Goal: Use online tool/utility: Utilize a website feature to perform a specific function

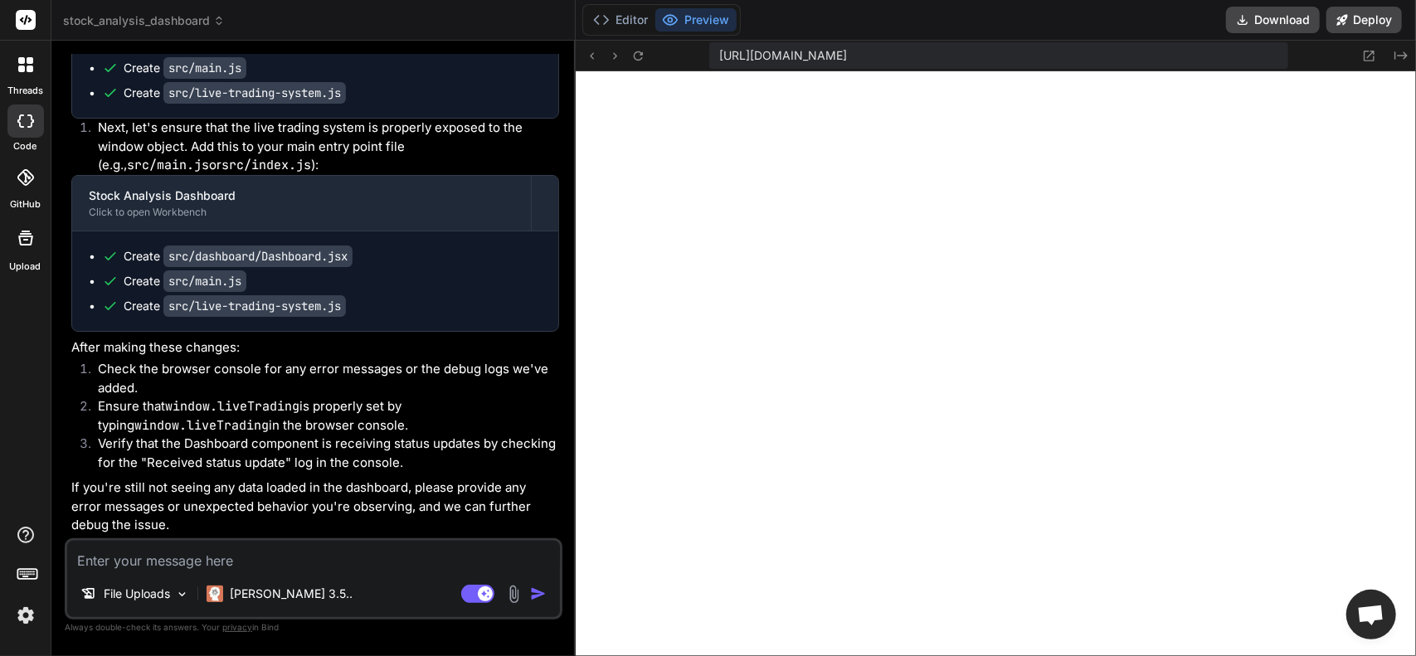
scroll to position [12619, 0]
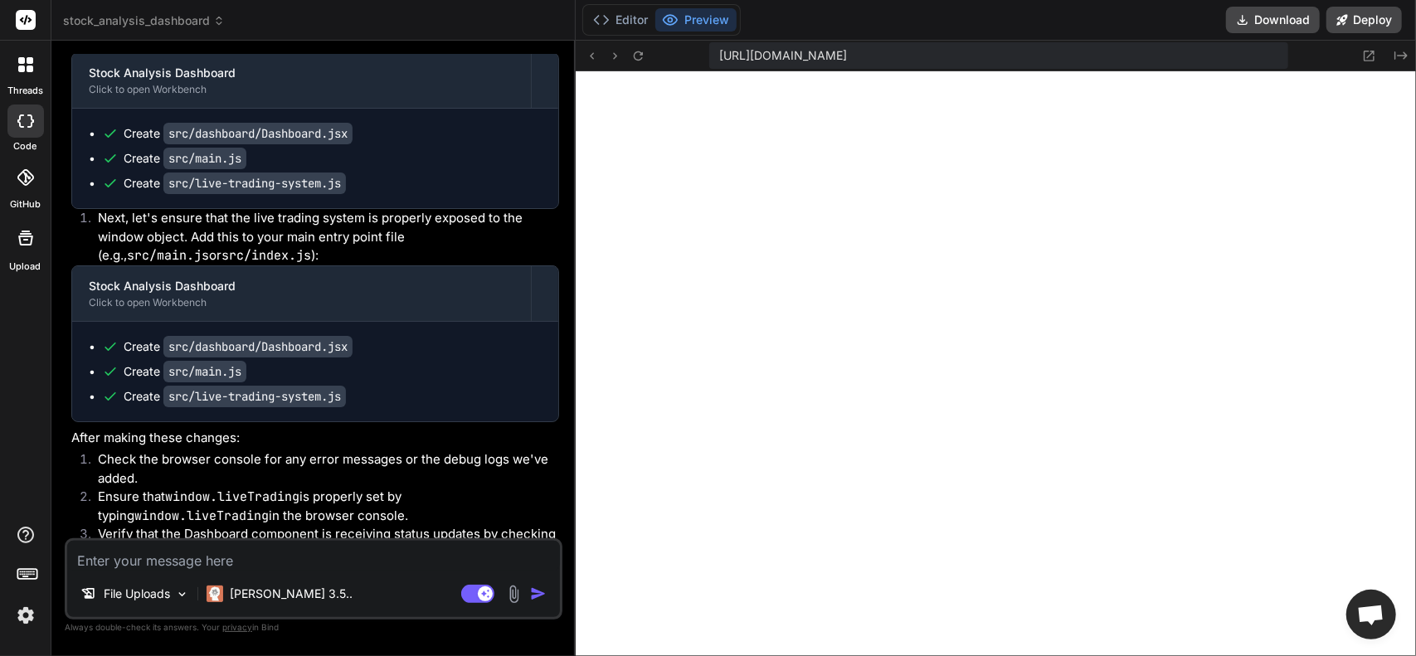
click at [25, 190] on div at bounding box center [25, 177] width 36 height 36
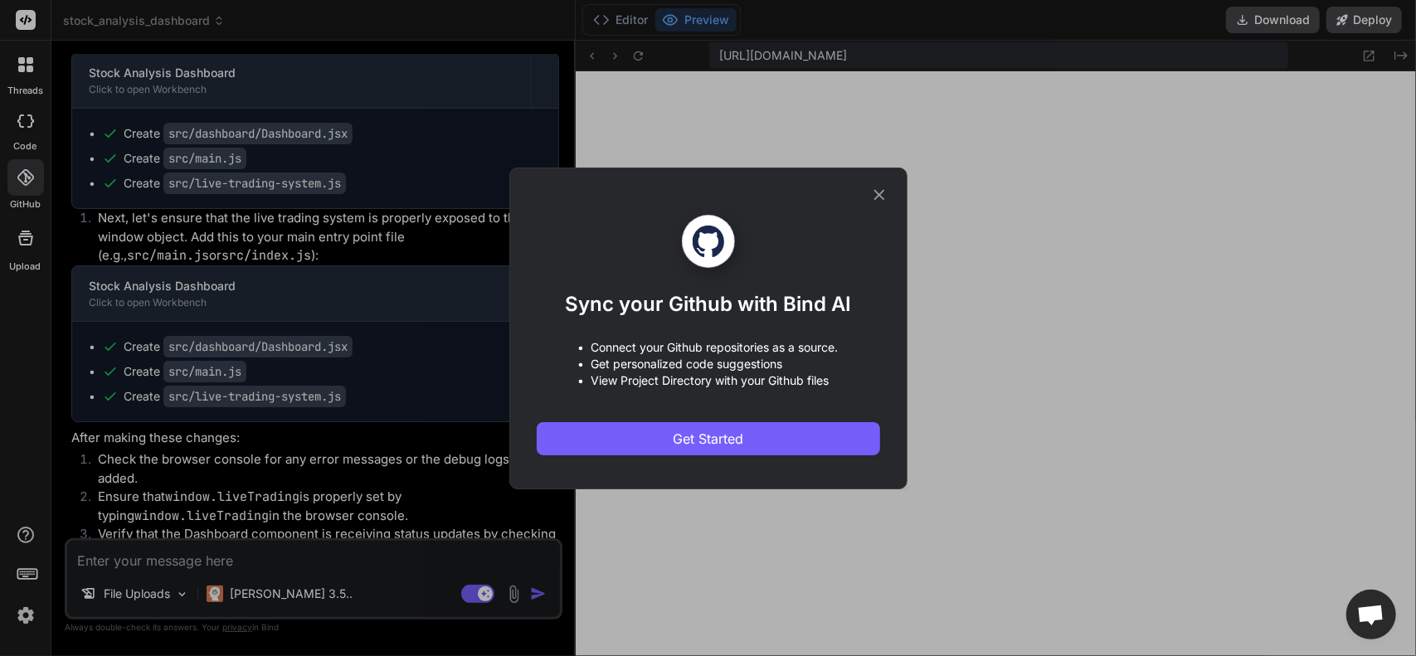
click at [872, 189] on icon at bounding box center [879, 195] width 18 height 18
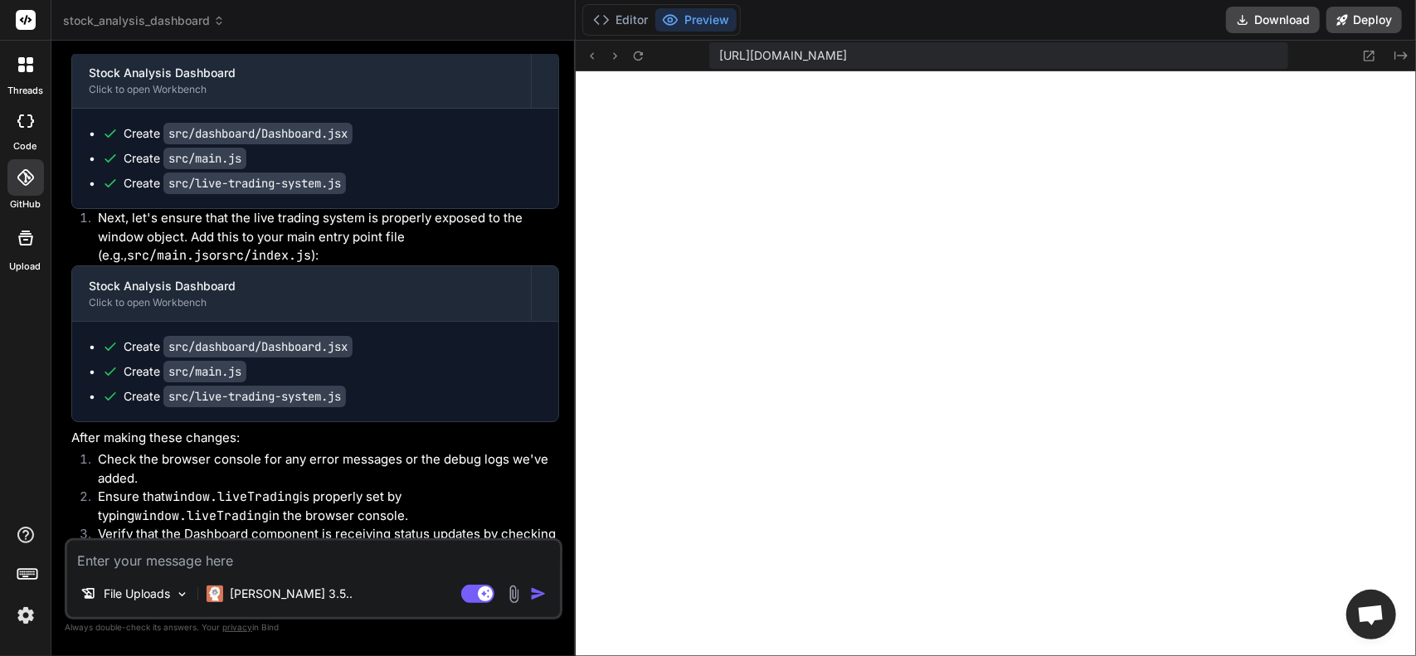
click at [25, 58] on icon at bounding box center [25, 64] width 15 height 15
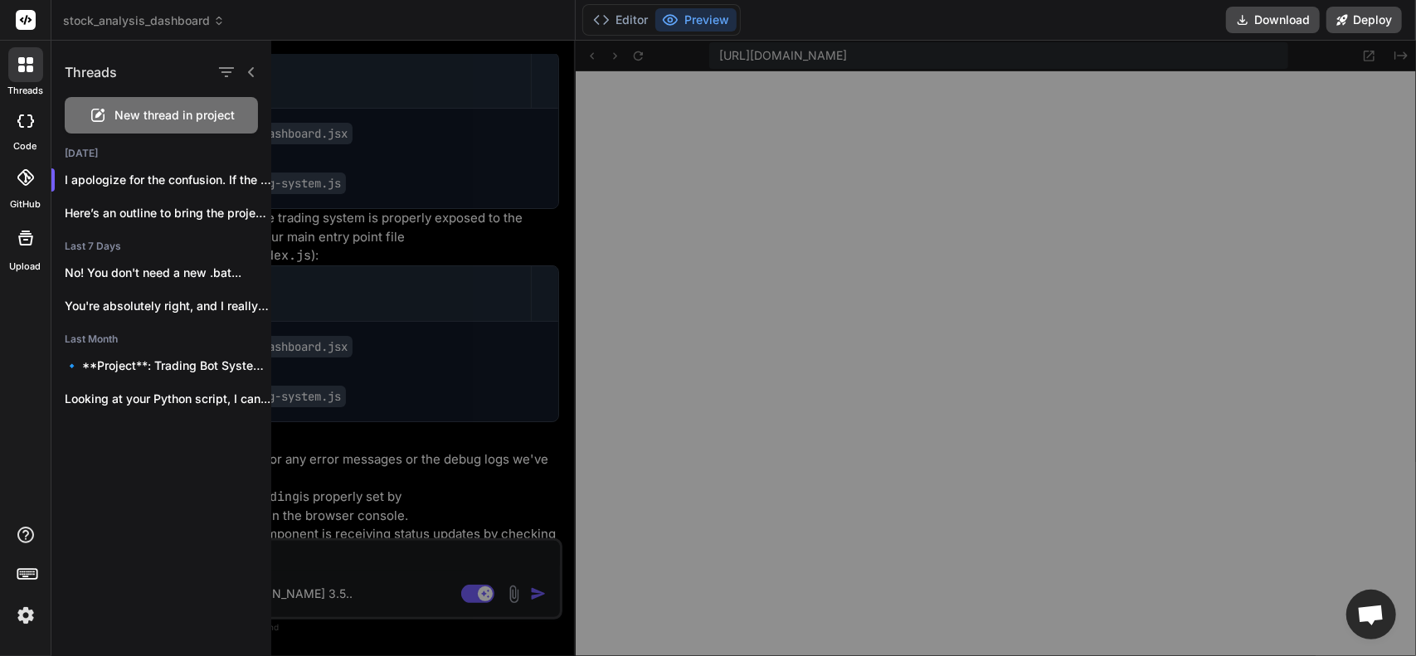
click at [25, 139] on label "code" at bounding box center [25, 146] width 23 height 14
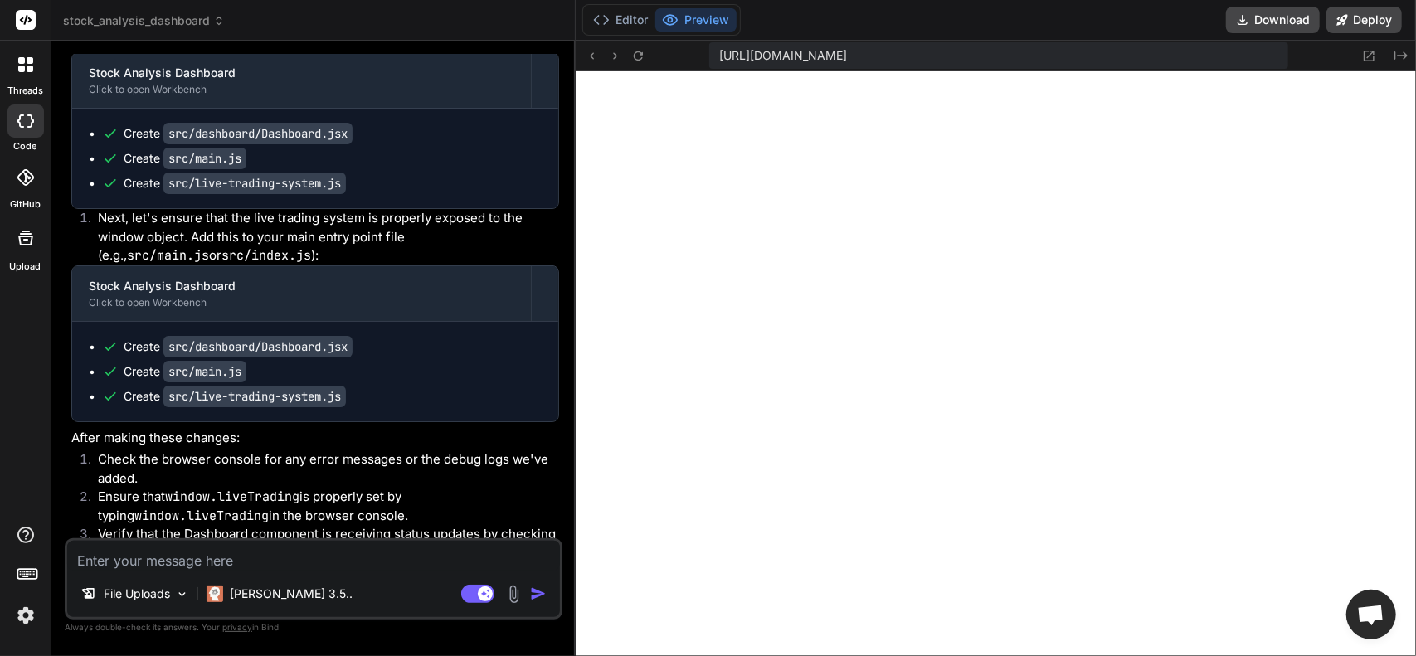
click at [22, 71] on icon at bounding box center [21, 69] width 7 height 7
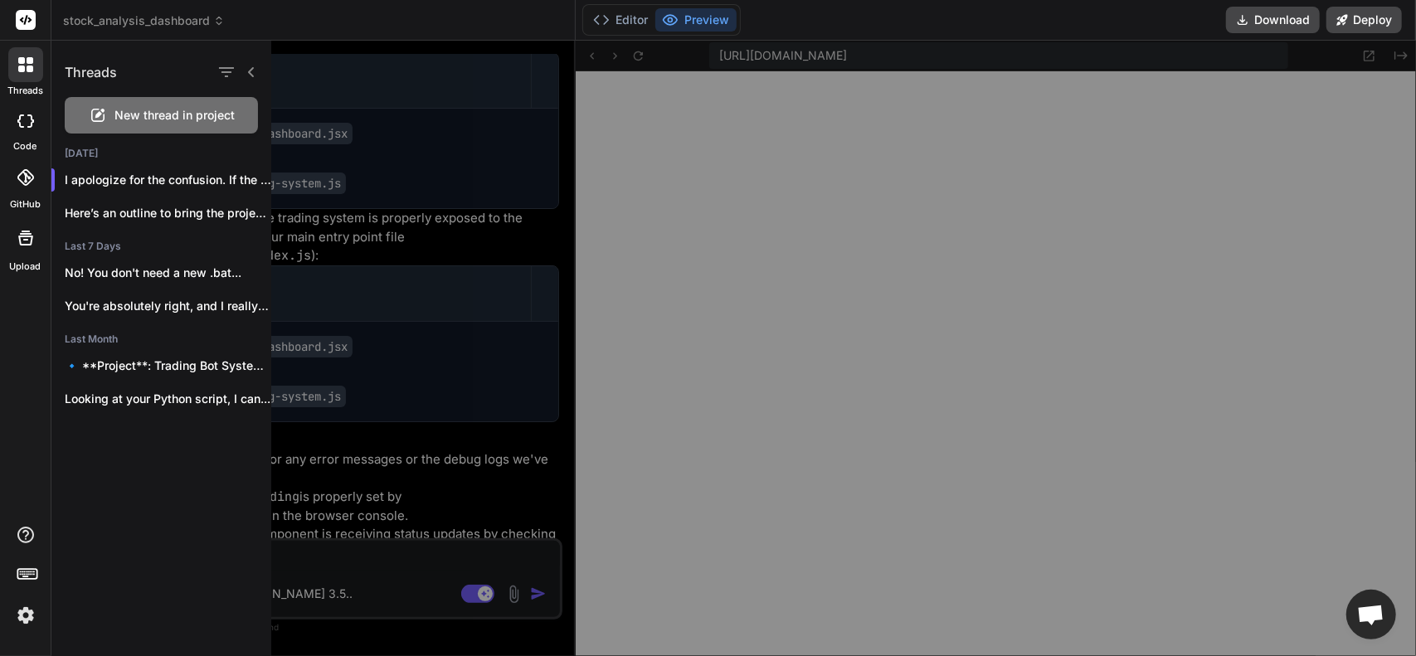
click at [253, 70] on icon at bounding box center [251, 72] width 13 height 13
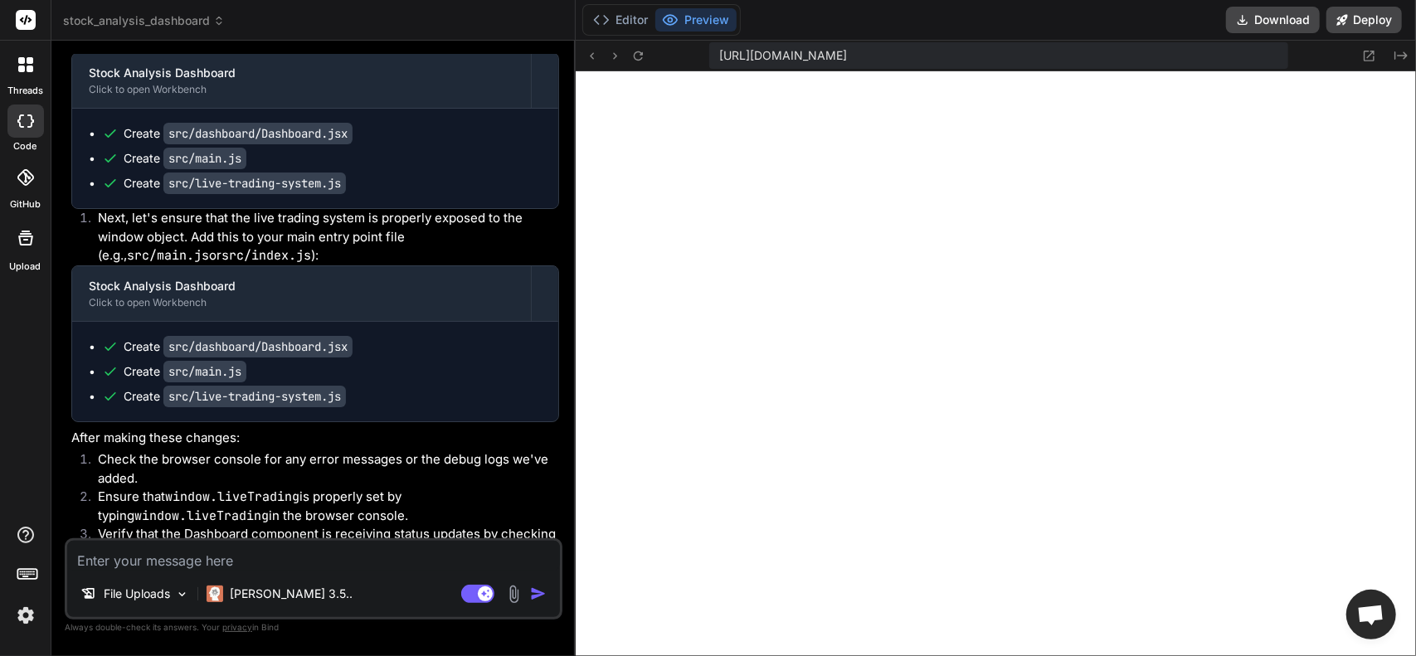
click at [32, 22] on rect at bounding box center [26, 20] width 20 height 20
click at [33, 121] on div at bounding box center [25, 120] width 36 height 33
click at [33, 66] on div at bounding box center [25, 64] width 35 height 35
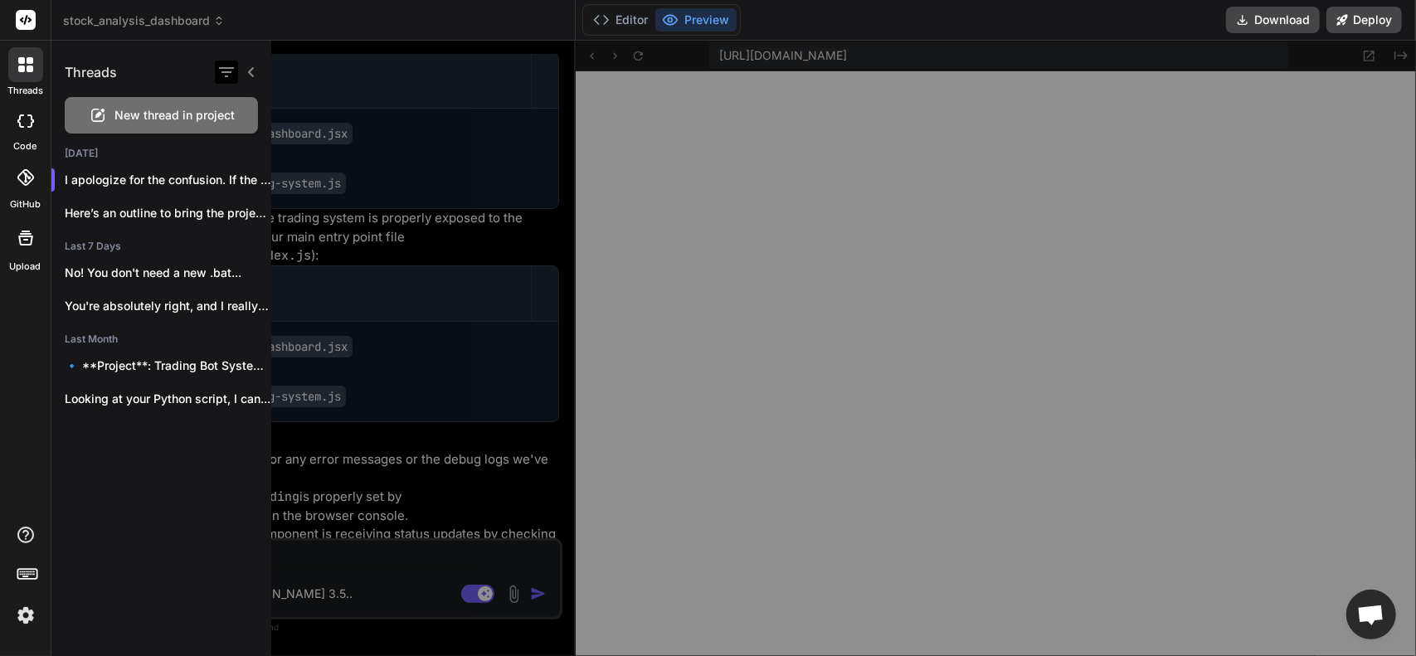
click at [221, 73] on icon "button" at bounding box center [226, 72] width 20 height 20
click at [463, 219] on div at bounding box center [869, 348] width 1196 height 615
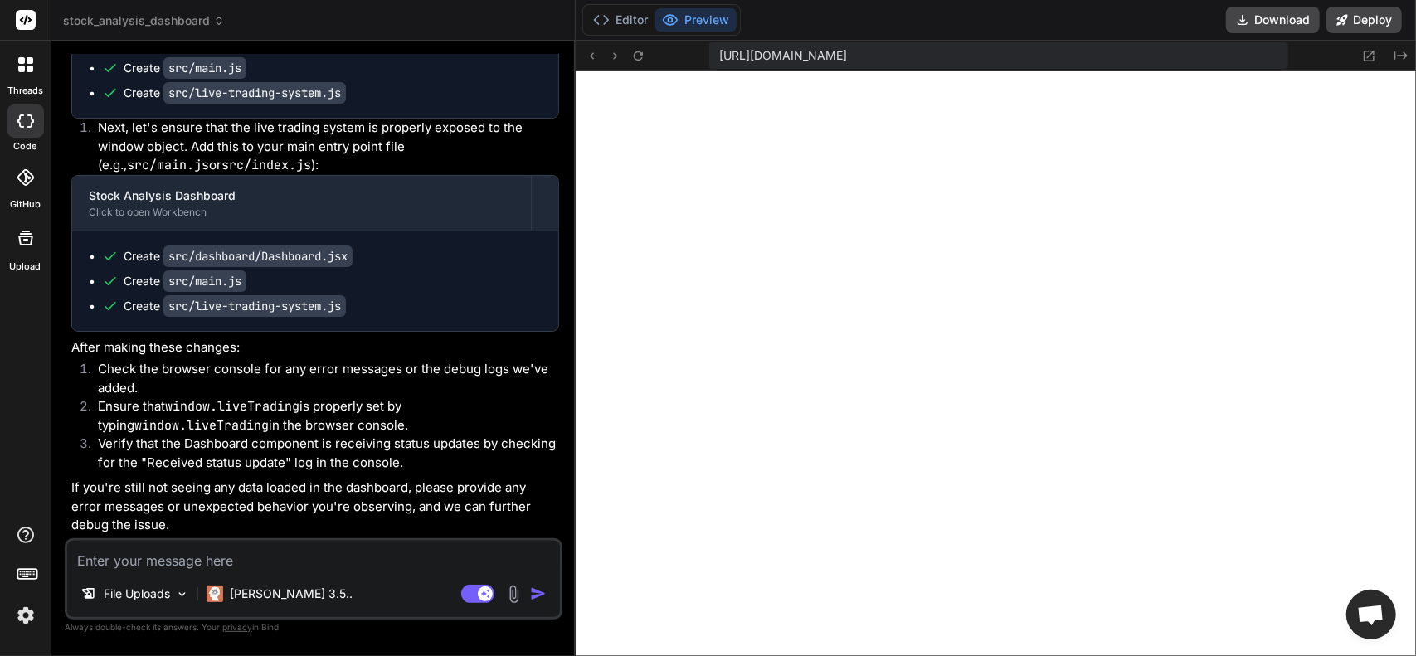
scroll to position [12868, 0]
click at [198, 27] on span "stock_analysis_dashboard" at bounding box center [144, 20] width 162 height 17
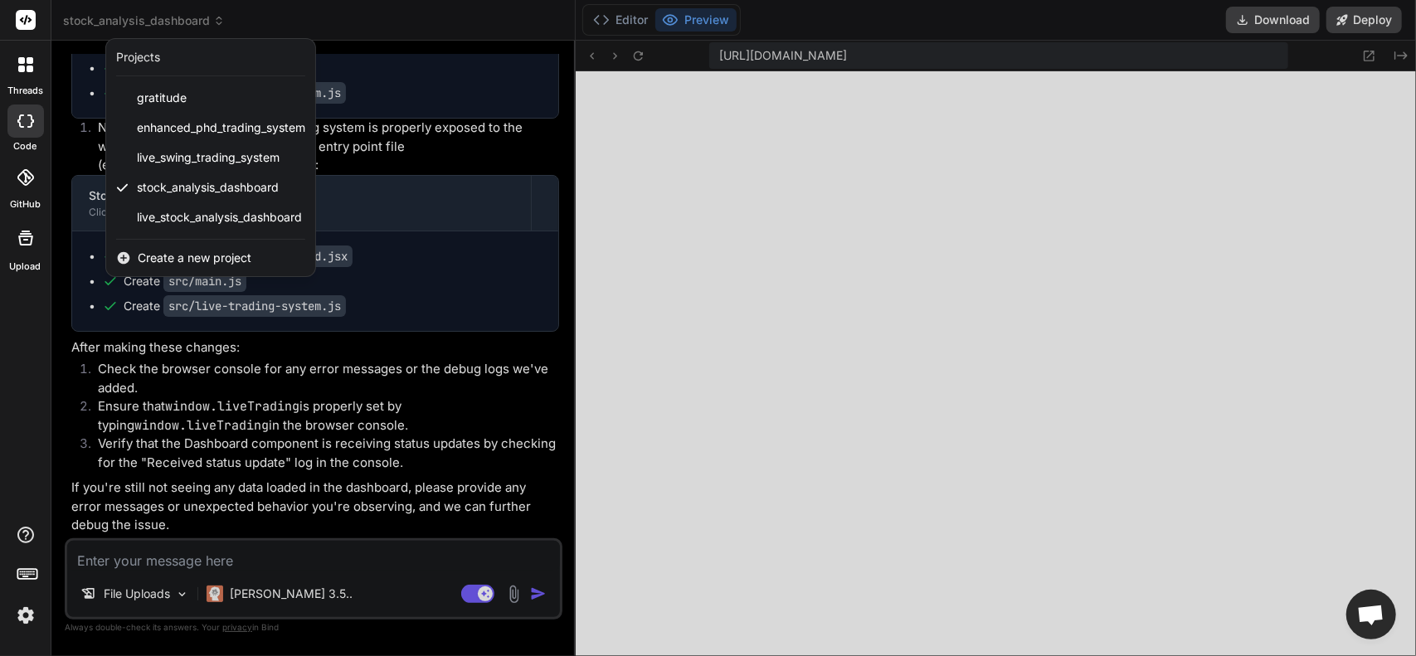
click at [201, 257] on span "Create a new project" at bounding box center [195, 258] width 114 height 17
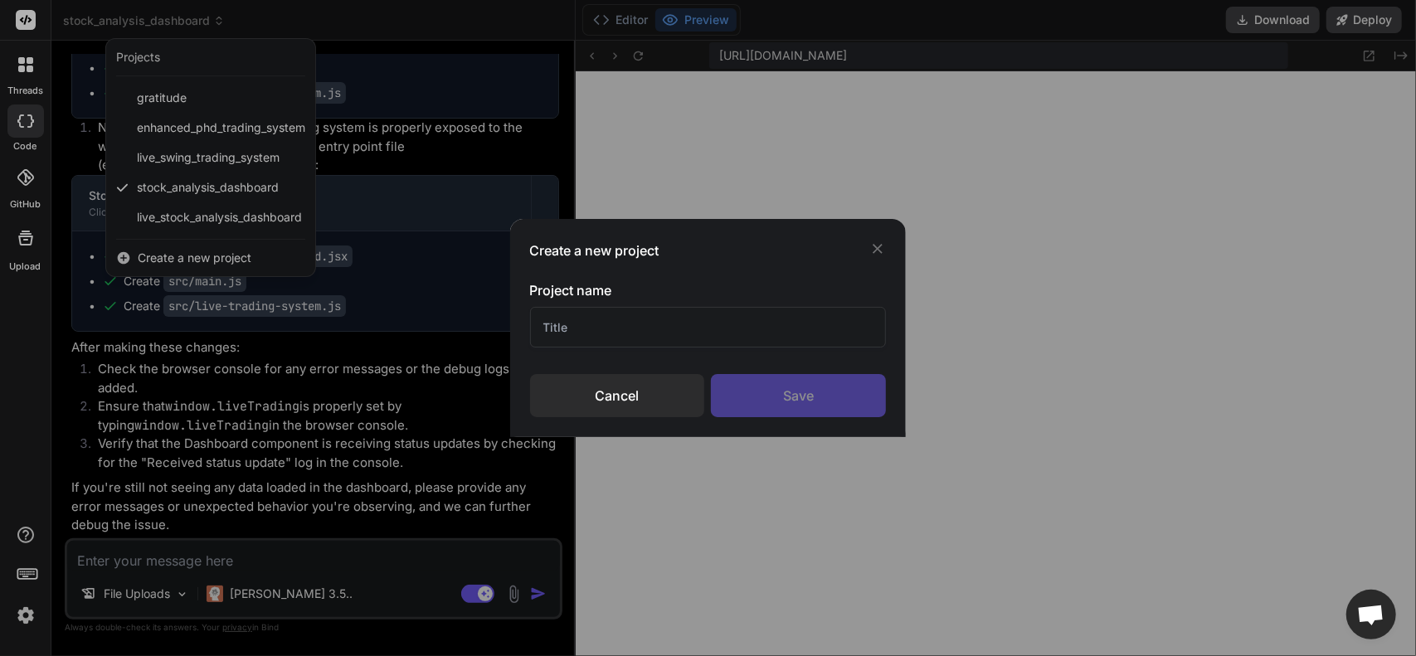
click at [597, 341] on input "text" at bounding box center [708, 327] width 357 height 41
type input "u"
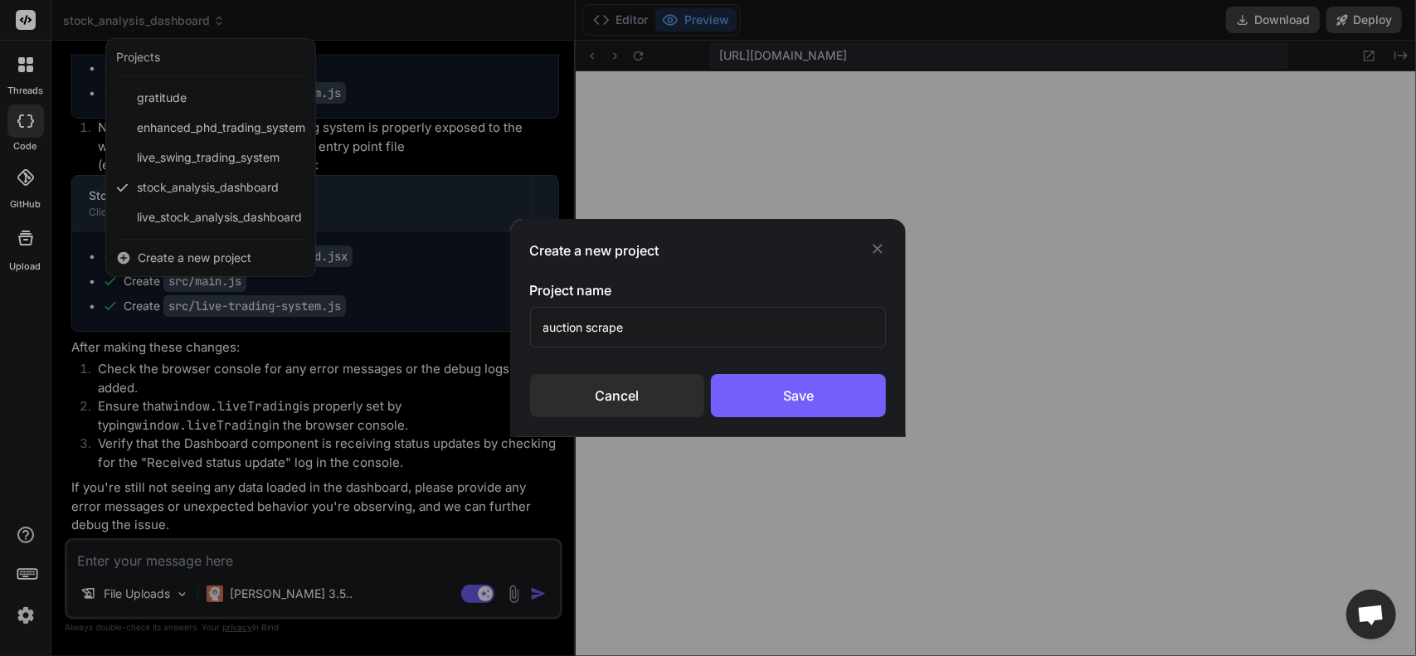
type input "auction scraper"
drag, startPoint x: 643, startPoint y: 333, endPoint x: 469, endPoint y: 331, distance: 174.1
click at [469, 331] on div "Create a new project Project name auction scraper Cancel Save" at bounding box center [708, 328] width 1416 height 656
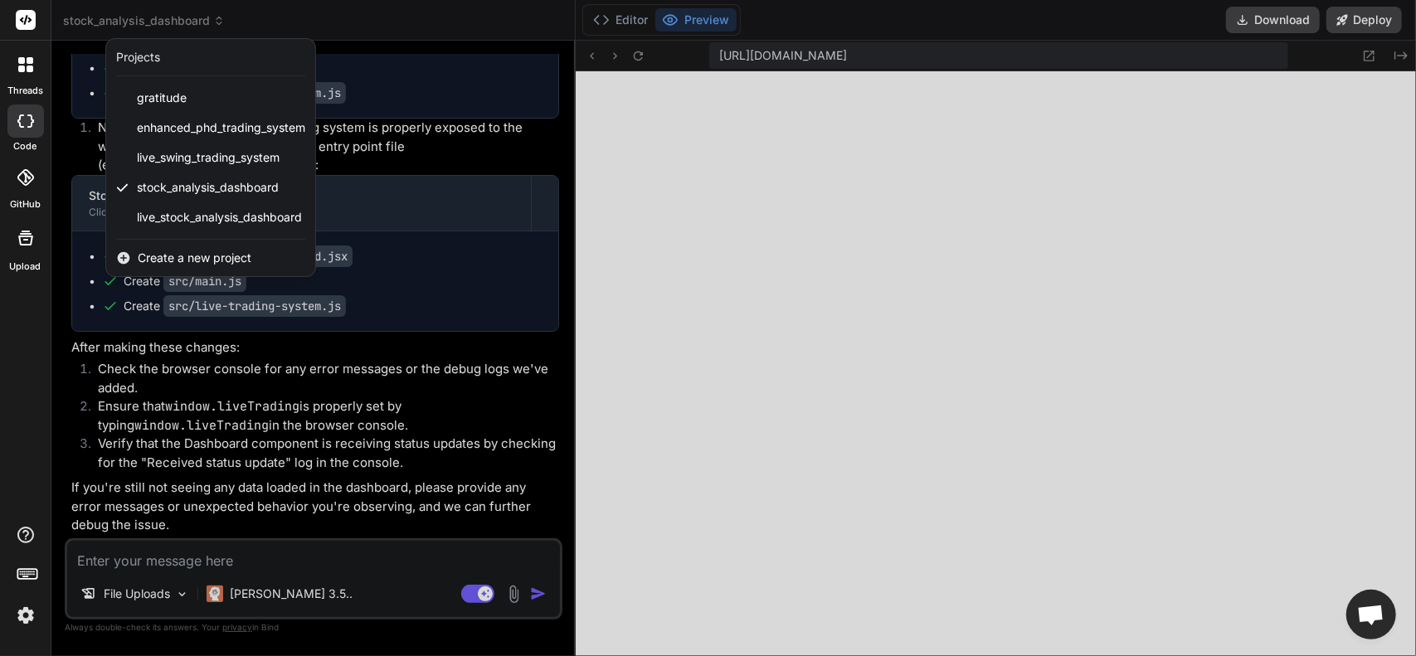
click at [204, 253] on span "Create a new project" at bounding box center [195, 258] width 114 height 17
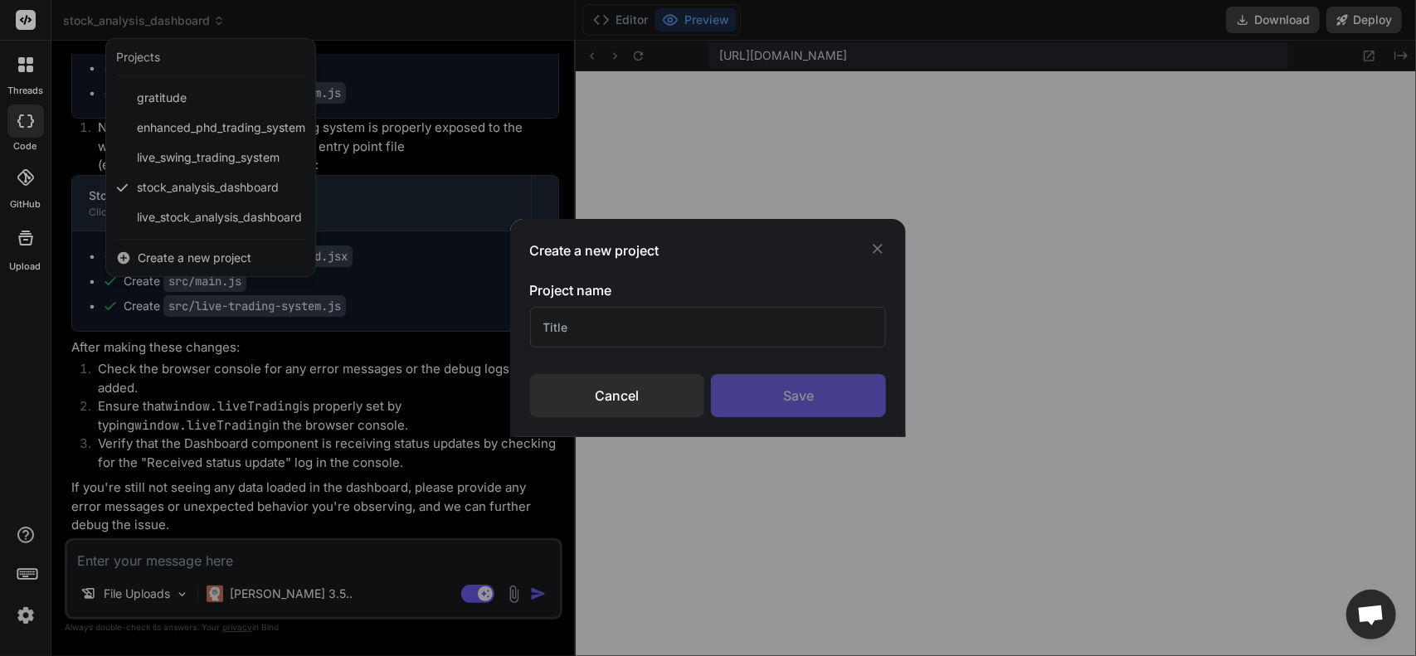
click at [615, 339] on input "text" at bounding box center [708, 327] width 357 height 41
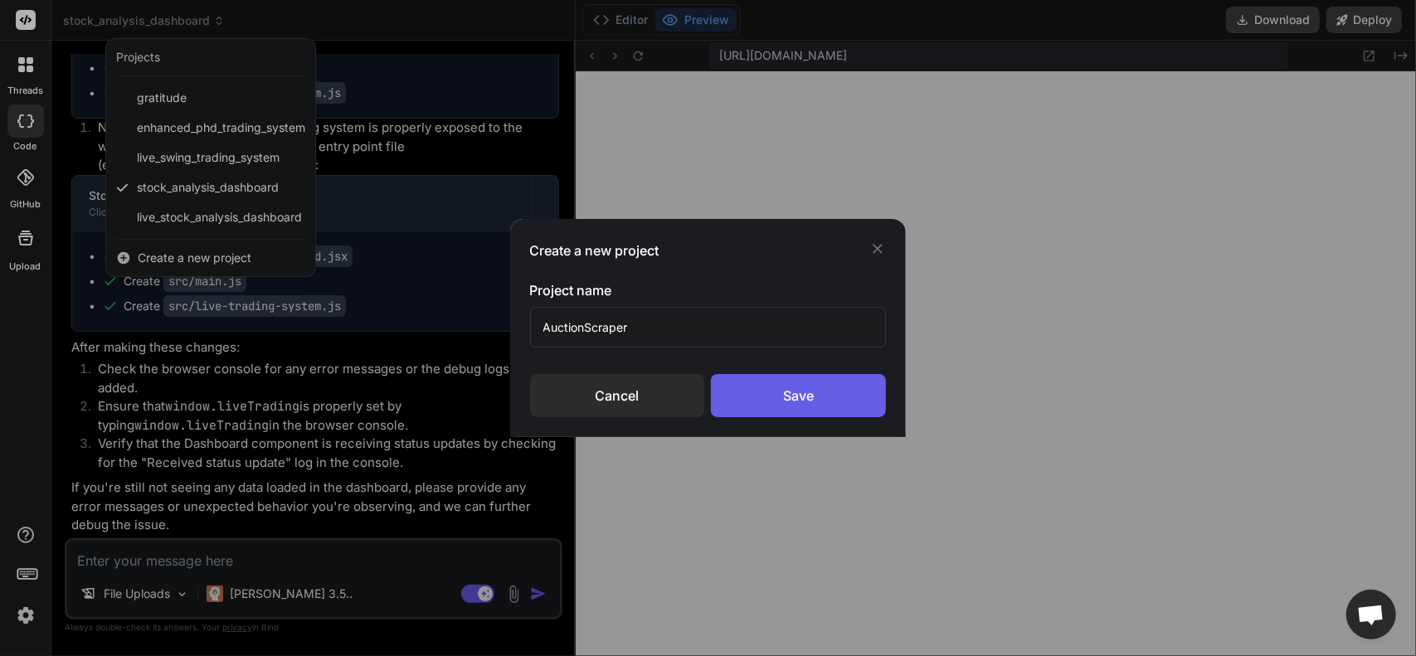
type input "AuctionScraper"
click at [779, 386] on div "Save" at bounding box center [798, 395] width 175 height 43
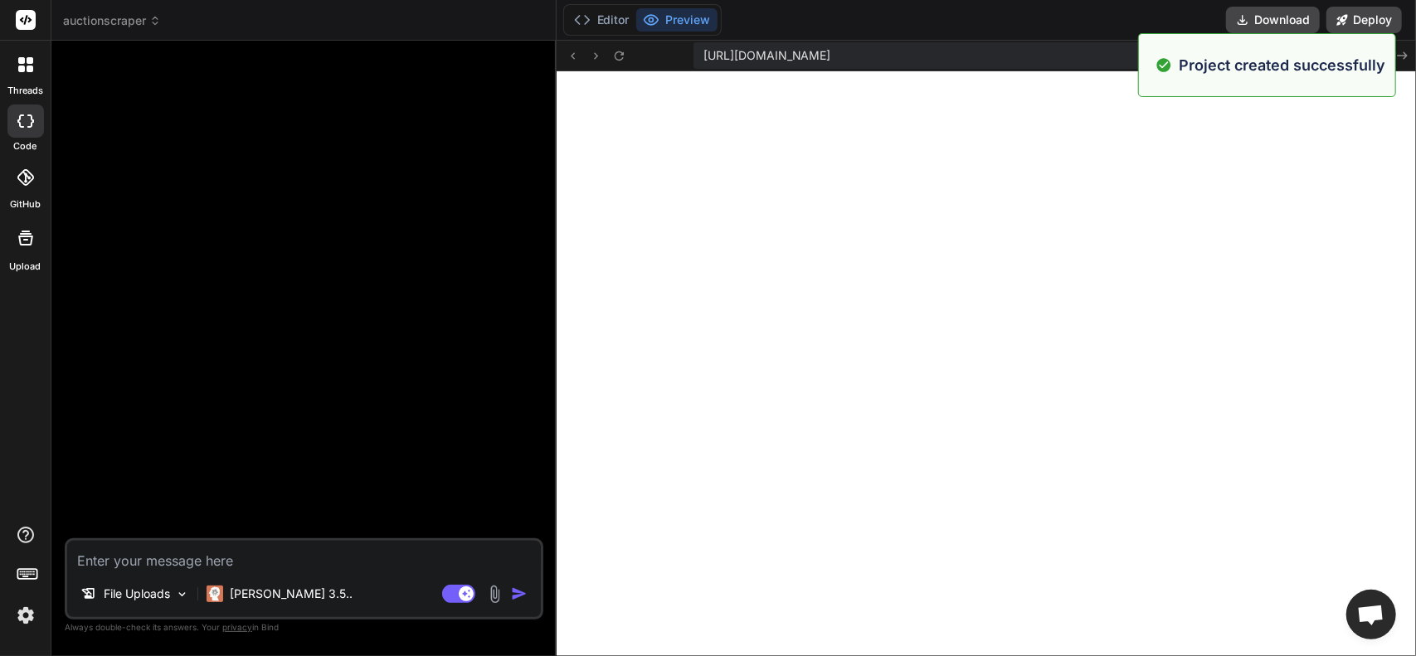
scroll to position [13049, 0]
click at [246, 595] on p "[PERSON_NAME] 3.5.." at bounding box center [291, 593] width 123 height 17
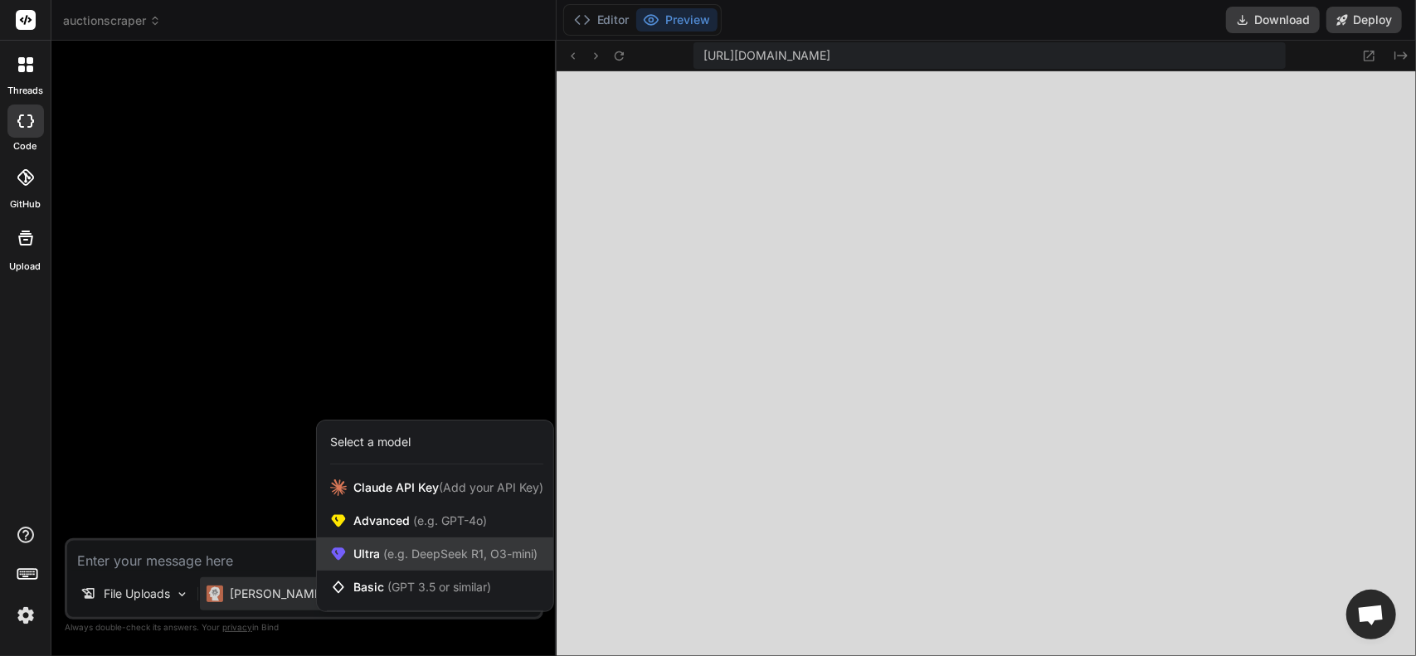
click at [376, 556] on span "Ultra (e.g. DeepSeek R1, O3-mini)" at bounding box center [445, 554] width 184 height 17
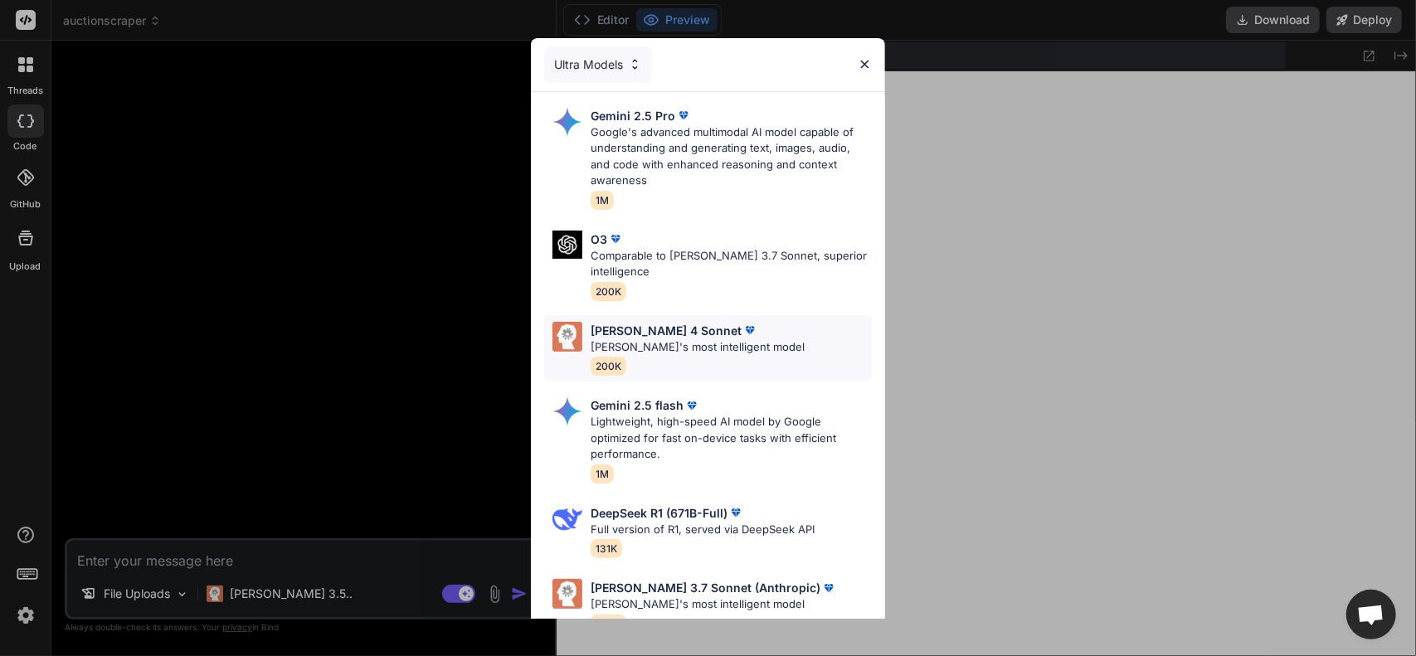
click at [640, 346] on p "[PERSON_NAME]'s most intelligent model" at bounding box center [697, 347] width 214 height 17
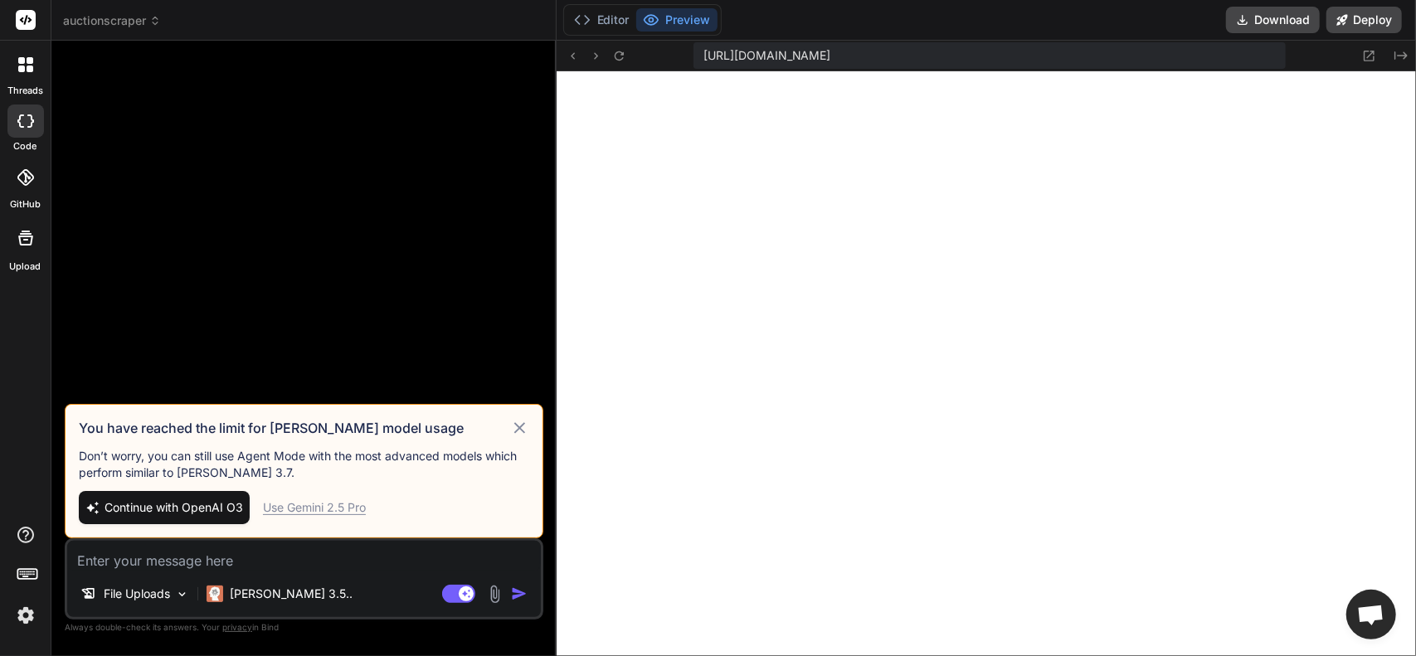
click at [517, 420] on icon at bounding box center [519, 428] width 19 height 20
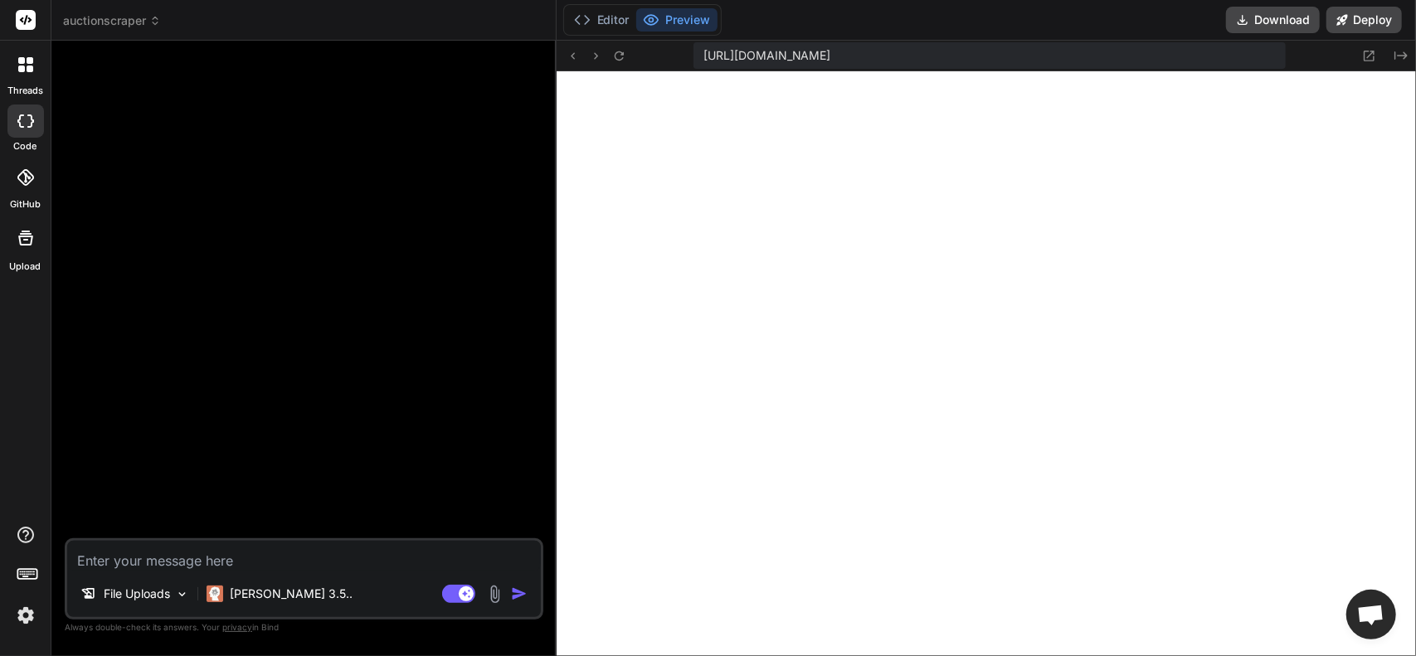
click at [35, 128] on div at bounding box center [25, 120] width 36 height 33
click at [182, 596] on img at bounding box center [182, 594] width 14 height 14
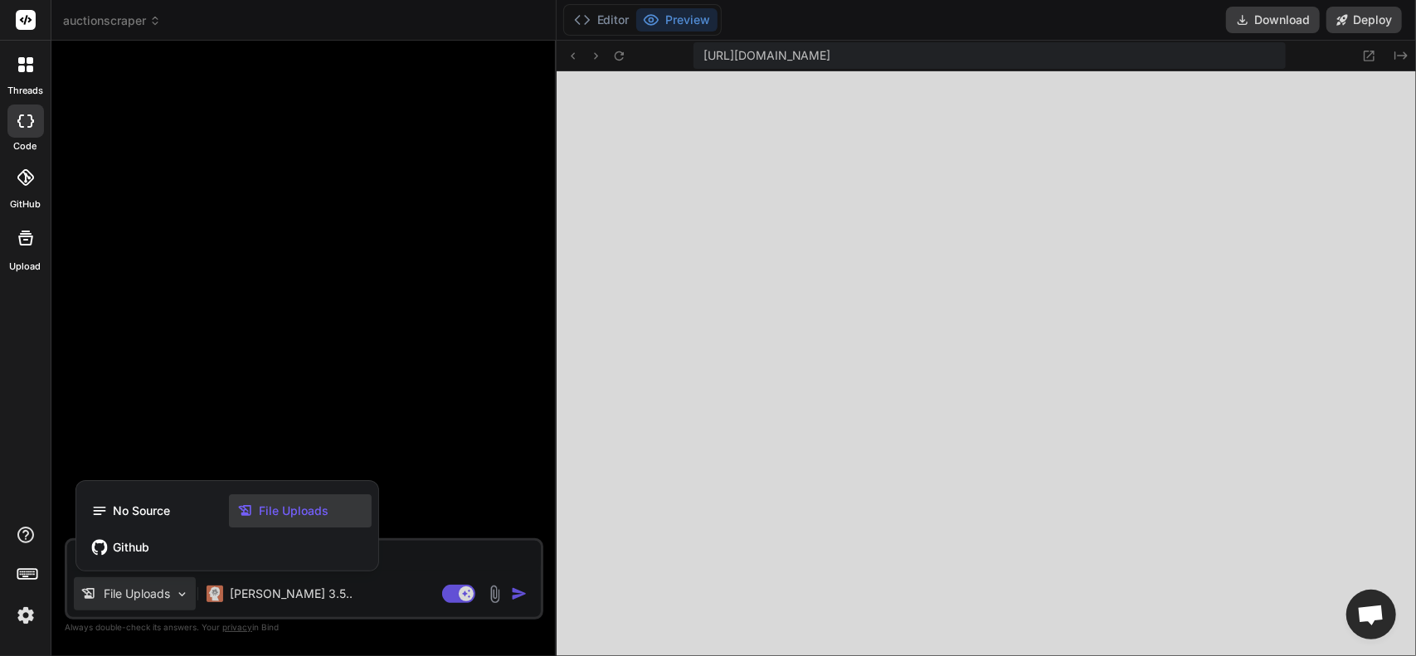
click at [270, 513] on span "File Uploads" at bounding box center [294, 511] width 70 height 17
type textarea "x"
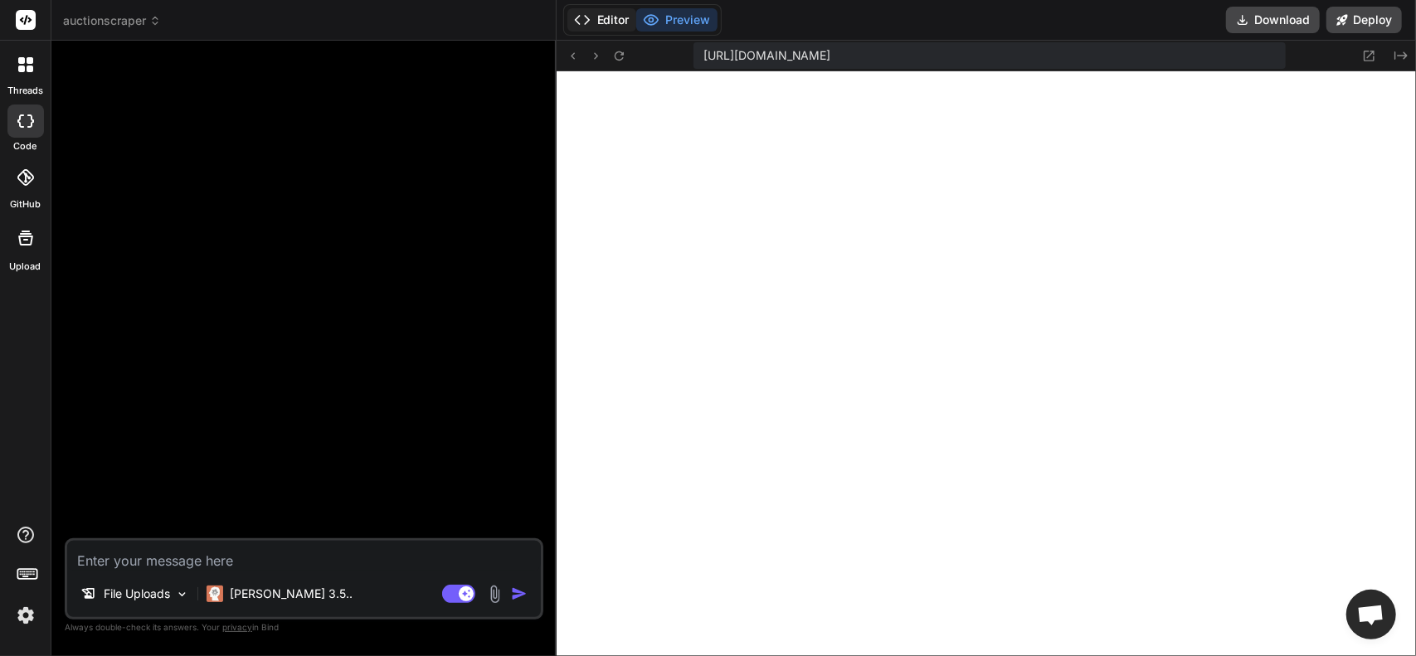
click at [592, 18] on button "Editor" at bounding box center [601, 19] width 69 height 23
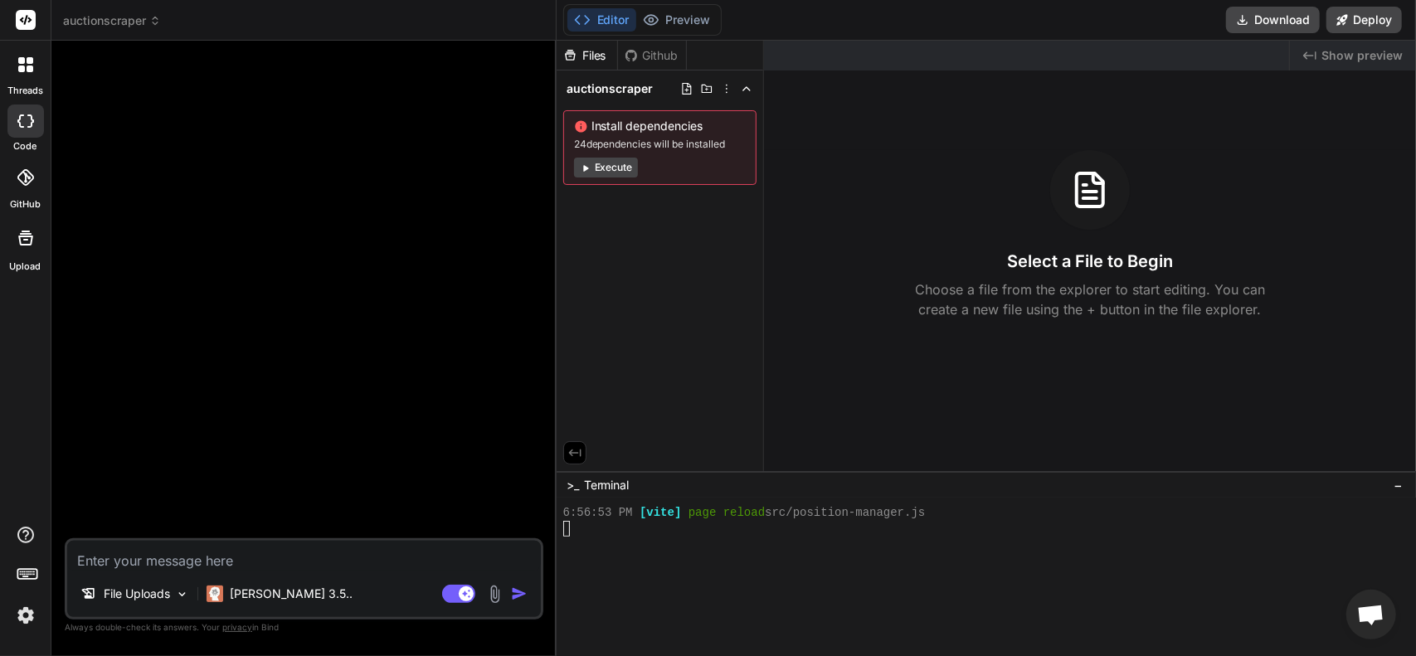
click at [160, 563] on textarea at bounding box center [303, 556] width 473 height 30
type textarea "I"
type textarea "x"
type textarea "I"
type textarea "x"
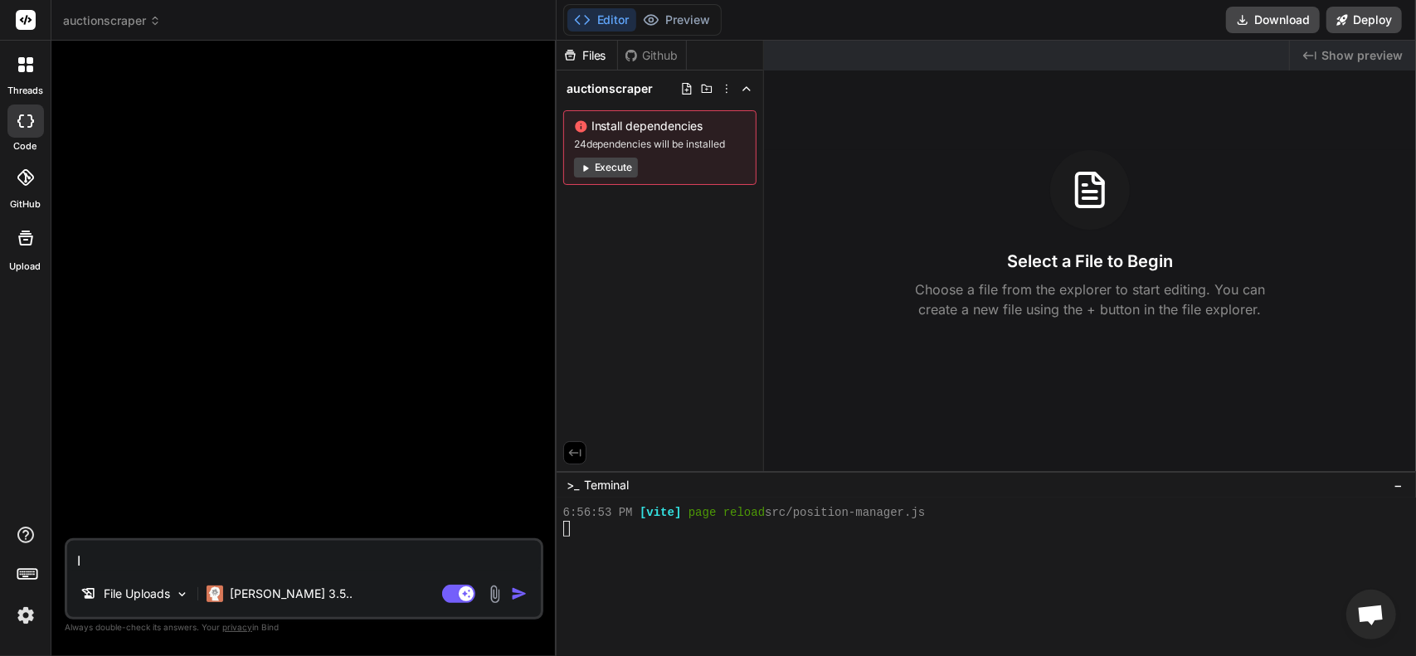
type textarea "I w"
type textarea "x"
type textarea "I wa"
type textarea "x"
type textarea "I wan"
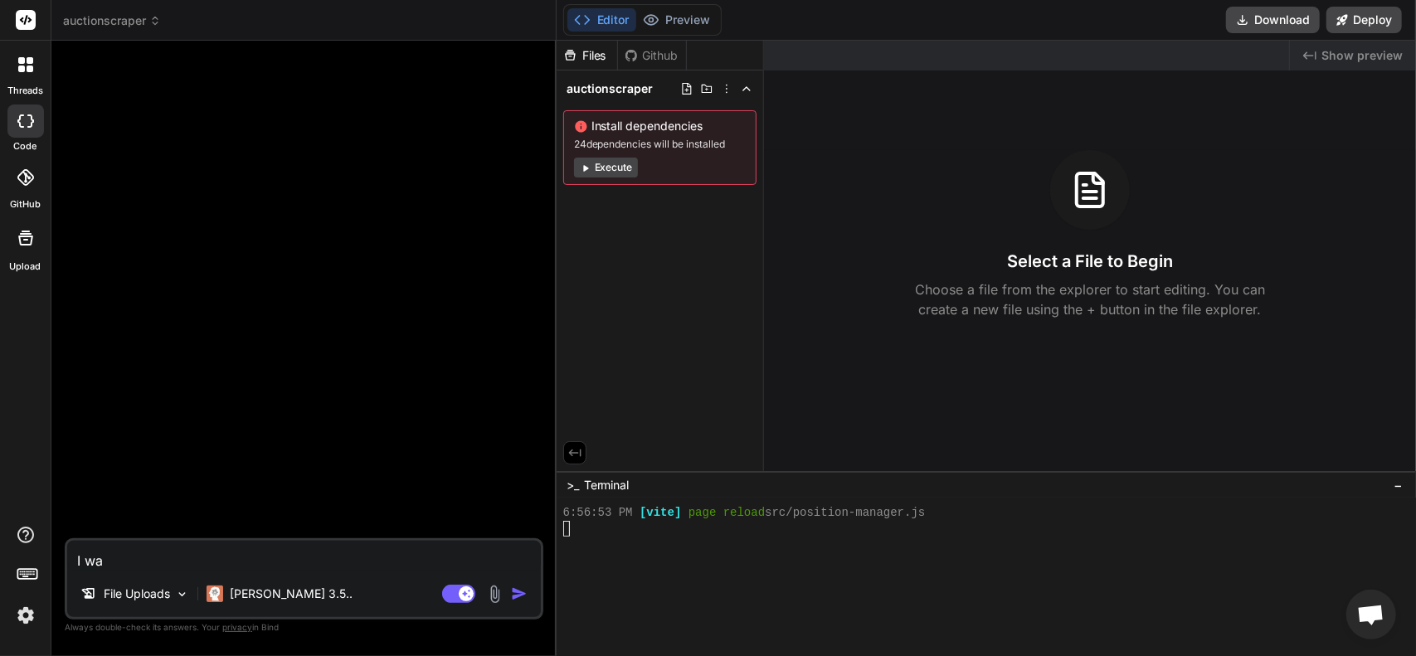
type textarea "x"
type textarea "I want"
type textarea "x"
type textarea "I want"
type textarea "x"
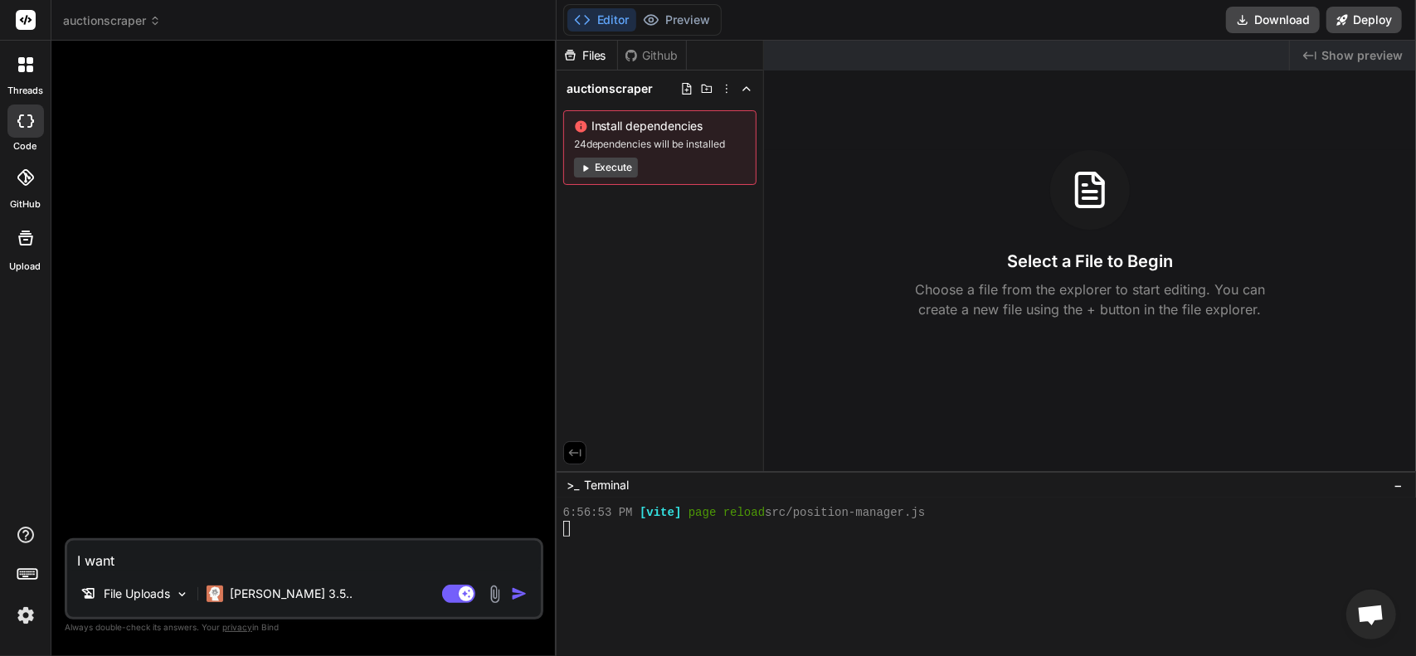
type textarea "I want t"
type textarea "x"
type textarea "I want to"
type textarea "x"
type textarea "I want to"
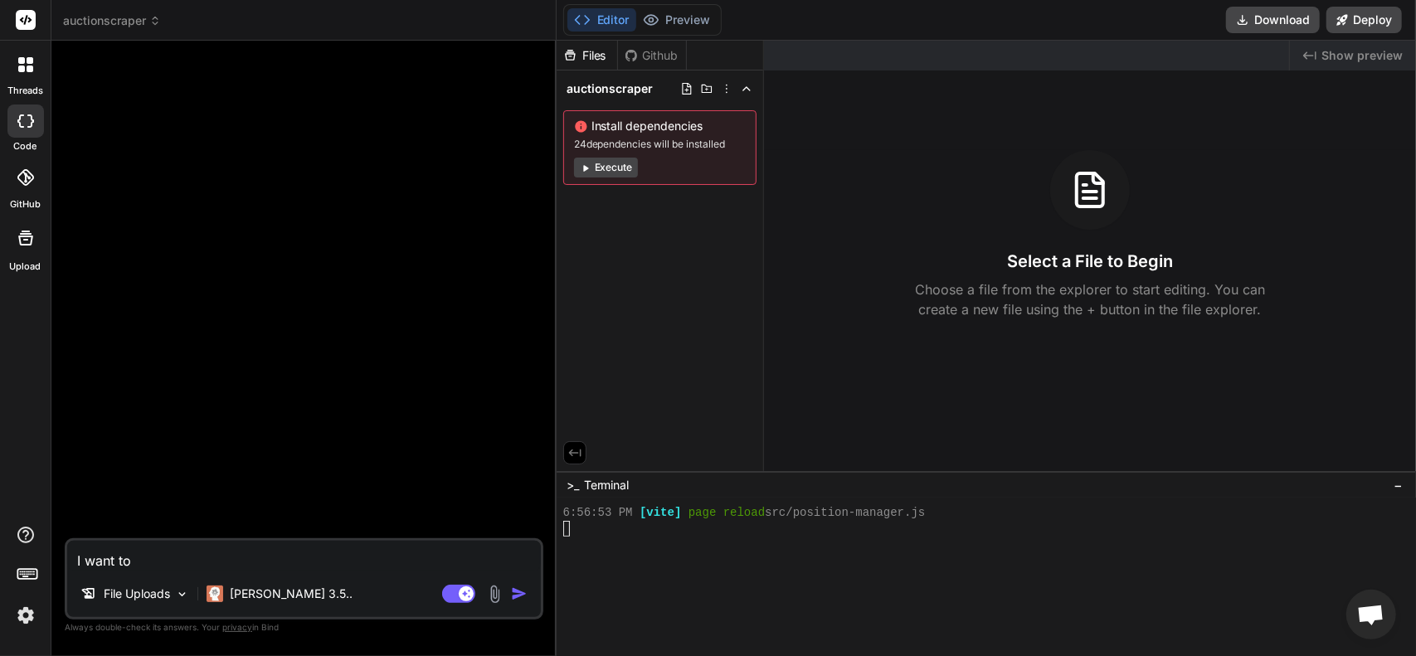
type textarea "x"
type textarea "I want to m"
type textarea "x"
type textarea "I want to ma"
type textarea "x"
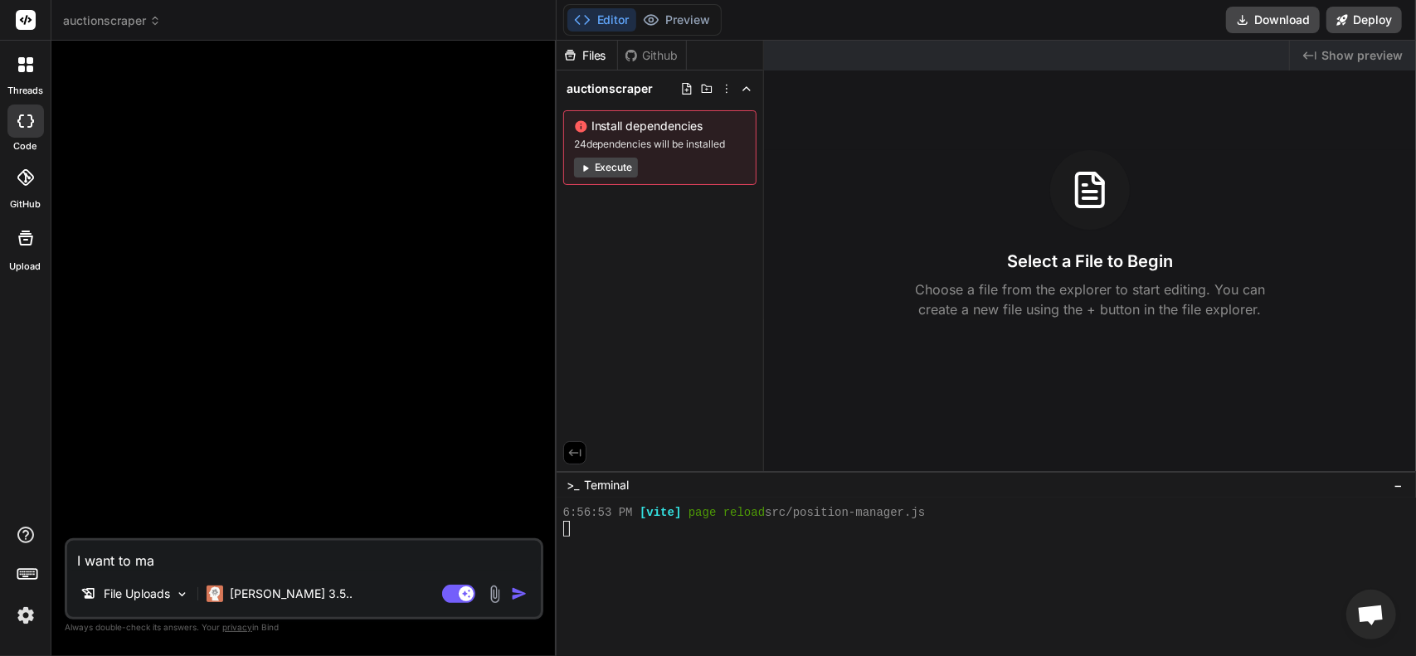
type textarea "I want to mak"
type textarea "x"
type textarea "I want to make"
type textarea "x"
type textarea "I want to make"
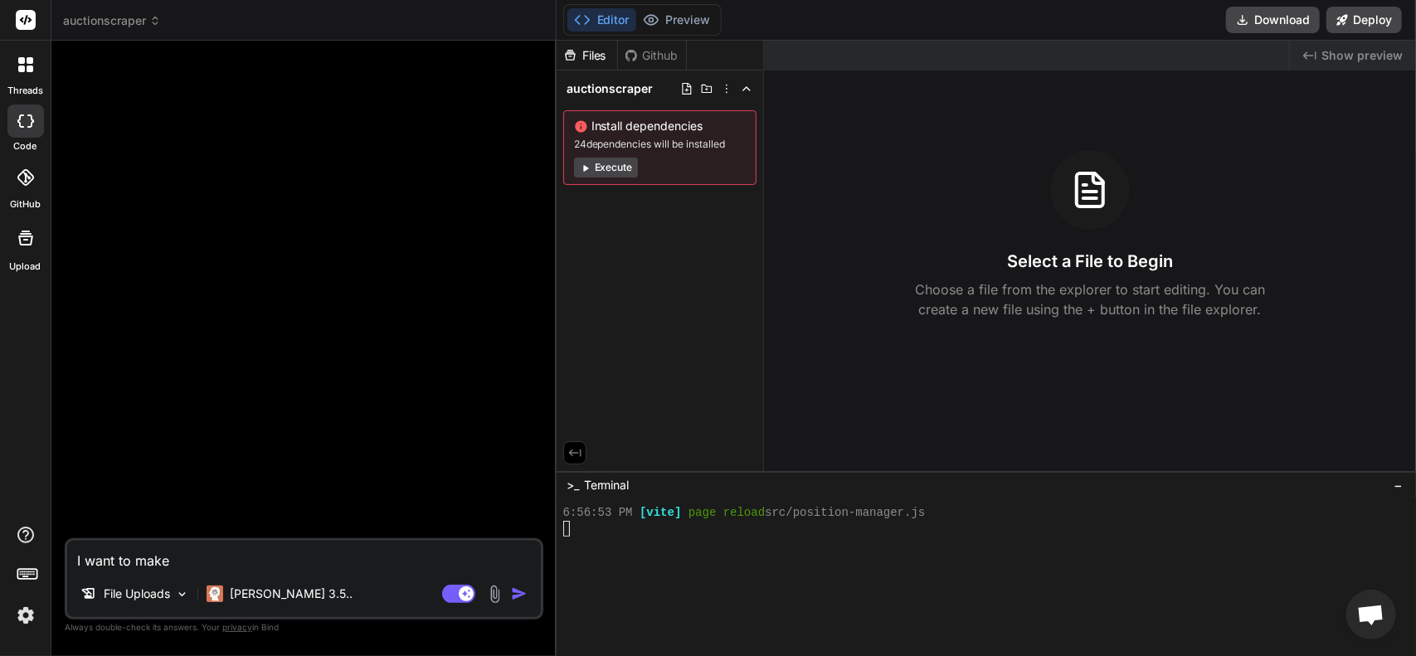
type textarea "x"
type textarea "I want to make a"
type textarea "x"
type textarea "I want to make an"
type textarea "x"
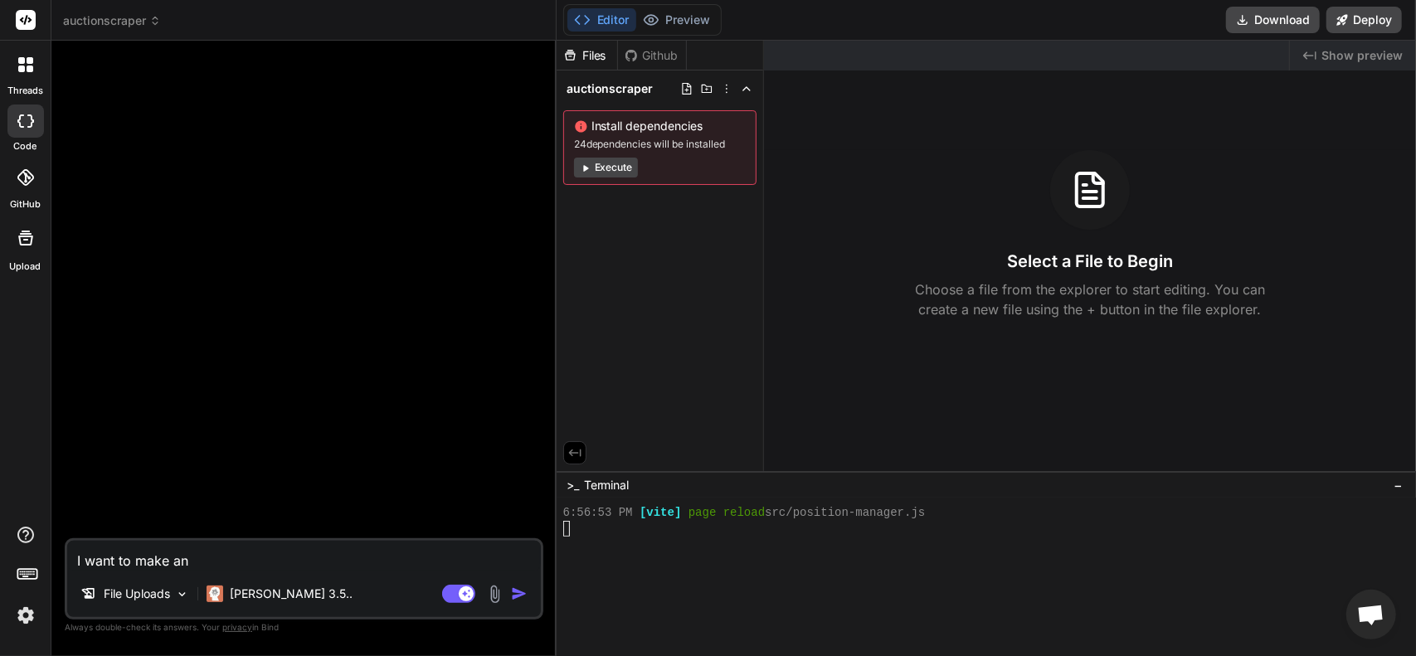
type textarea "I want to make an"
type textarea "x"
type textarea "I want to make an a"
type textarea "x"
type textarea "I want to make an au"
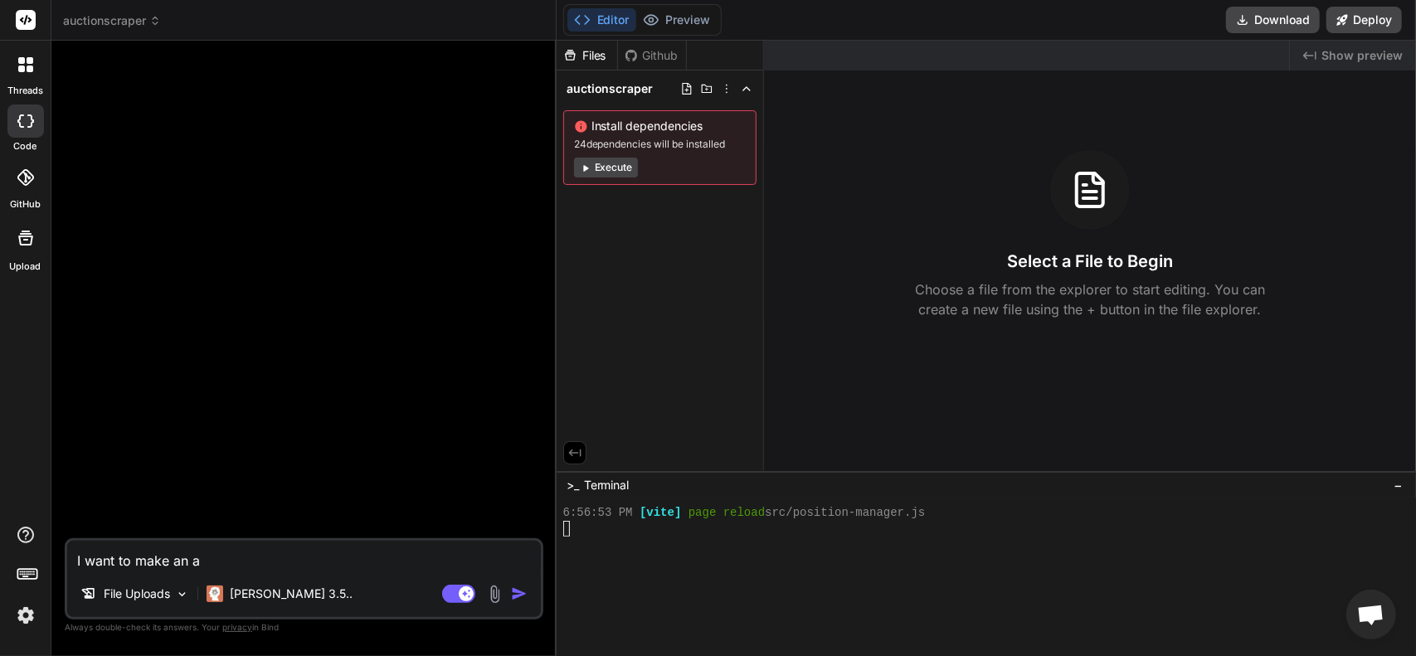
type textarea "x"
type textarea "I want to make an auc"
type textarea "x"
type textarea "I want to make an auct"
type textarea "x"
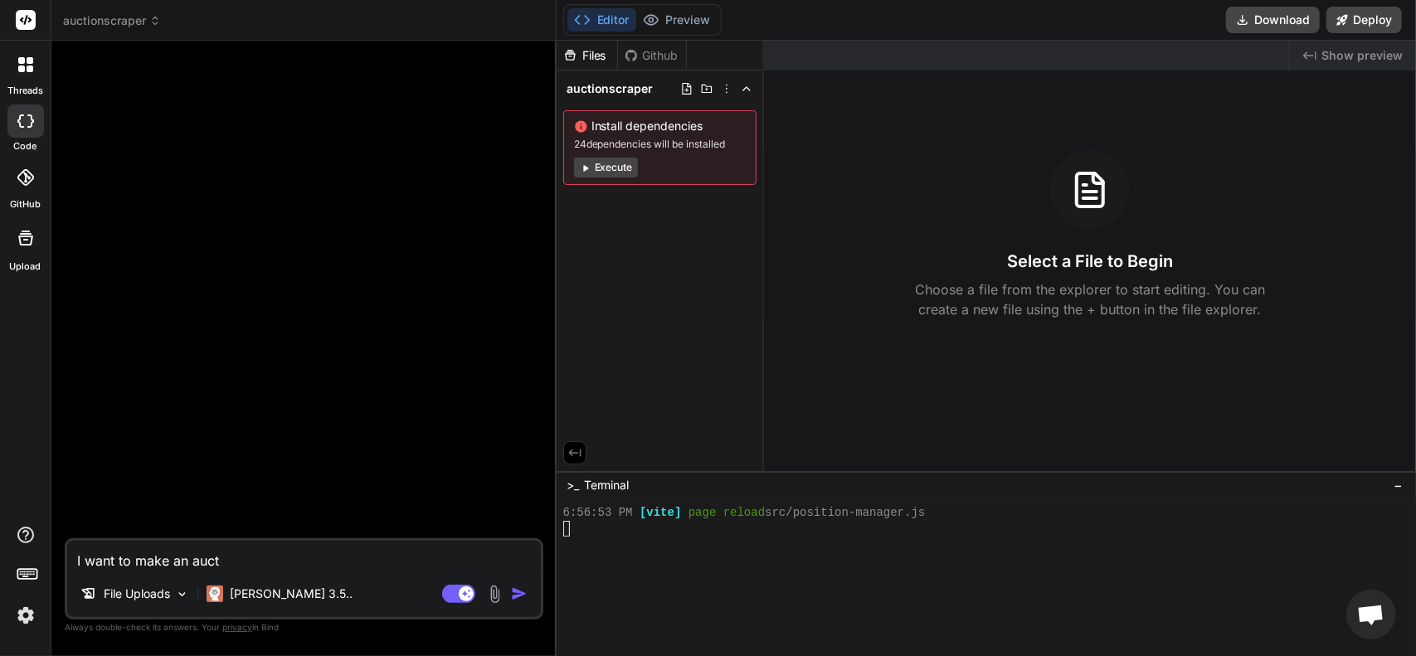
type textarea "I want to make an aucti"
type textarea "x"
type textarea "I want to make an auctio"
type textarea "x"
type textarea "I want to make an auction"
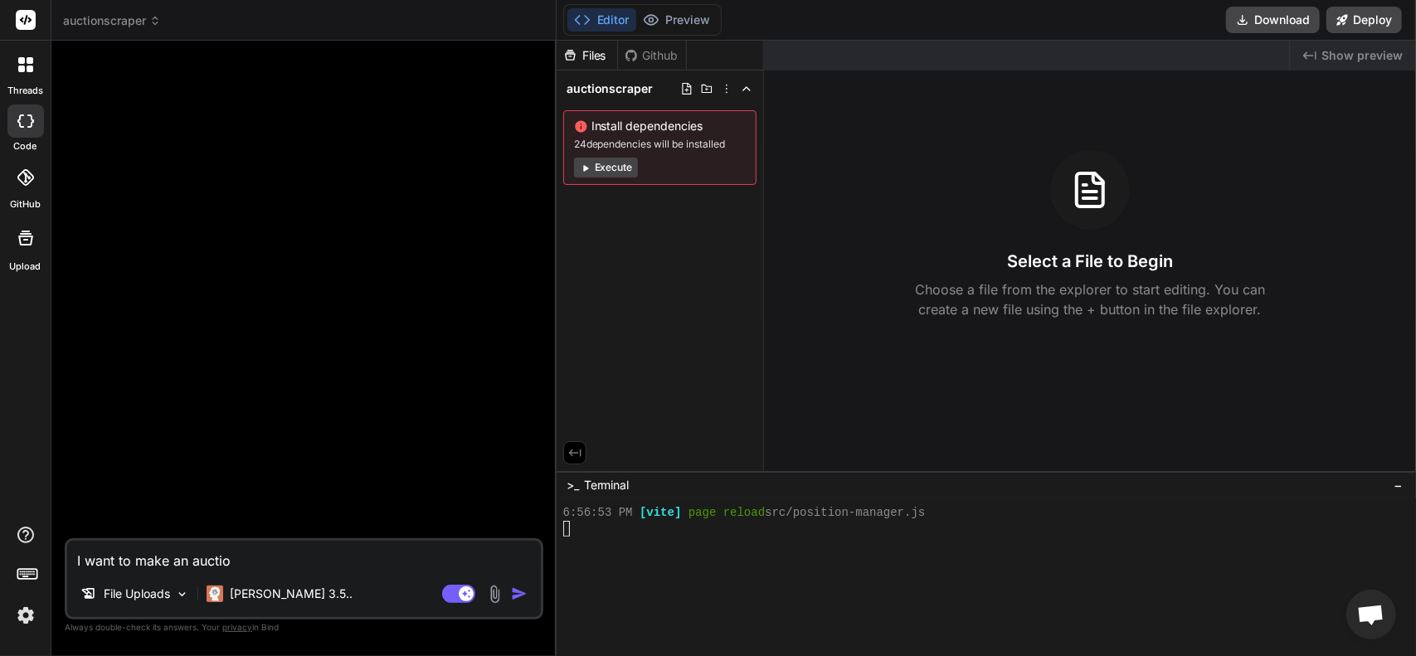
type textarea "x"
type textarea "I want to make an auction"
type textarea "x"
type textarea "I want to make an auction s"
type textarea "x"
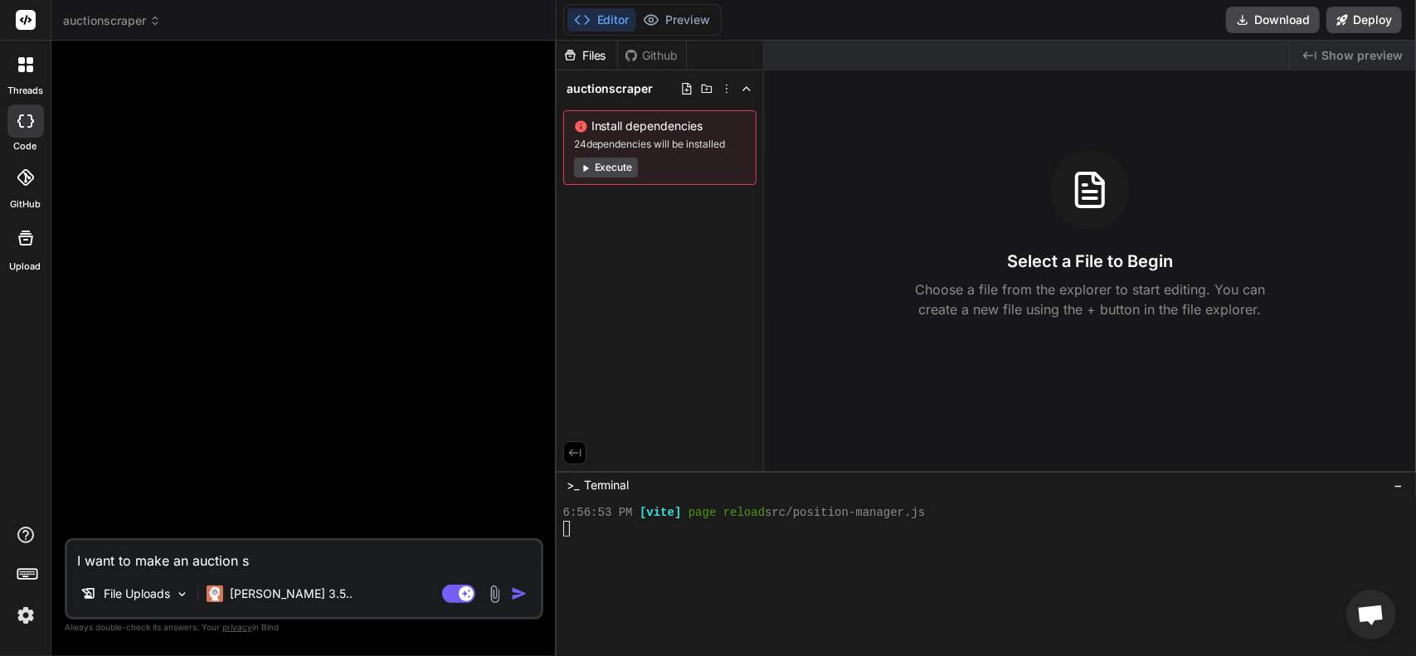
type textarea "I want to make an auction sc"
type textarea "x"
type textarea "I want to make an auction scr"
type textarea "x"
type textarea "I want to make an auction scra"
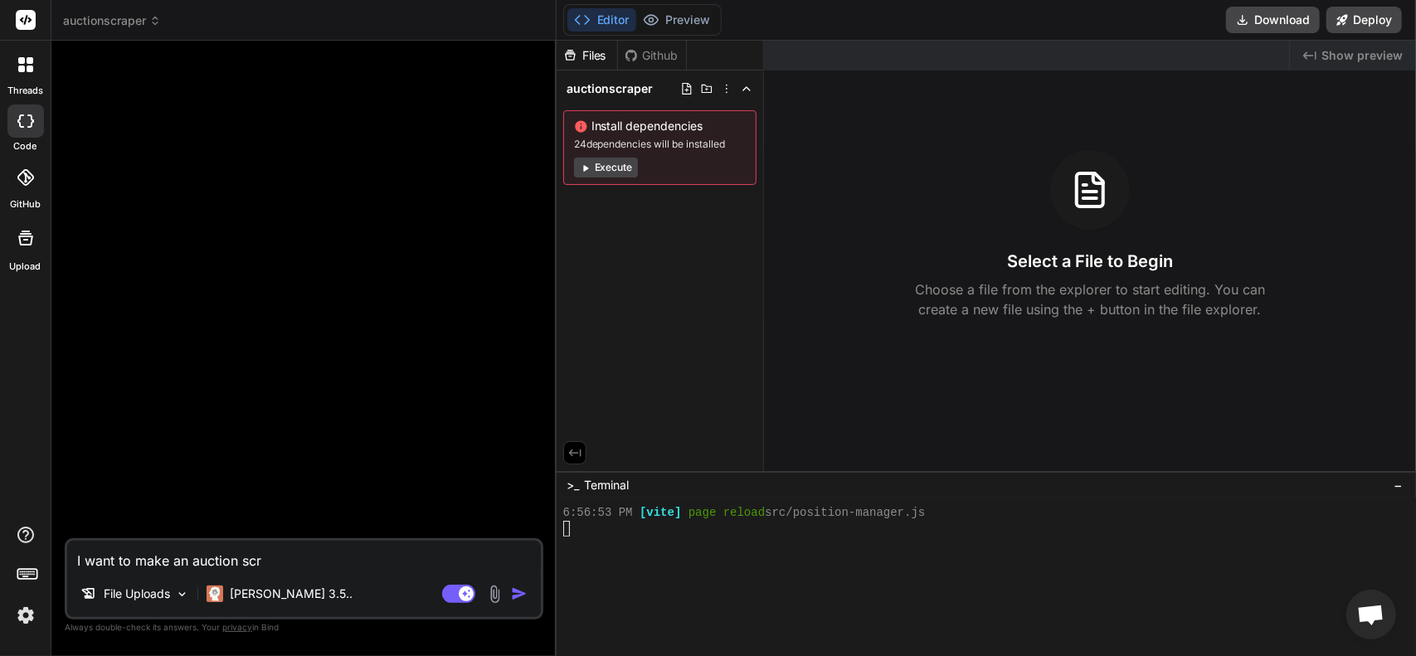
type textarea "x"
type textarea "I want to make an auction scrap"
type textarea "x"
type textarea "I want to make an auction scrape"
type textarea "x"
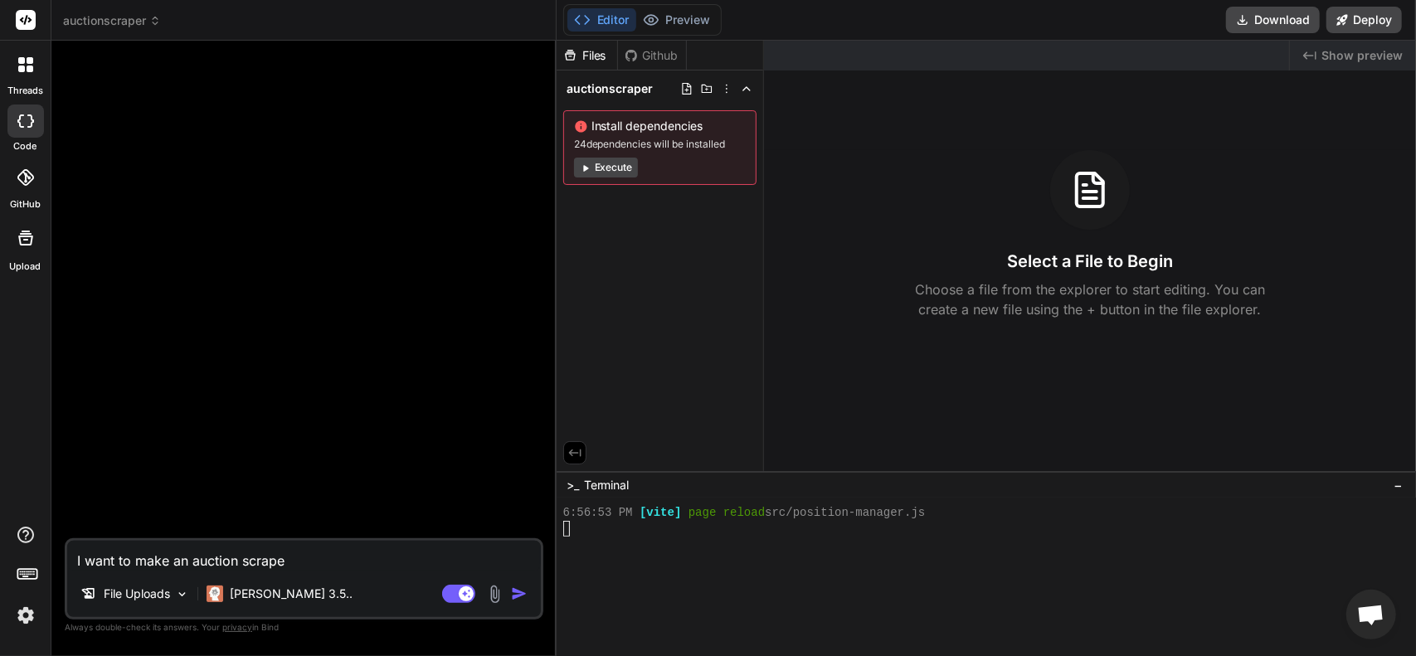
type textarea "I want to make an auction scraper"
type textarea "x"
type textarea "I want to make an auction scraper"
type textarea "x"
type textarea "I want to make an auction scraper t"
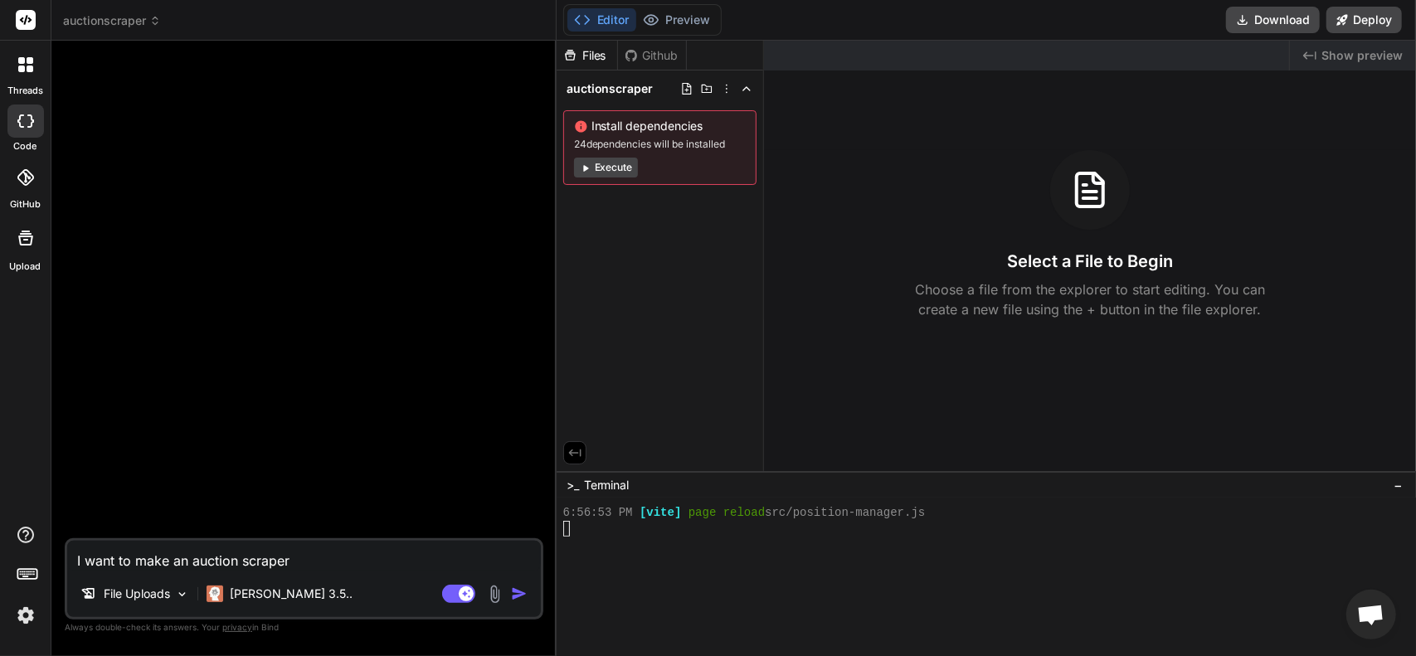
type textarea "x"
type textarea "I want to make an auction scraper th"
type textarea "x"
type textarea "I want to make an auction scraper tha"
type textarea "x"
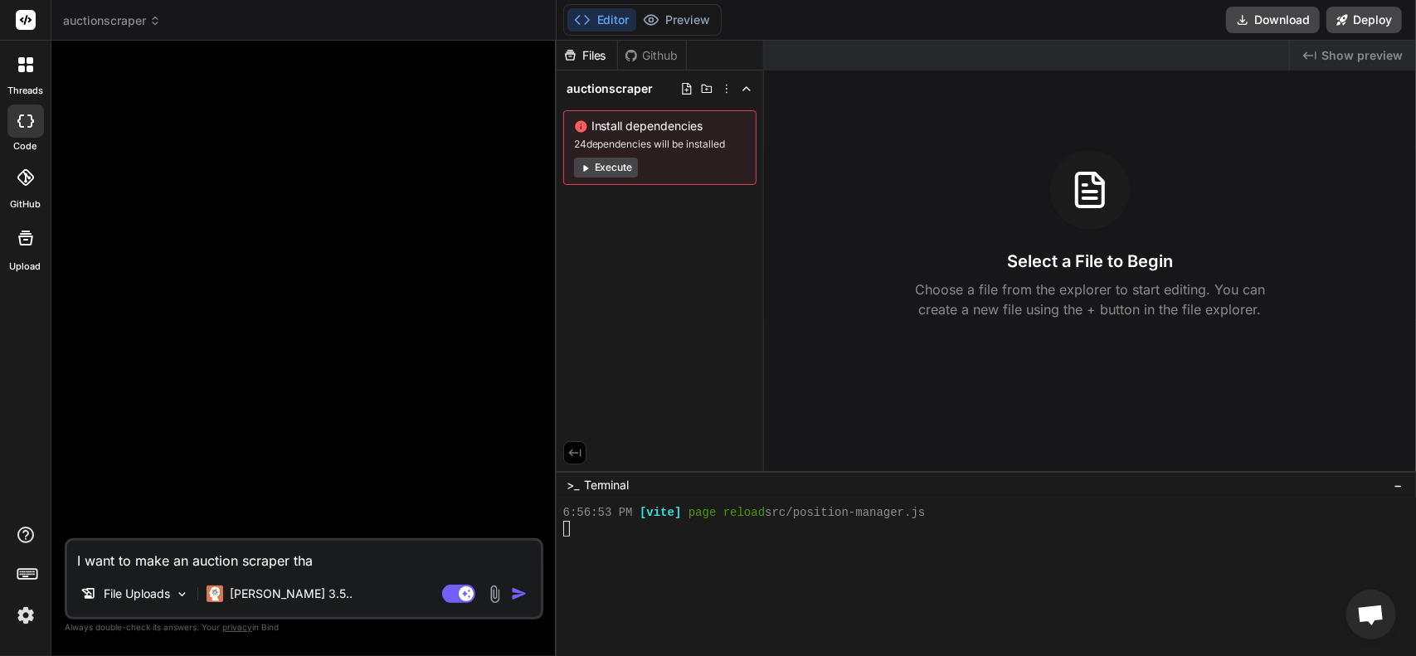
type textarea "I want to make an auction scraper that"
type textarea "x"
type textarea "I want to make an auction scraper that"
type textarea "x"
type textarea "I want to make an auction scraper that s"
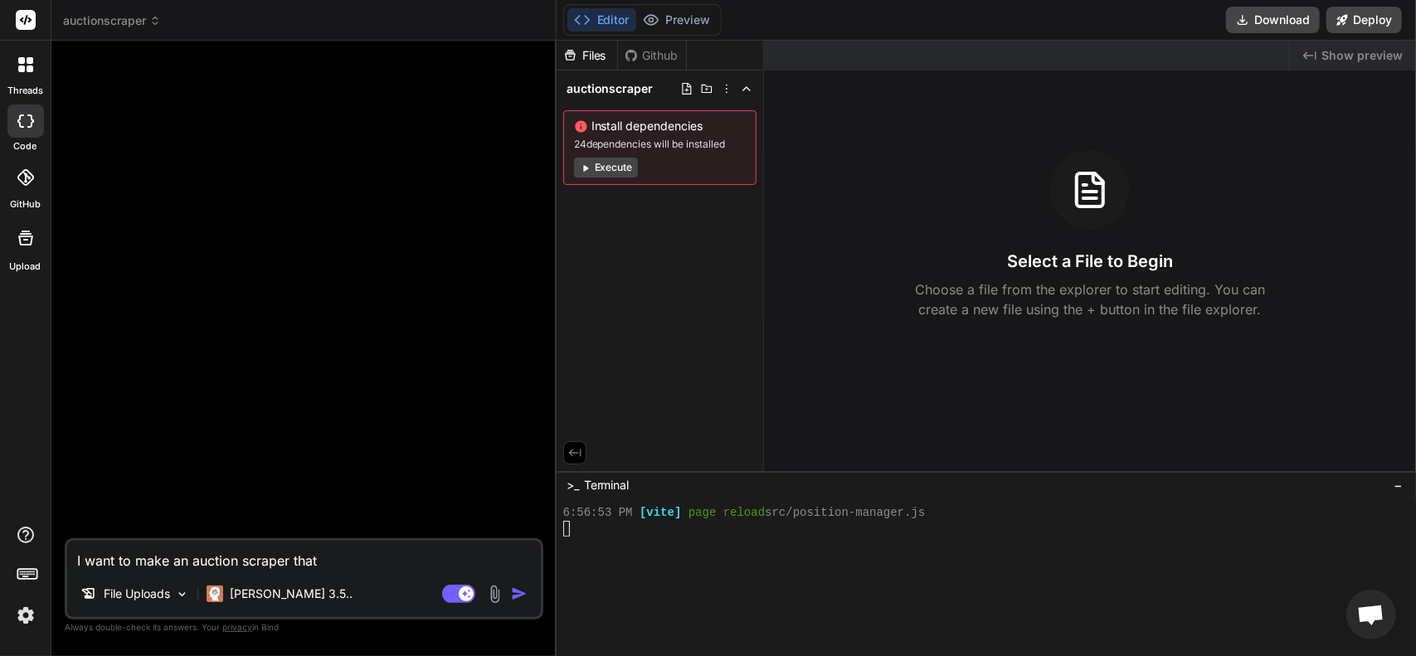
type textarea "x"
type textarea "I want to make an auction scraper that sc"
type textarea "x"
type textarea "I want to make an auction scraper that sco"
type textarea "x"
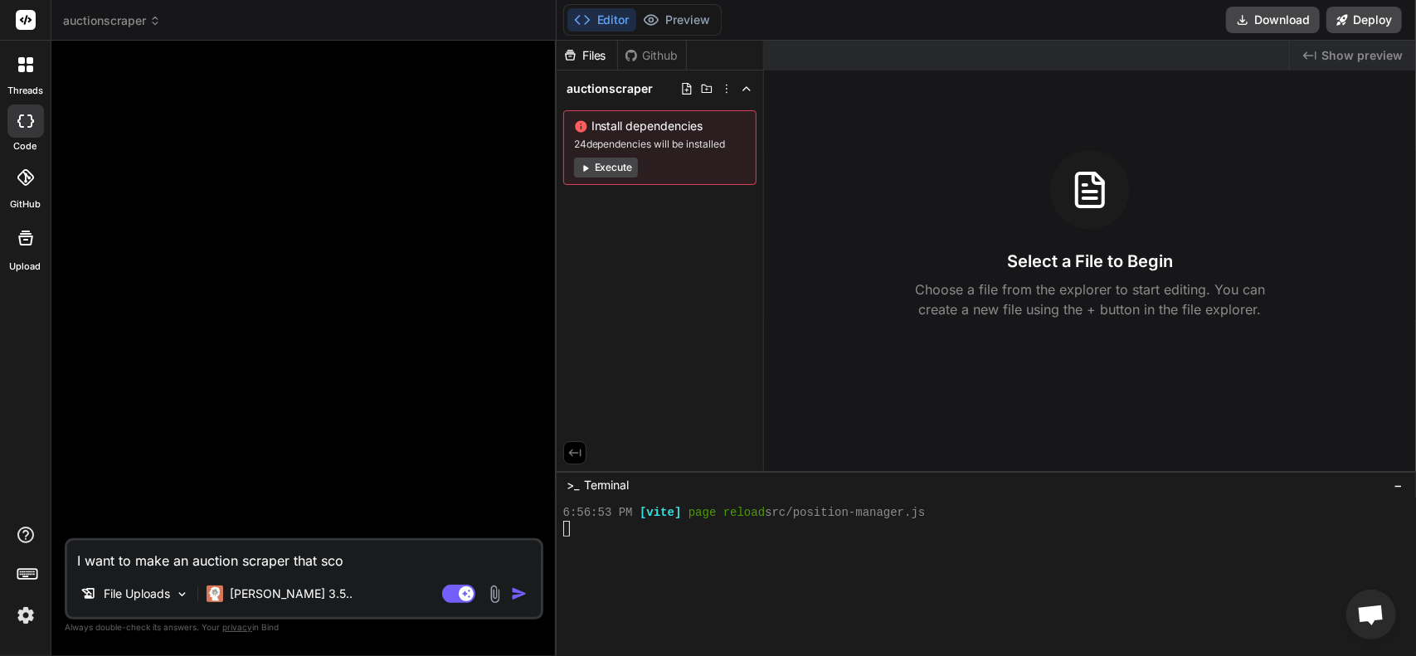
type textarea "I want to make an auction scraper that scou"
type textarea "x"
type textarea "I want to make an auction scraper that scour"
type textarea "x"
type textarea "I want to make an auction scraper that scours"
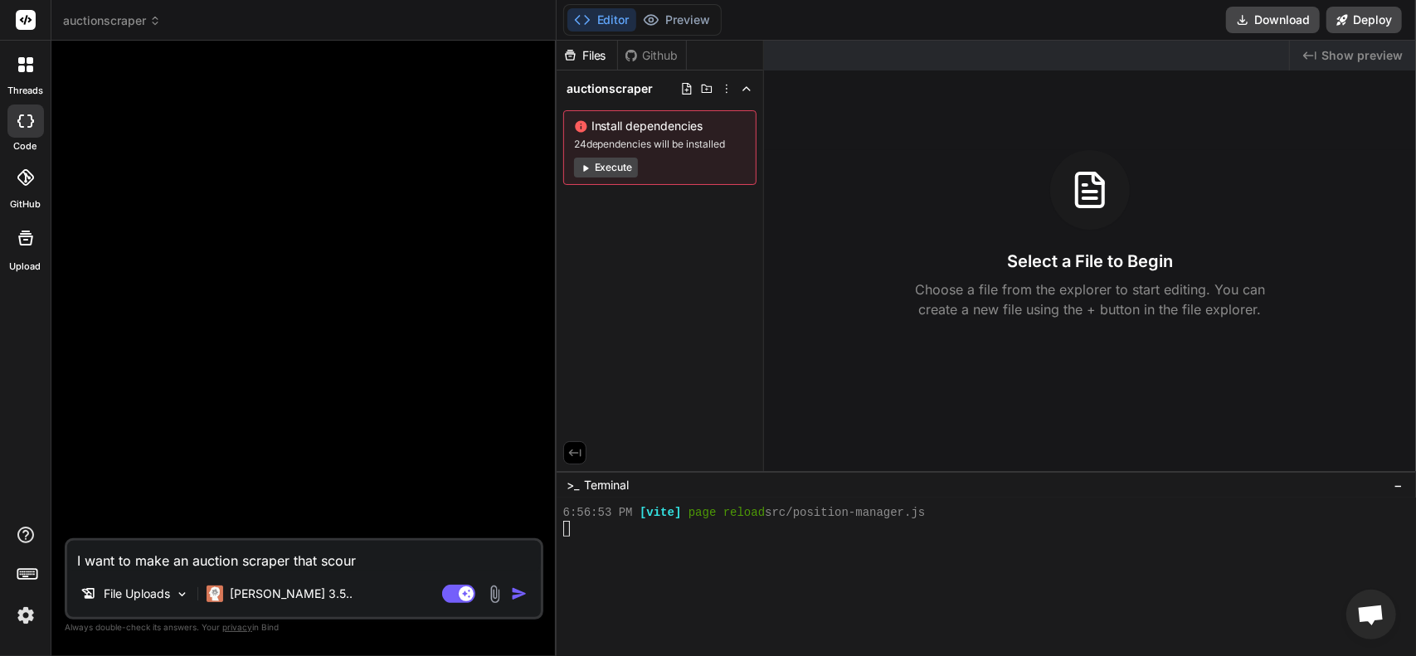
type textarea "x"
type textarea "I want to make an auction scraper that scours"
type textarea "x"
type textarea "I want to make an auction scraper that scours t"
type textarea "x"
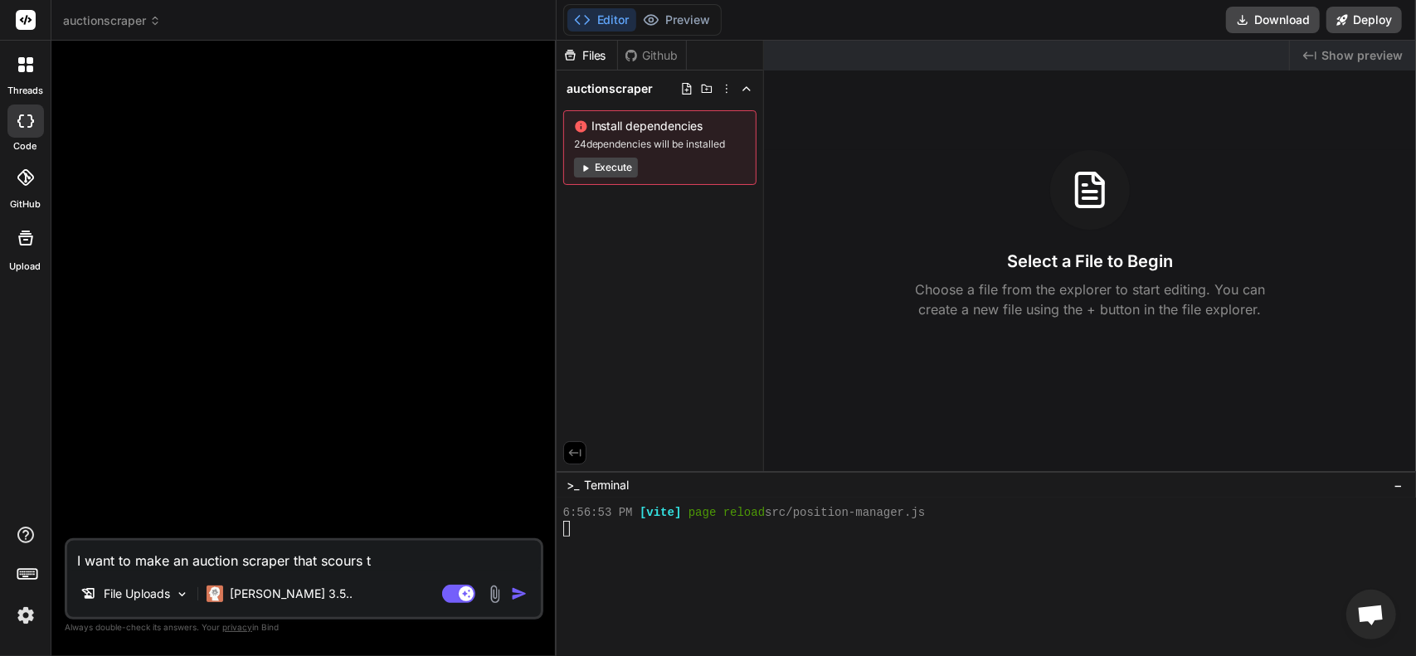
type textarea "I want to make an auction scraper that scours th"
type textarea "x"
type textarea "I want to make an auction scraper that scours thr"
type textarea "x"
type textarea "I want to make an auction scraper that scours thru"
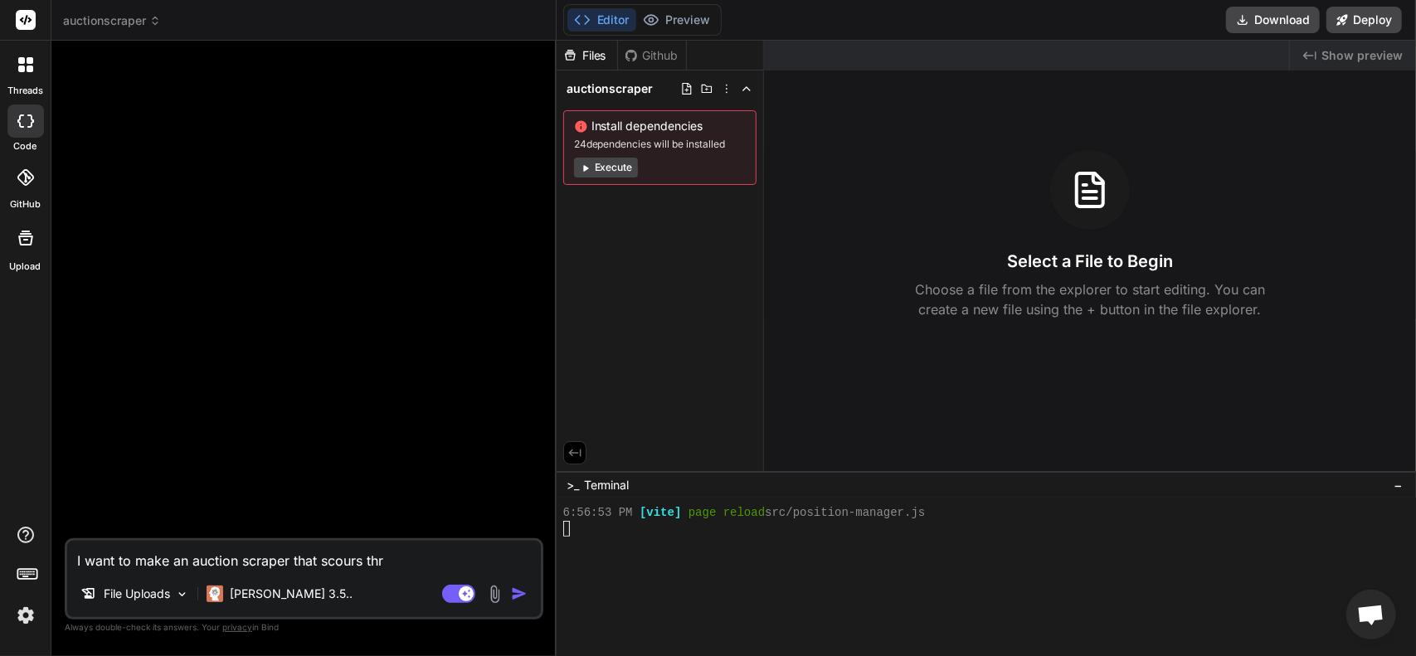
type textarea "x"
type textarea "I want to make an auction scraper that scours thru"
type textarea "x"
type textarea "I want to make an auction scraper that scours thru h"
type textarea "x"
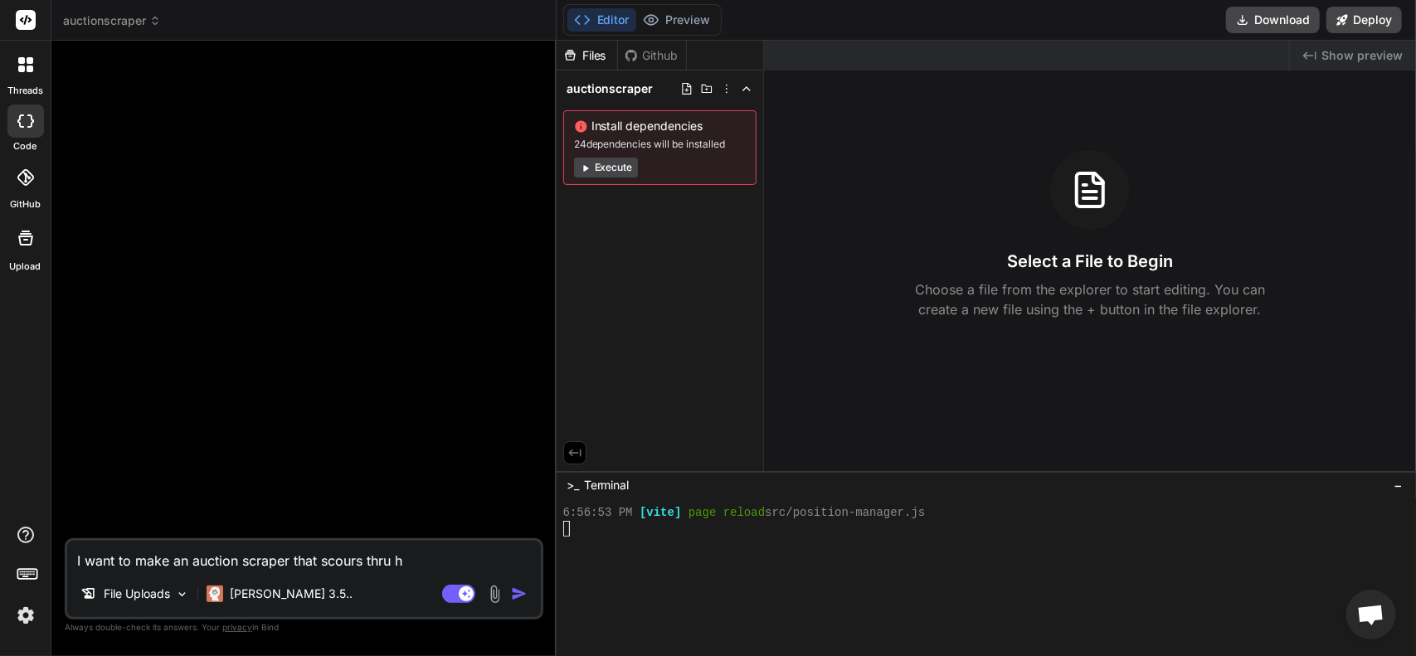
type textarea "I want to make an auction scraper that scours thru hi"
type textarea "x"
type textarea "I want to make an auction scraper that scours thru hib"
type textarea "x"
type textarea "I want to make an auction scraper that scours thru hibi"
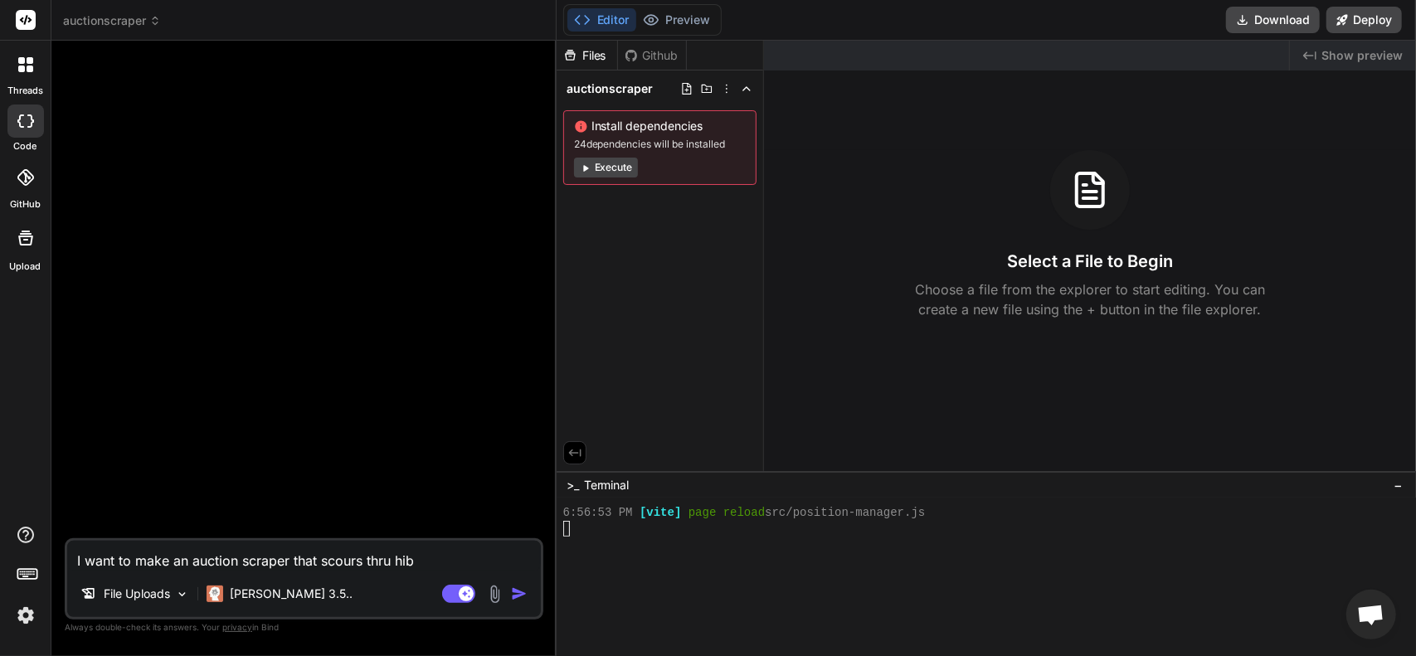
type textarea "x"
type textarea "I want to make an auction scraper that scours thru hibid"
type textarea "x"
type textarea "I want to make an auction scraper that scours thru hibid."
type textarea "x"
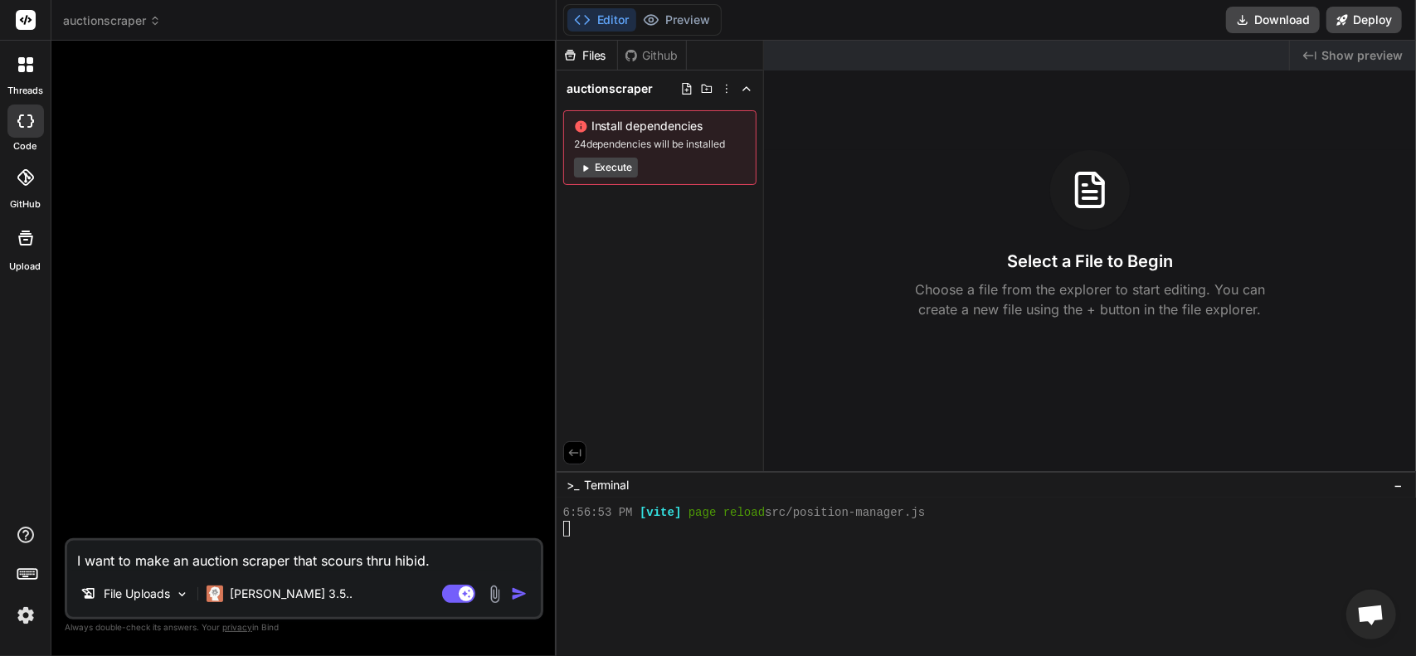
type textarea "I want to make an auction scraper that scours thru hibid.c"
type textarea "x"
type textarea "I want to make an auction scraper that scours thru [DOMAIN_NAME]"
type textarea "x"
type textarea "I want to make an auction scraper that scours thru [DOMAIN_NAME]"
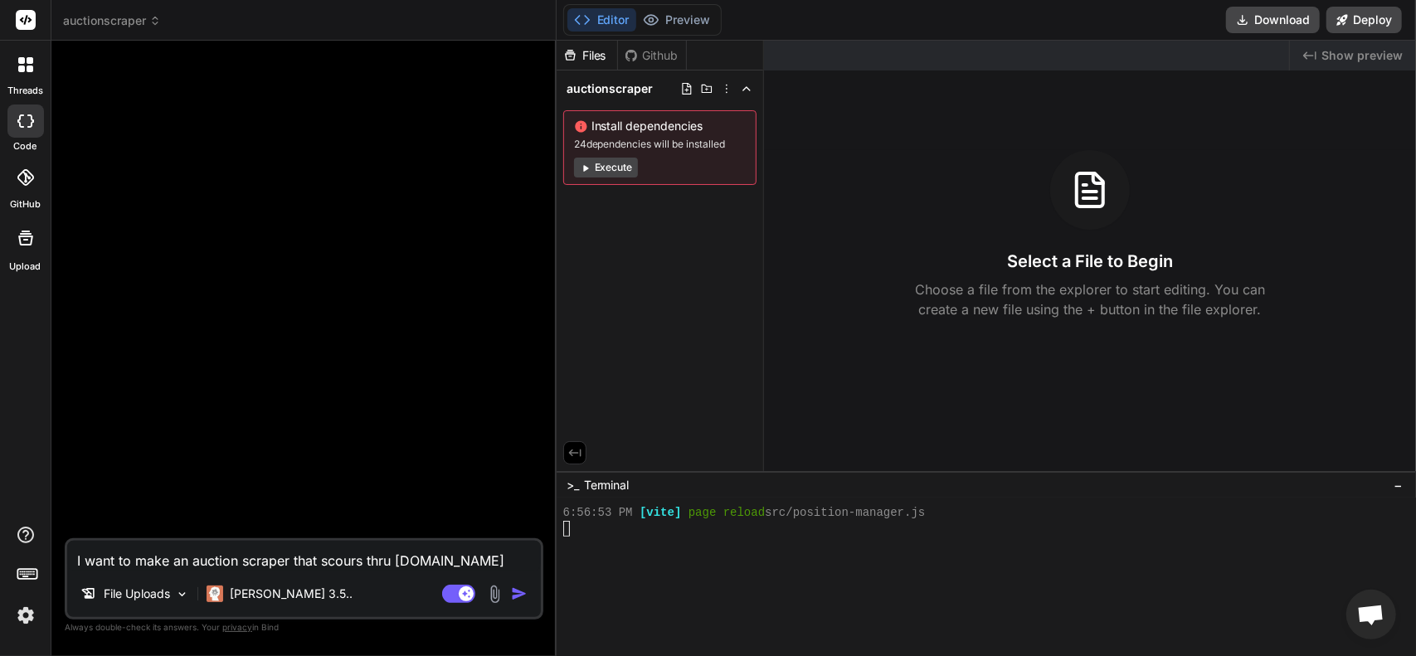
type textarea "x"
type textarea "I want to make an auction scraper that scours thru [DOMAIN_NAME],"
type textarea "x"
type textarea "I want to make an auction scraper that scours thru [DOMAIN_NAME],"
type textarea "x"
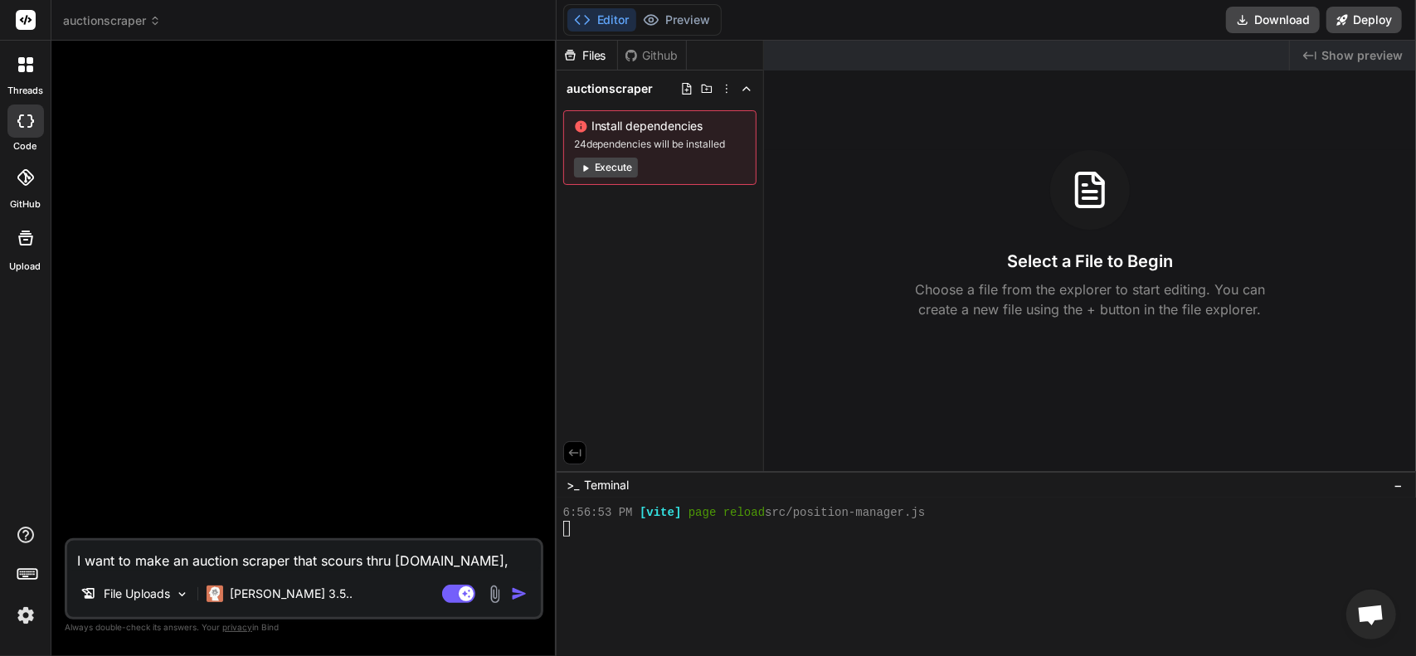
type textarea "I want to make an auction scraper that scours thru [DOMAIN_NAME], r"
type textarea "x"
type textarea "I want to make an auction scraper that scours thru [DOMAIN_NAME], ru"
type textarea "x"
type textarea "I want to make an auction scraper that scours thru [DOMAIN_NAME], rus"
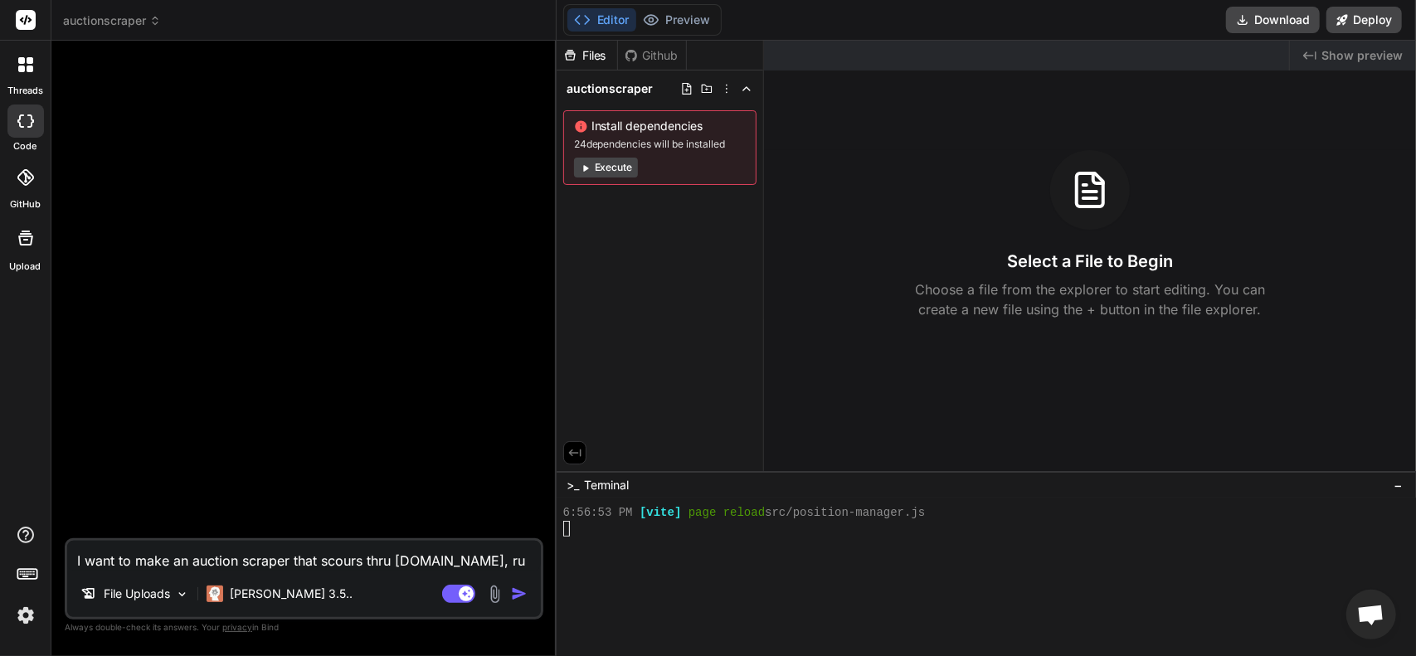
type textarea "x"
type textarea "I want to make an auction scraper that scours thru [DOMAIN_NAME], rust"
type textarea "x"
type textarea "I want to make an auction scraper that scours thru [DOMAIN_NAME], rustb"
type textarea "x"
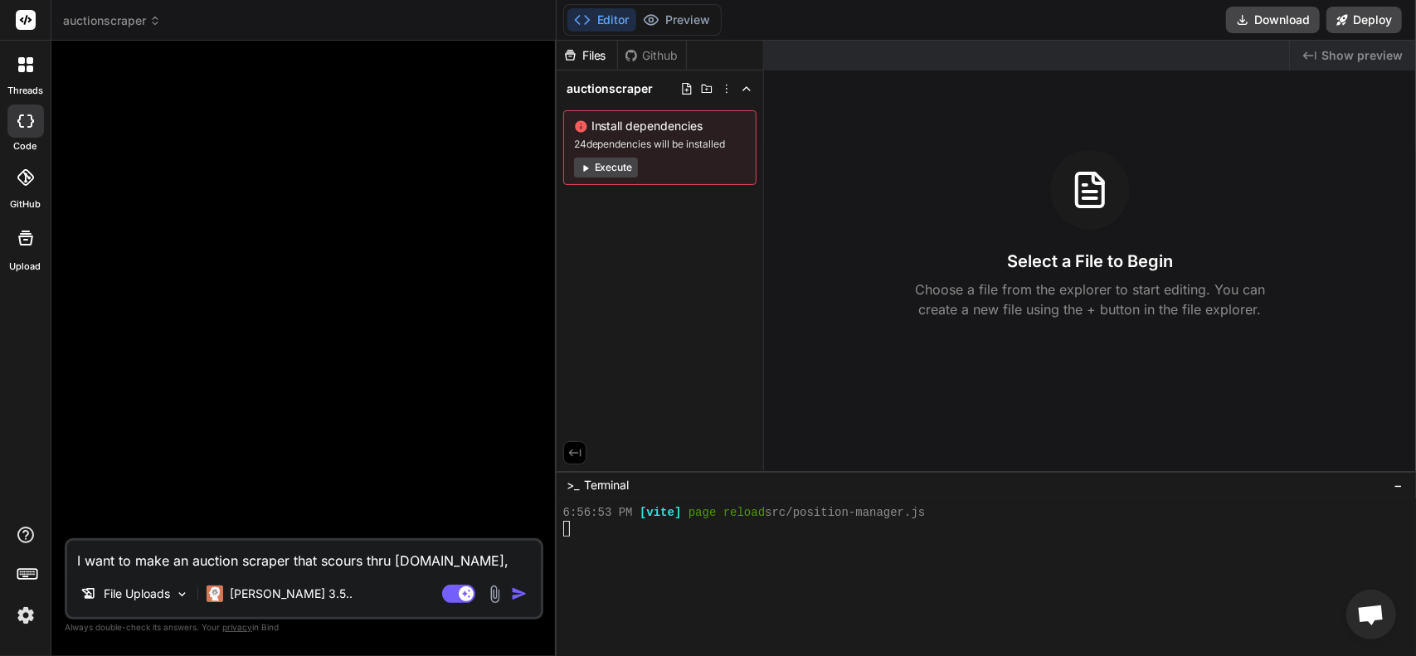
type textarea "I want to make an auction scraper that scours thru [DOMAIN_NAME], rustbe"
type textarea "x"
type textarea "I want to make an auction scraper that scours thru [DOMAIN_NAME], rustbel"
type textarea "x"
type textarea "I want to make an auction scraper that scours thru [DOMAIN_NAME], rustbelt"
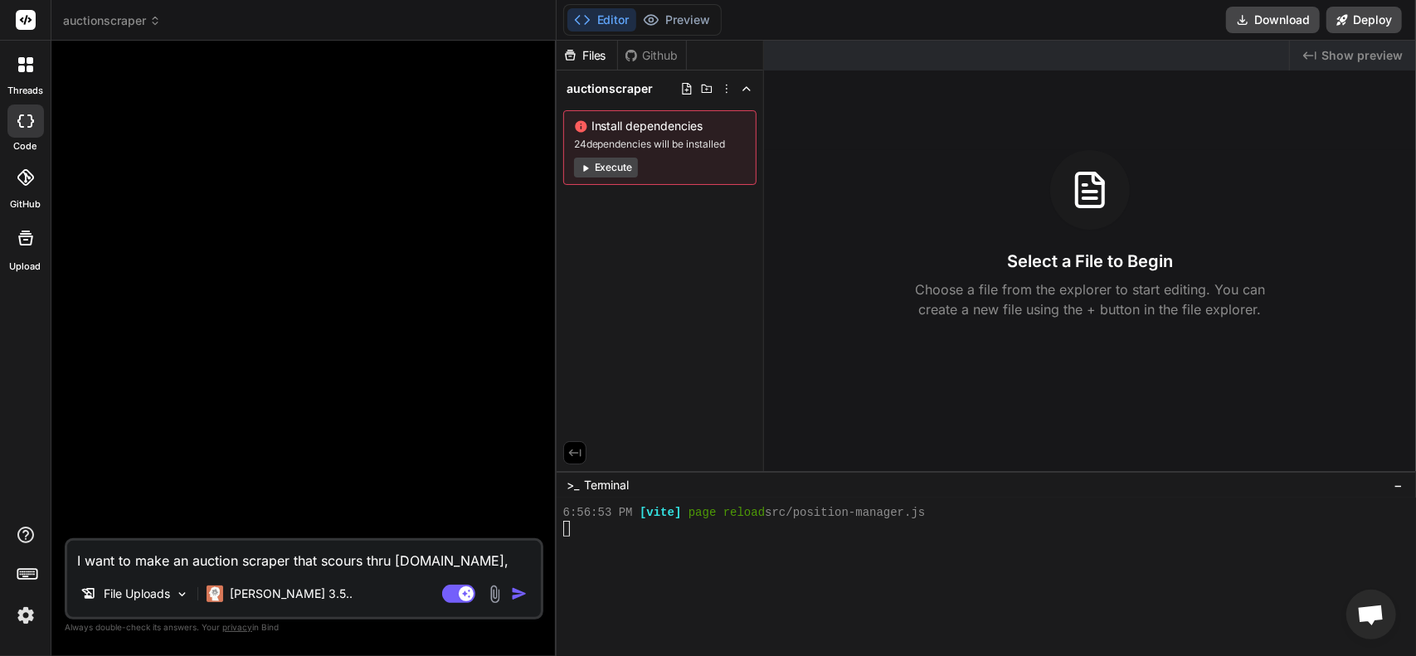
type textarea "x"
drag, startPoint x: 506, startPoint y: 561, endPoint x: 464, endPoint y: 571, distance: 43.6
click at [464, 571] on div "I want to make an auction scraper that scours thru [DOMAIN_NAME], rustbelt File…" at bounding box center [304, 578] width 478 height 81
paste textarea "[URL][DOMAIN_NAME]"
type textarea "I want to make an auction scraper that scours thru [DOMAIN_NAME], [URL][DOMAIN_…"
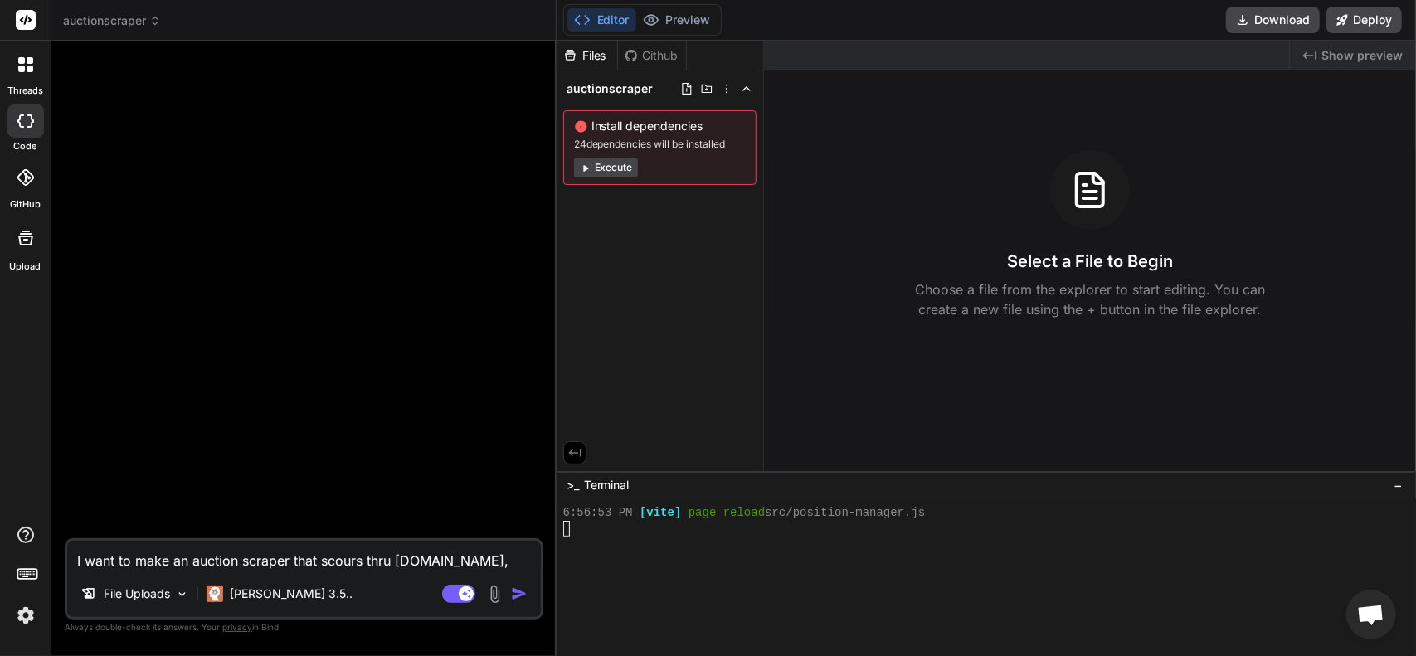
type textarea "x"
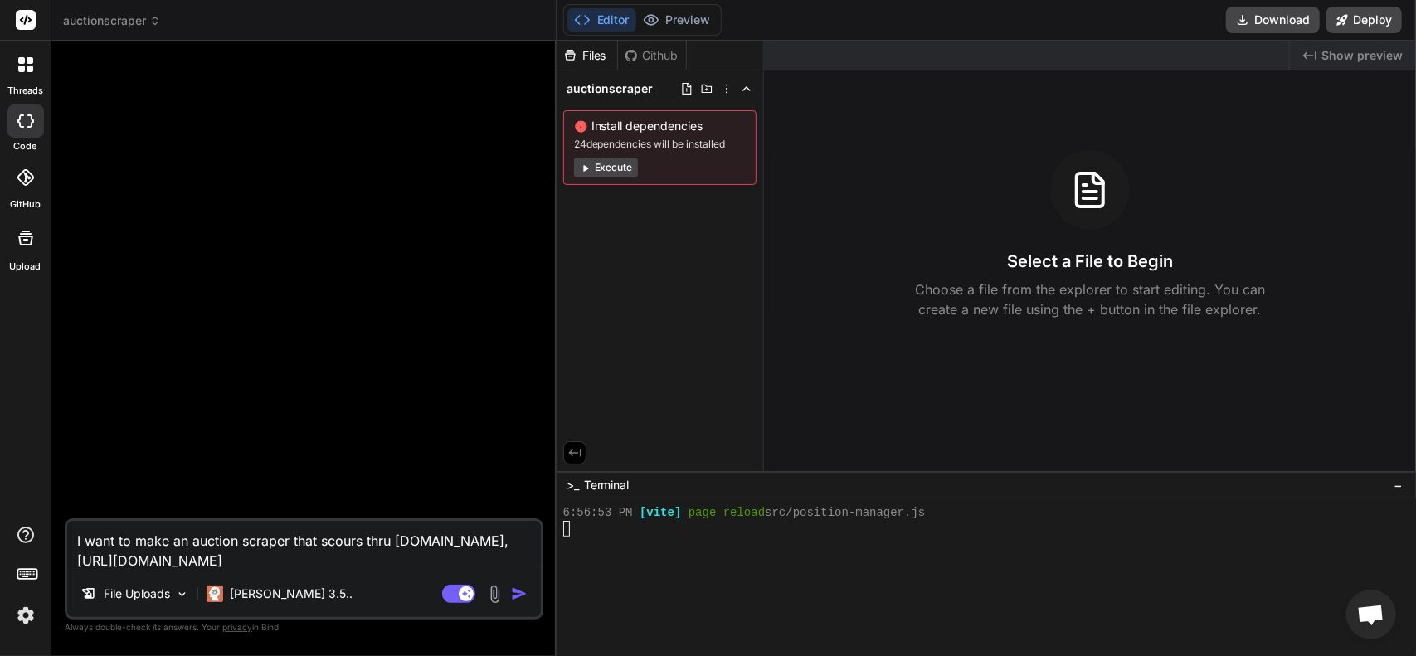
type textarea "I want to make an auction scraper that scours thru [DOMAIN_NAME], [URL][DOMAIN_…"
type textarea "x"
type textarea "I want to make an auction scraper that scours thru [DOMAIN_NAME], [URL][DOMAIN_…"
type textarea "x"
type textarea "I want to make an auction scraper that scours thru [DOMAIN_NAME], [URL][DOMAIN_…"
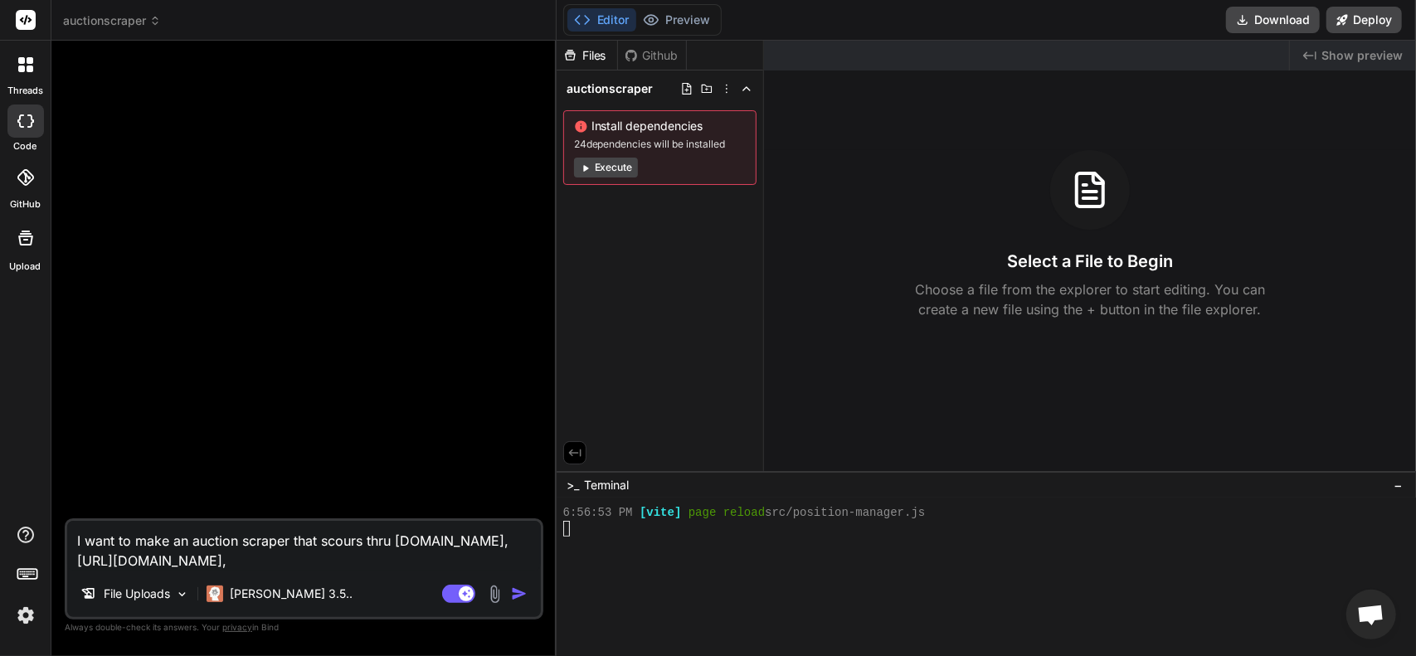
type textarea "x"
type textarea "I want to make an auction scraper that scours thru [DOMAIN_NAME], [URL][DOMAIN_…"
type textarea "x"
type textarea "I want to make an auction scraper that scours thru [DOMAIN_NAME], [URL][DOMAIN_…"
type textarea "x"
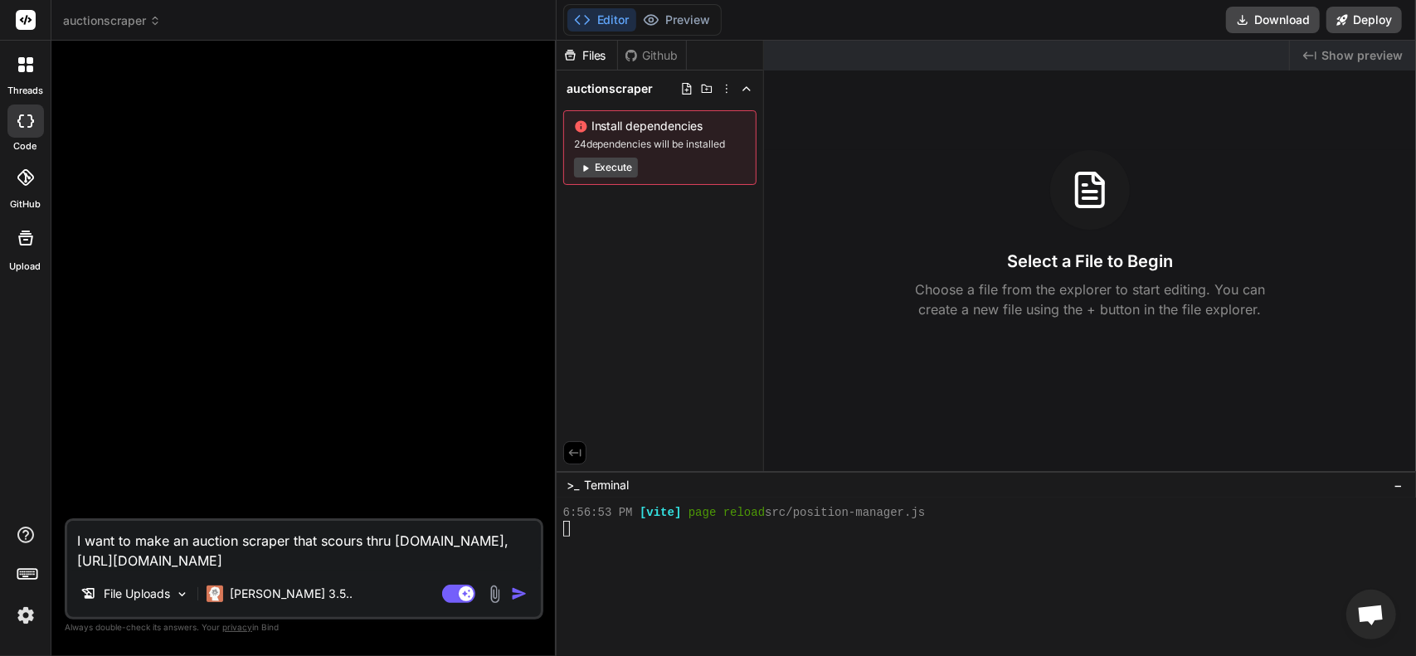
type textarea "I want to make an auction scraper that scours thru [DOMAIN_NAME], [URL][DOMAIN_…"
type textarea "x"
type textarea "I want to make an auction scraper that scours thru [DOMAIN_NAME], [URL]"
type textarea "x"
type textarea "I want to make an auction scraper that scours thru [DOMAIN_NAME], [URL]."
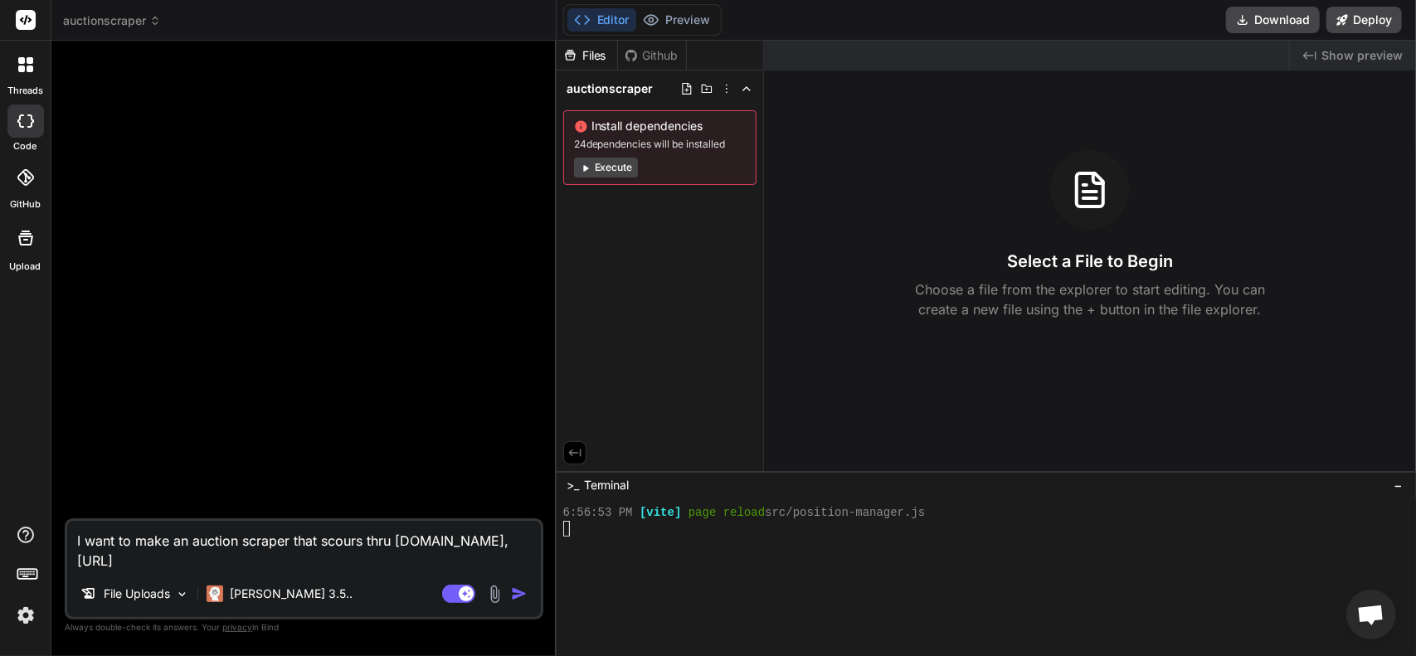
type textarea "x"
type textarea "I want to make an auction scraper that scours thru [DOMAIN_NAME], [URL]"
type textarea "x"
type textarea "I want to make an auction scraper that scours thru [DOMAIN_NAME], [URL]"
type textarea "x"
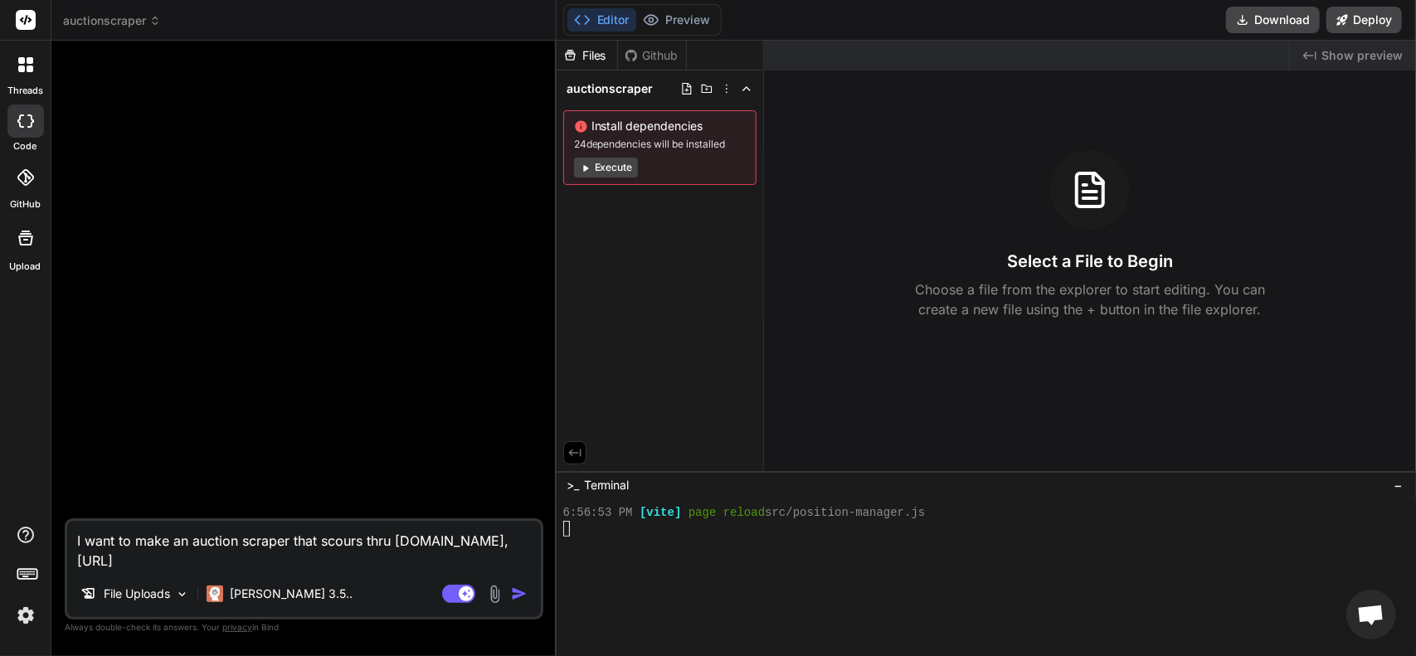
type textarea "I want to make an auction scraper that scours thru [DOMAIN_NAME], [URL]"
type textarea "x"
type textarea "I want to make an auction scraper that scours thru [DOMAIN_NAME], [URL]"
type textarea "x"
type textarea "I want to make an auction scraper that scours thru [DOMAIN_NAME], [URL]"
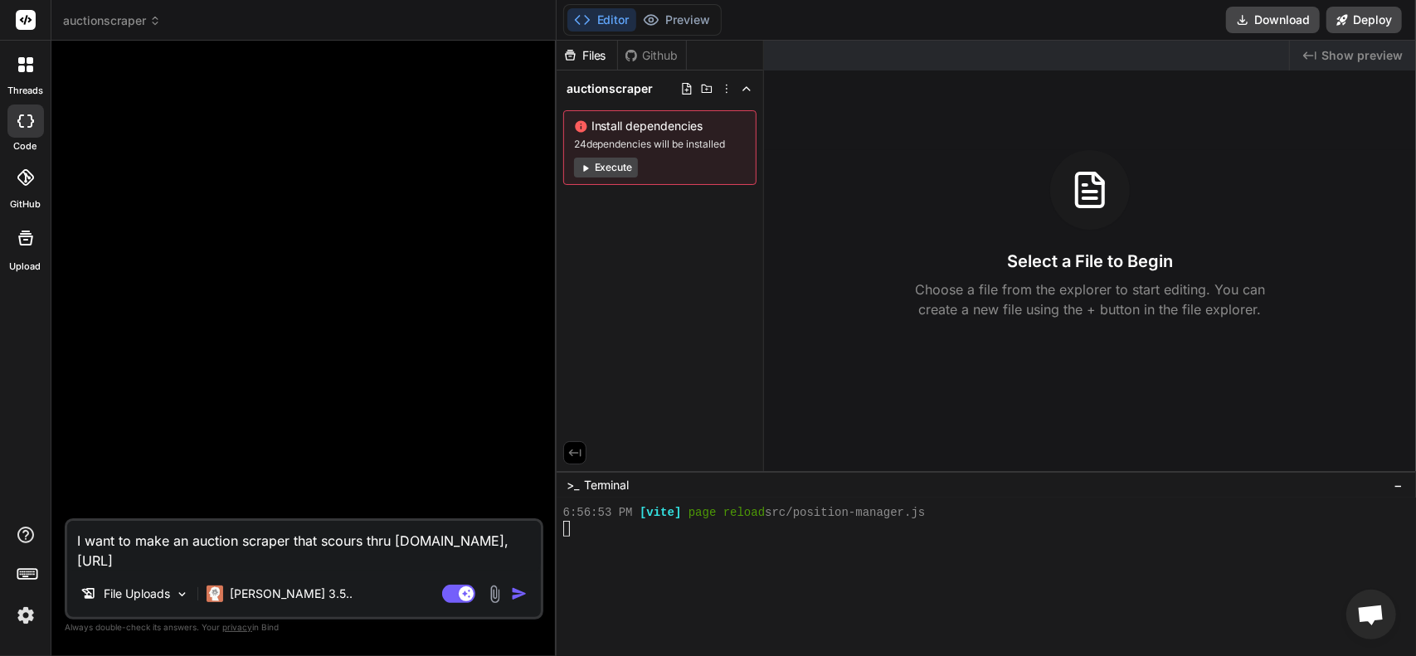
type textarea "x"
type textarea "I want to make an auction scraper that scours thru [DOMAIN_NAME], [URL]"
type textarea "x"
type textarea "I want to make an auction scraper that scours thru [DOMAIN_NAME], [URL]"
type textarea "x"
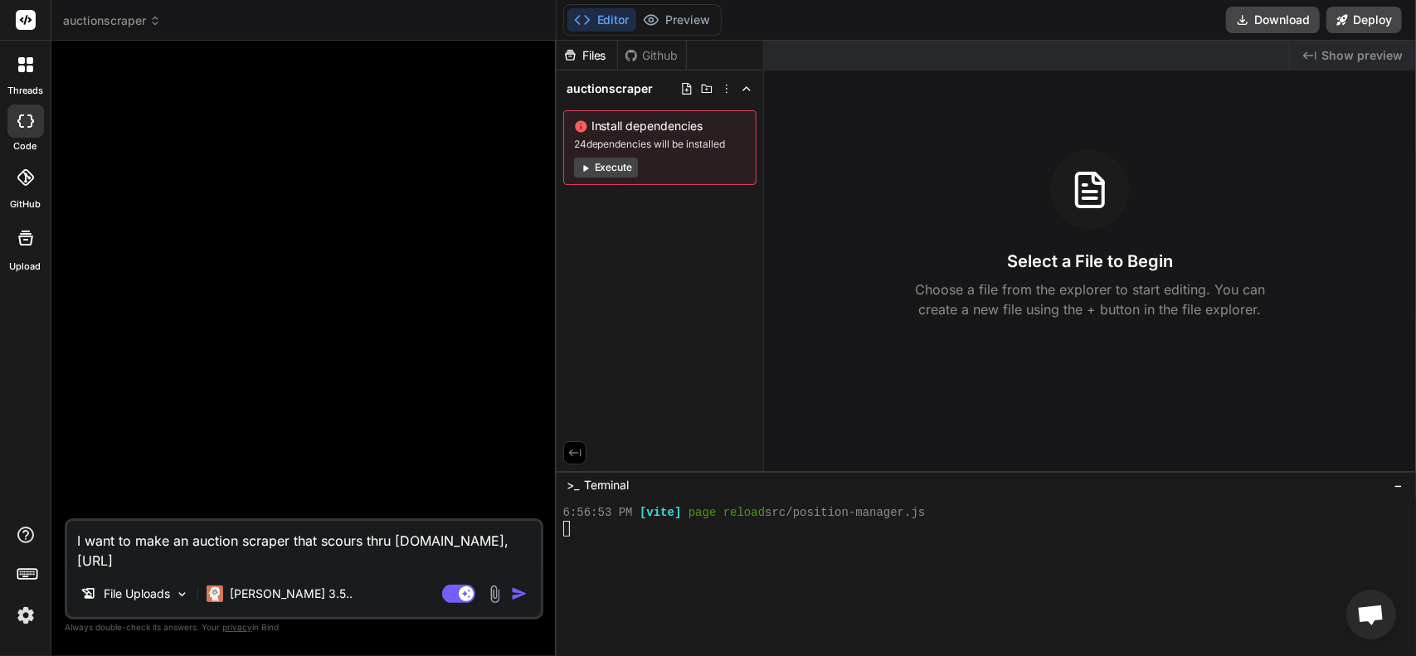
type textarea "I want to make an auction scraper that scours thru [DOMAIN_NAME], [URL]"
type textarea "x"
type textarea "I want to make an auction scraper that scours thru [DOMAIN_NAME], [URL][DOMAIN_…"
type textarea "x"
type textarea "I want to make an auction scraper that scours thru [DOMAIN_NAME], [URL][DOMAIN_…"
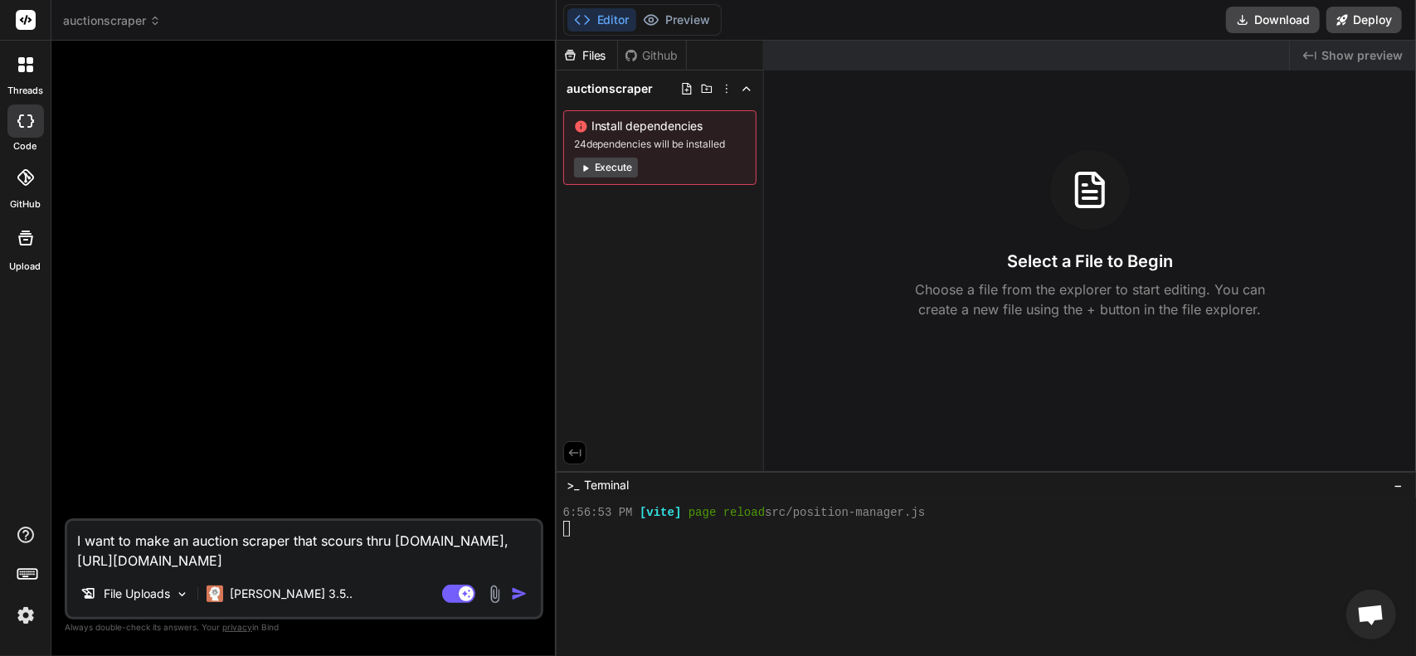
type textarea "x"
type textarea "I want to make an auction scraper that scours thru [DOMAIN_NAME], [URL]"
type textarea "x"
type textarea "I want to make an auction scraper that scours thru [DOMAIN_NAME], [URL]."
type textarea "x"
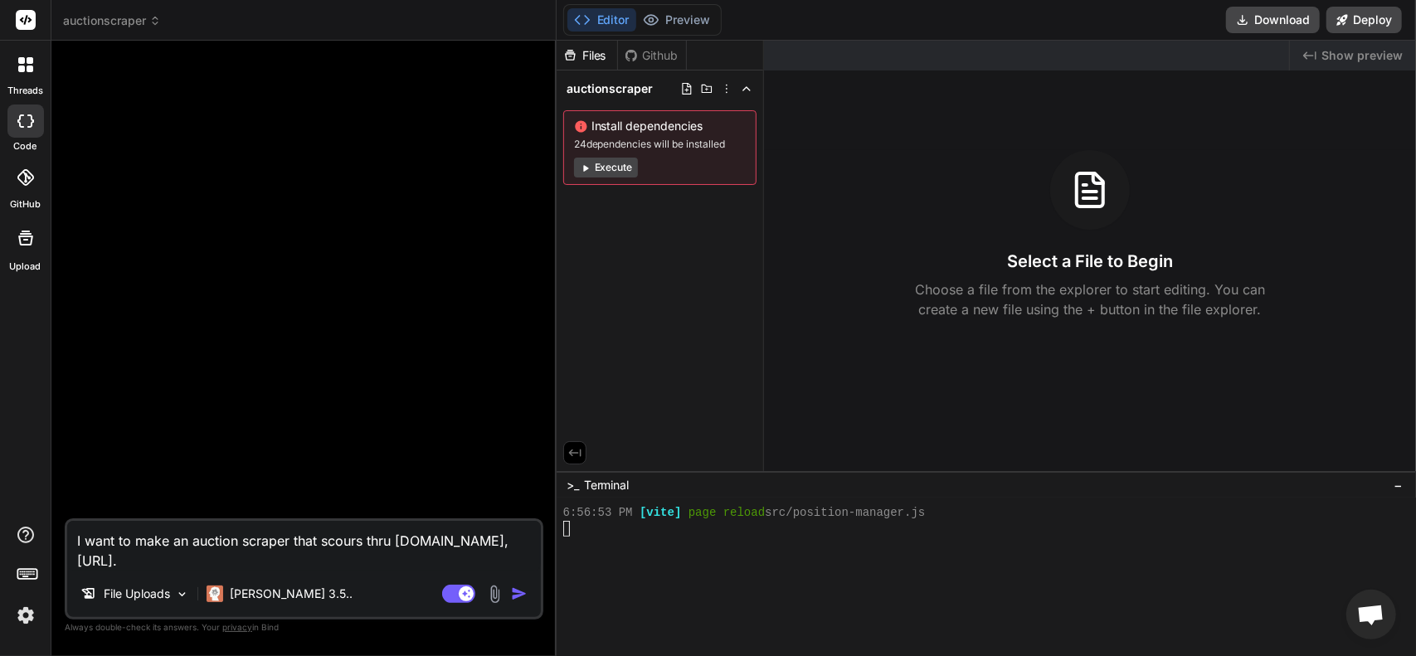
type textarea "I want to make an auction scraper that scours thru [DOMAIN_NAME], [URL]"
type textarea "x"
type textarea "I want to make an auction scraper that scours thru [DOMAIN_NAME], [URL]"
type textarea "x"
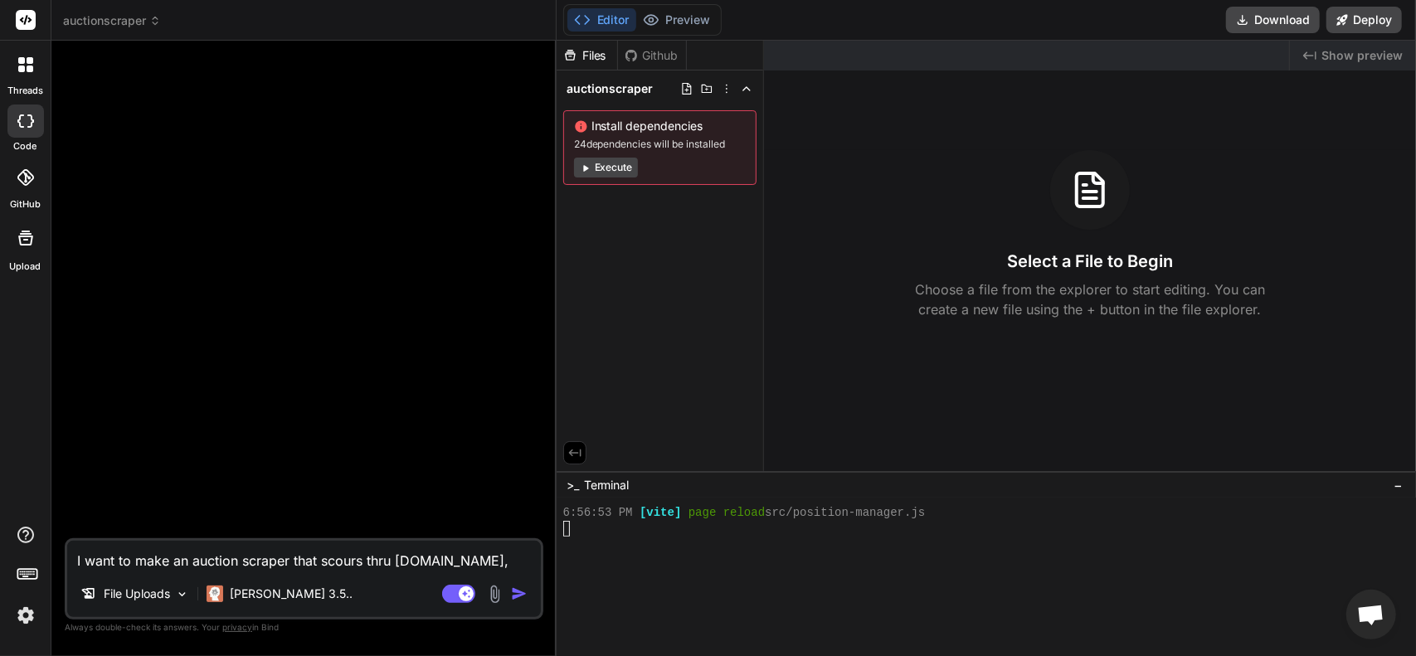
type textarea "I want to make an auction scraper that scours thru [DOMAIN_NAME], [URL]"
type textarea "x"
type textarea "I want to make an auction scraper that scours thru [DOMAIN_NAME], https://"
type textarea "x"
type textarea "I want to make an auction scraper that scours thru [DOMAIN_NAME], https:/"
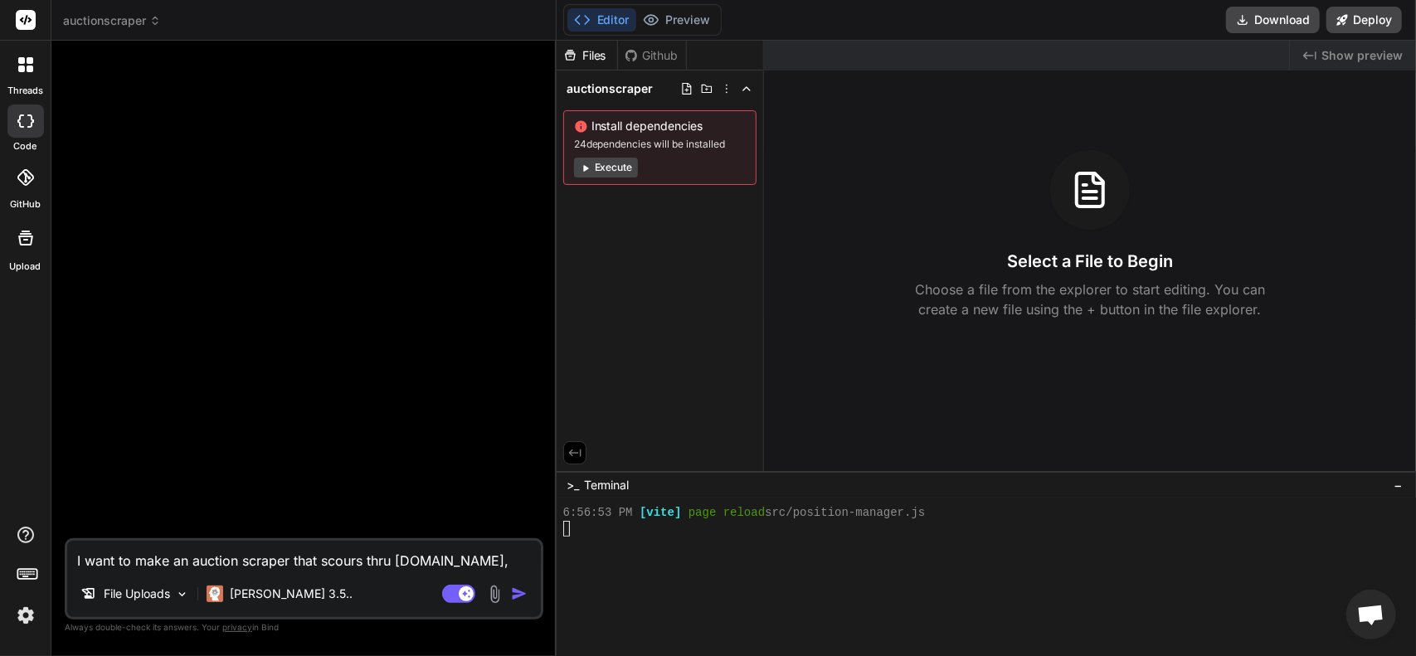
type textarea "x"
type textarea "I want to make an auction scraper that scours thru [DOMAIN_NAME], https:"
type textarea "x"
type textarea "I want to make an auction scraper that scours thru [DOMAIN_NAME], https"
type textarea "x"
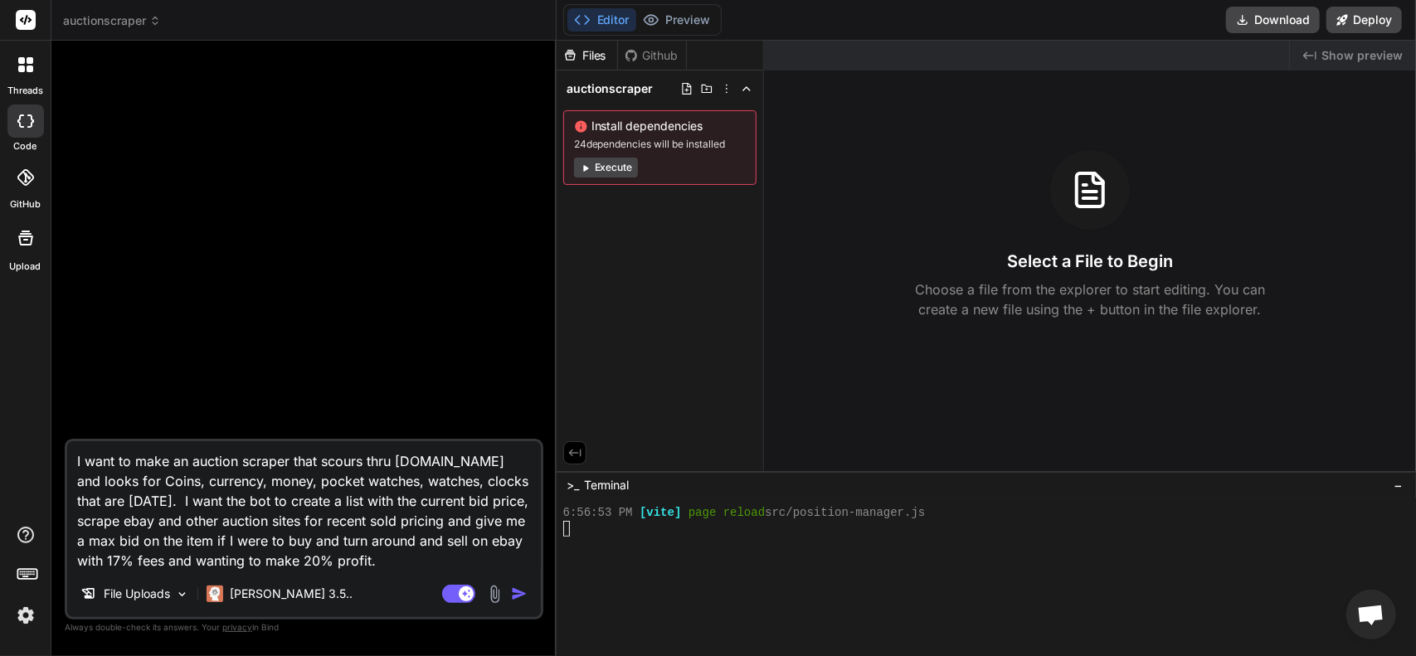
click at [144, 540] on textarea "I want to make an auction scraper that scours thru [DOMAIN_NAME] and looks for …" at bounding box center [303, 505] width 473 height 129
click at [466, 563] on textarea "I want to make an auction scraper that scours thru [DOMAIN_NAME] and looks for …" at bounding box center [303, 505] width 473 height 129
click at [447, 563] on textarea "I want to make an auction scraper that scours thru [DOMAIN_NAME] and looks for …" at bounding box center [303, 505] width 473 height 129
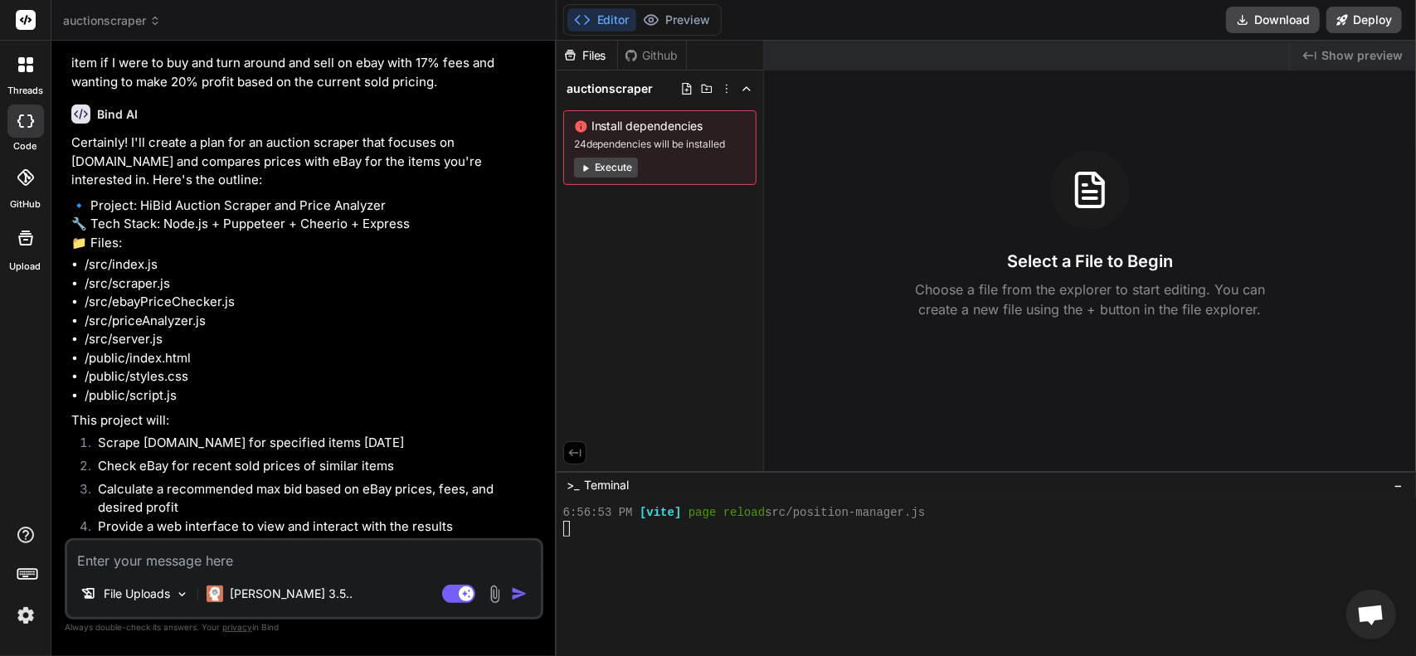
scroll to position [141, 0]
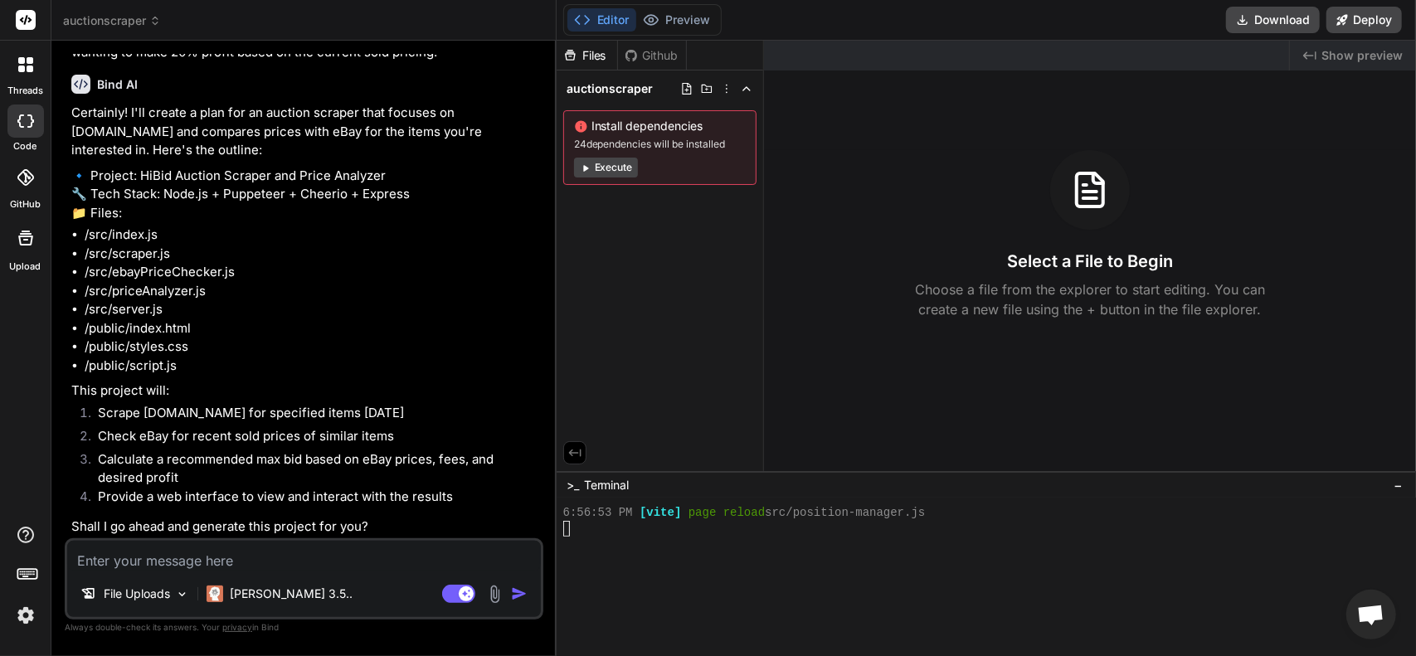
click at [266, 564] on textarea at bounding box center [303, 556] width 473 height 30
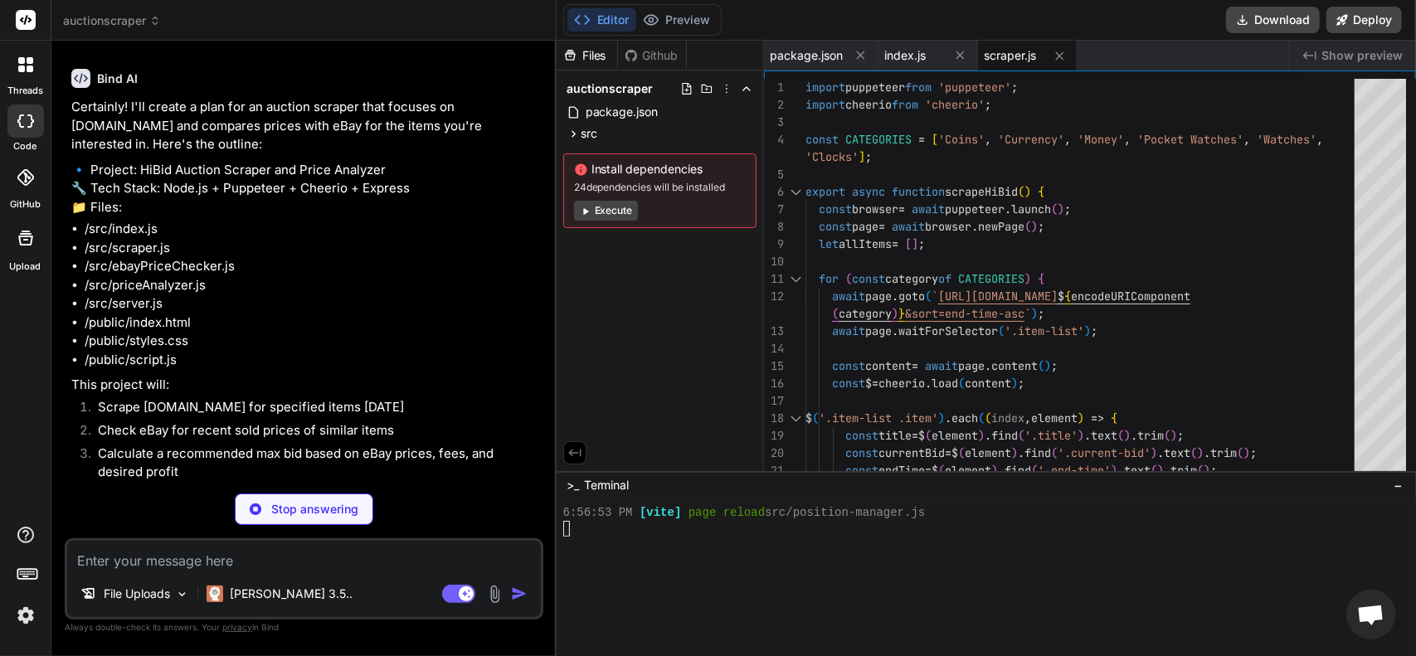
scroll to position [396, 0]
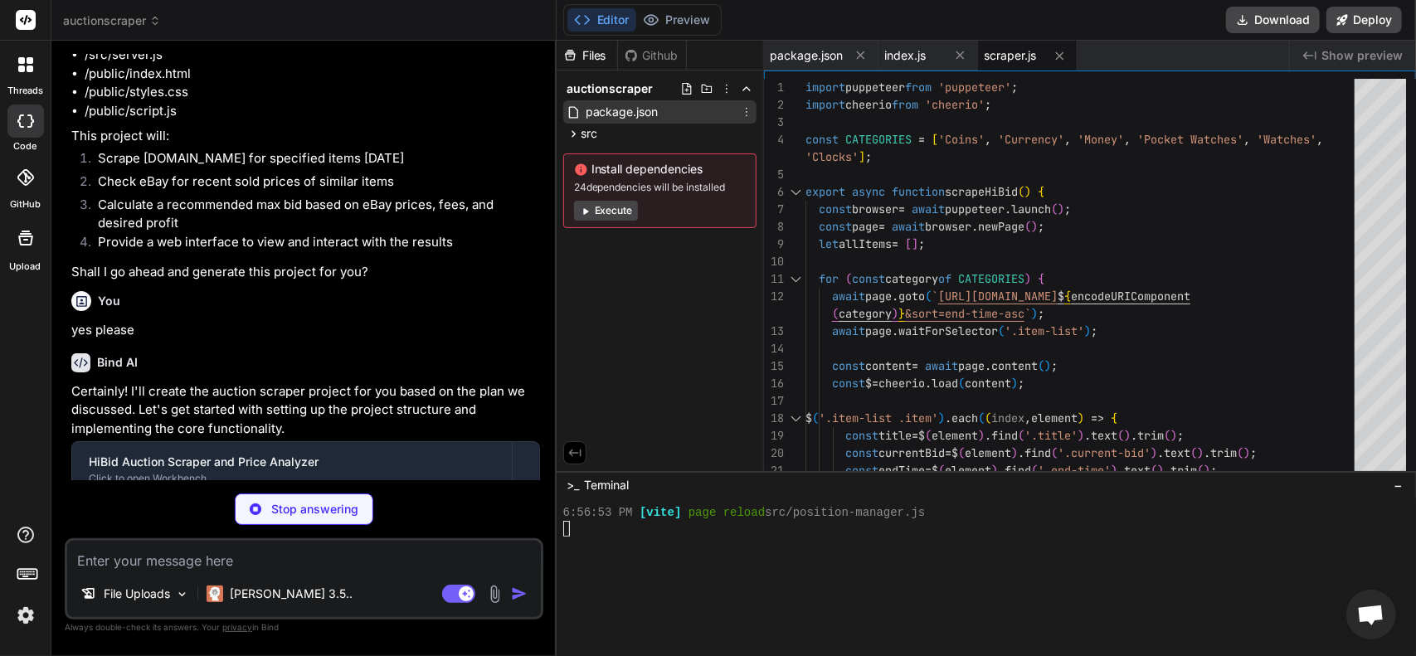
click at [615, 114] on span "package.json" at bounding box center [622, 112] width 76 height 20
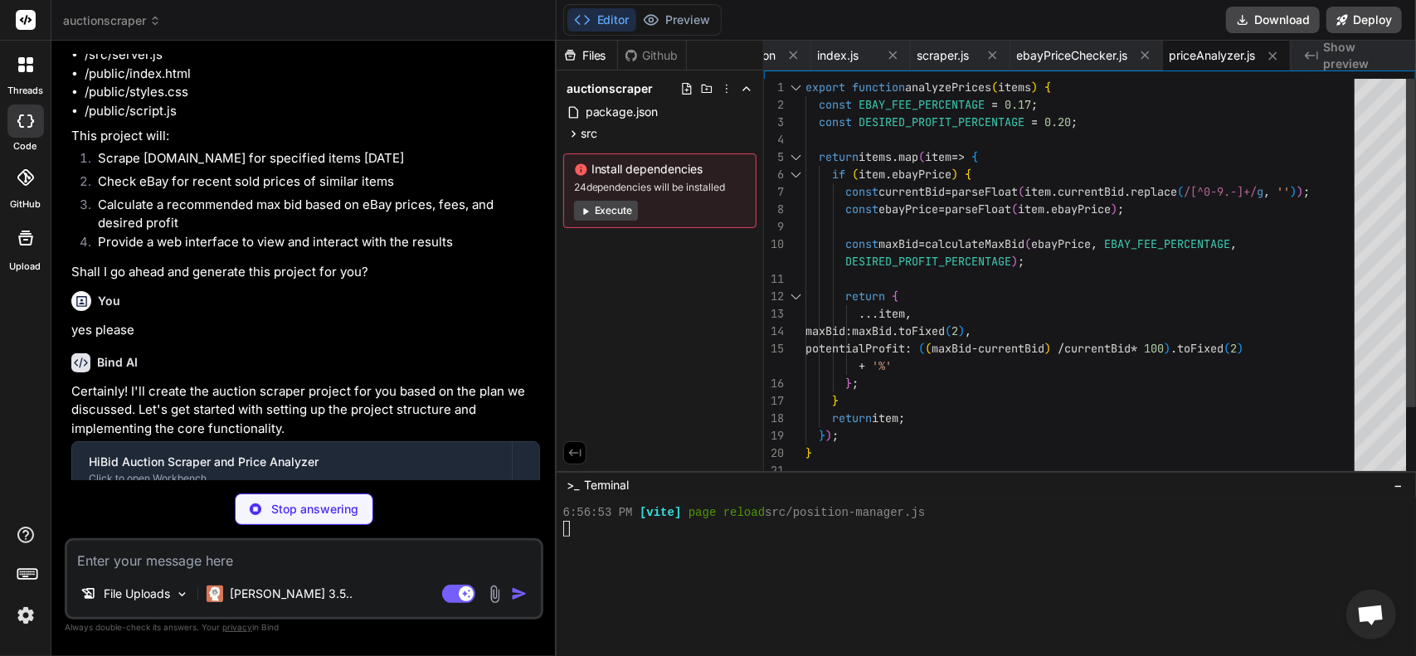
scroll to position [13064, 0]
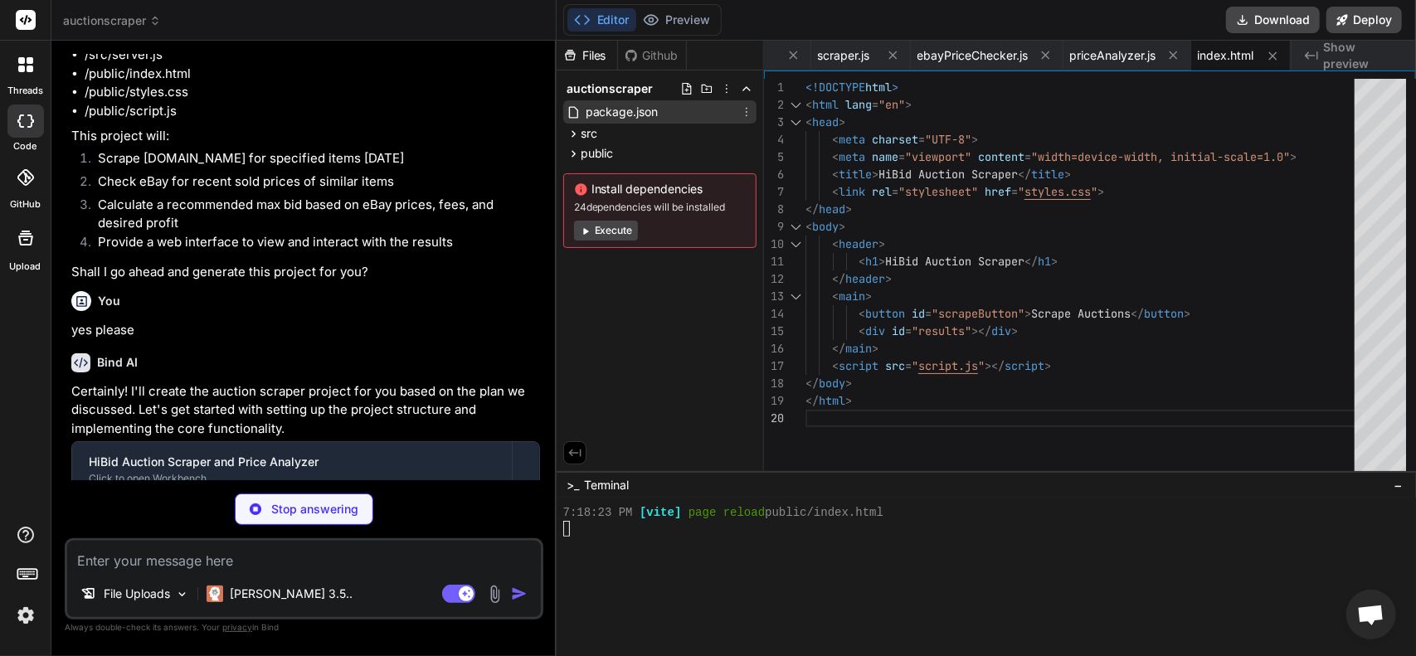
click at [617, 107] on span "package.json" at bounding box center [622, 112] width 76 height 20
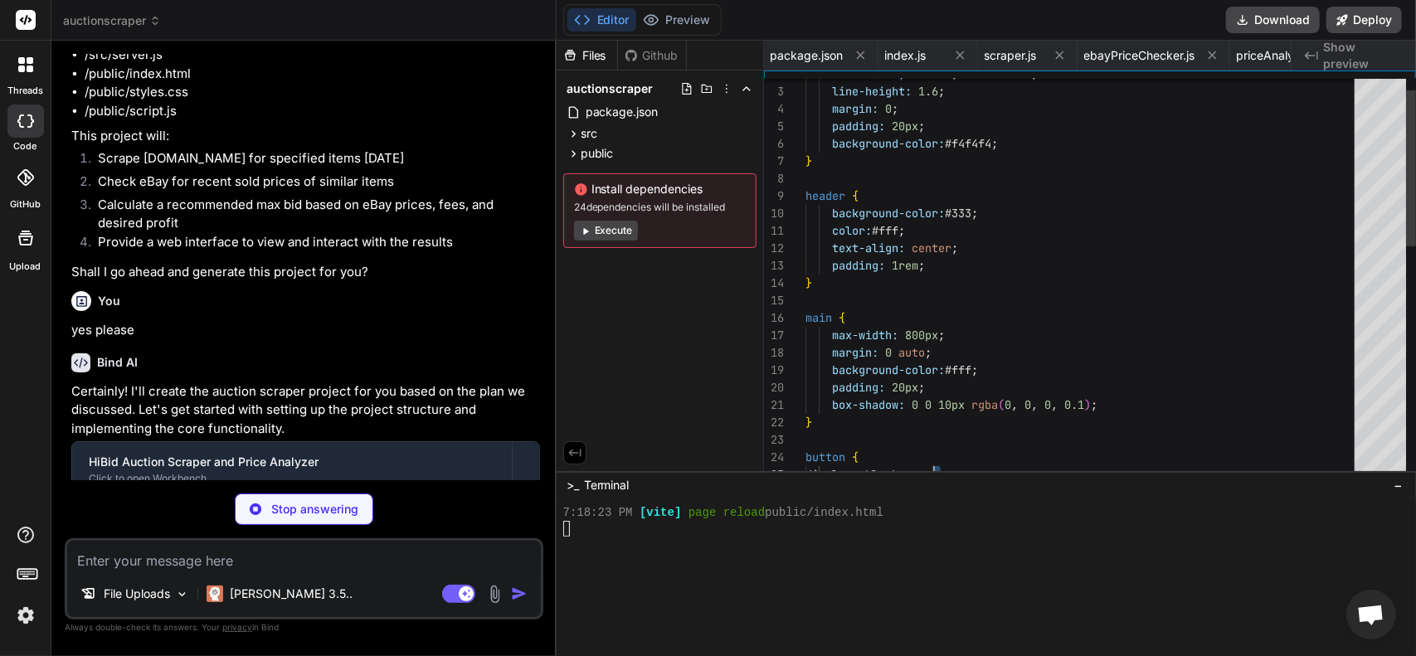
scroll to position [0, 267]
drag, startPoint x: 806, startPoint y: 85, endPoint x: 1000, endPoint y: 512, distance: 469.1
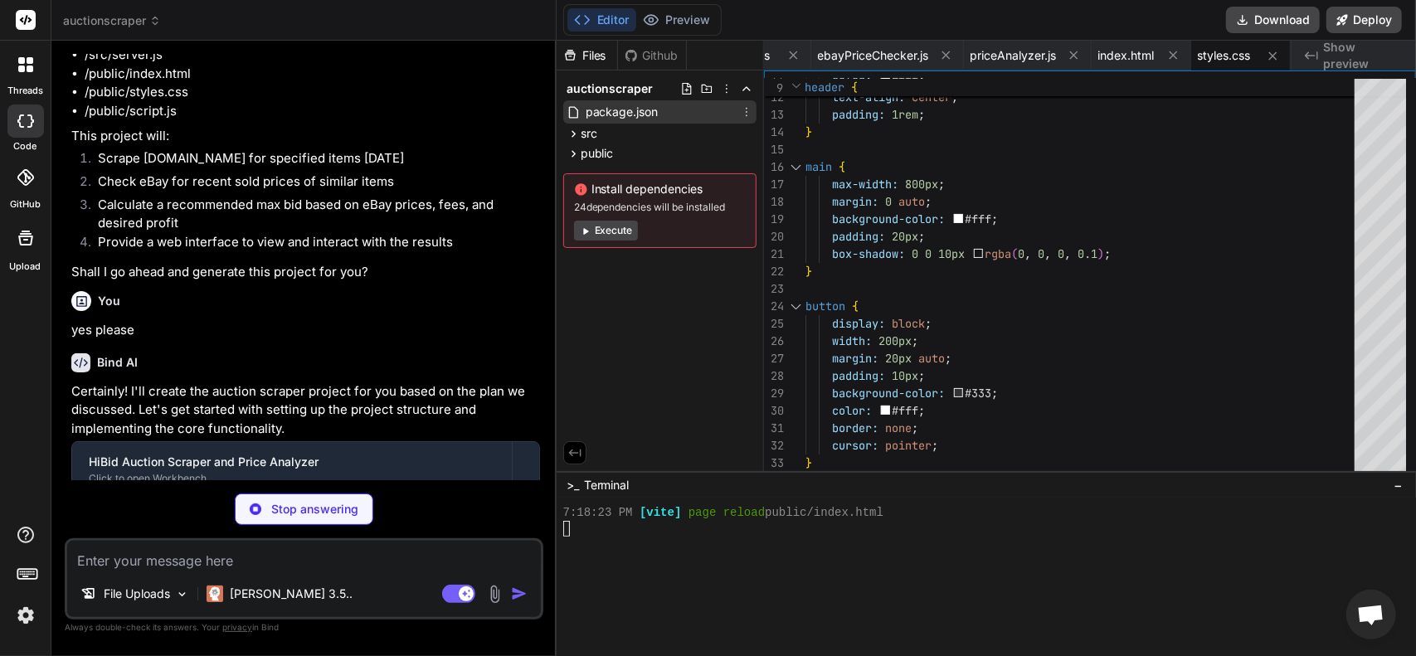
click at [631, 117] on span "package.json" at bounding box center [622, 112] width 76 height 20
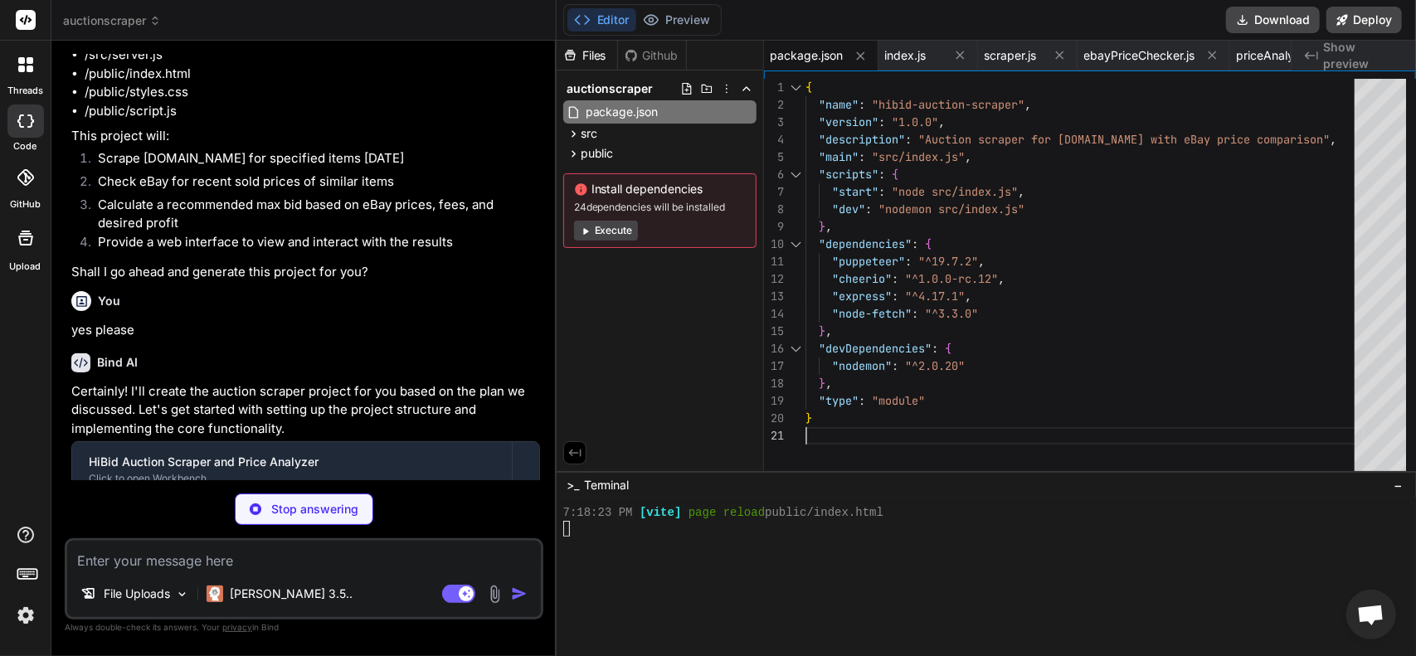
scroll to position [0, 0]
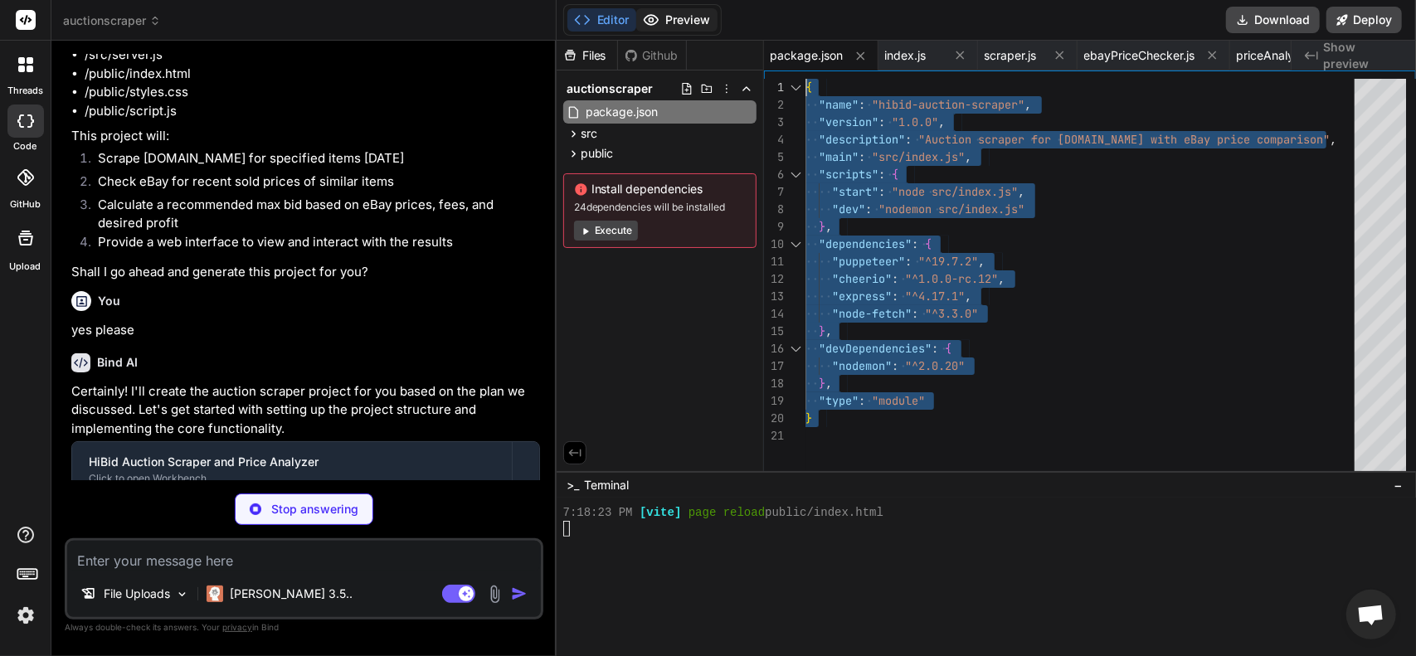
drag, startPoint x: 872, startPoint y: 430, endPoint x: 658, endPoint y: 28, distance: 455.2
click at [805, 79] on div "} } , "type" : "module" "devDependencies" : { "nodemon" : "^2.0.20" "express" :…" at bounding box center [1084, 279] width 559 height 401
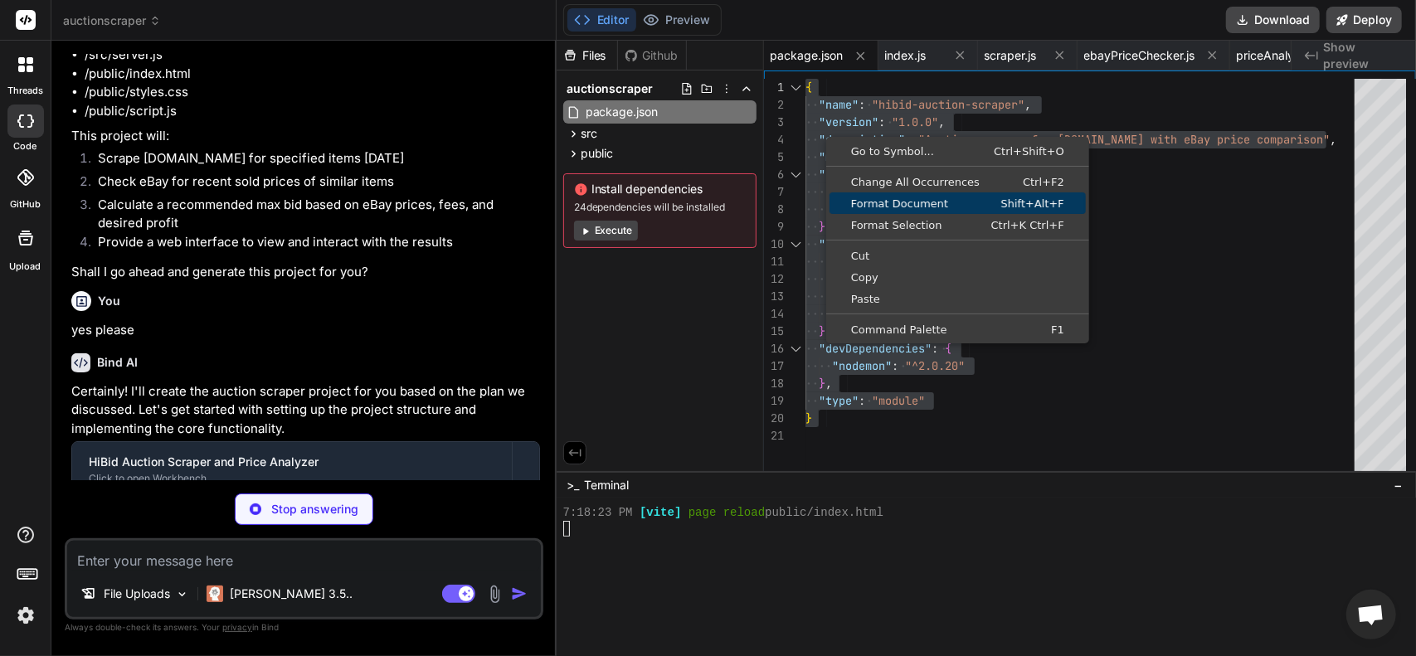
scroll to position [0, 367]
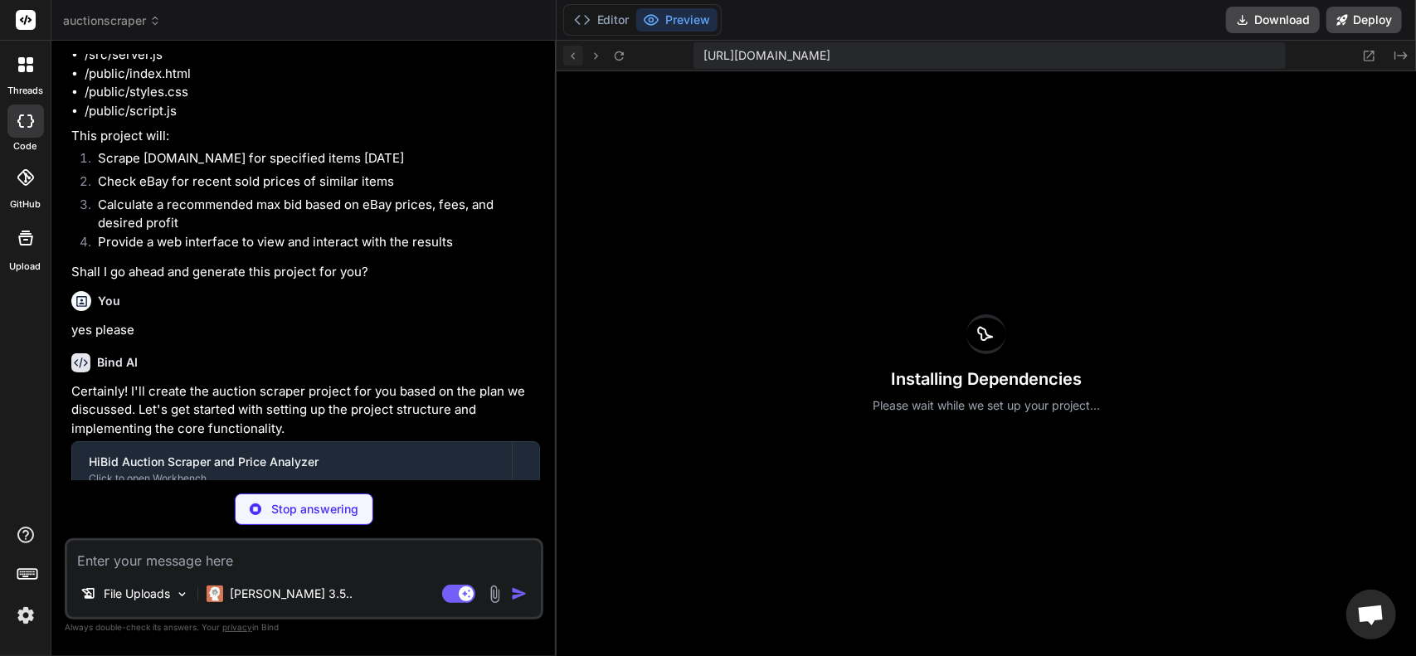
click at [575, 54] on div "[URL][DOMAIN_NAME] Created with Pixso." at bounding box center [985, 56] width 859 height 31
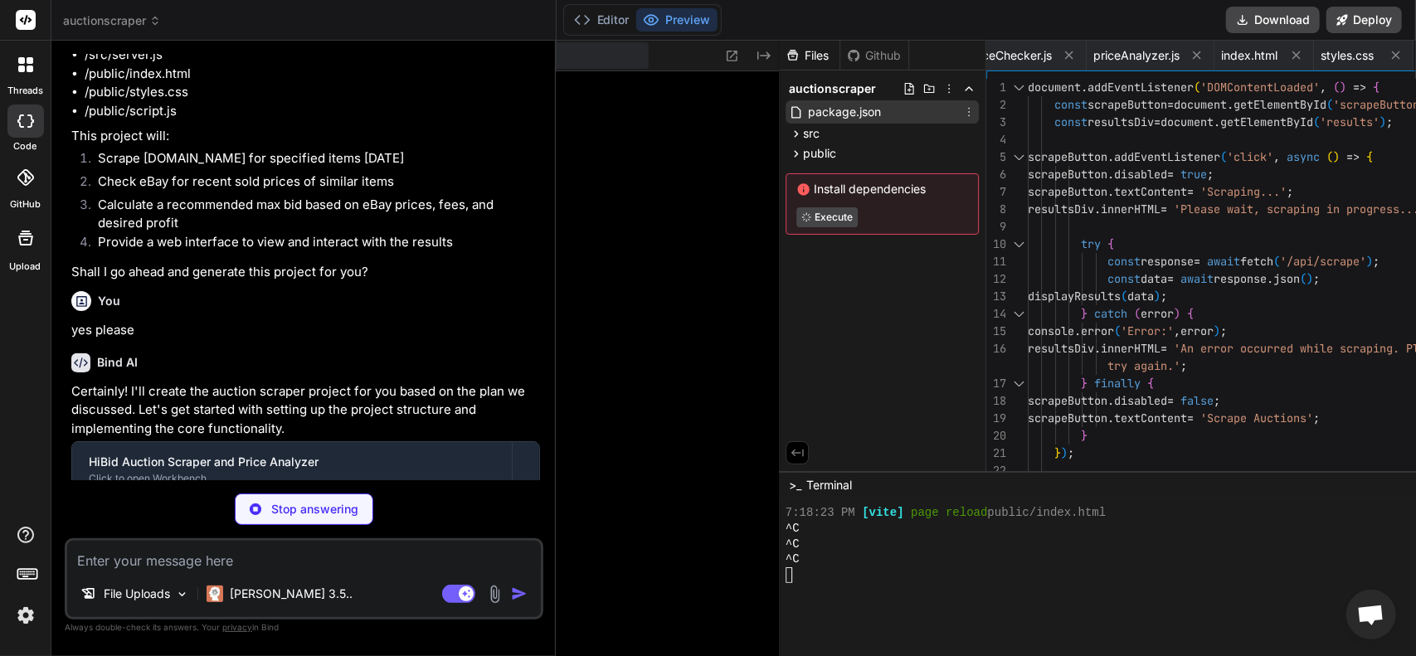
click at [841, 112] on span "package.json" at bounding box center [844, 112] width 76 height 20
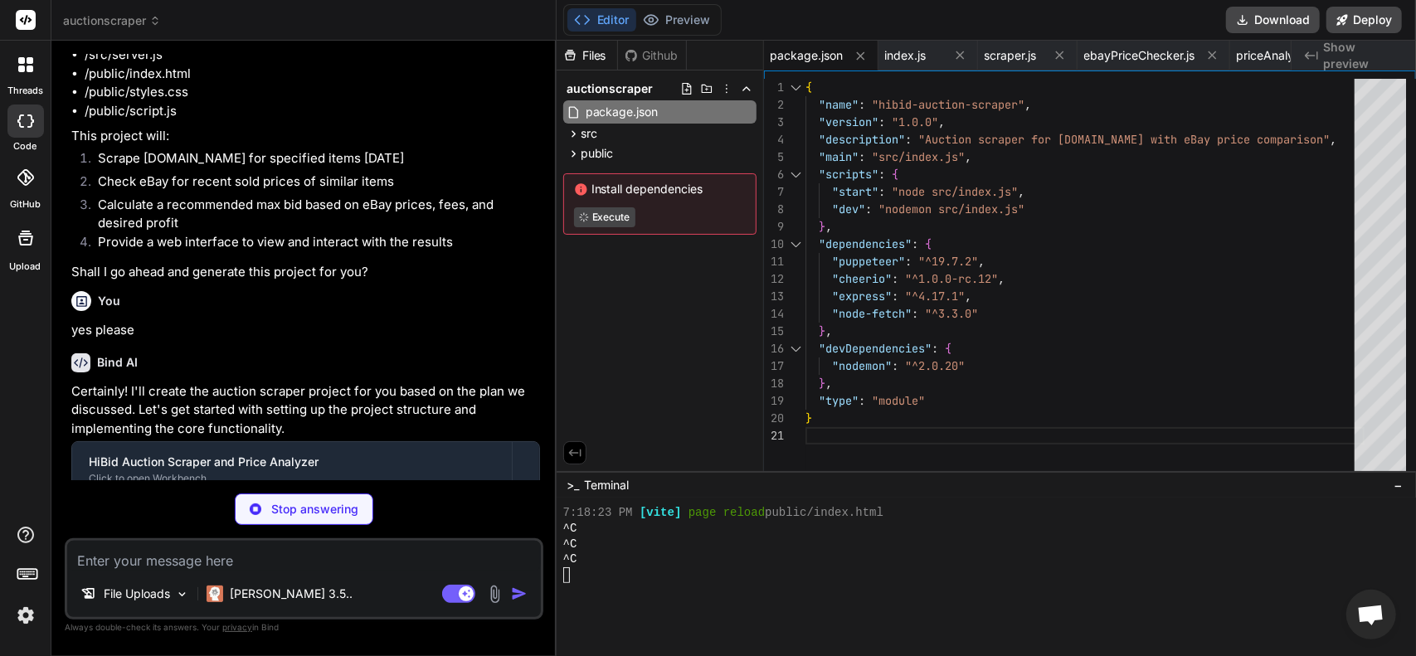
scroll to position [17, 0]
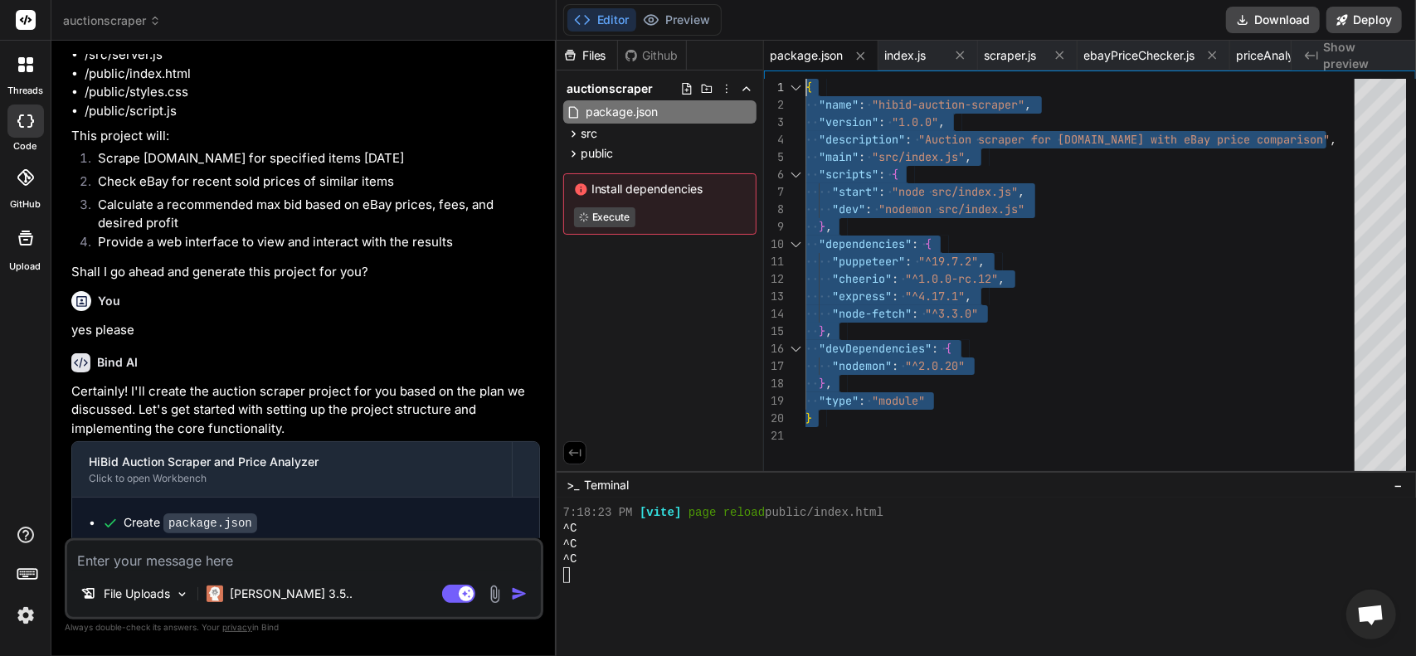
drag, startPoint x: 829, startPoint y: 425, endPoint x: 681, endPoint y: 46, distance: 407.0
click at [805, 79] on div "} } , "type" : "module" "devDependencies" : { "nodemon" : "^2.0.20" "express" :…" at bounding box center [1084, 279] width 559 height 401
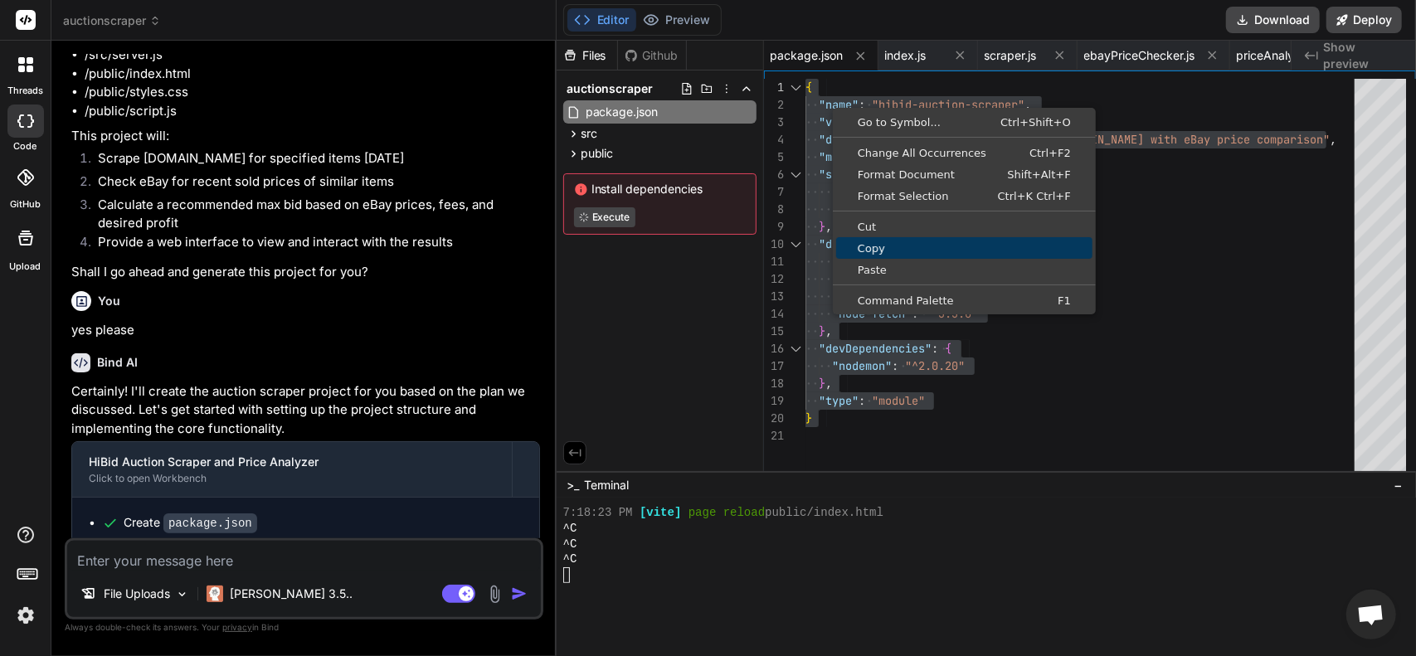
click at [889, 244] on span "Copy" at bounding box center [964, 248] width 256 height 11
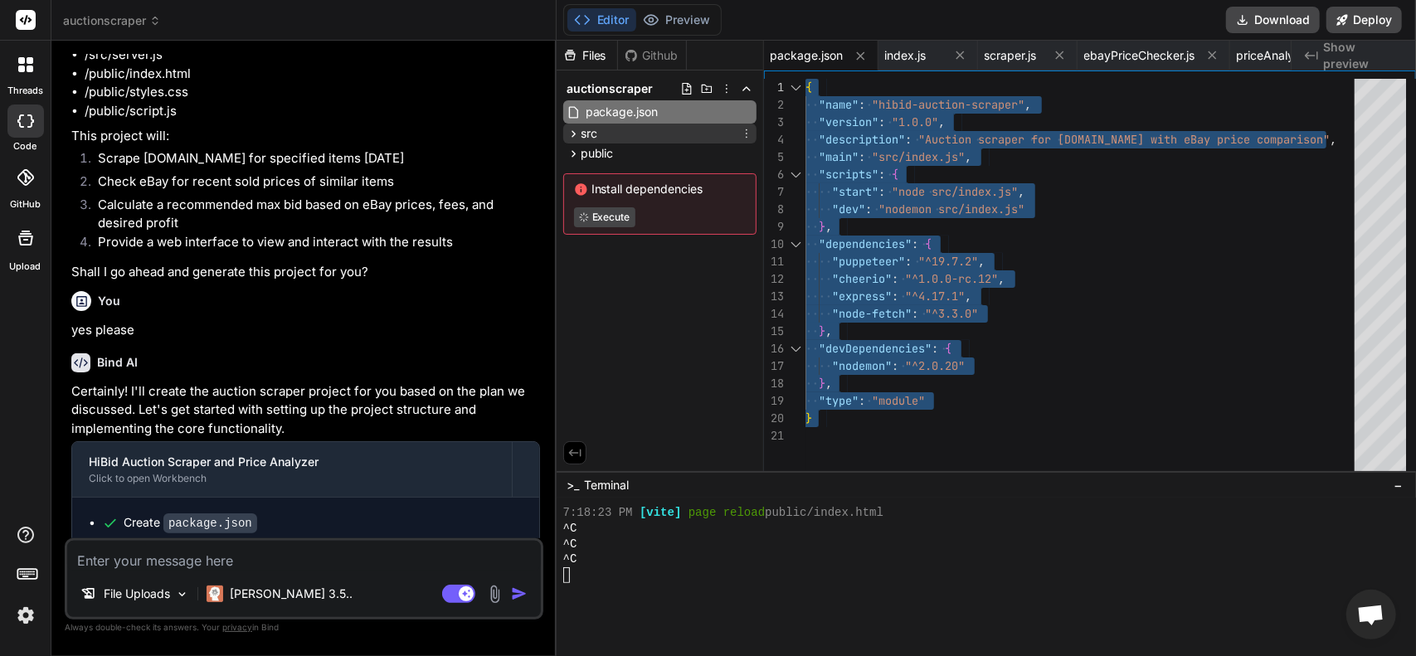
click at [596, 134] on span "src" at bounding box center [588, 133] width 17 height 17
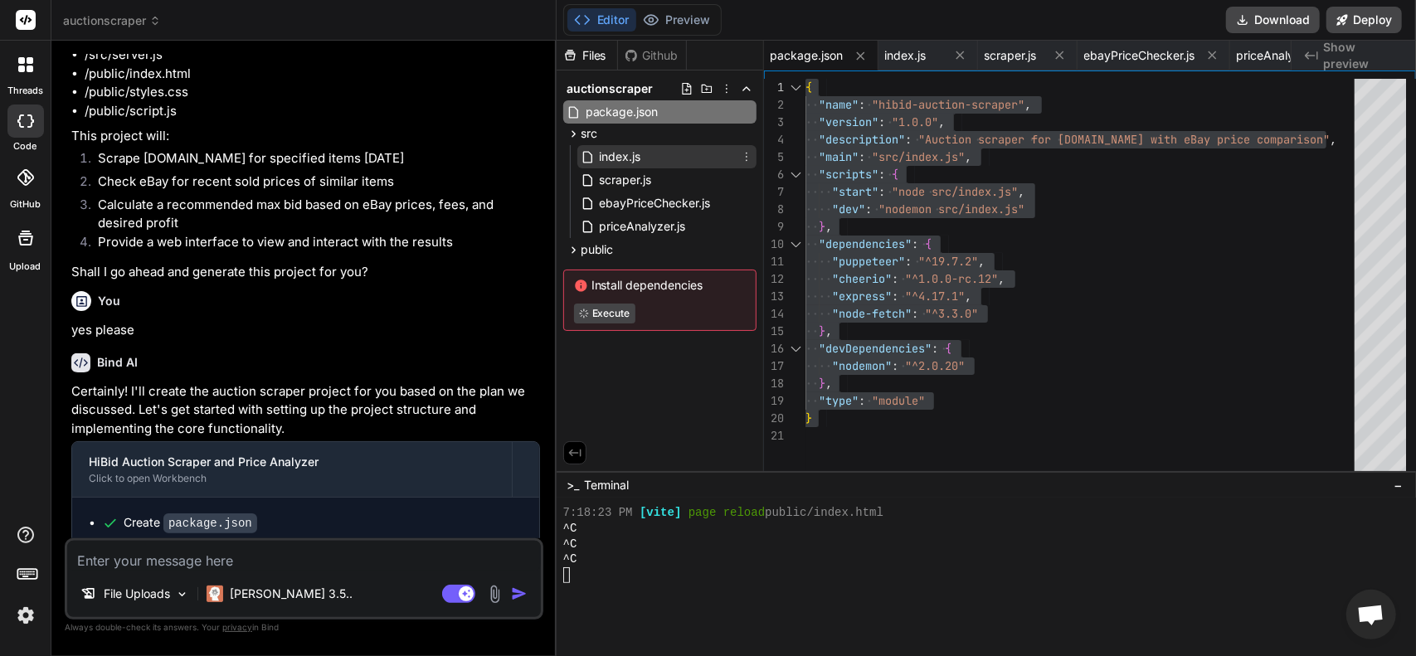
click at [625, 155] on span "index.js" at bounding box center [620, 157] width 45 height 20
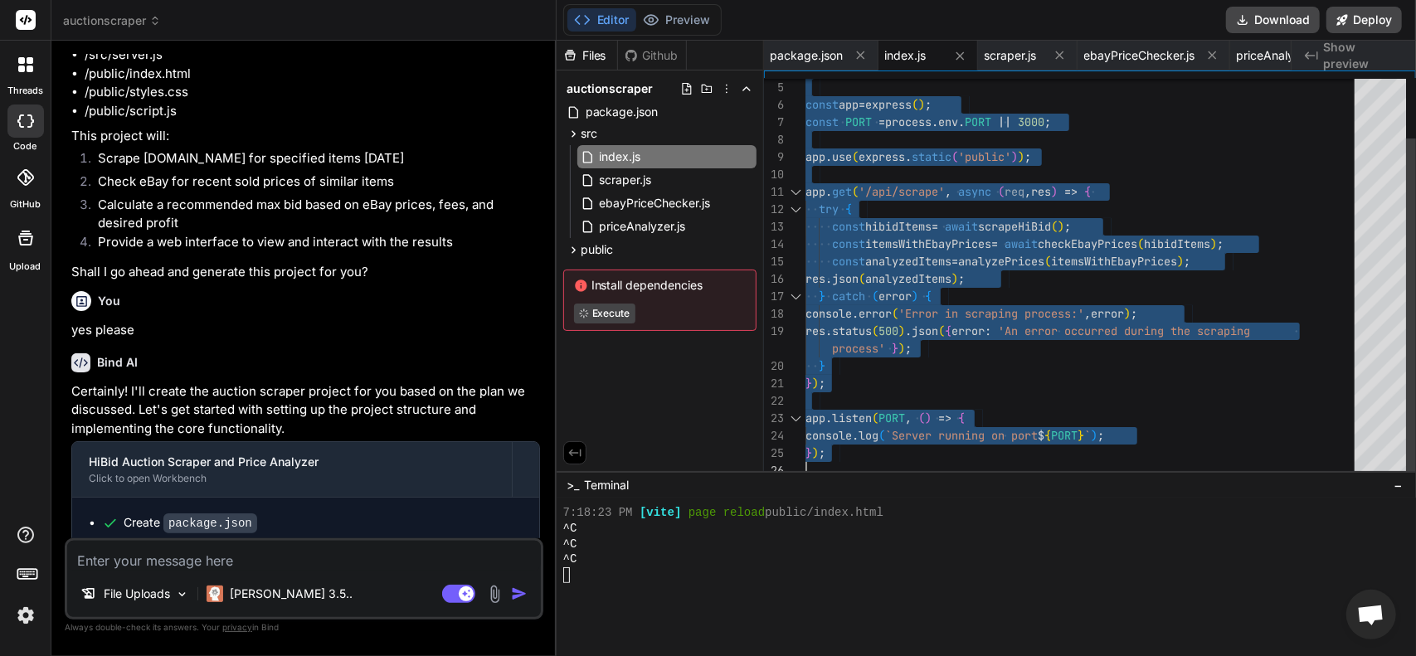
drag, startPoint x: 807, startPoint y: 85, endPoint x: 952, endPoint y: 533, distance: 471.5
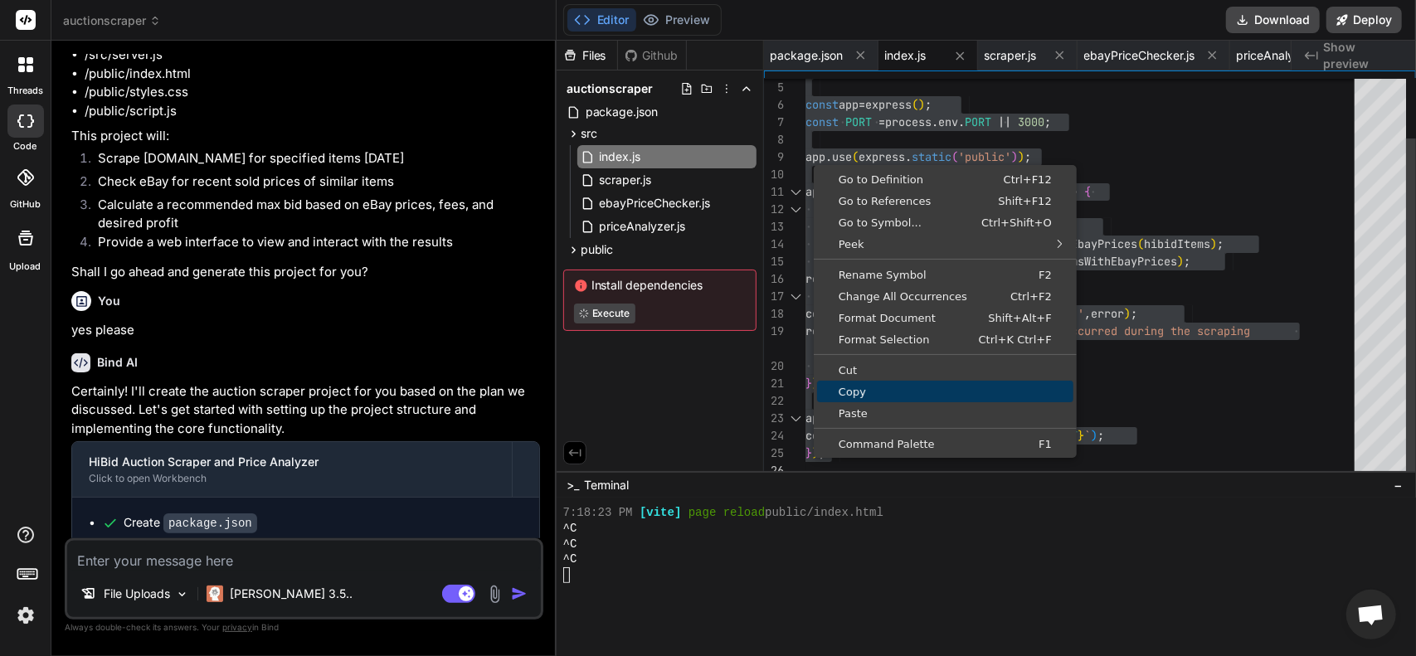
click at [866, 382] on link "Copy" at bounding box center [945, 392] width 256 height 22
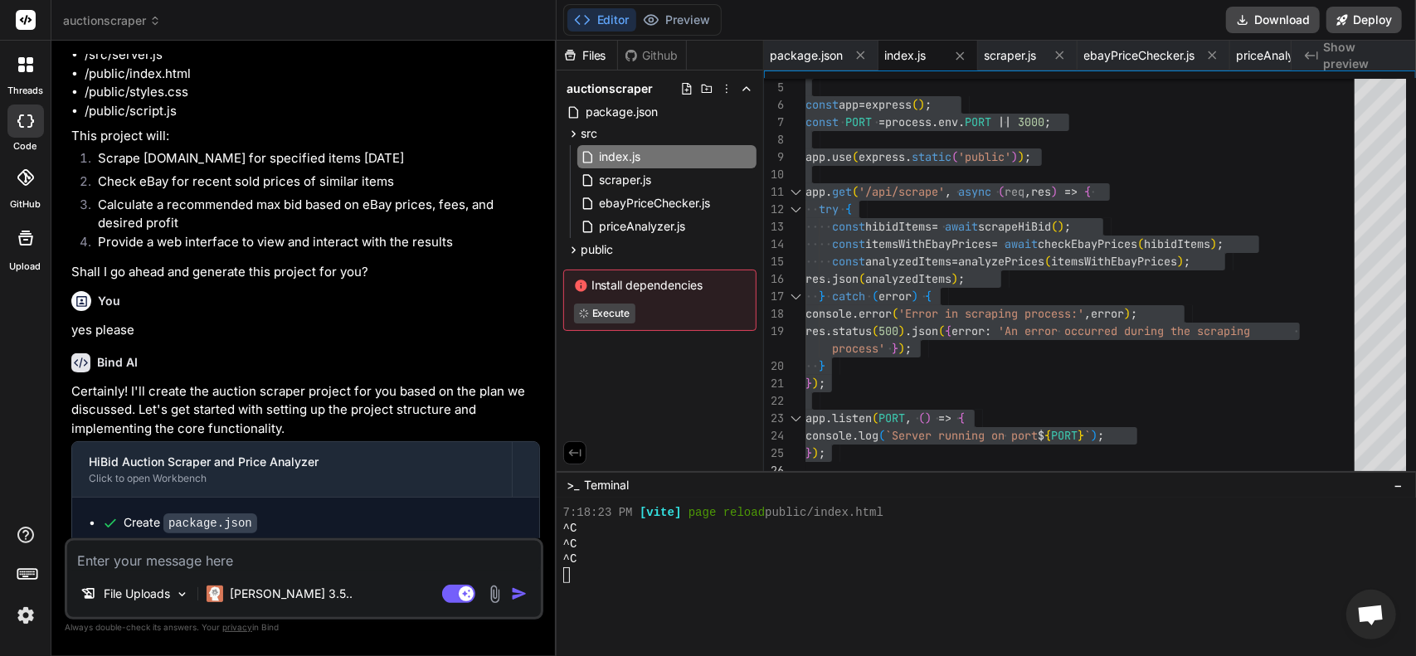
click at [770, 25] on div "Editor Preview Download Deploy" at bounding box center [985, 20] width 859 height 41
click at [619, 176] on span "scraper.js" at bounding box center [626, 180] width 56 height 20
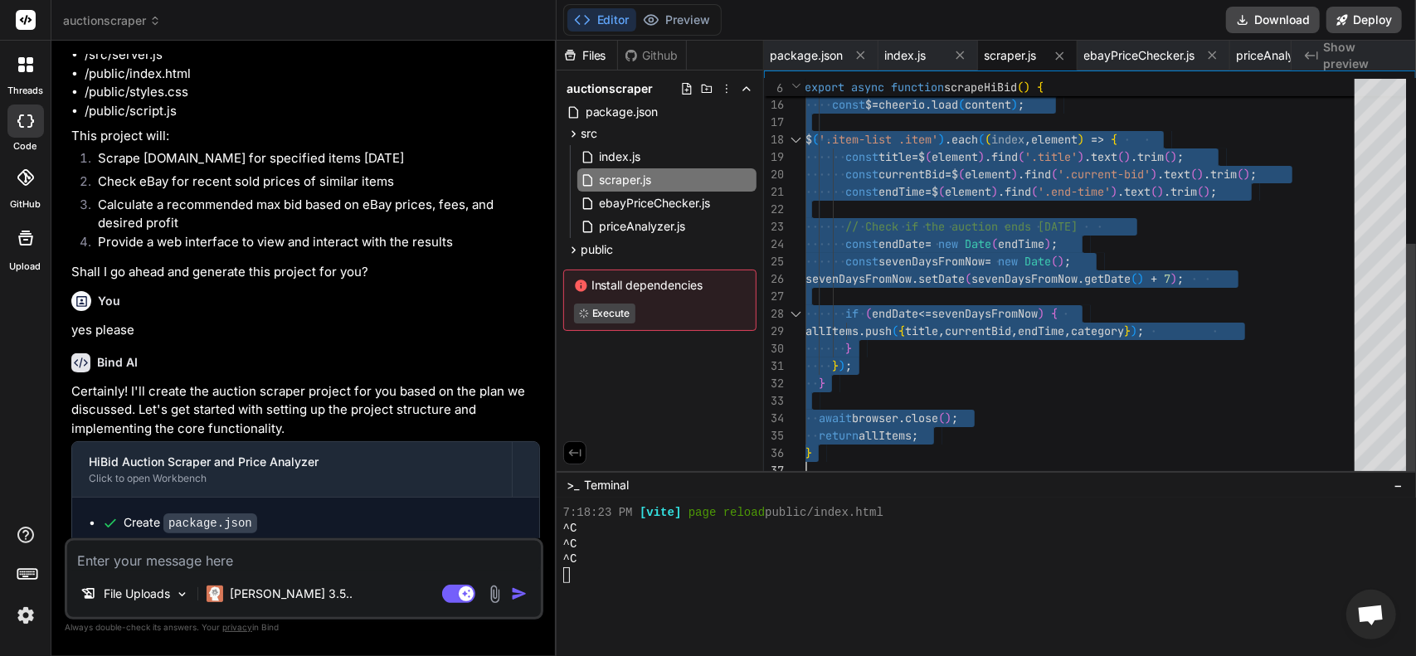
drag, startPoint x: 806, startPoint y: 84, endPoint x: 1129, endPoint y: 623, distance: 628.2
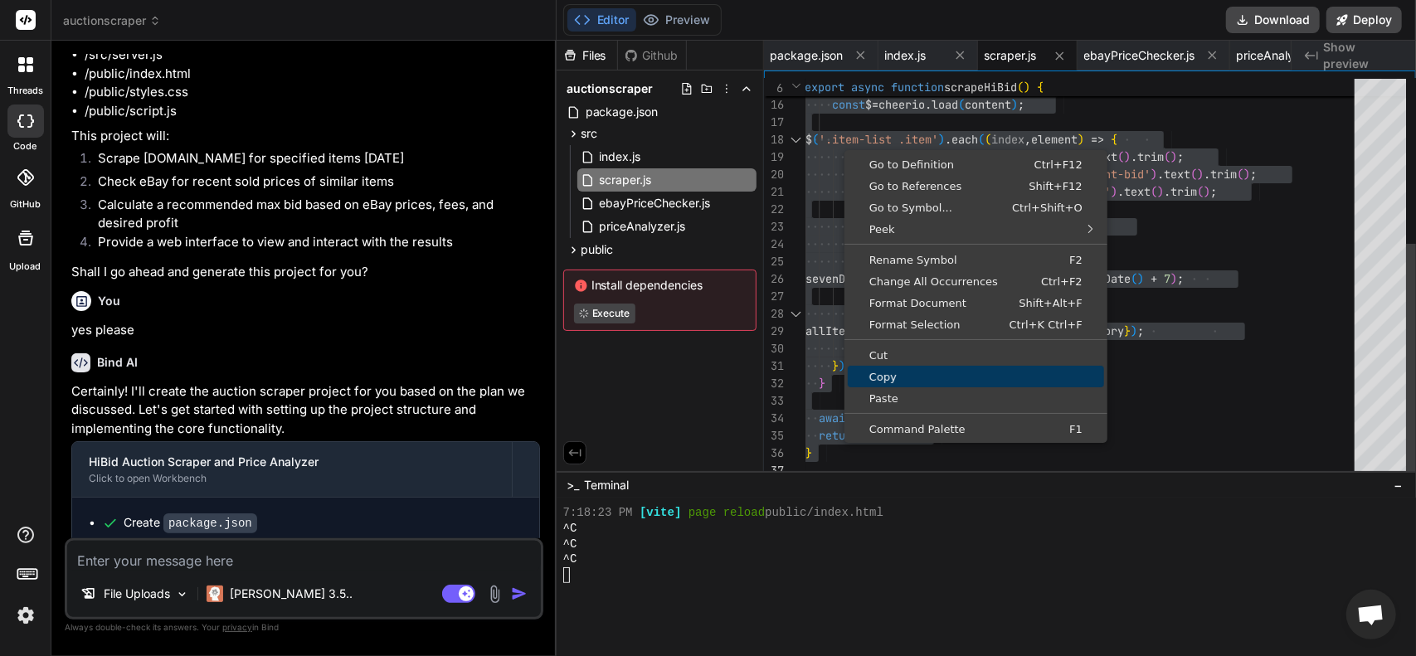
click at [886, 372] on span "Copy" at bounding box center [975, 376] width 256 height 11
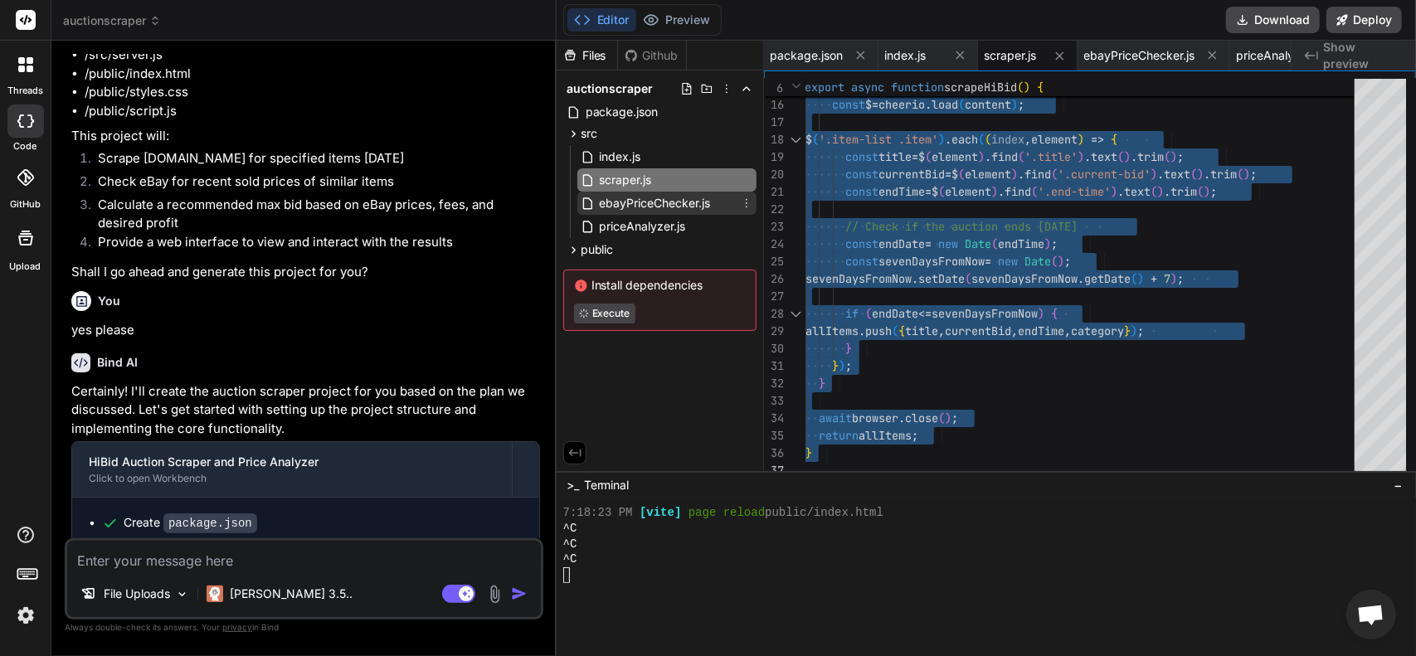
click at [609, 206] on span "ebayPriceChecker.js" at bounding box center [655, 203] width 114 height 20
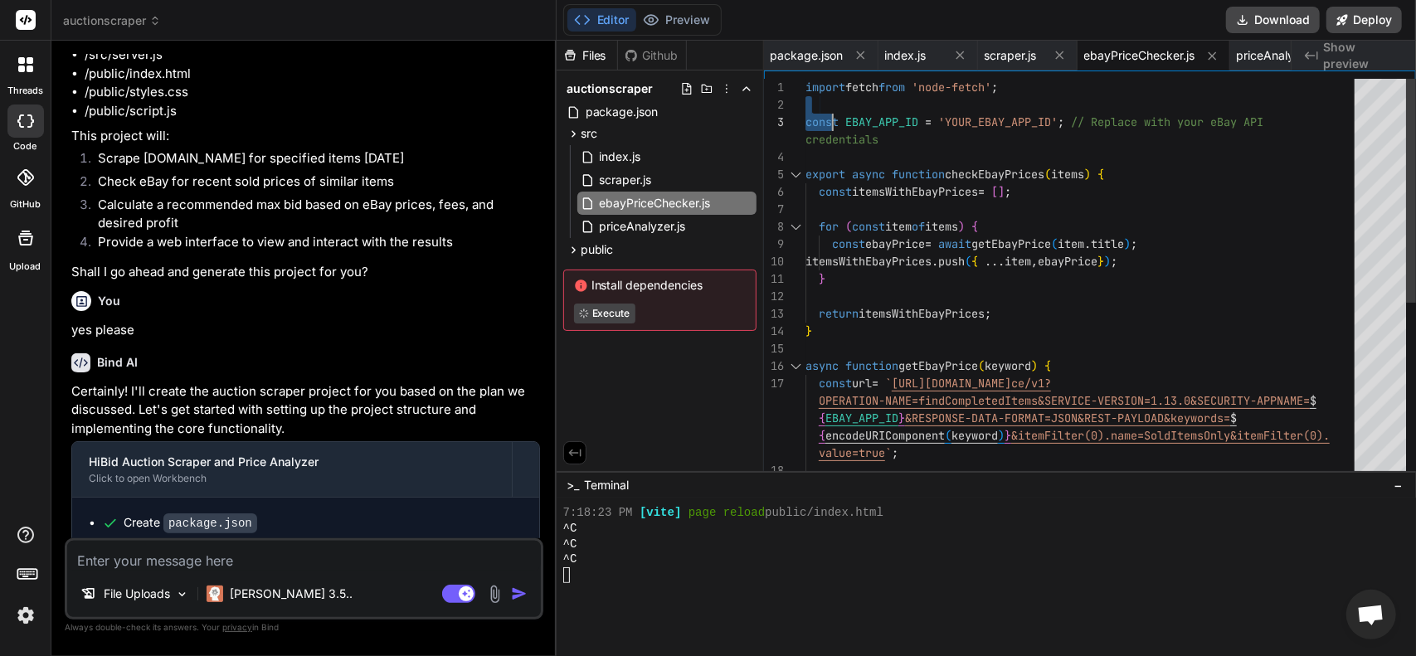
drag, startPoint x: 807, startPoint y: 88, endPoint x: 830, endPoint y: 116, distance: 36.5
click at [830, 116] on div "async function getEbayPrice ( keyword ) { const url = ` [URL][DOMAIN_NAME] ce/v…" at bounding box center [1084, 436] width 559 height 714
click at [805, 85] on span "import" at bounding box center [825, 87] width 40 height 15
click at [808, 83] on div "async function getEbayPrice ( keyword ) { const url = ` [URL][DOMAIN_NAME] ce/v…" at bounding box center [1084, 436] width 559 height 714
click at [806, 85] on div "async function getEbayPrice ( keyword ) { const url = ` [URL][DOMAIN_NAME] ce/v…" at bounding box center [1084, 436] width 559 height 714
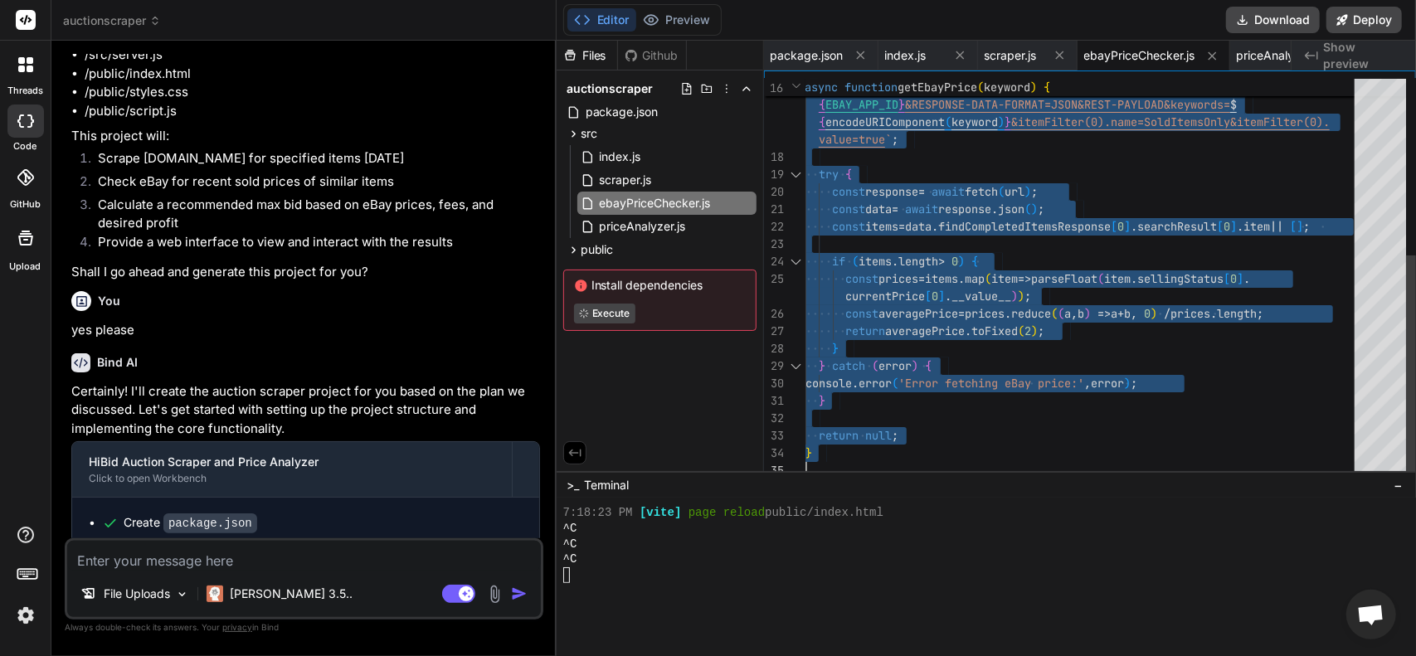
drag, startPoint x: 806, startPoint y: 87, endPoint x: 1113, endPoint y: 586, distance: 586.0
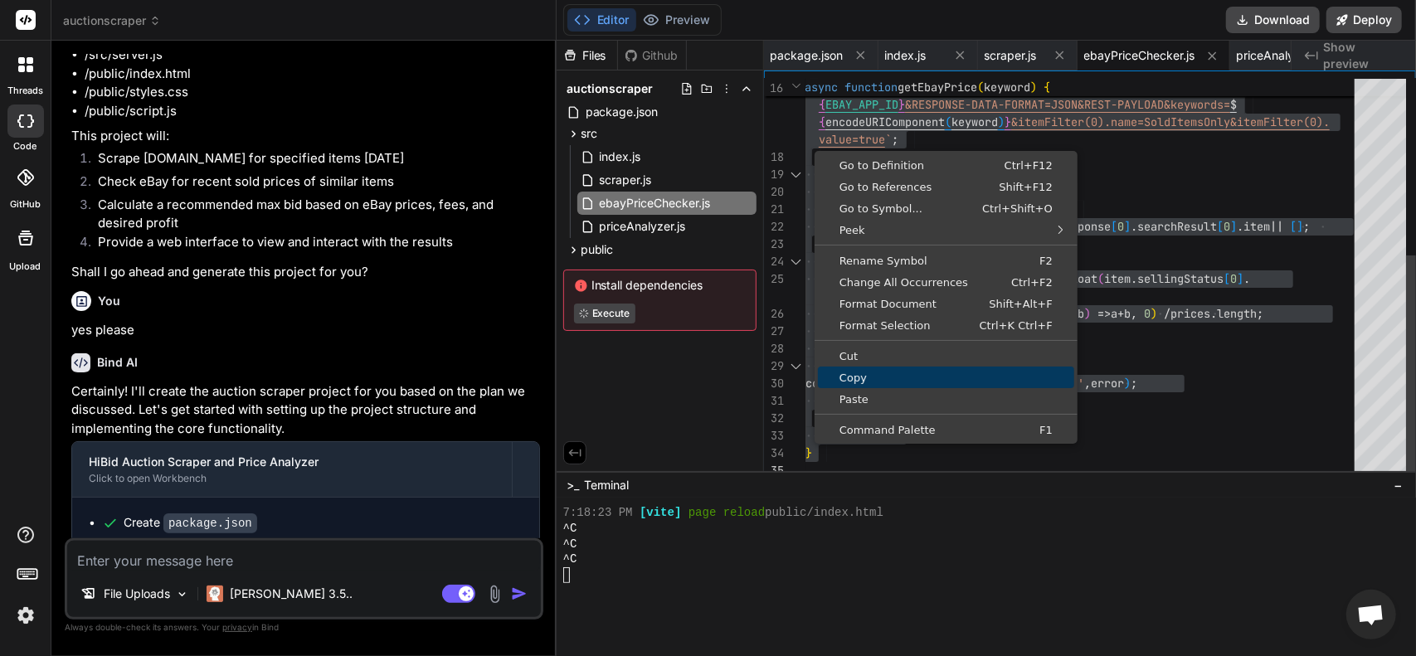
click at [871, 377] on span "Copy" at bounding box center [946, 377] width 256 height 11
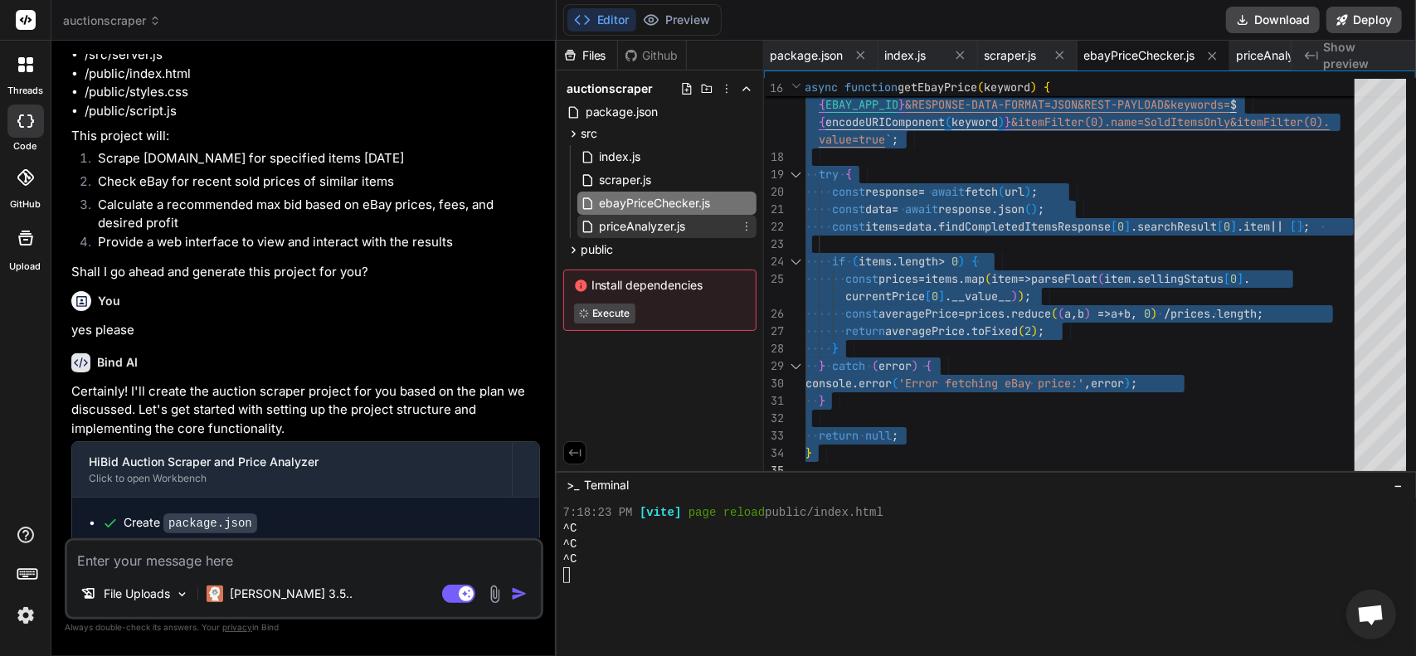
click at [638, 226] on span "priceAnalyzer.js" at bounding box center [643, 226] width 90 height 20
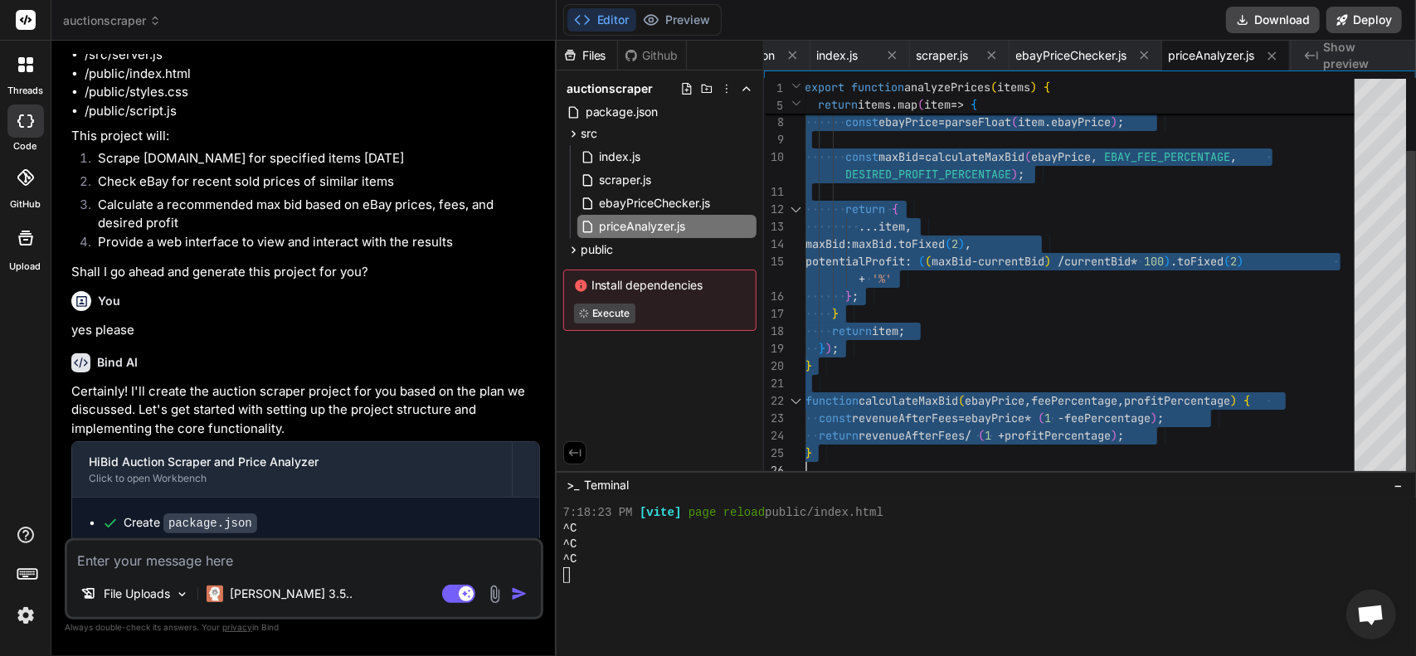
drag, startPoint x: 808, startPoint y: 85, endPoint x: 997, endPoint y: 553, distance: 504.5
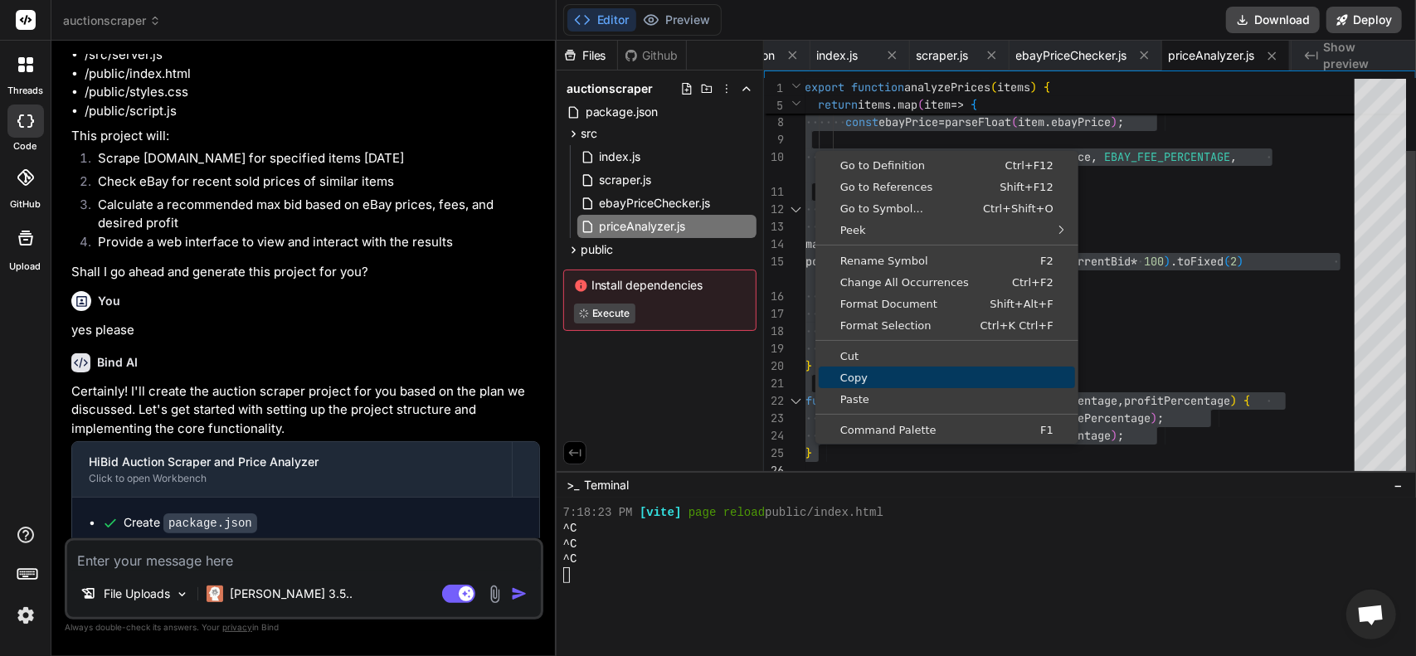
click at [862, 374] on span "Copy" at bounding box center [946, 377] width 256 height 11
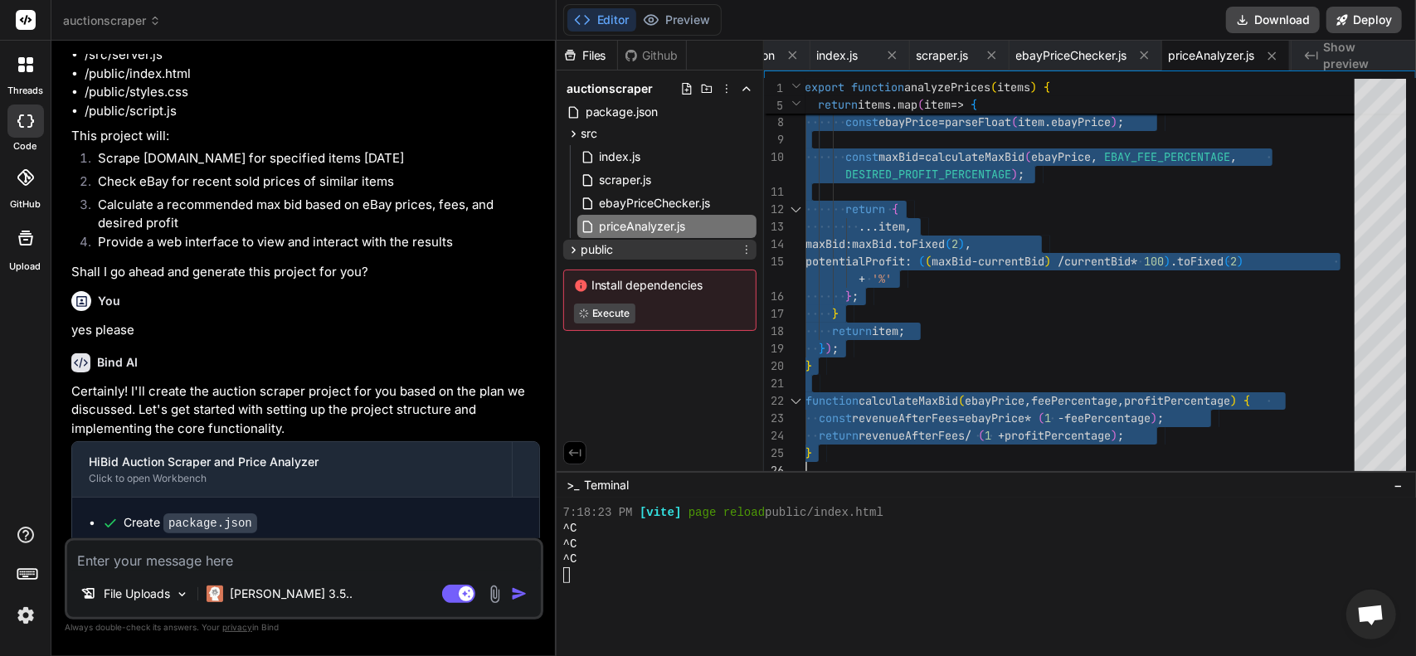
click at [596, 255] on span "public" at bounding box center [596, 249] width 33 height 17
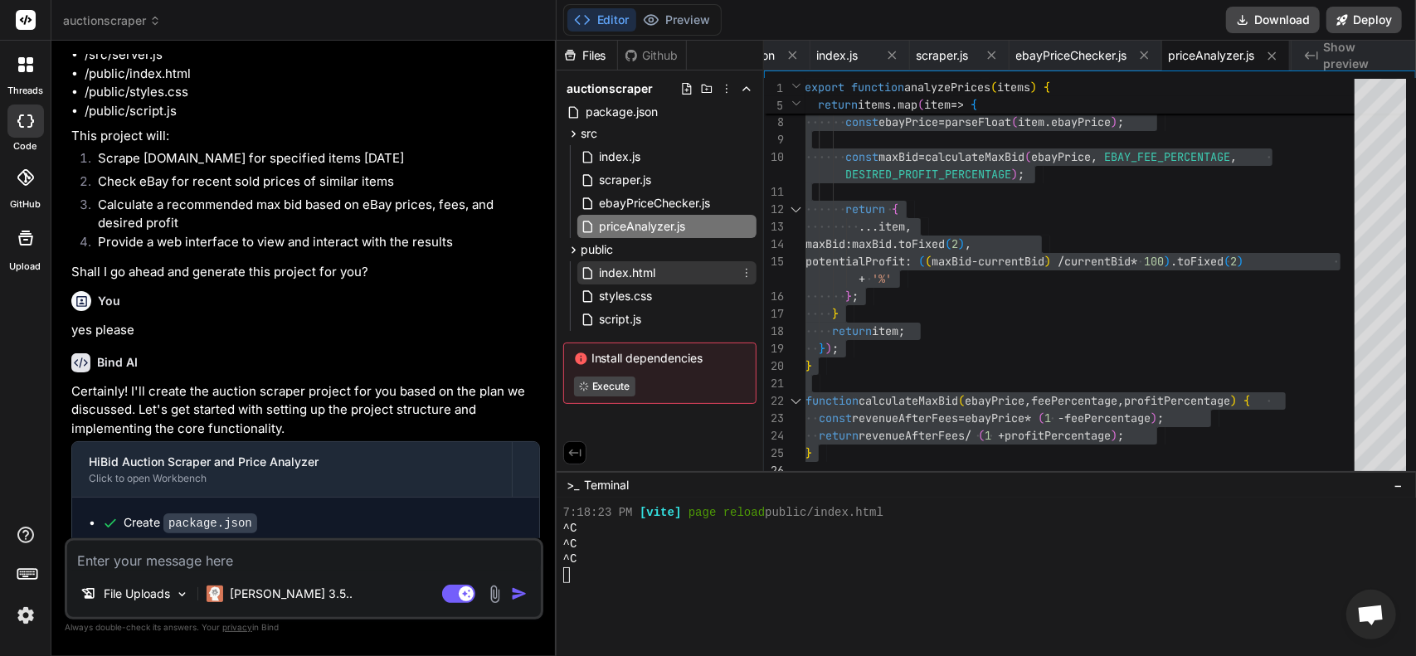
click at [624, 263] on span "index.html" at bounding box center [628, 273] width 60 height 20
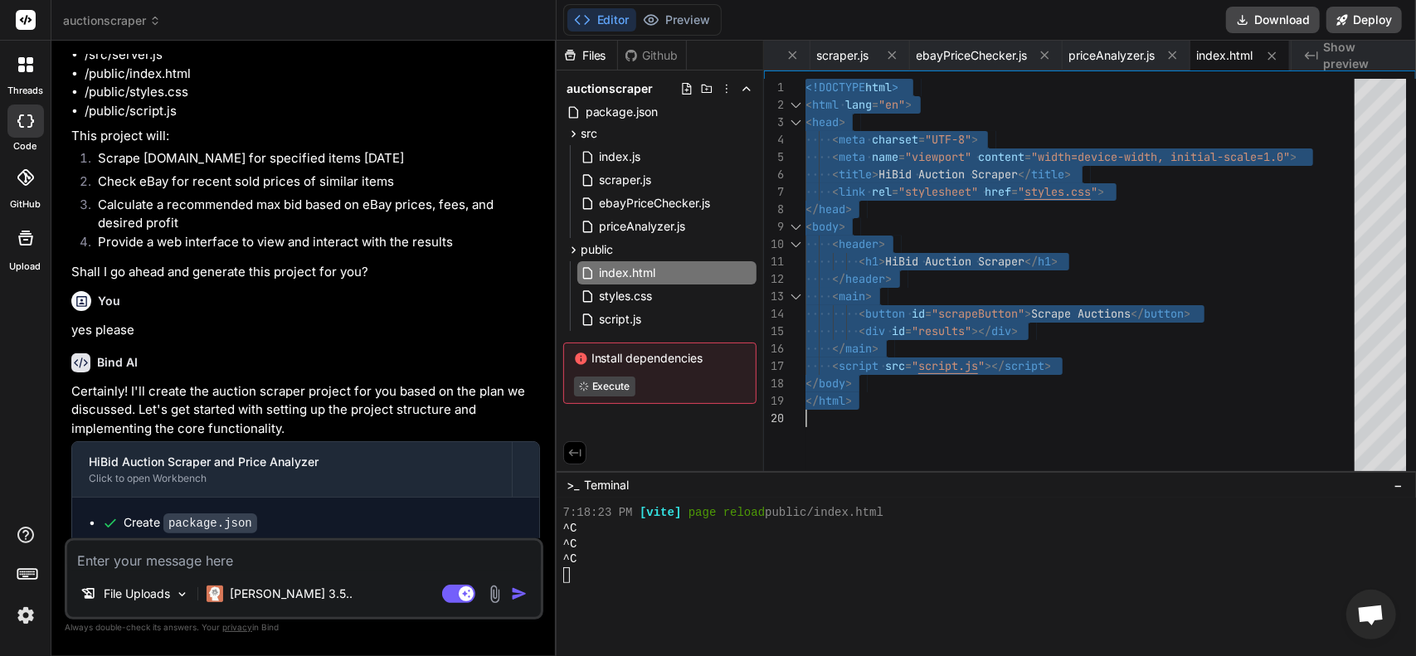
drag, startPoint x: 808, startPoint y: 85, endPoint x: 940, endPoint y: 448, distance: 385.6
click at [940, 448] on div "</ body > </ html > < title > HiBid Auction Scraper </ title > < link rel = "st…" at bounding box center [1084, 279] width 559 height 401
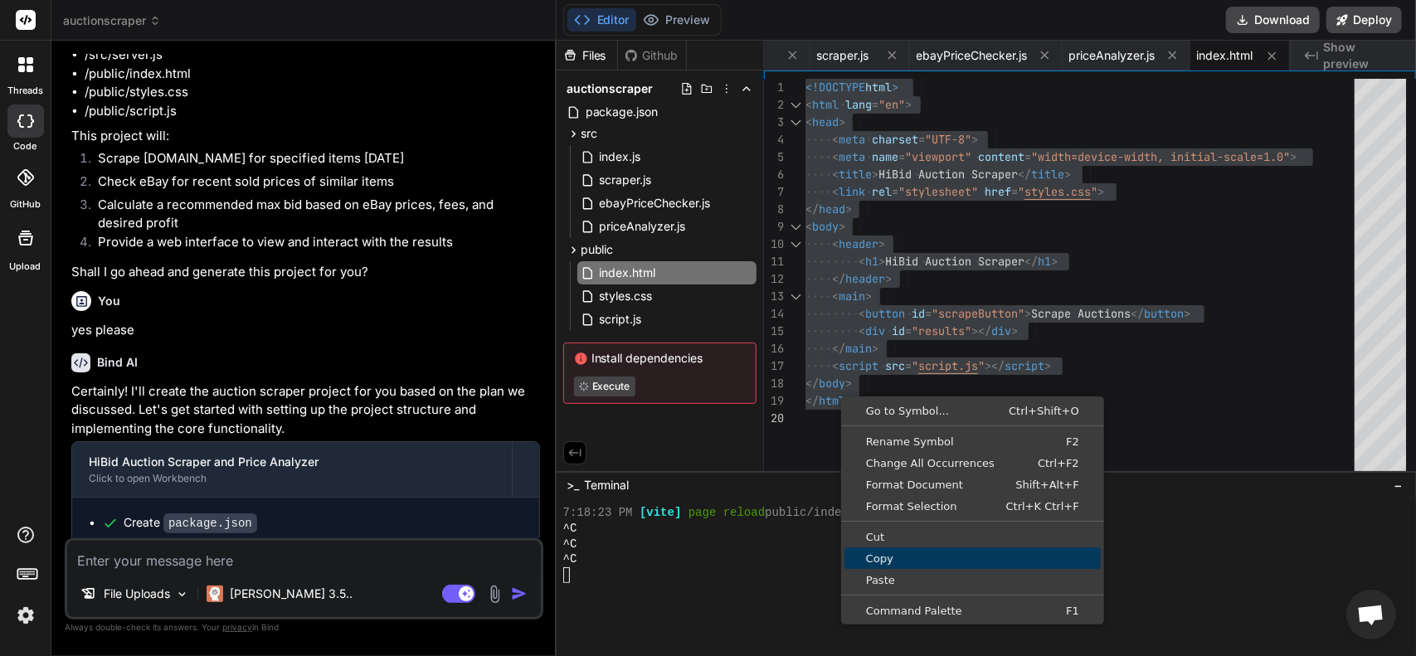
click at [897, 551] on link "Copy" at bounding box center [972, 558] width 256 height 22
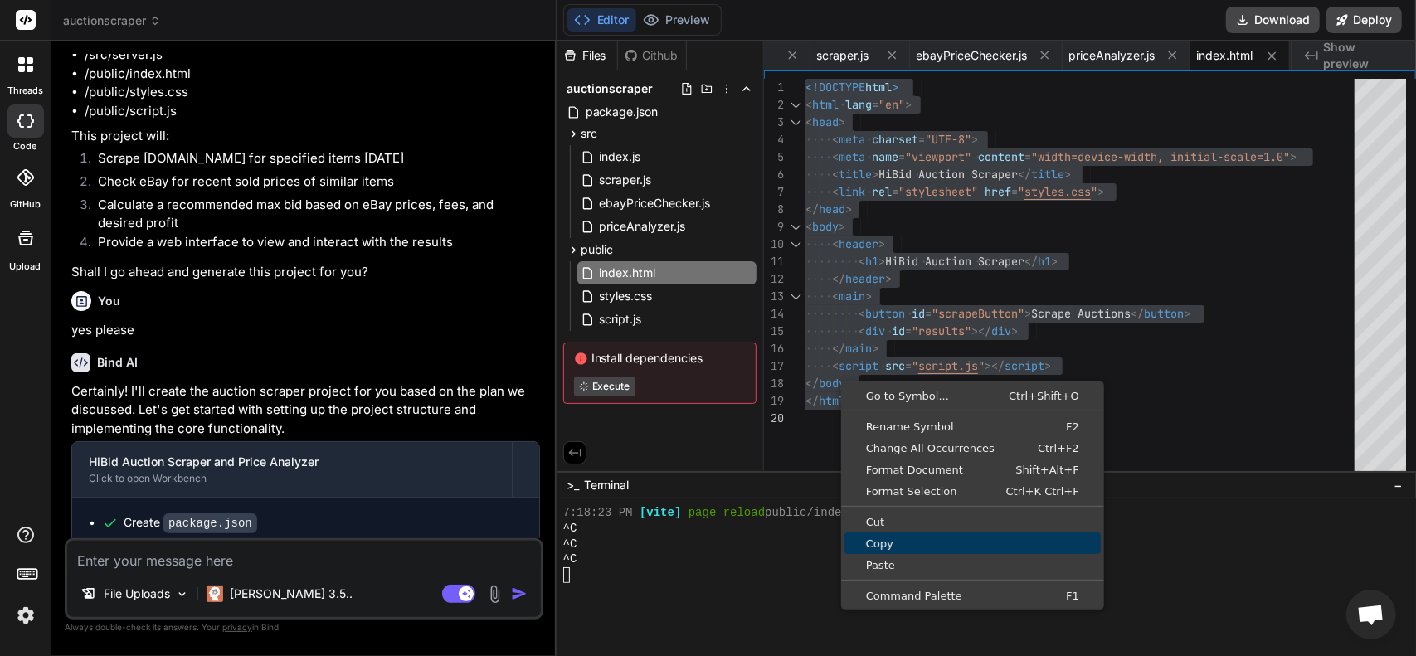
click at [892, 543] on span "Copy" at bounding box center [972, 543] width 256 height 11
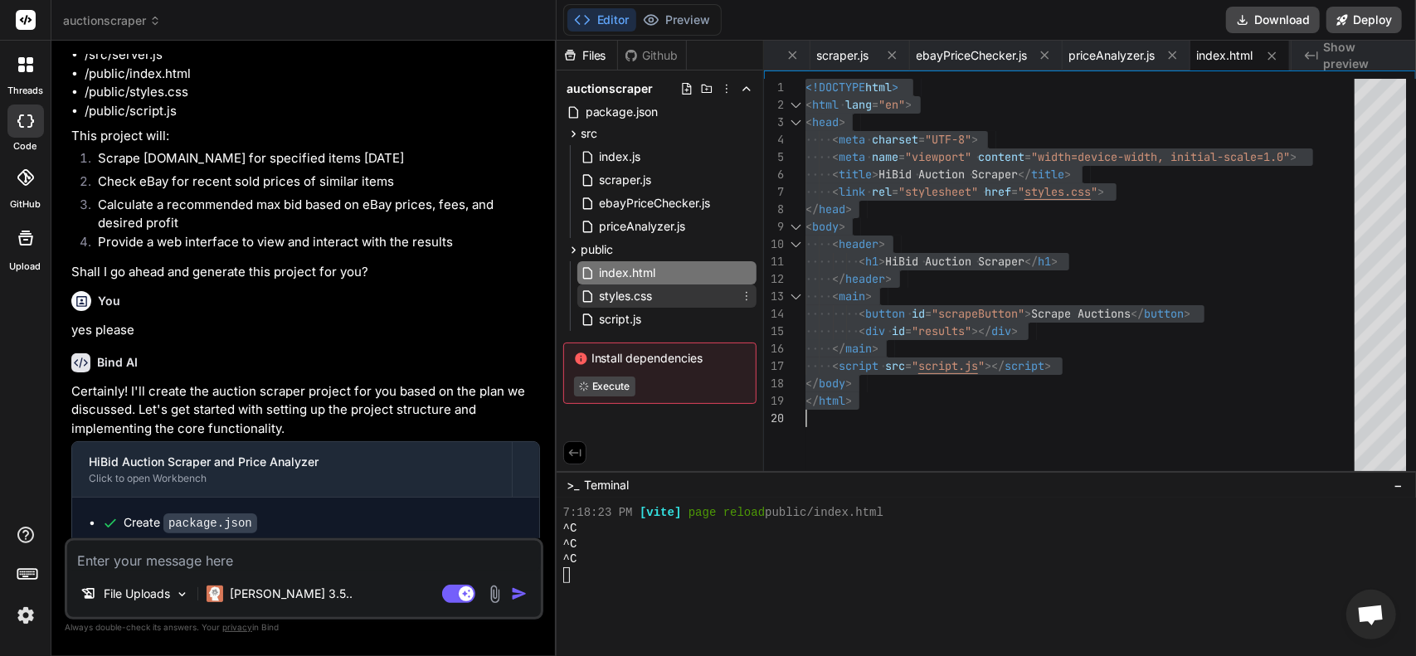
click at [626, 294] on span "styles.css" at bounding box center [626, 296] width 56 height 20
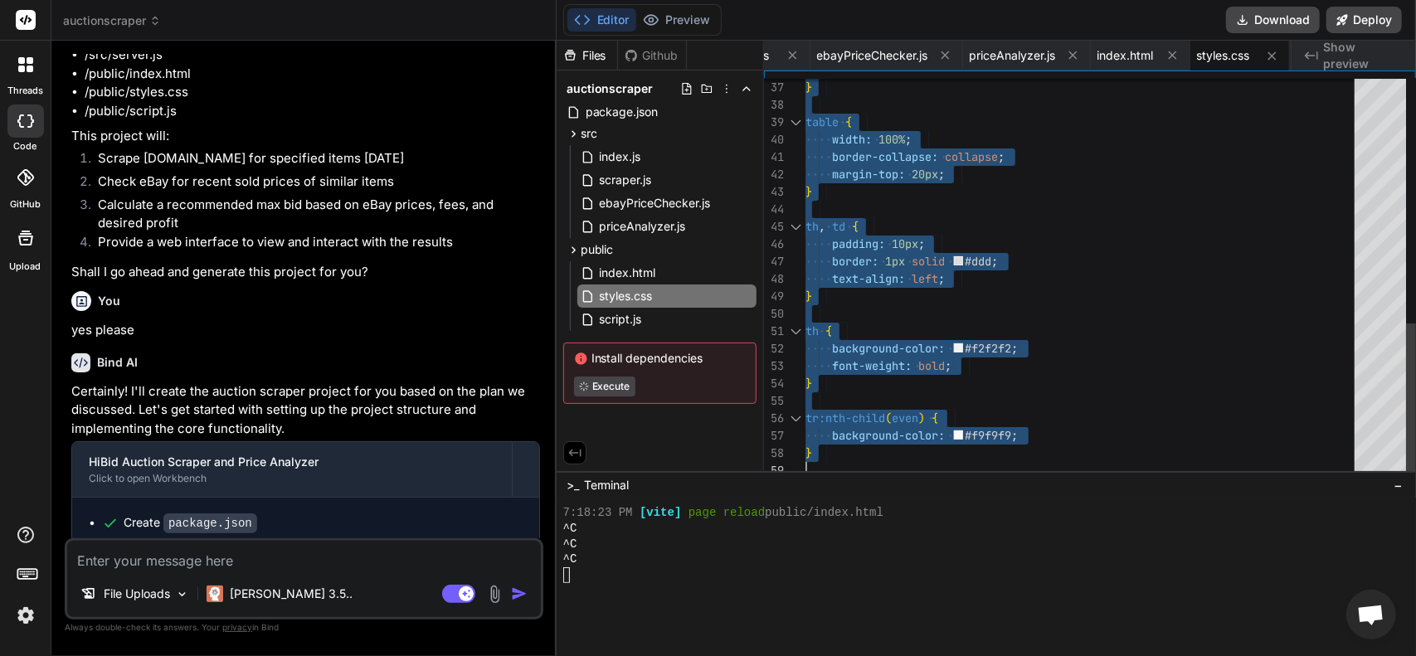
drag, startPoint x: 805, startPoint y: 81, endPoint x: 1080, endPoint y: 604, distance: 590.1
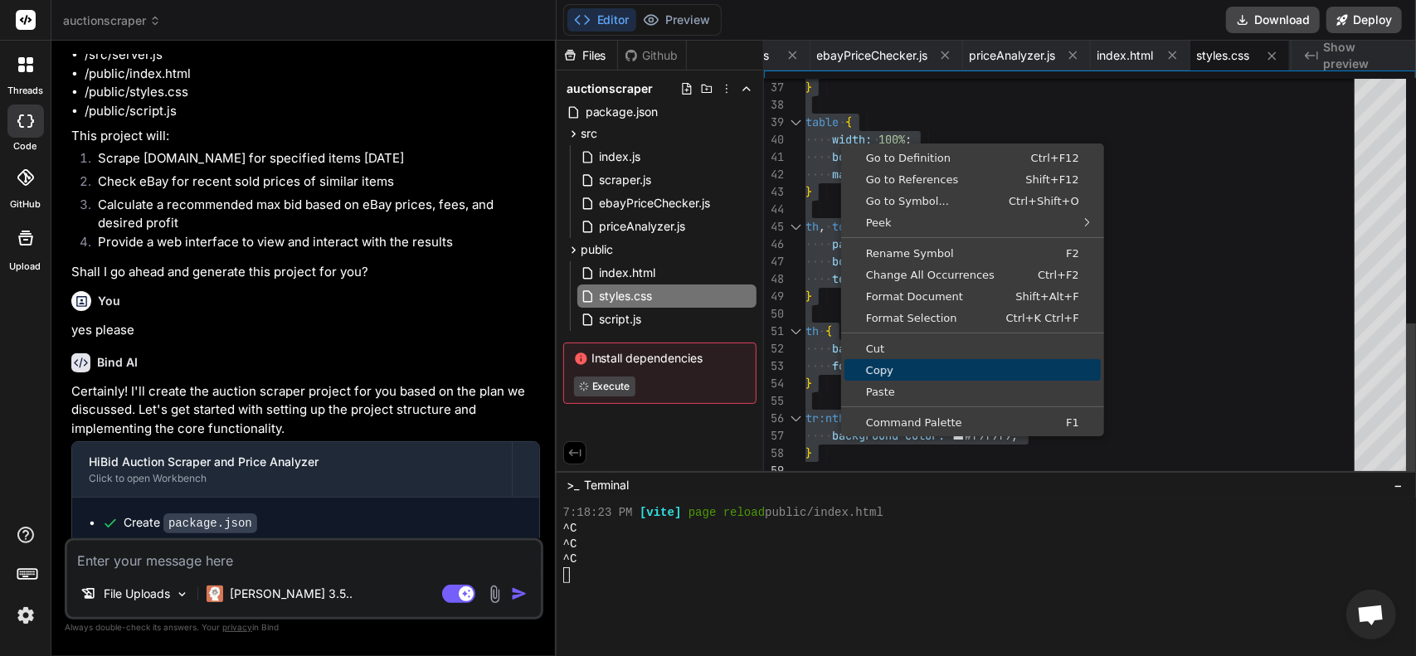
click at [886, 365] on span "Copy" at bounding box center [972, 370] width 256 height 11
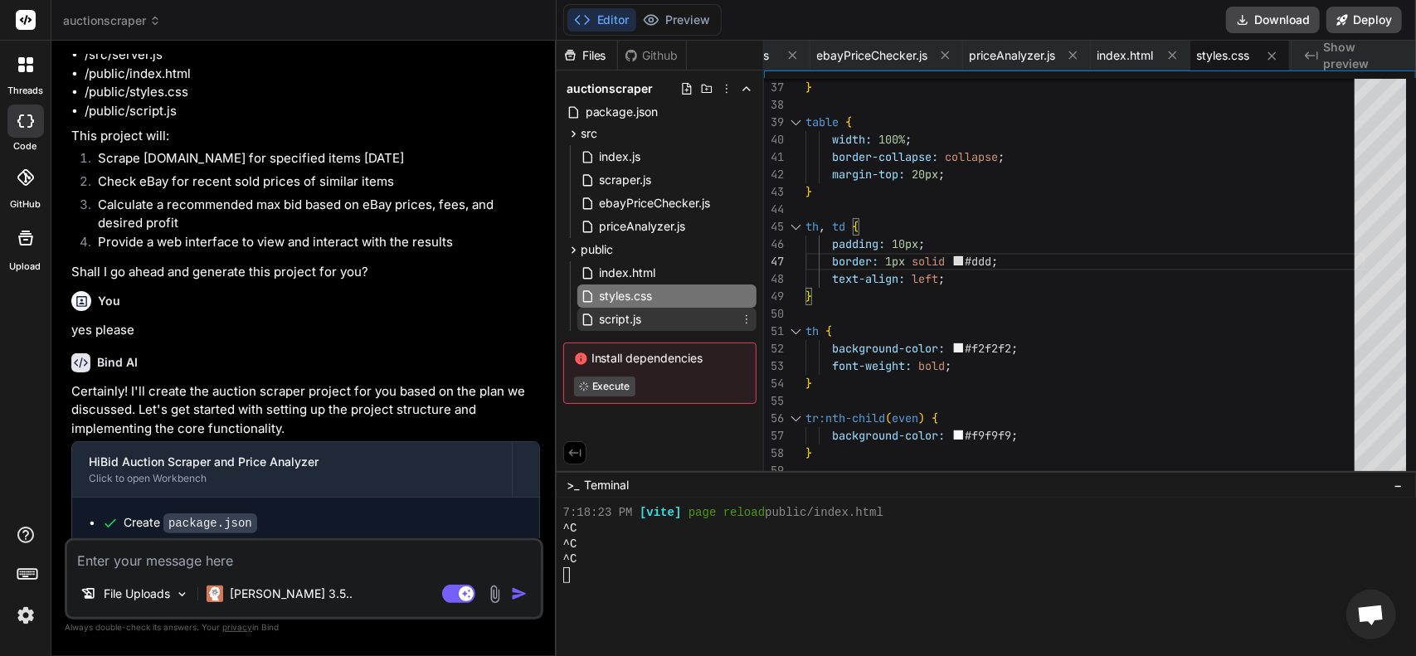
click at [626, 321] on span "script.js" at bounding box center [621, 319] width 46 height 20
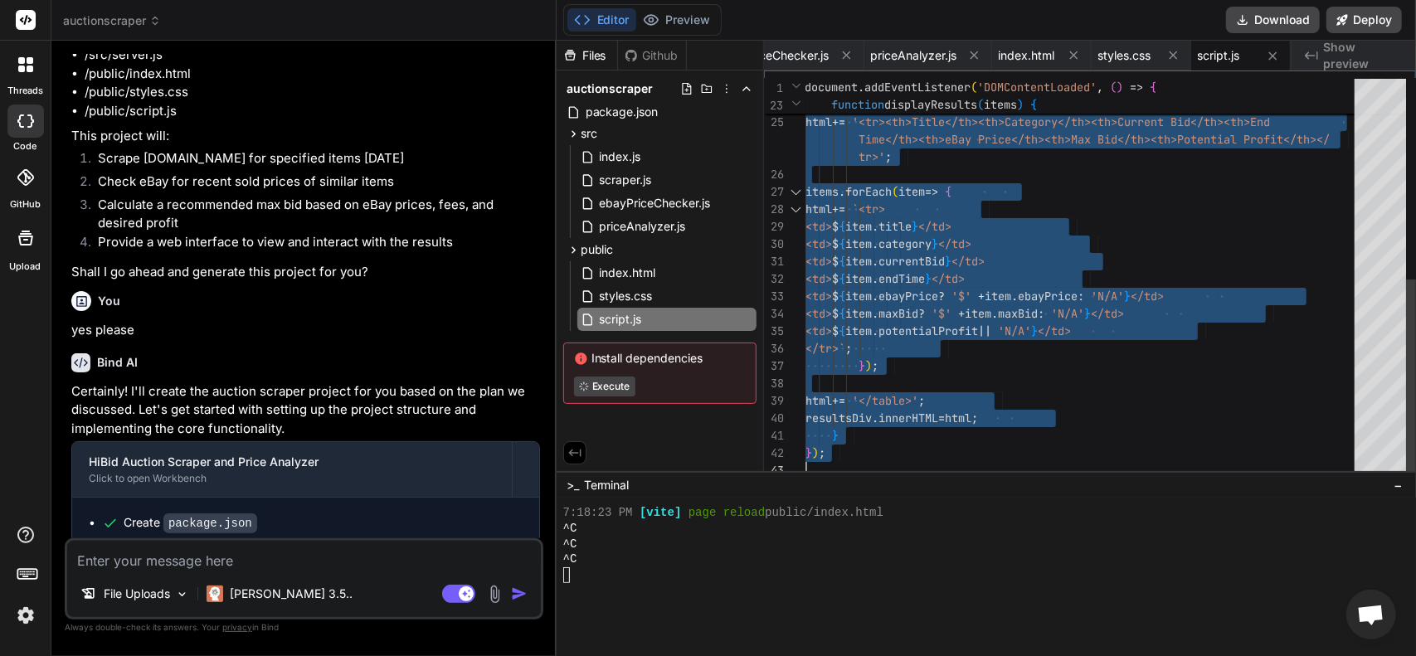
drag, startPoint x: 808, startPoint y: 81, endPoint x: 1098, endPoint y: 682, distance: 667.6
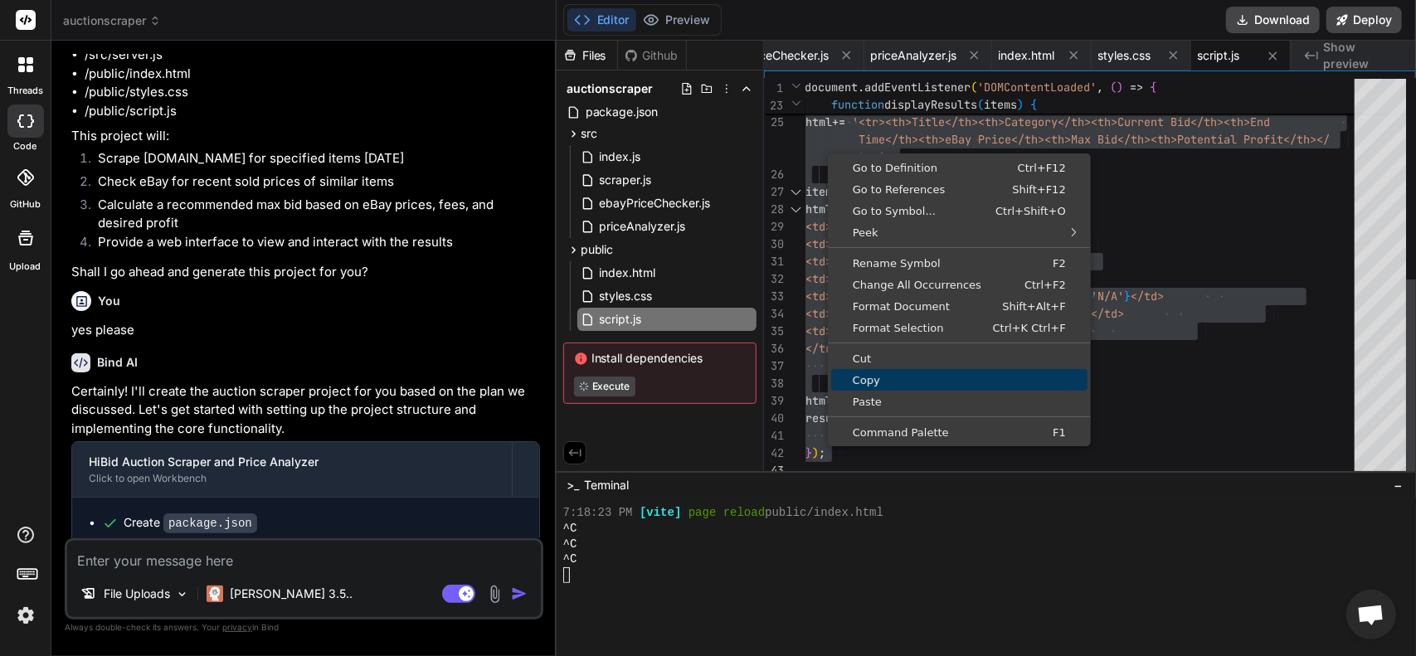
click at [892, 382] on span "Copy" at bounding box center [959, 380] width 256 height 11
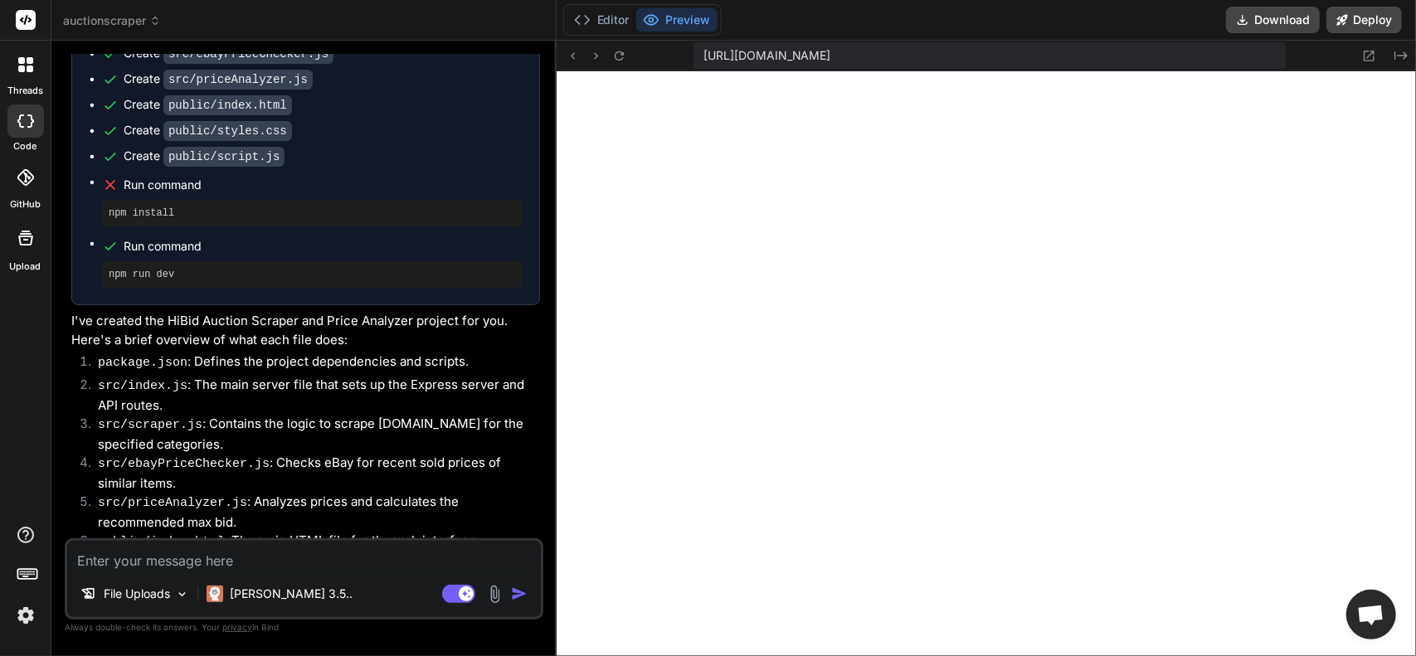
scroll to position [893, 0]
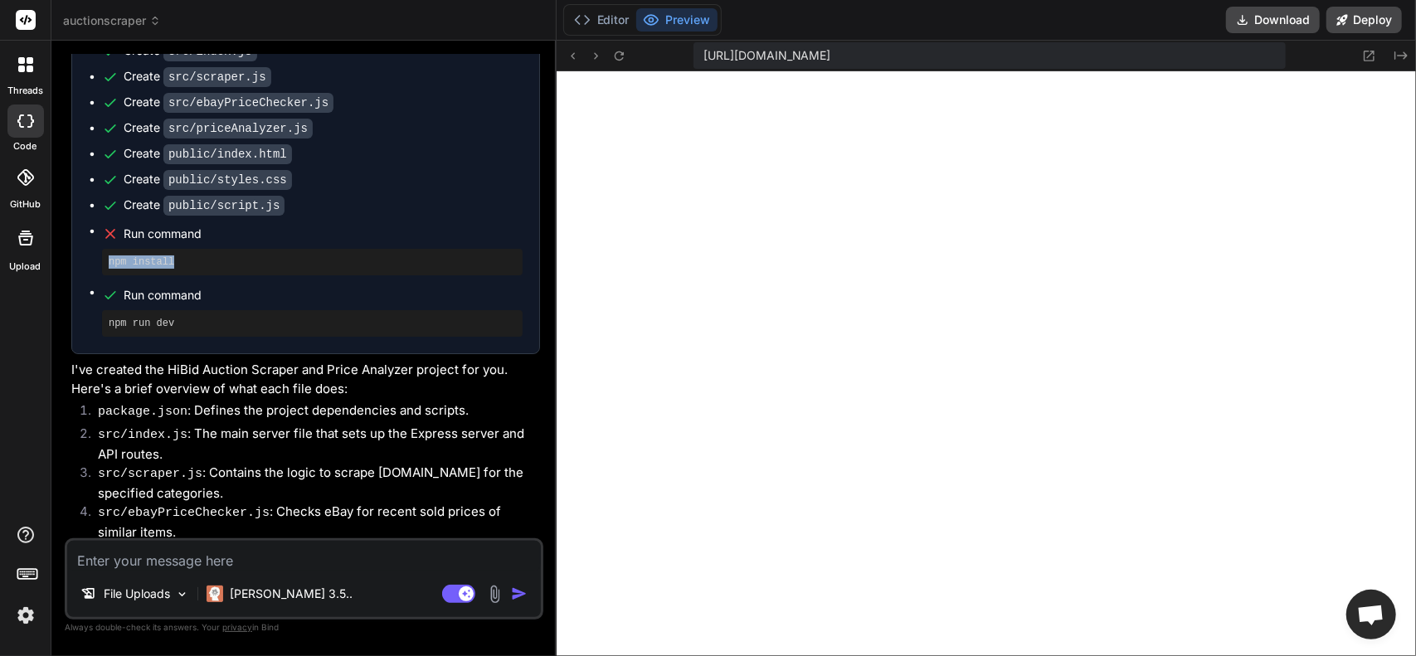
drag, startPoint x: 187, startPoint y: 260, endPoint x: 71, endPoint y: 255, distance: 115.4
click at [71, 255] on div "HiBid Auction Scraper and Price Analyzer Click to open Workbench Create package…" at bounding box center [305, 149] width 469 height 410
copy pre "npm install"
drag, startPoint x: 161, startPoint y: 308, endPoint x: 174, endPoint y: 312, distance: 13.9
click at [161, 310] on div "npm run dev" at bounding box center [312, 323] width 420 height 27
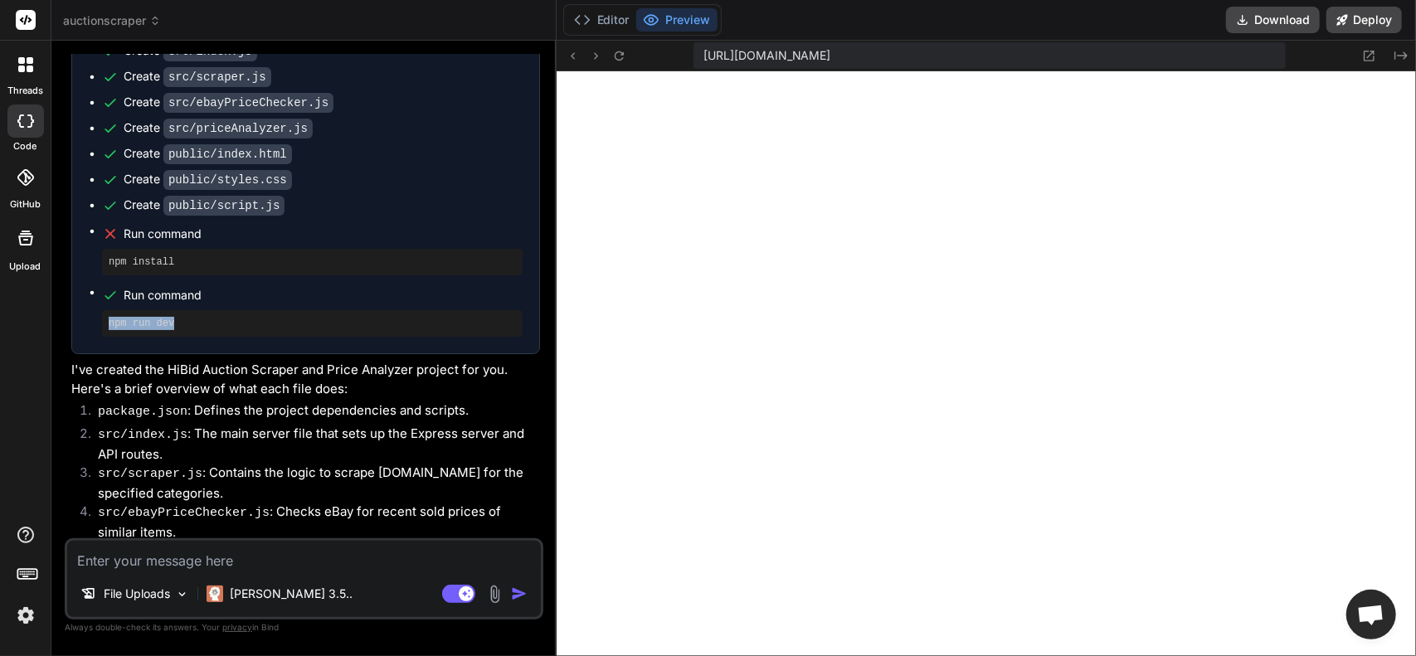
drag, startPoint x: 184, startPoint y: 316, endPoint x: 103, endPoint y: 319, distance: 81.3
click at [103, 319] on div "npm run dev" at bounding box center [312, 323] width 420 height 27
copy pre "npm run dev"
click at [192, 256] on pre "npm install" at bounding box center [312, 261] width 407 height 13
drag, startPoint x: 90, startPoint y: 248, endPoint x: 60, endPoint y: 248, distance: 29.9
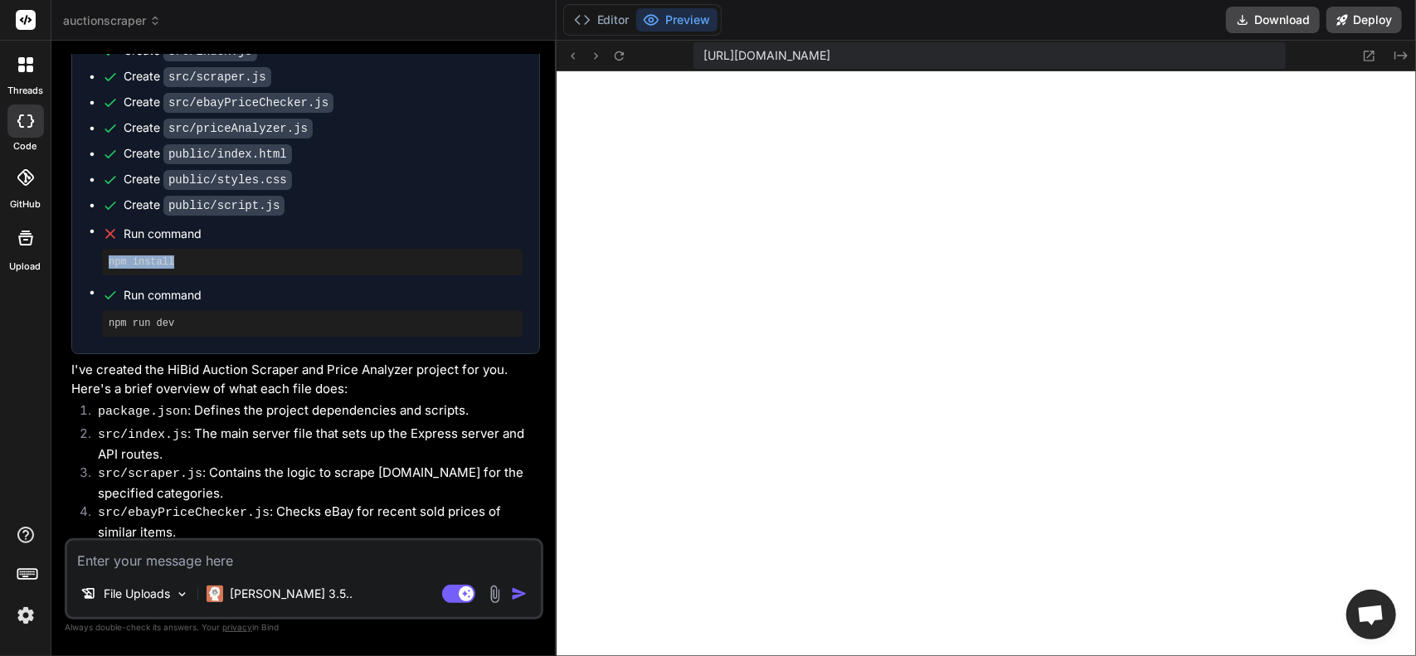
click at [60, 248] on div "Bind AI Web Search Created with Pixso. Code Generator You I want to make an auc…" at bounding box center [303, 348] width 505 height 614
copy pre "npm install"
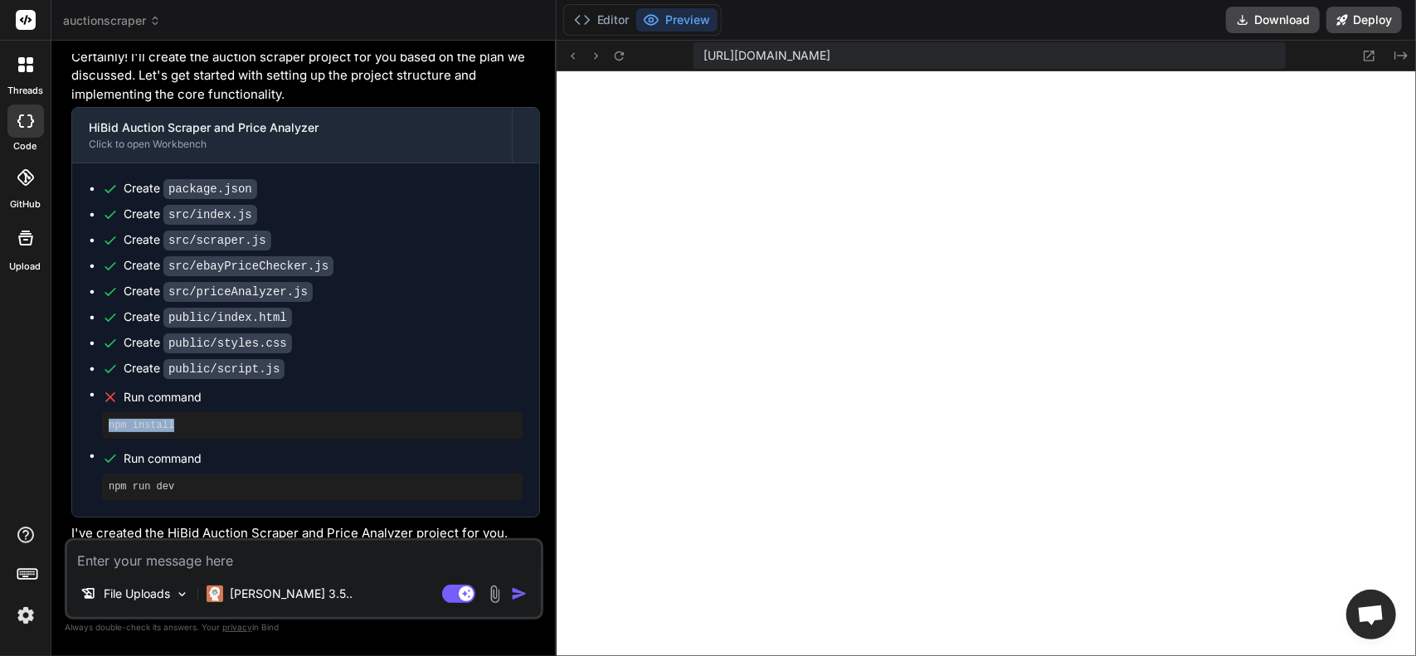
scroll to position [727, 0]
copy pre "npm install"
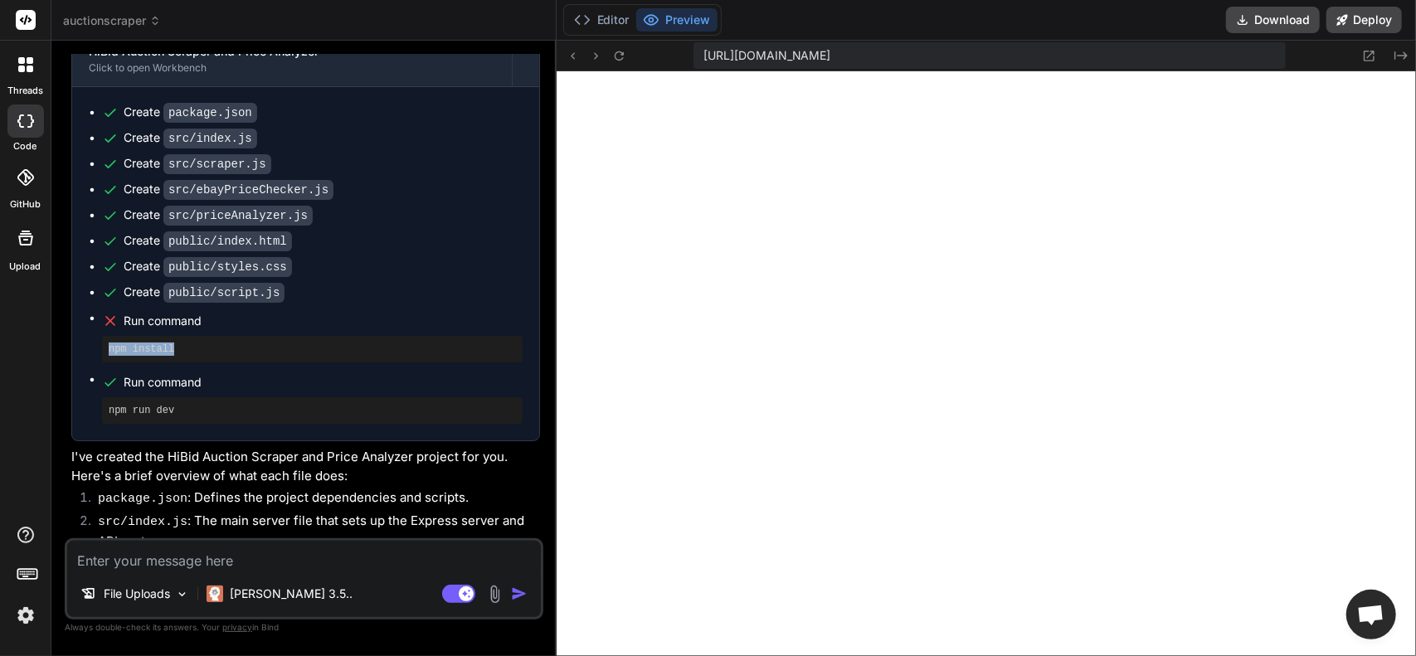
scroll to position [810, 0]
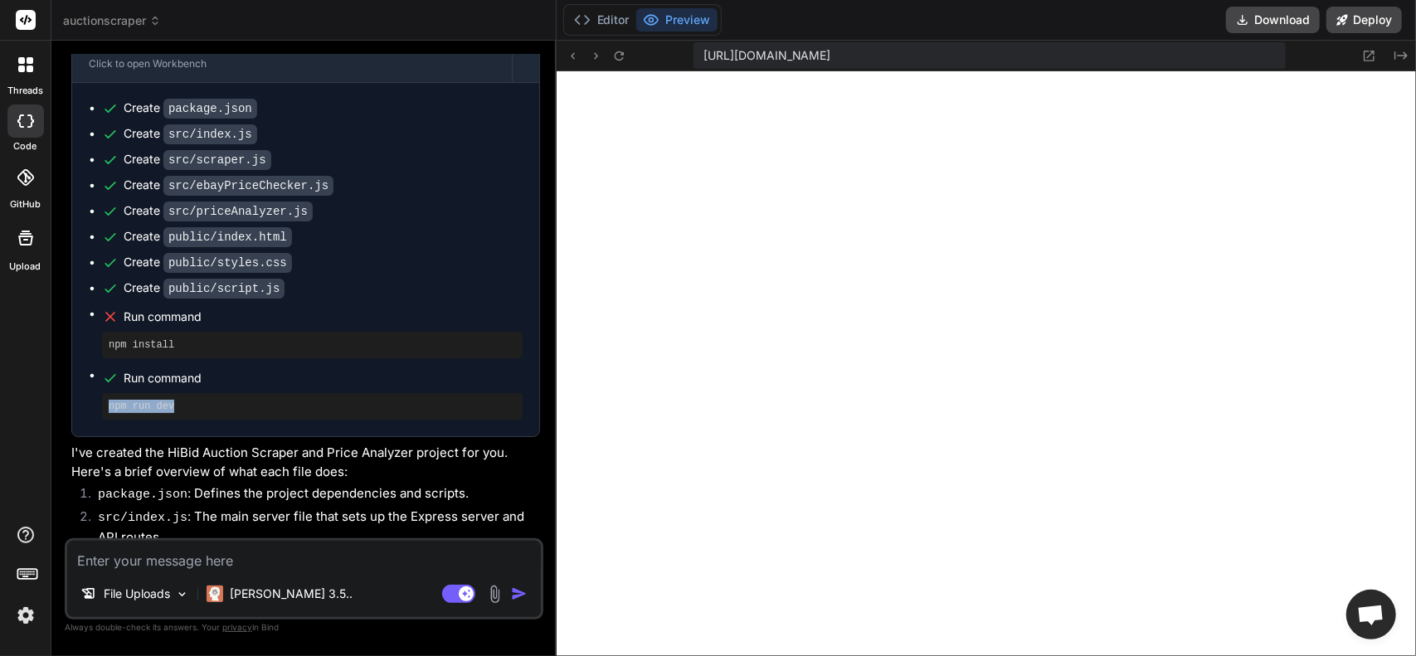
drag, startPoint x: 180, startPoint y: 399, endPoint x: 95, endPoint y: 398, distance: 85.4
click at [95, 398] on ul "Create package.json Create src/index.js Create src/scraper.js Create src/ebayPr…" at bounding box center [306, 260] width 434 height 320
copy pre "npm run dev"
click at [236, 559] on textarea at bounding box center [303, 556] width 473 height 30
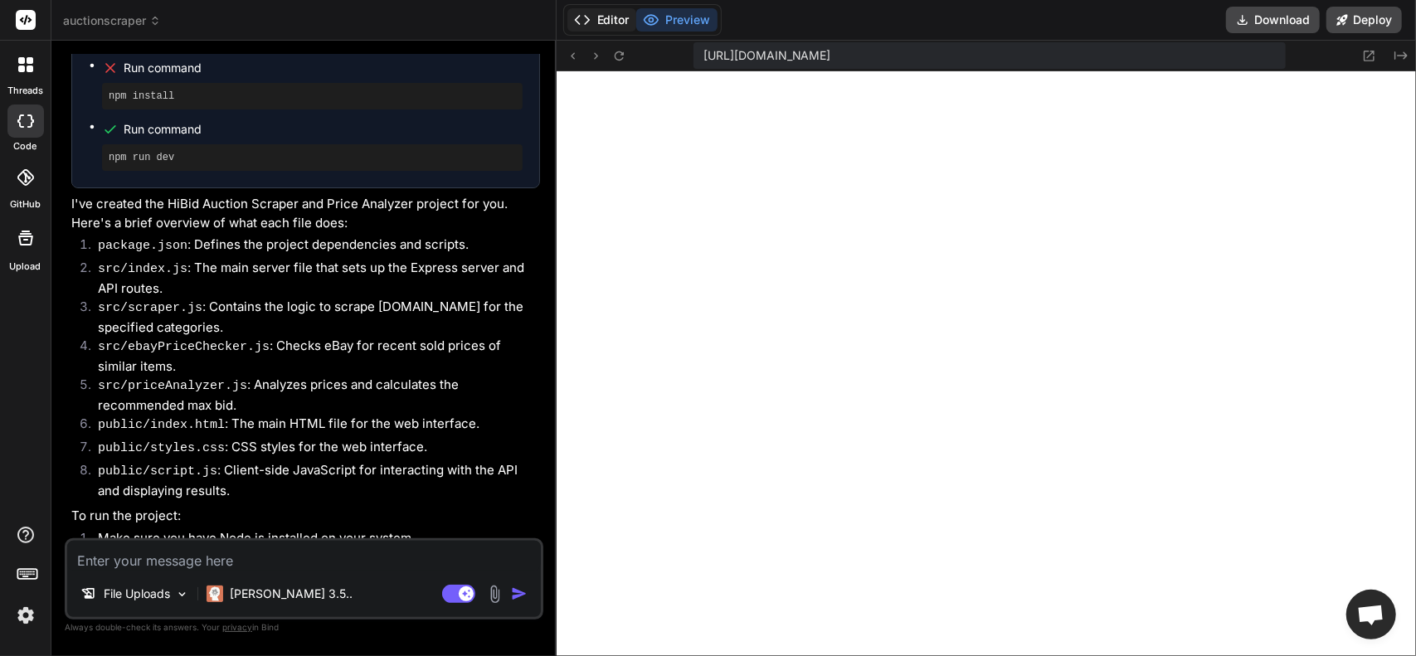
click at [601, 18] on button "Editor" at bounding box center [601, 19] width 69 height 23
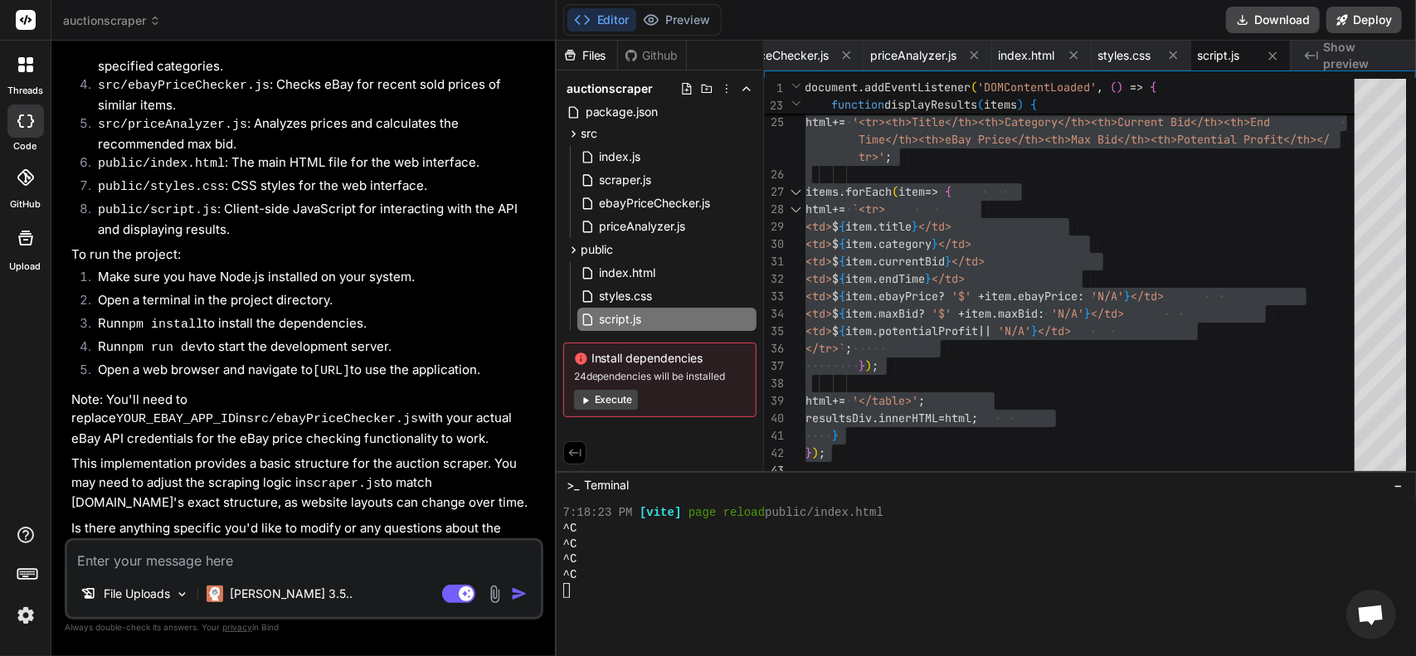
scroll to position [1340, 0]
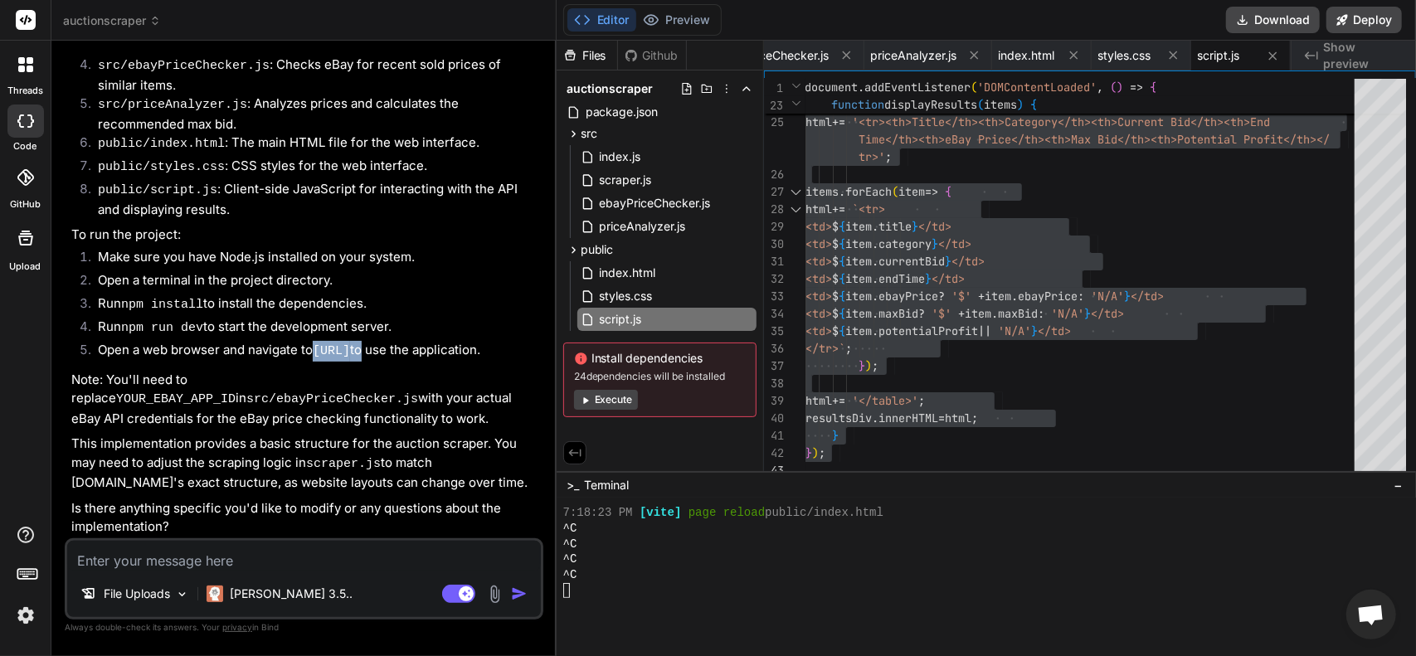
drag, startPoint x: 319, startPoint y: 337, endPoint x: 467, endPoint y: 333, distance: 147.7
click at [467, 341] on li "Open a web browser and navigate to [URL] to use the application." at bounding box center [312, 352] width 455 height 23
click at [350, 344] on code "[URL]" at bounding box center [331, 351] width 37 height 14
click at [333, 344] on code "[URL]" at bounding box center [331, 351] width 37 height 14
drag, startPoint x: 345, startPoint y: 338, endPoint x: 459, endPoint y: 335, distance: 113.6
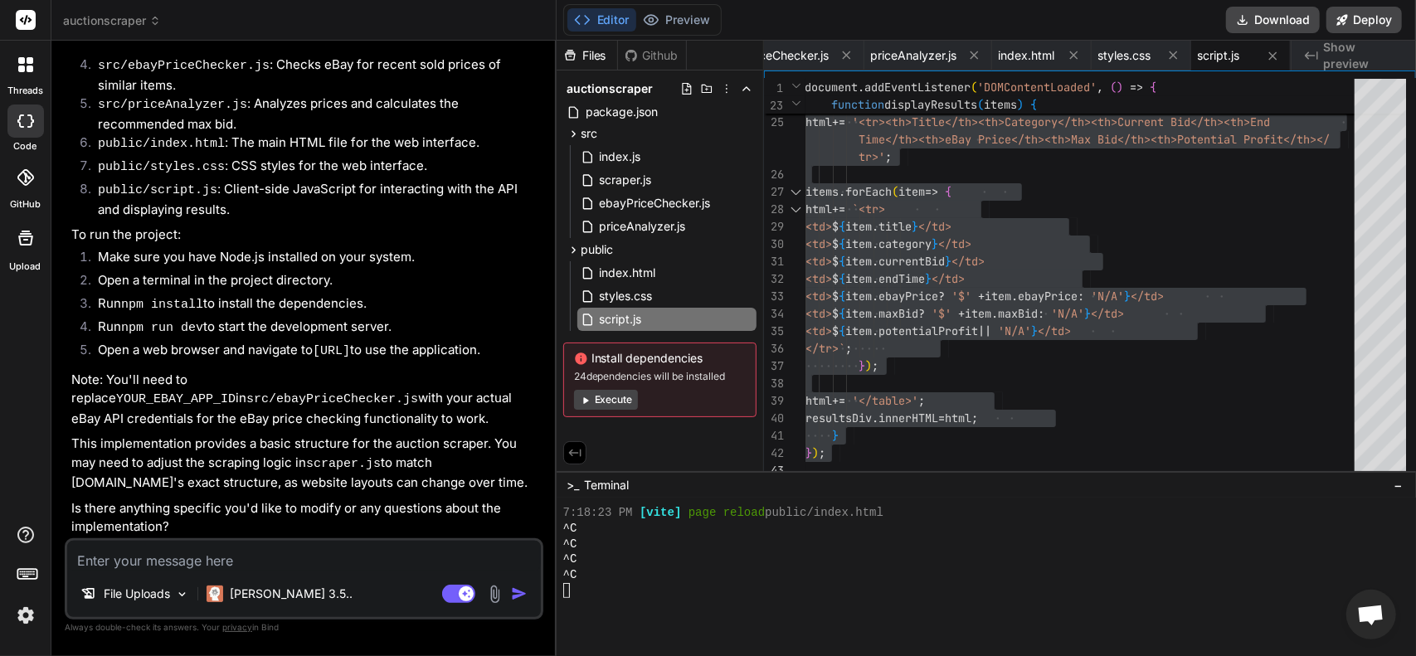
click at [350, 344] on code "[URL]" at bounding box center [331, 351] width 37 height 14
copy code "[URL]"
paste textarea "[URL]"
drag, startPoint x: 303, startPoint y: 541, endPoint x: 74, endPoint y: 550, distance: 229.0
click at [75, 550] on textarea "[URL]" at bounding box center [303, 556] width 473 height 30
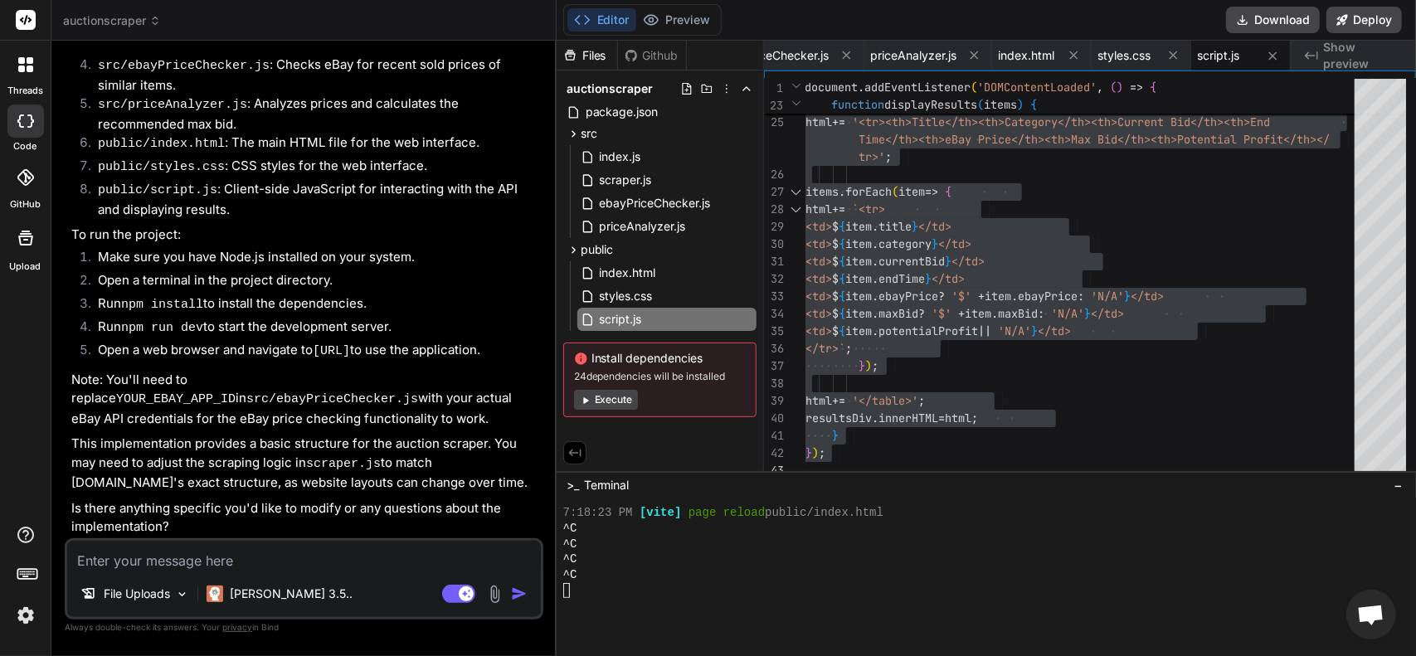
paste textarea "C:\Users\jcons\Desktop\Auction_scraper>npm run dev > hibid-auction-scraper@1.0.…"
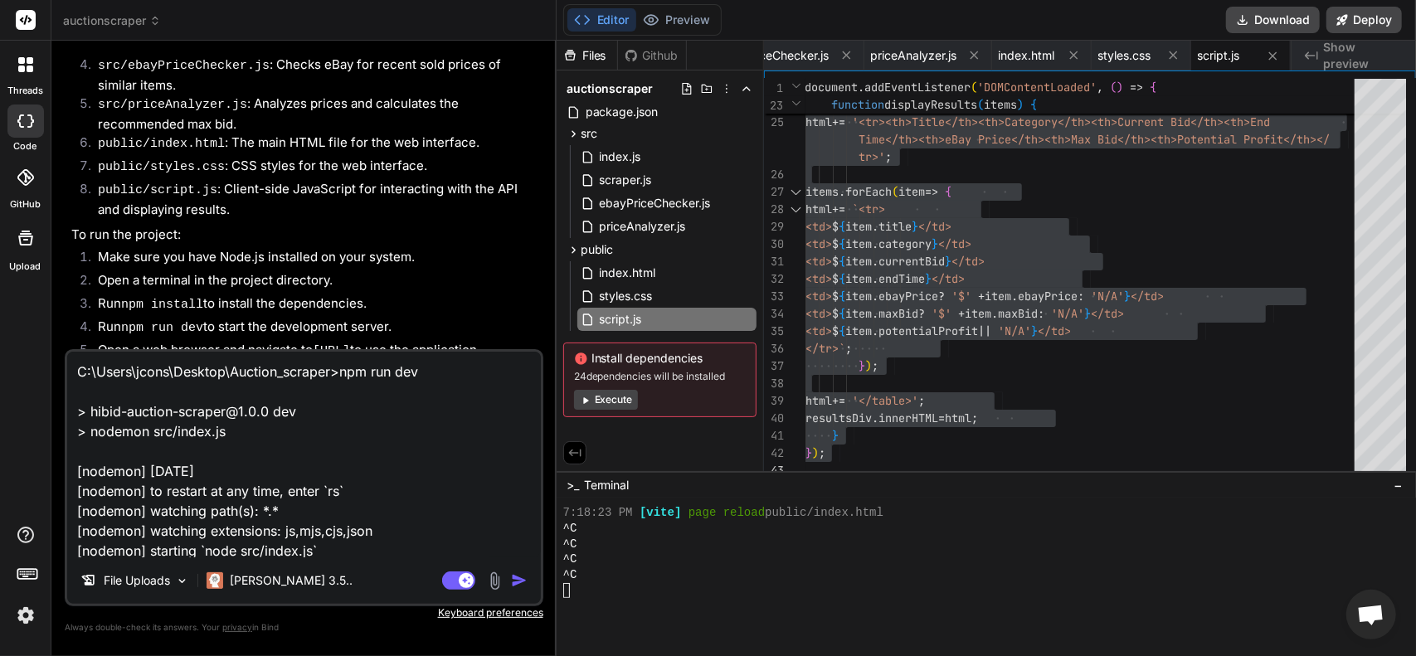
scroll to position [379, 0]
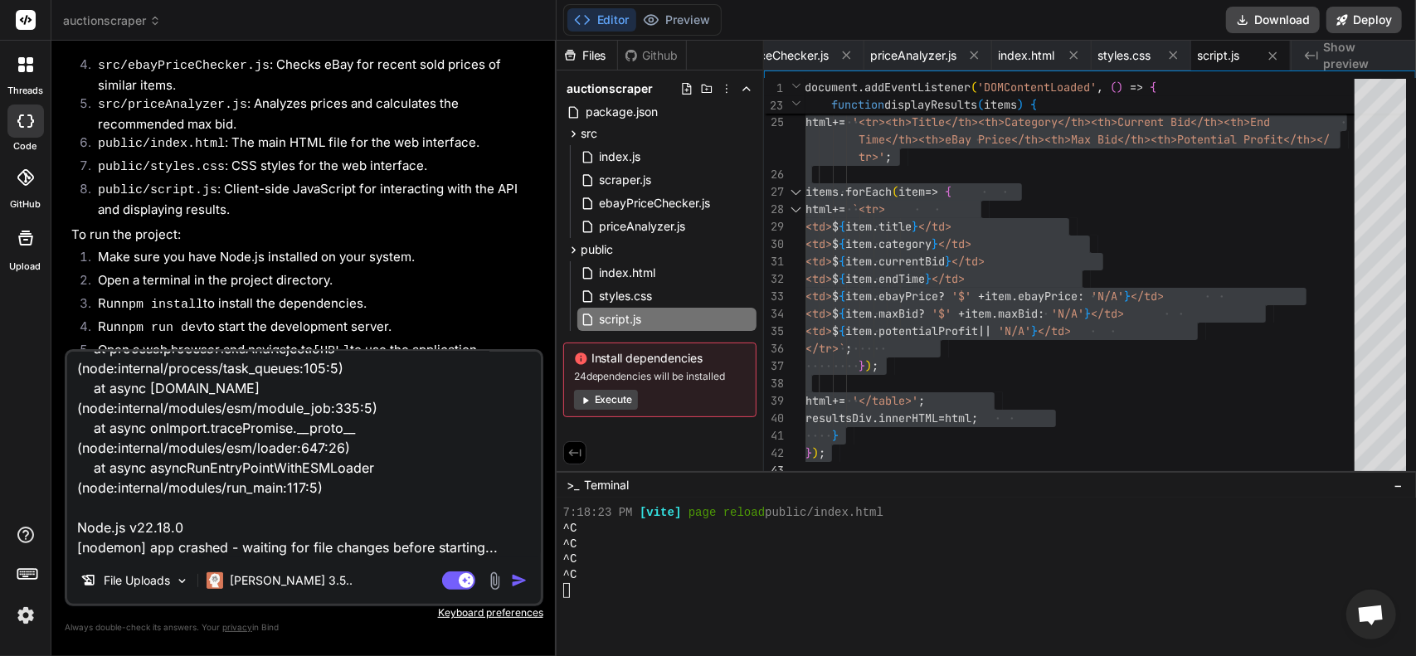
click at [514, 580] on img "button" at bounding box center [519, 580] width 17 height 17
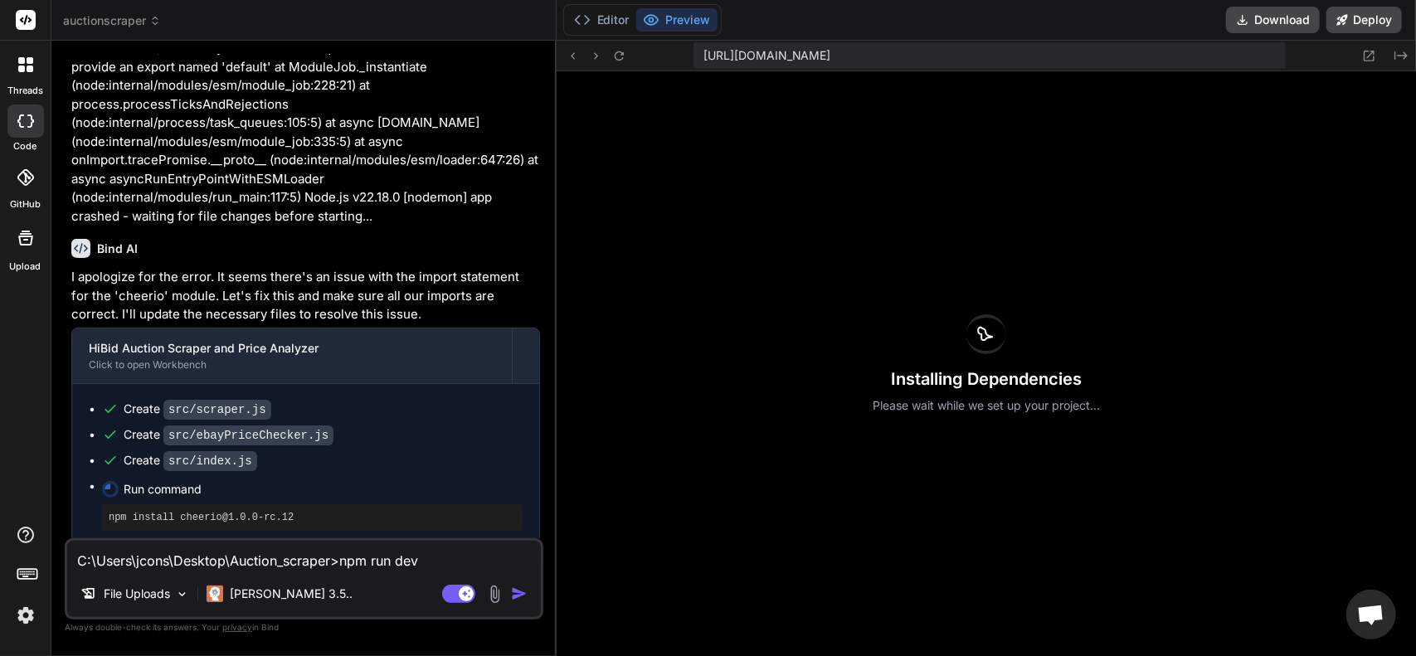
scroll to position [2022, 0]
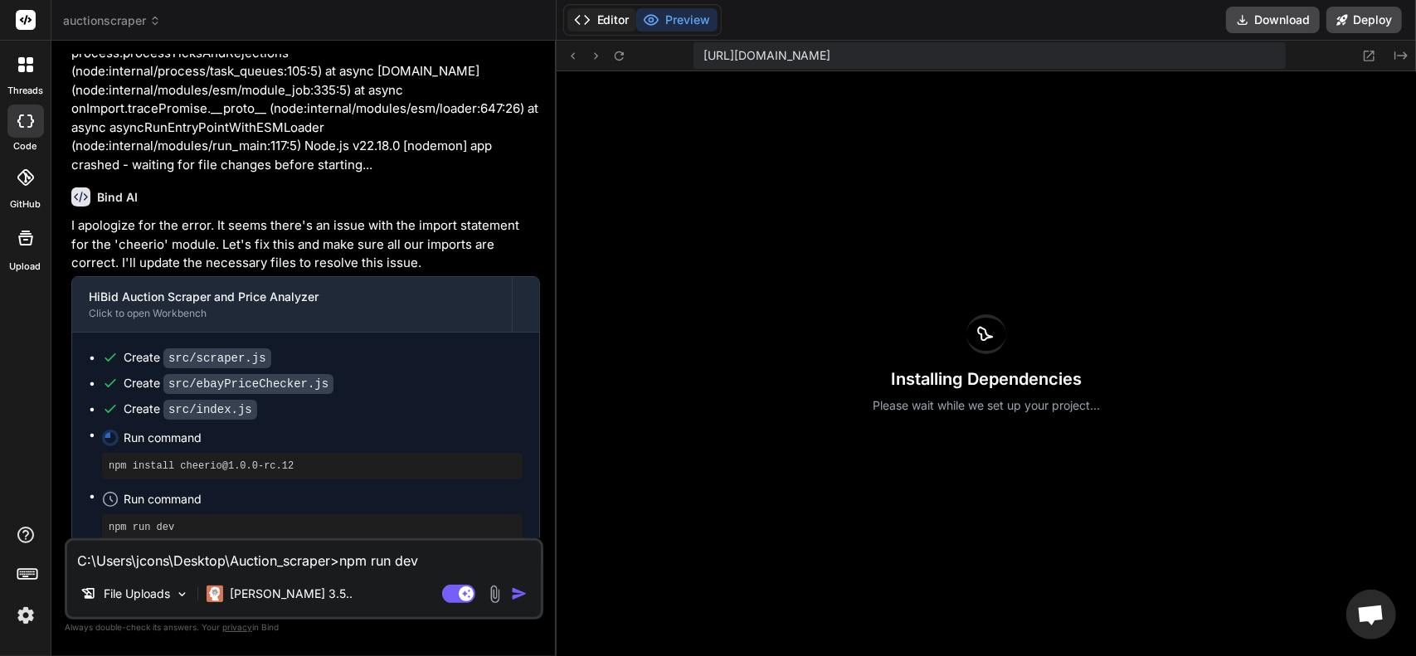
click at [588, 19] on polyline at bounding box center [587, 20] width 4 height 8
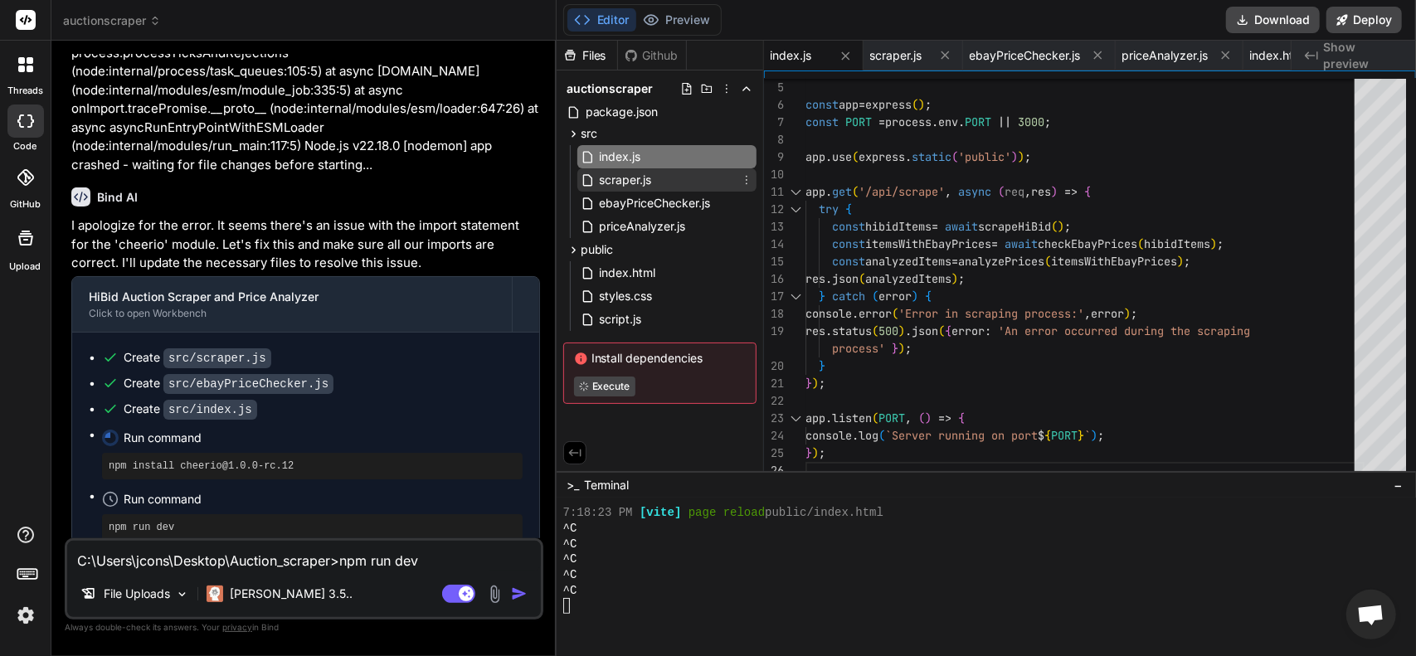
click at [647, 170] on span "scraper.js" at bounding box center [626, 180] width 56 height 20
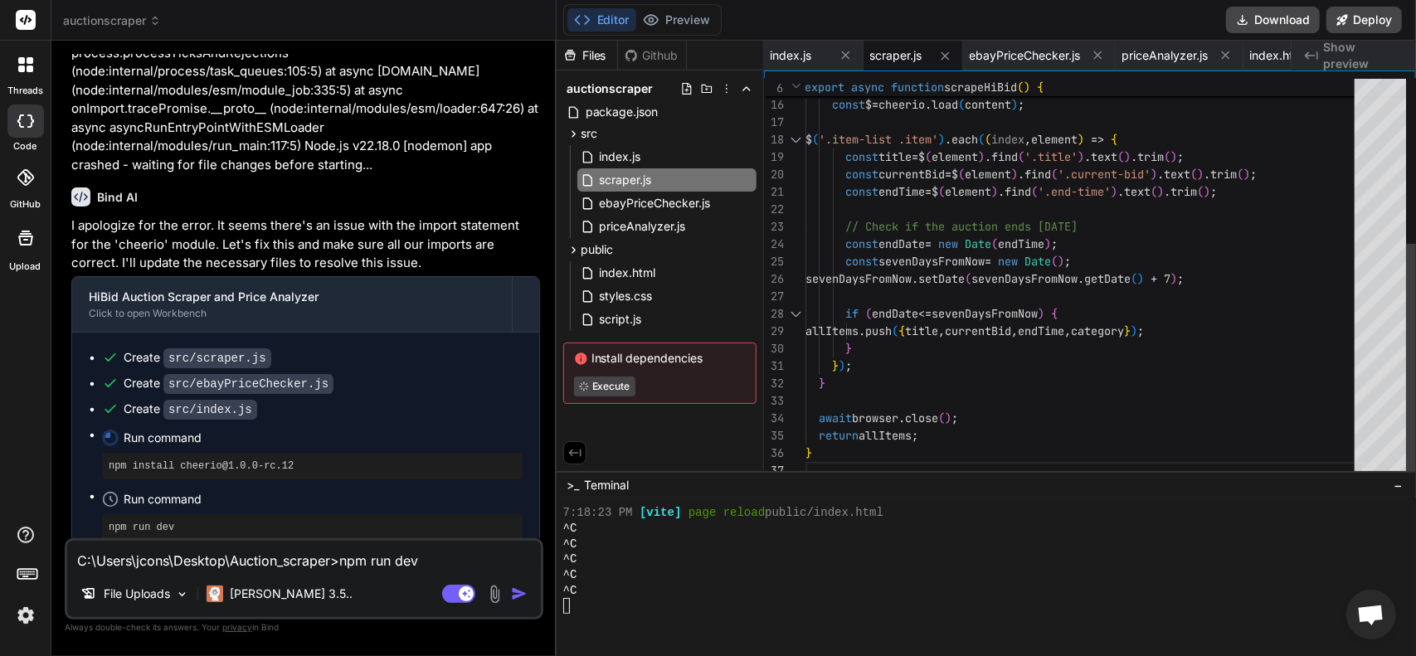
scroll to position [17, 0]
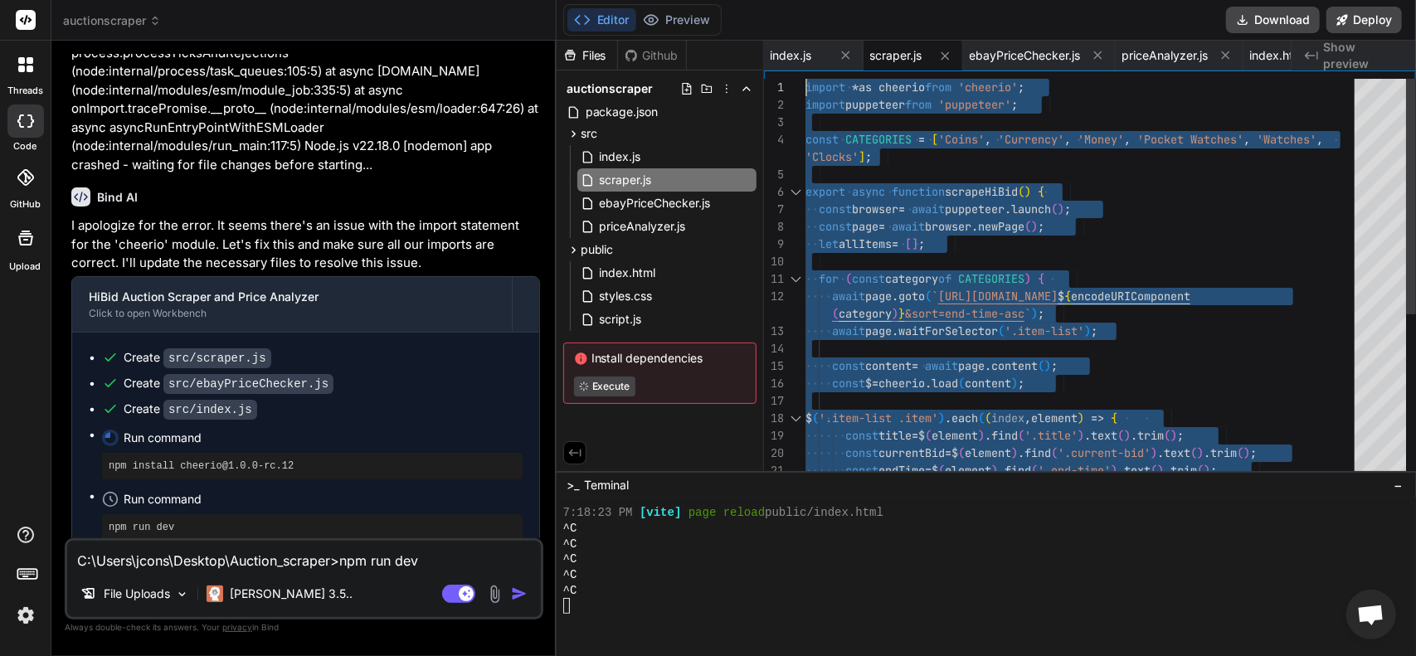
drag, startPoint x: 840, startPoint y: 455, endPoint x: 539, endPoint y: -100, distance: 631.9
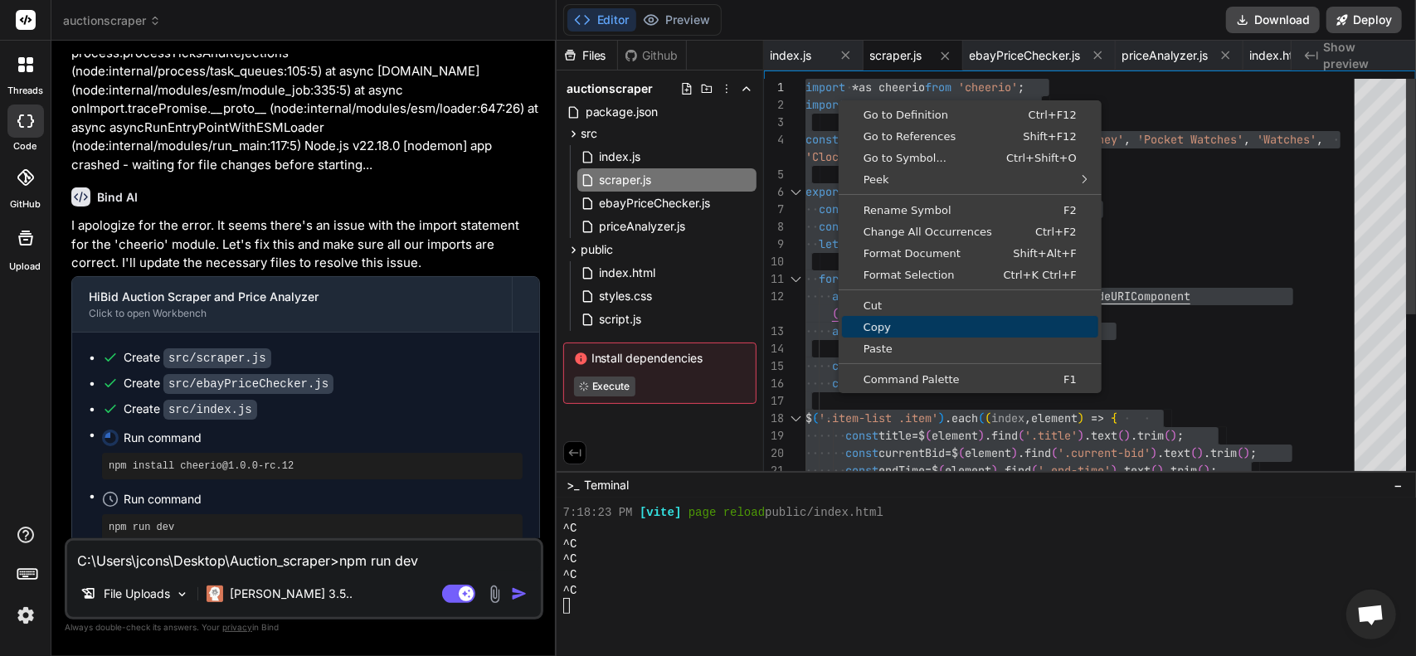
click at [895, 329] on span "Copy" at bounding box center [970, 327] width 256 height 11
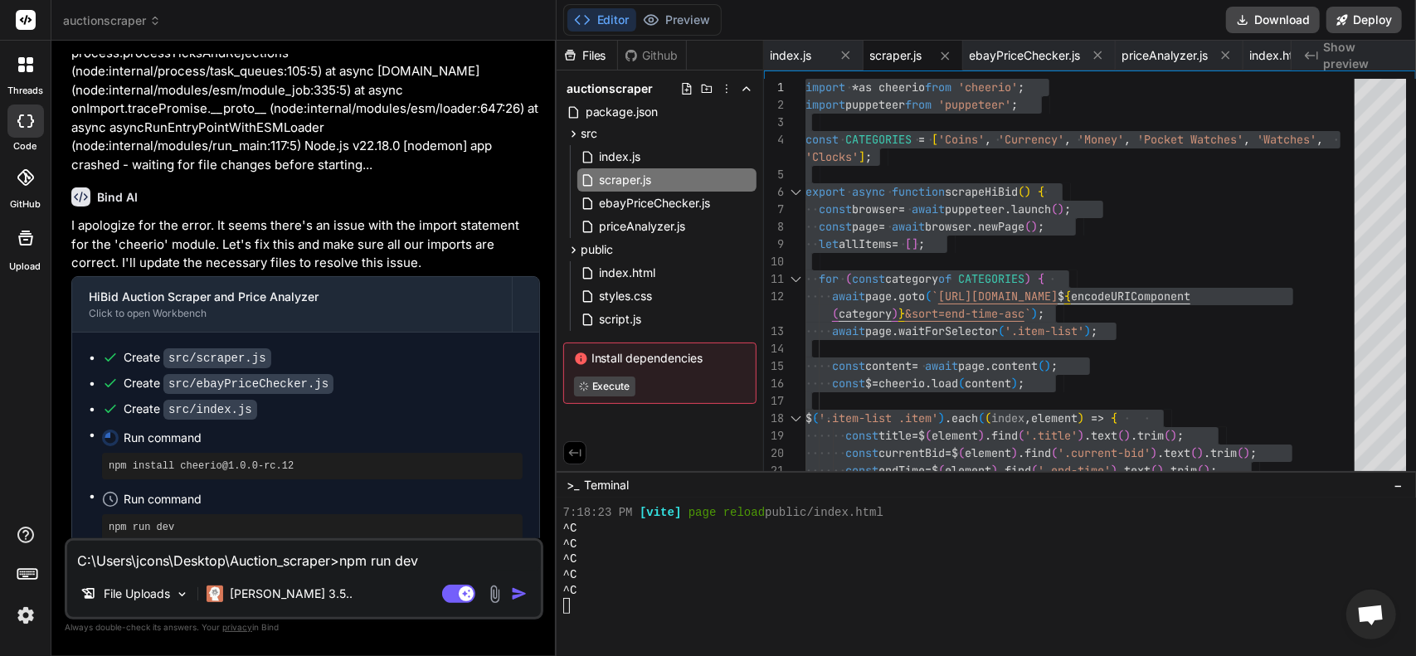
click at [160, 190] on div "Bind AI" at bounding box center [305, 196] width 469 height 19
click at [635, 209] on span "ebayPriceChecker.js" at bounding box center [655, 203] width 114 height 20
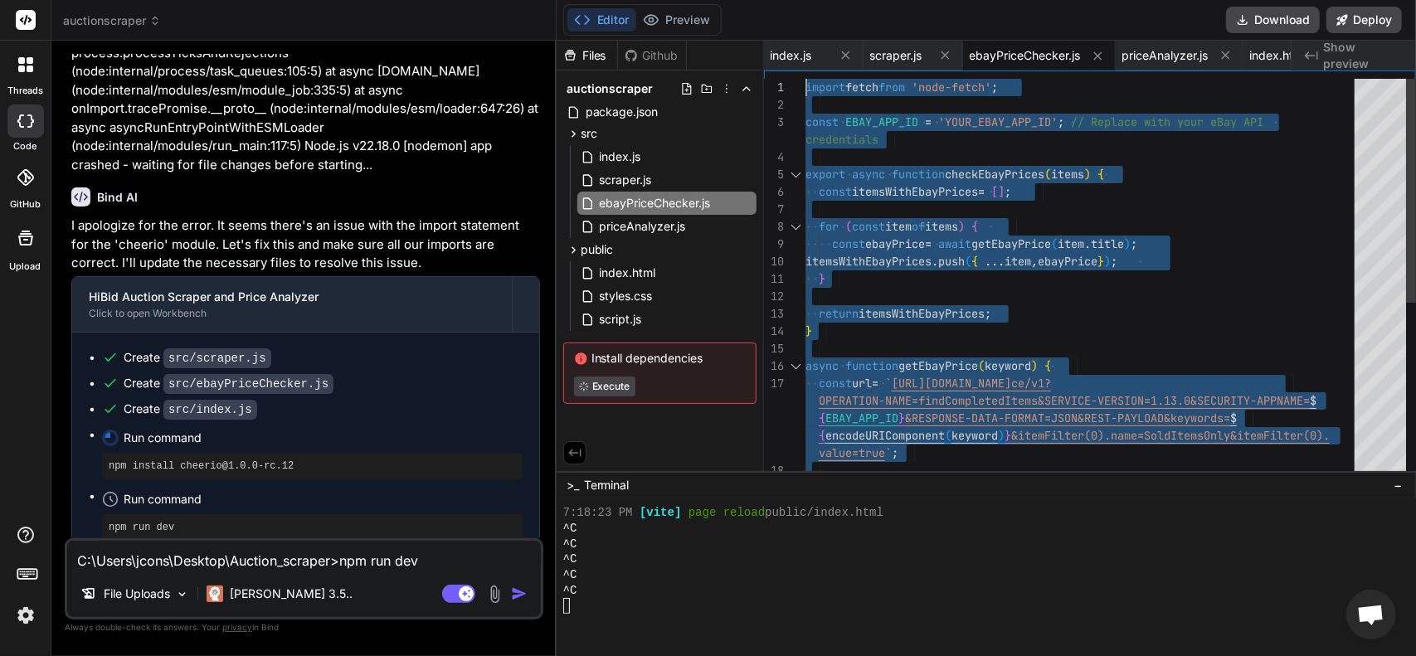
drag, startPoint x: 878, startPoint y: 432, endPoint x: 609, endPoint y: -12, distance: 519.8
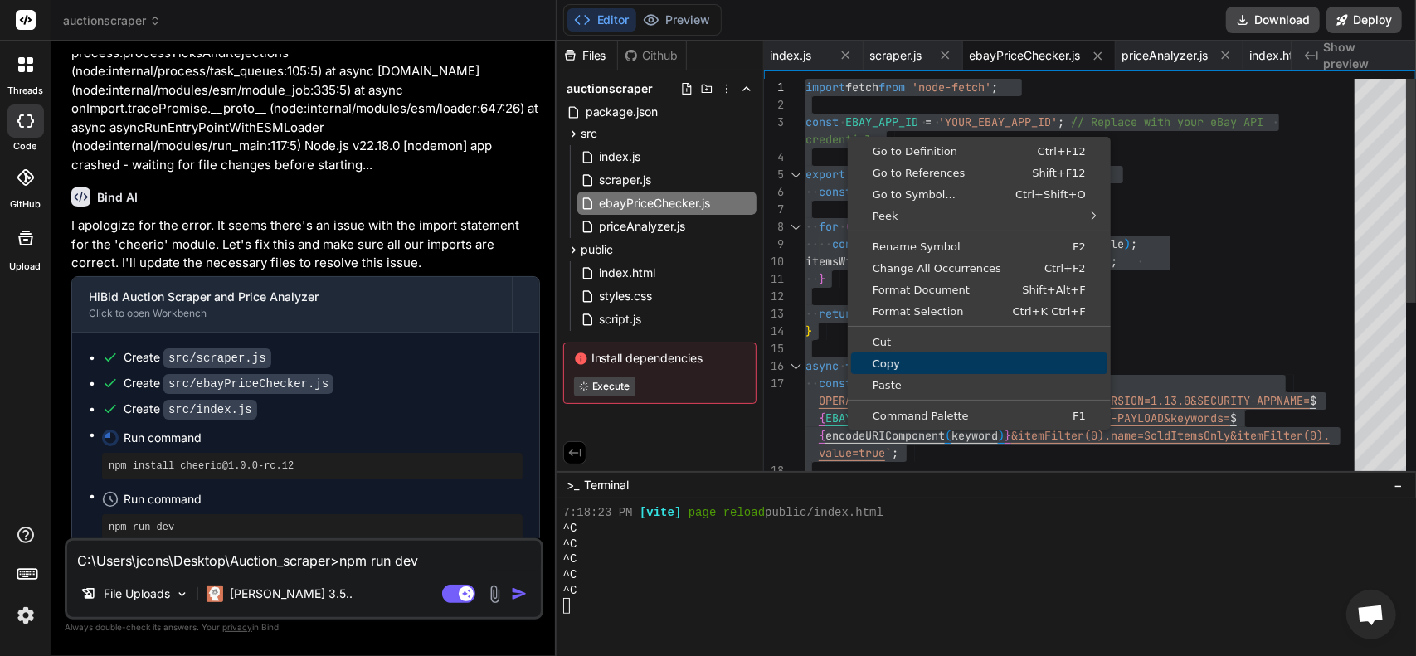
click at [915, 361] on span "Copy" at bounding box center [979, 363] width 256 height 11
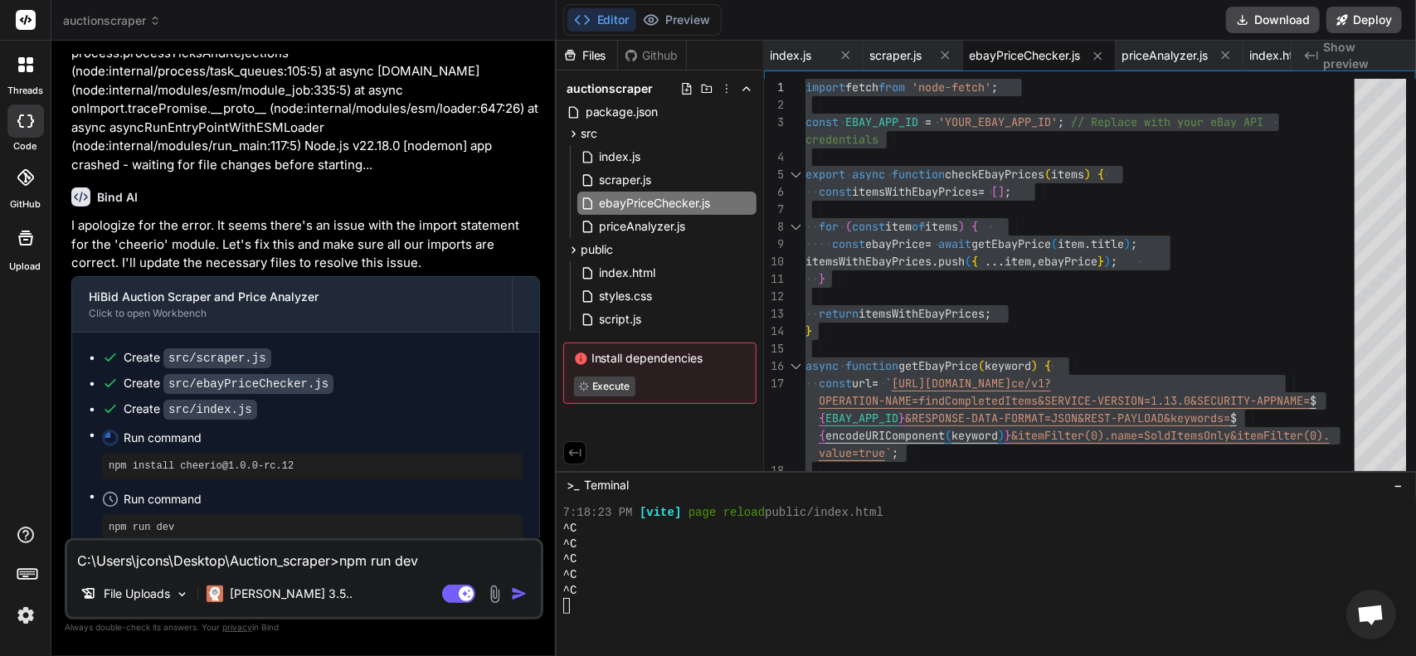
click at [195, 203] on div "Bind AI" at bounding box center [305, 196] width 469 height 19
click at [635, 158] on span "index.js" at bounding box center [620, 157] width 45 height 20
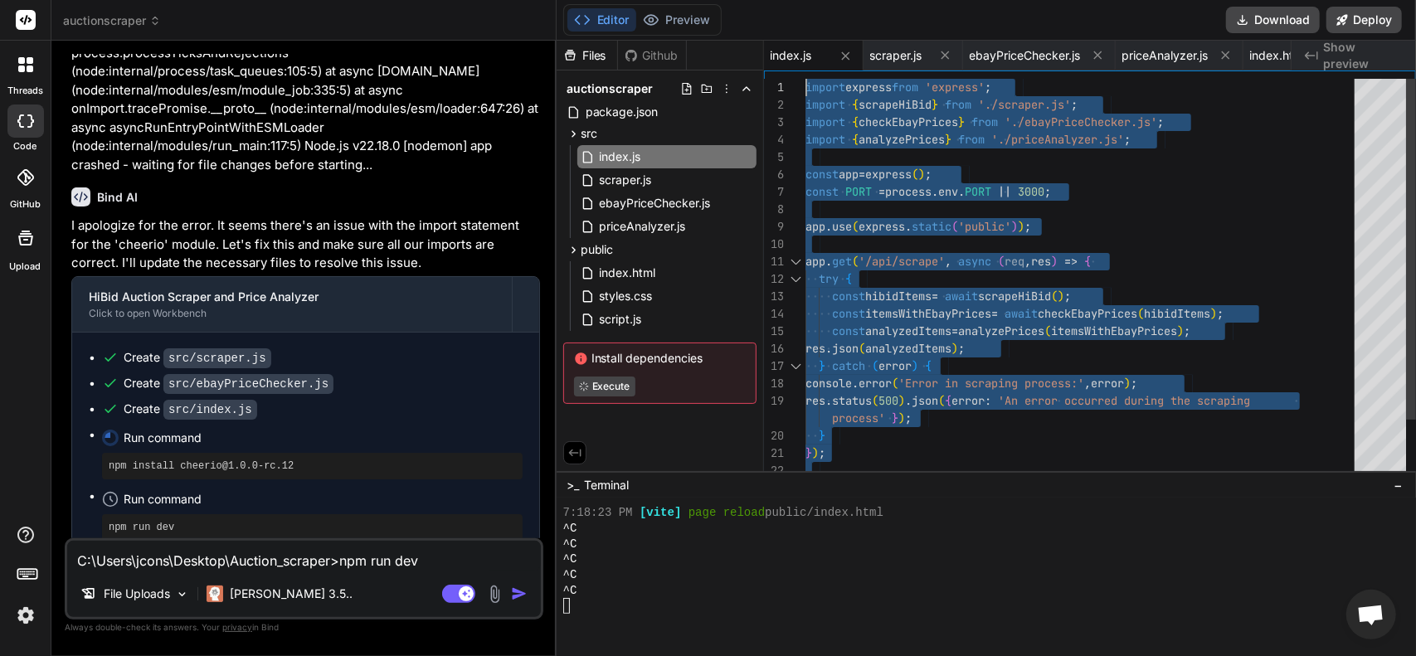
drag, startPoint x: 852, startPoint y: 461, endPoint x: 637, endPoint y: -19, distance: 526.0
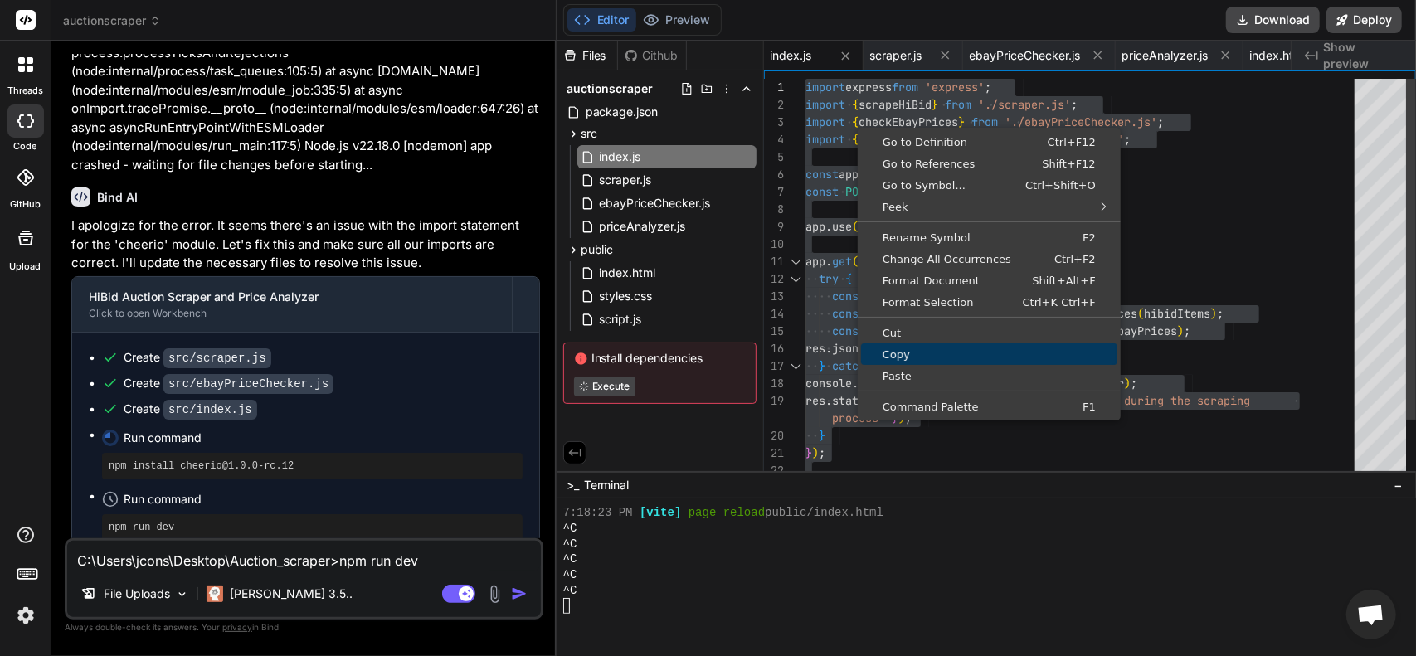
click at [925, 351] on span "Copy" at bounding box center [989, 354] width 256 height 11
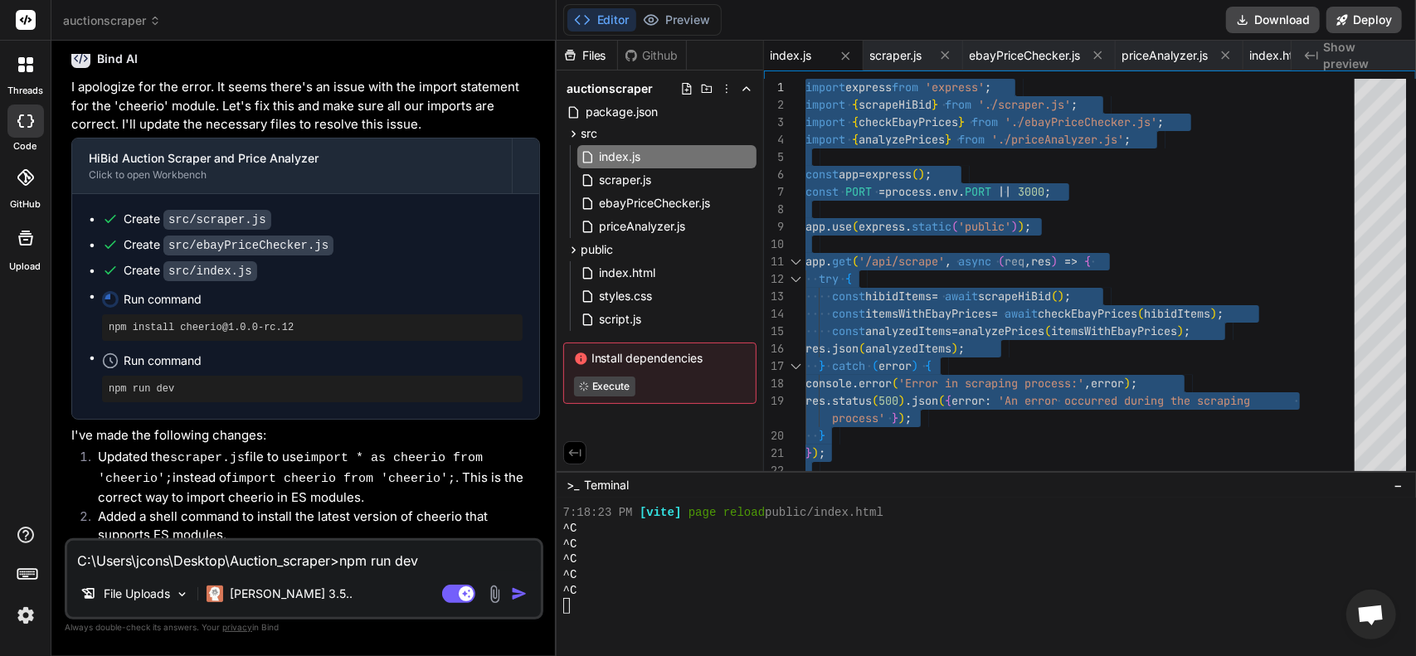
scroll to position [2188, 0]
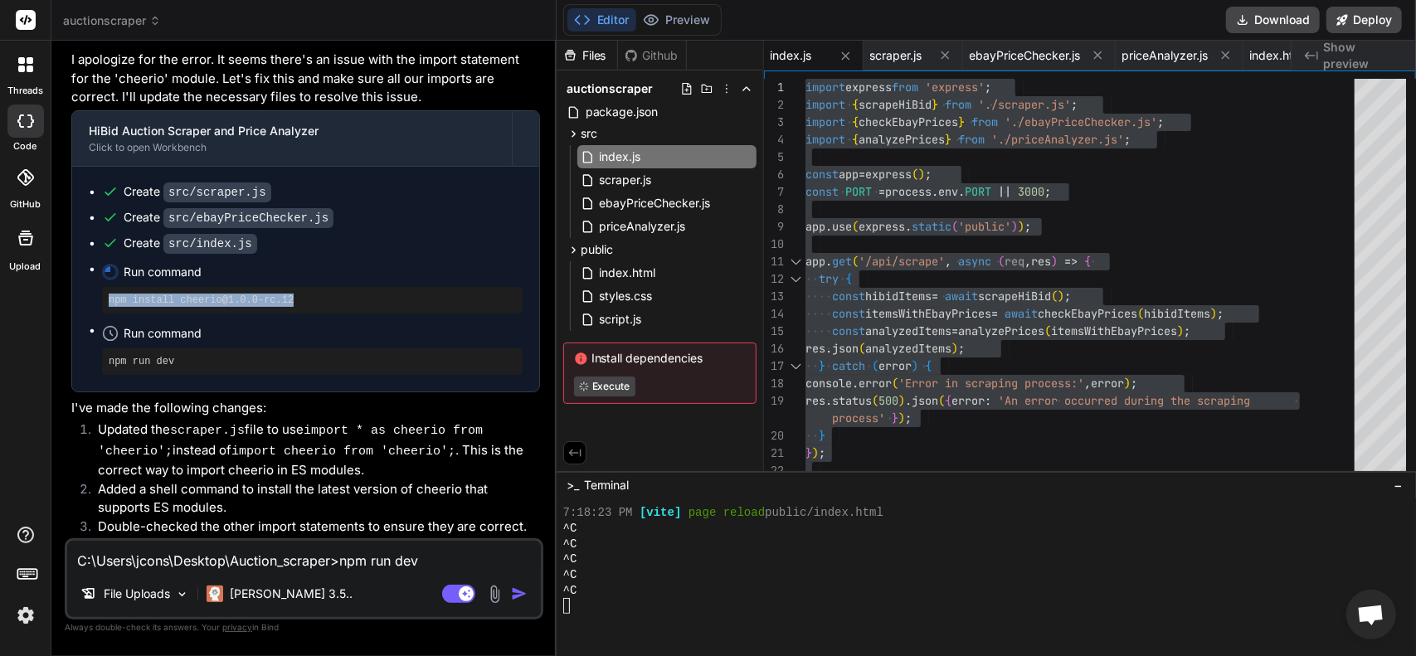
drag, startPoint x: 300, startPoint y: 293, endPoint x: 71, endPoint y: 294, distance: 228.9
click at [71, 294] on div "HiBid Auction Scraper and Price Analyzer Click to open Workbench Create src/scr…" at bounding box center [305, 251] width 469 height 282
copy pre "npm install cheerio@1.0.0-rc.12"
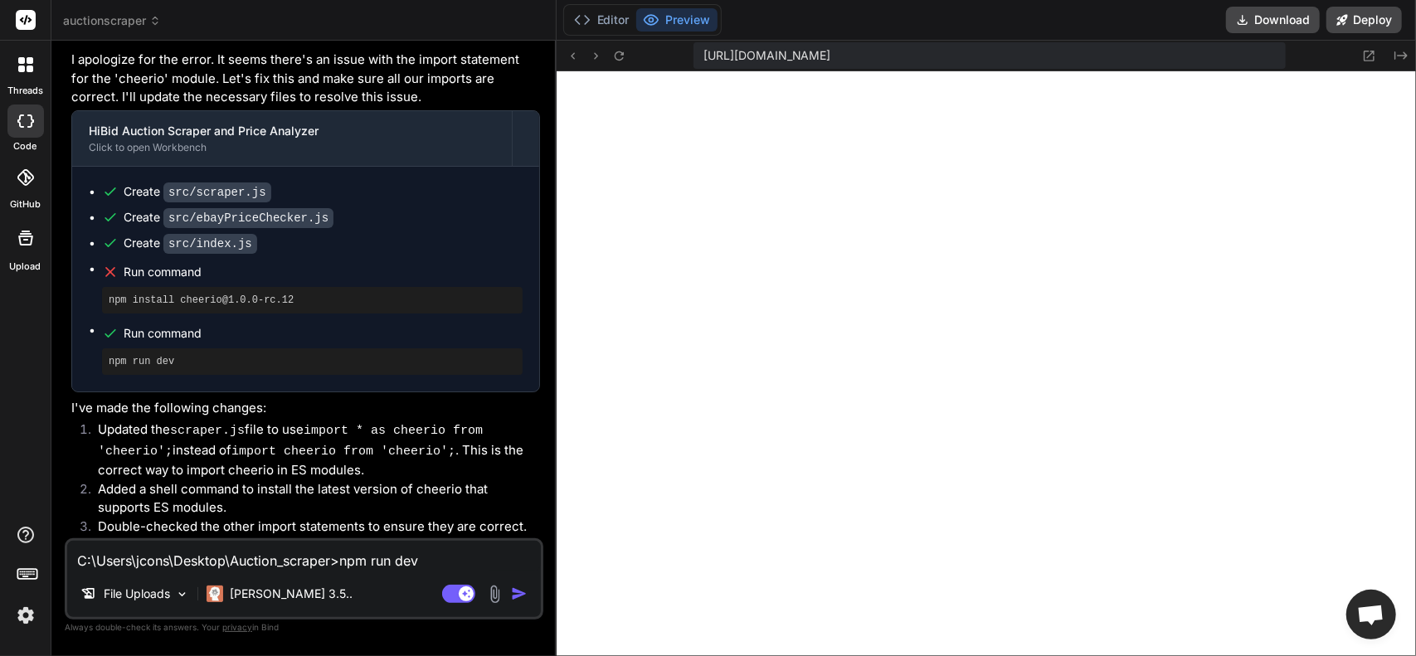
click at [180, 564] on textarea "C:\Users\jcons\Desktop\Auction_scraper>npm run dev > hibid-auction-scraper@1.0.…" at bounding box center [303, 556] width 473 height 30
paste textarea "App ID (Client ID) JOHNCONS-HiBID-PRD-cb02c4443-c288d8e1 User Tokens|Notificati…"
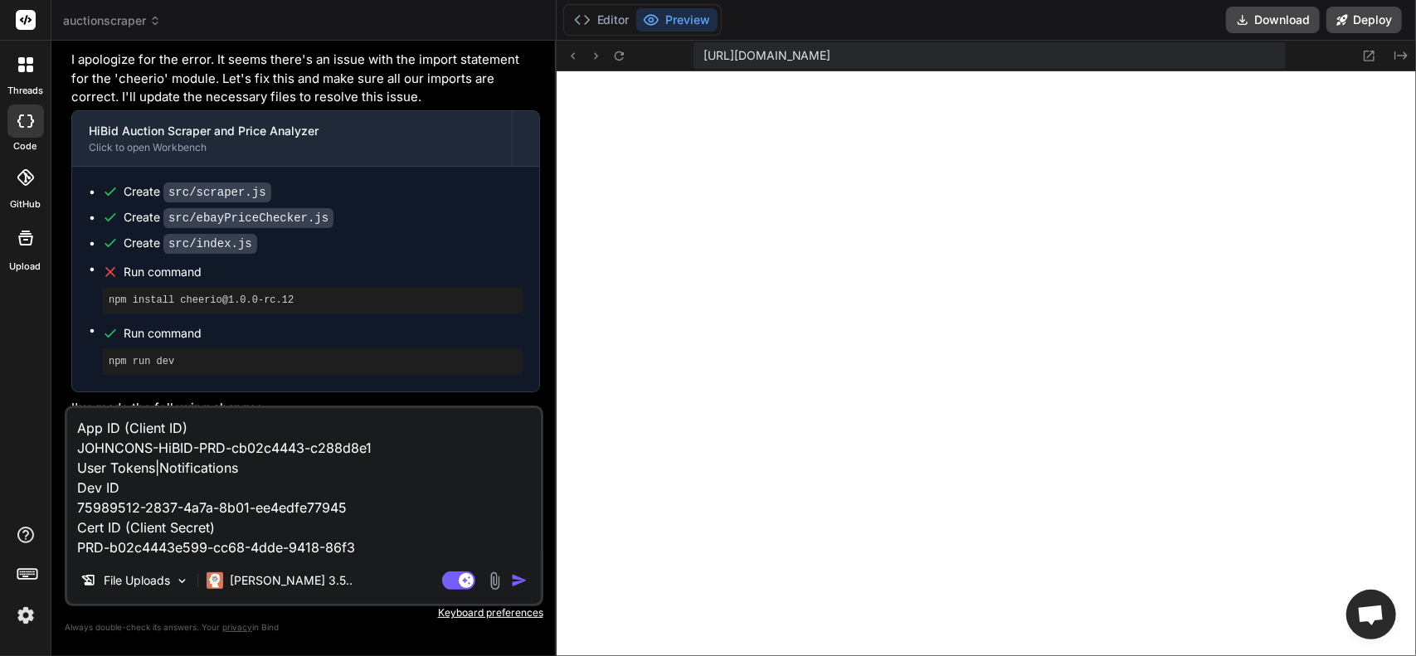
click at [516, 581] on img "button" at bounding box center [519, 580] width 17 height 17
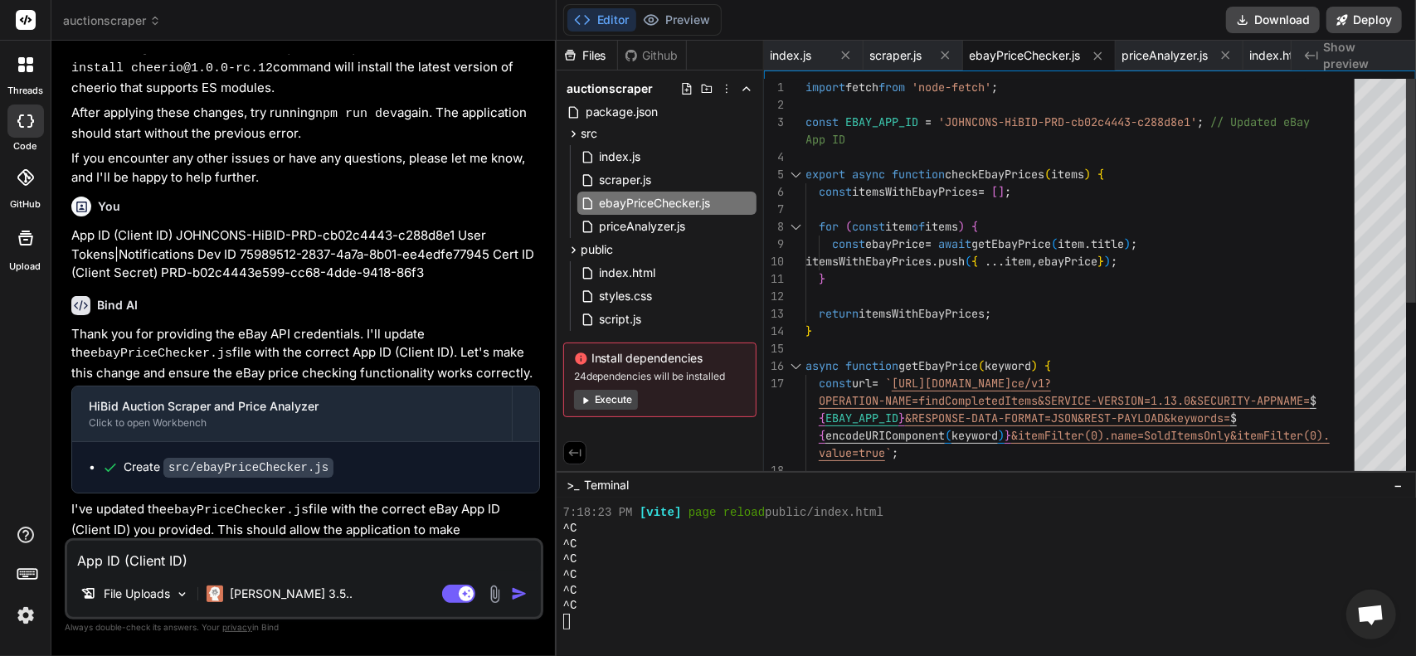
scroll to position [17, 0]
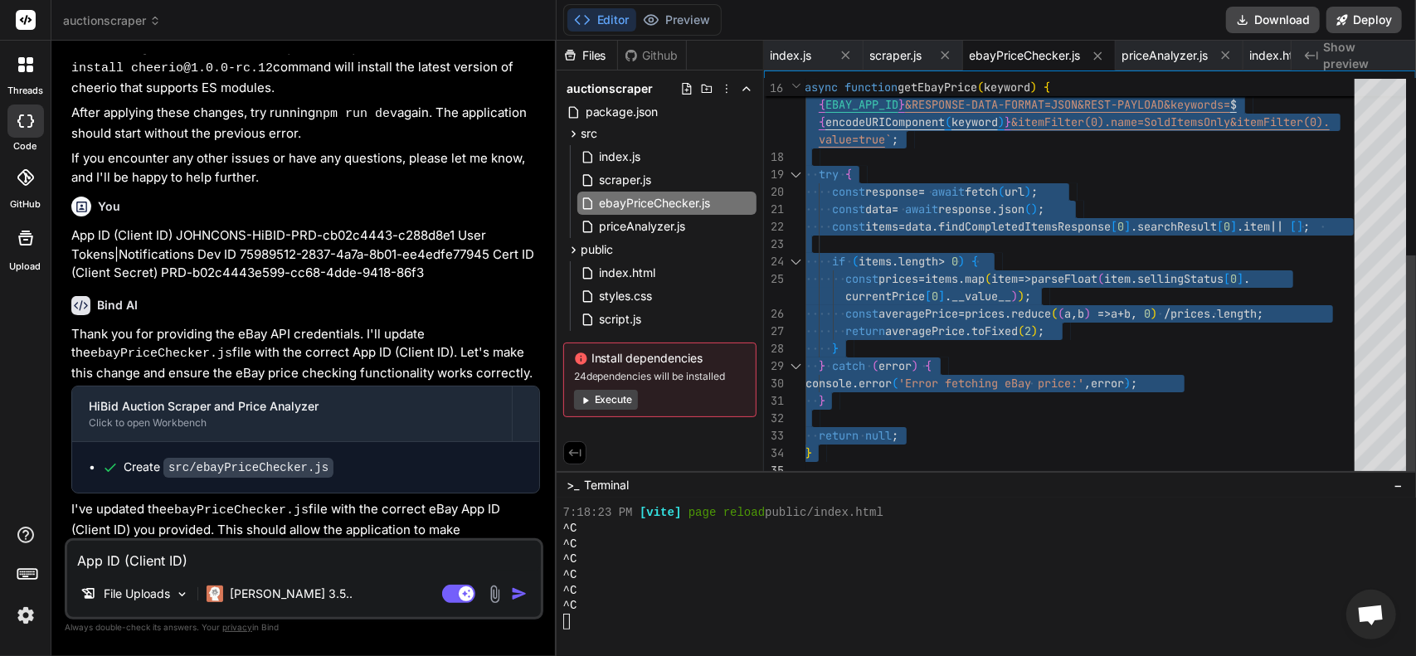
drag, startPoint x: 808, startPoint y: 86, endPoint x: 989, endPoint y: 555, distance: 502.5
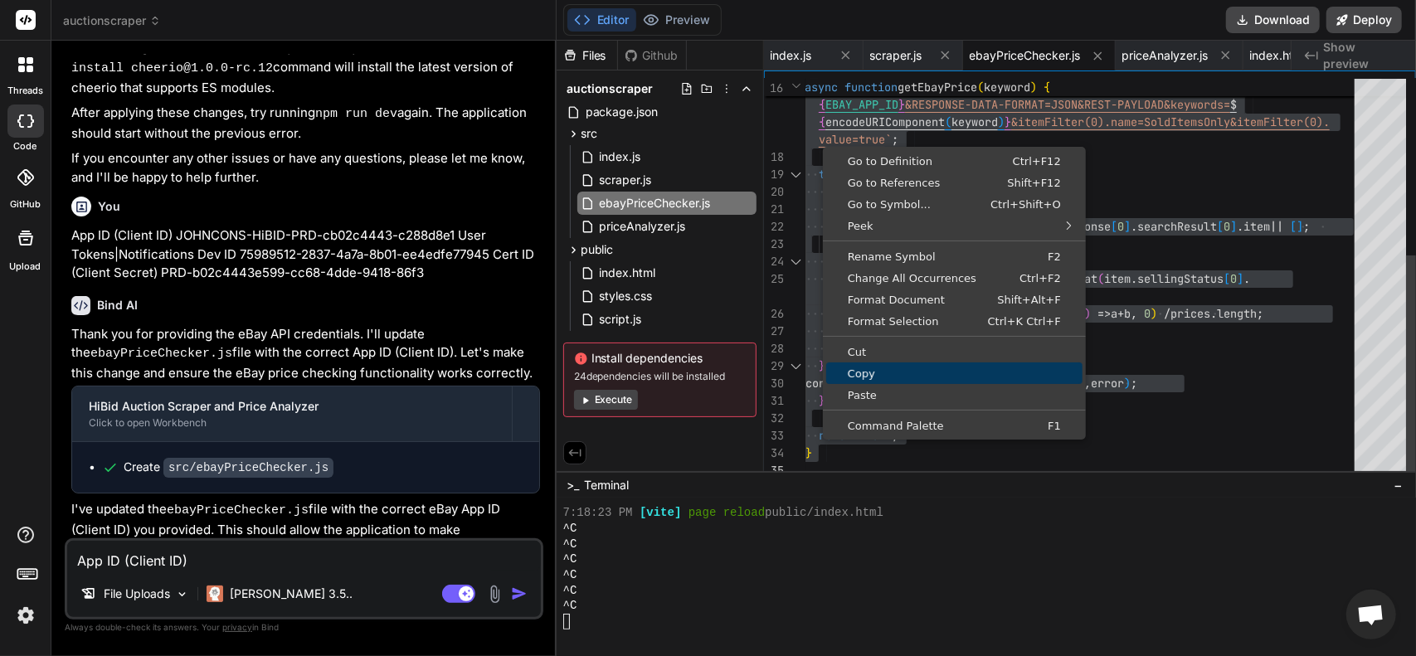
click at [874, 371] on span "Copy" at bounding box center [954, 373] width 256 height 11
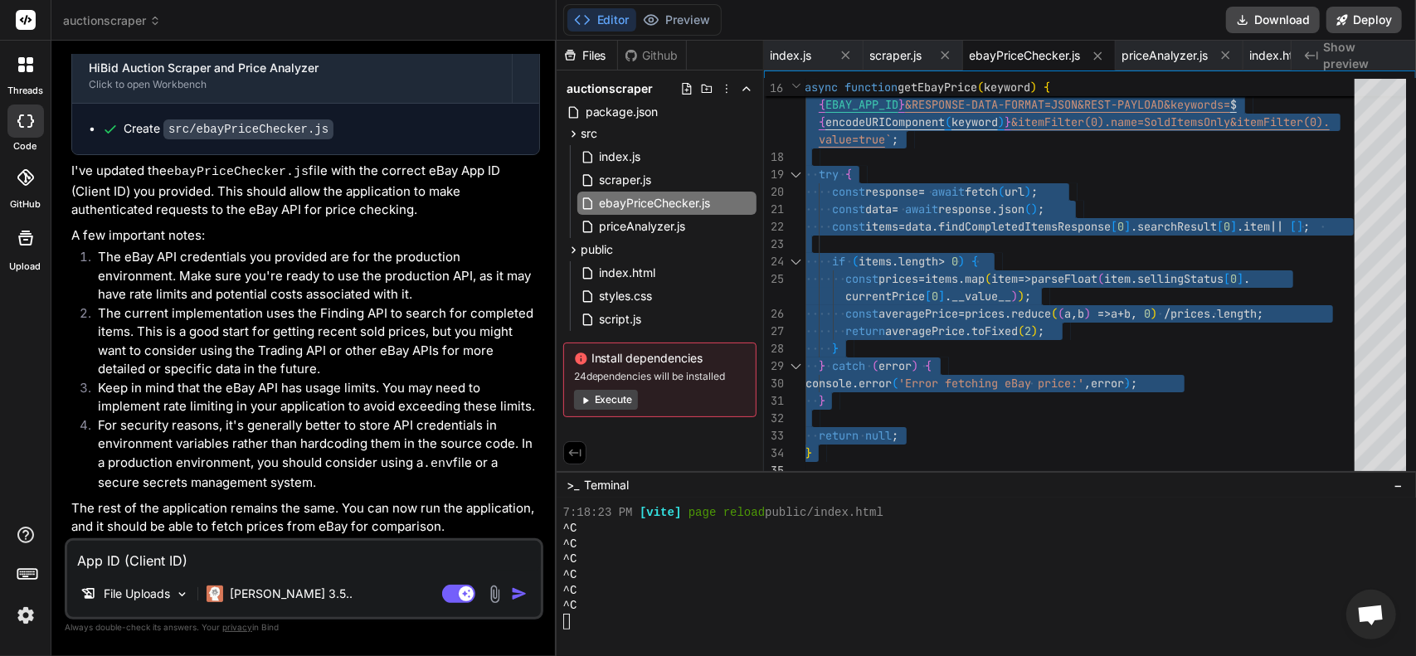
scroll to position [2982, 0]
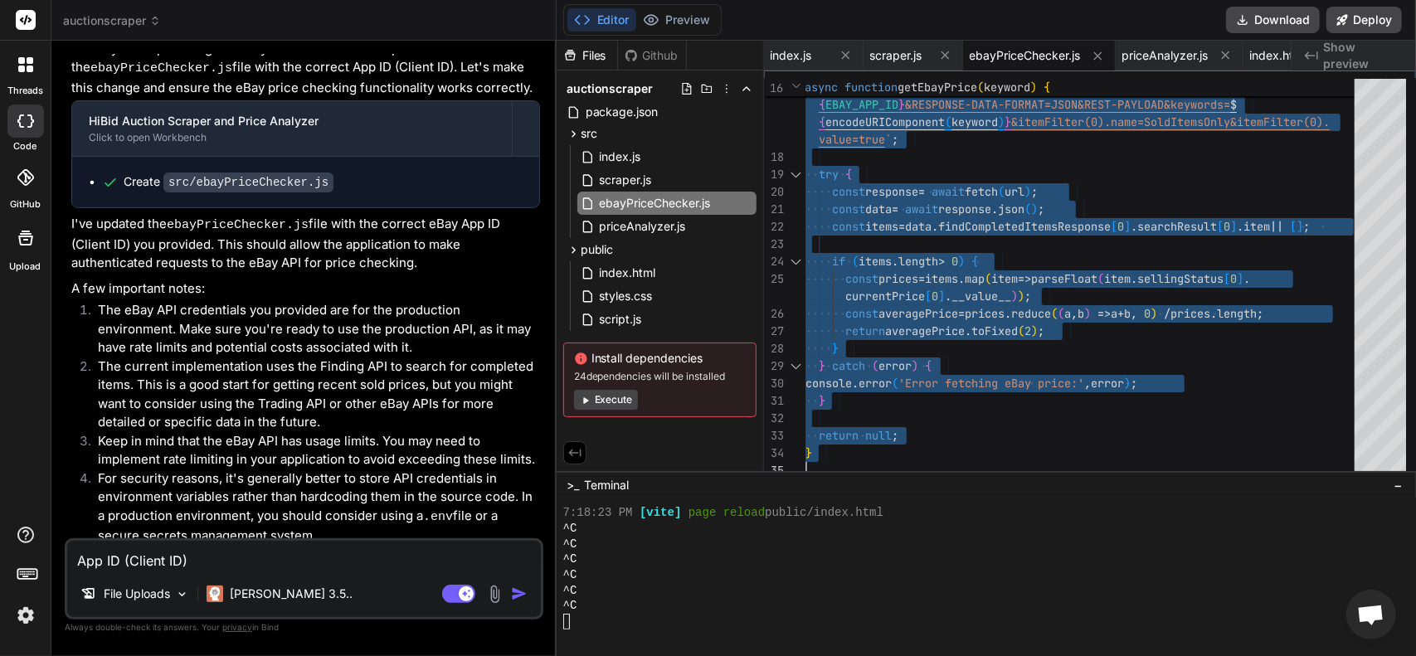
click at [615, 396] on button "Execute" at bounding box center [606, 400] width 64 height 20
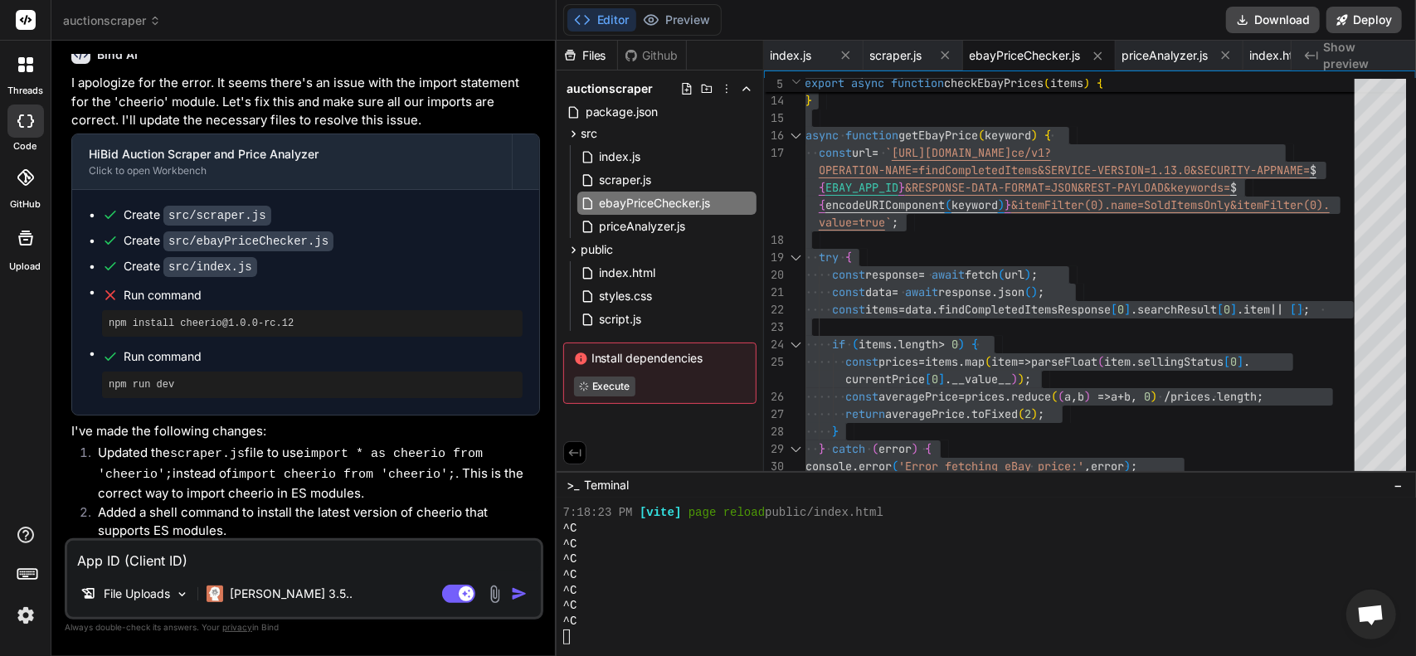
scroll to position [2153, 0]
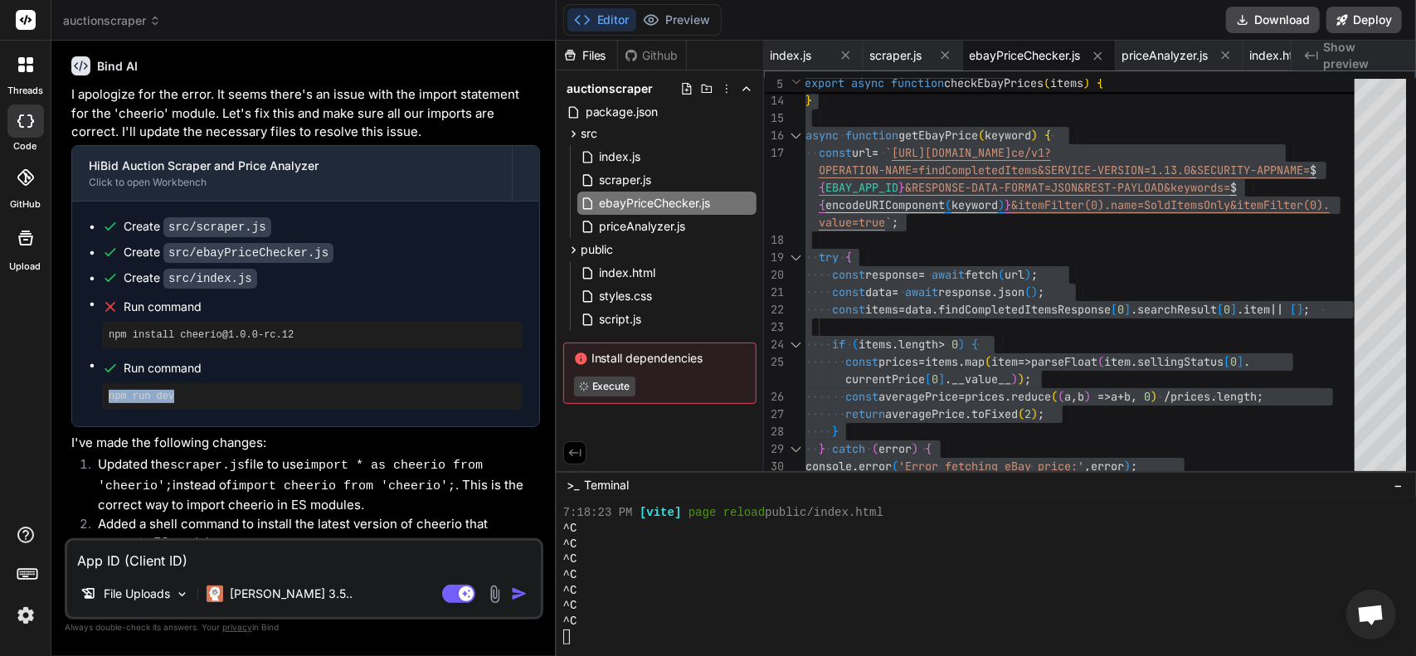
drag, startPoint x: 100, startPoint y: 386, endPoint x: 70, endPoint y: 387, distance: 29.9
click at [70, 387] on div "You I want to make an auction scraper that scours thru [DOMAIN_NAME] and looks …" at bounding box center [305, 296] width 475 height 484
copy pre "npm run dev"
paste textarea "[nodemon] [DATE] [nodemon] to restart at any time, enter `rs` [nodemon] watchin…"
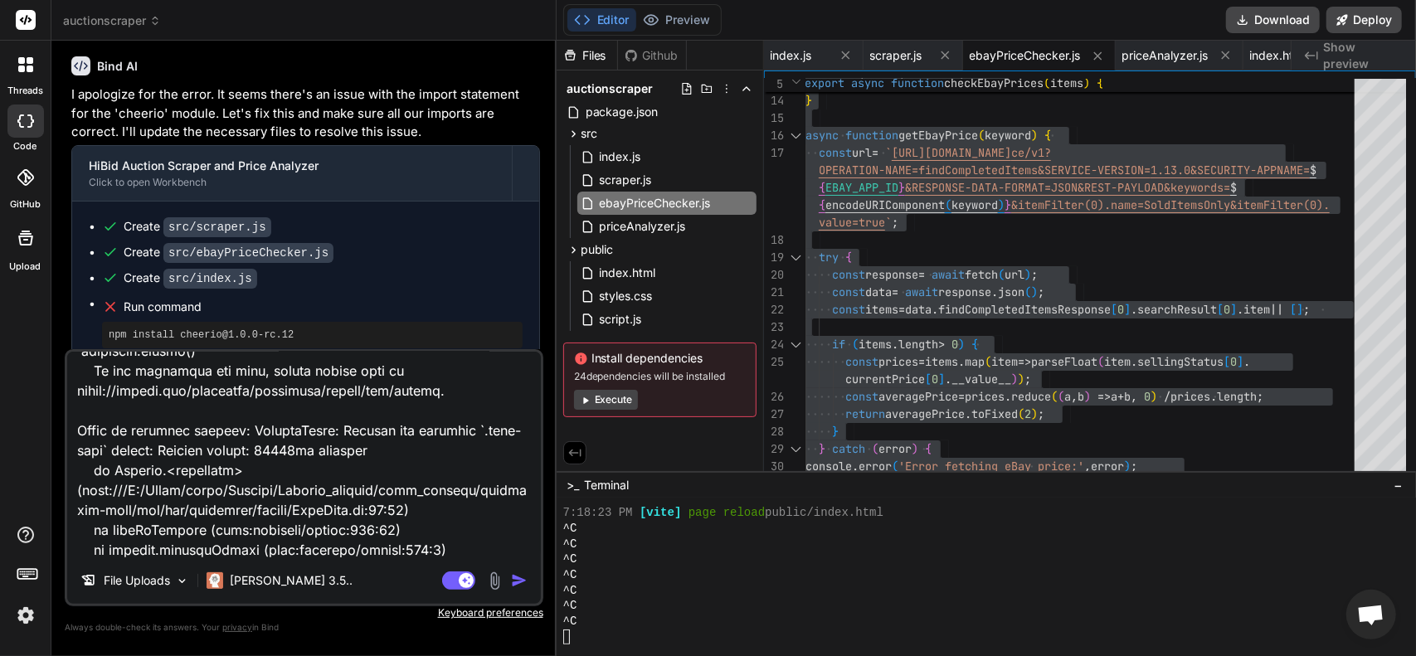
click at [516, 580] on img "button" at bounding box center [519, 580] width 17 height 17
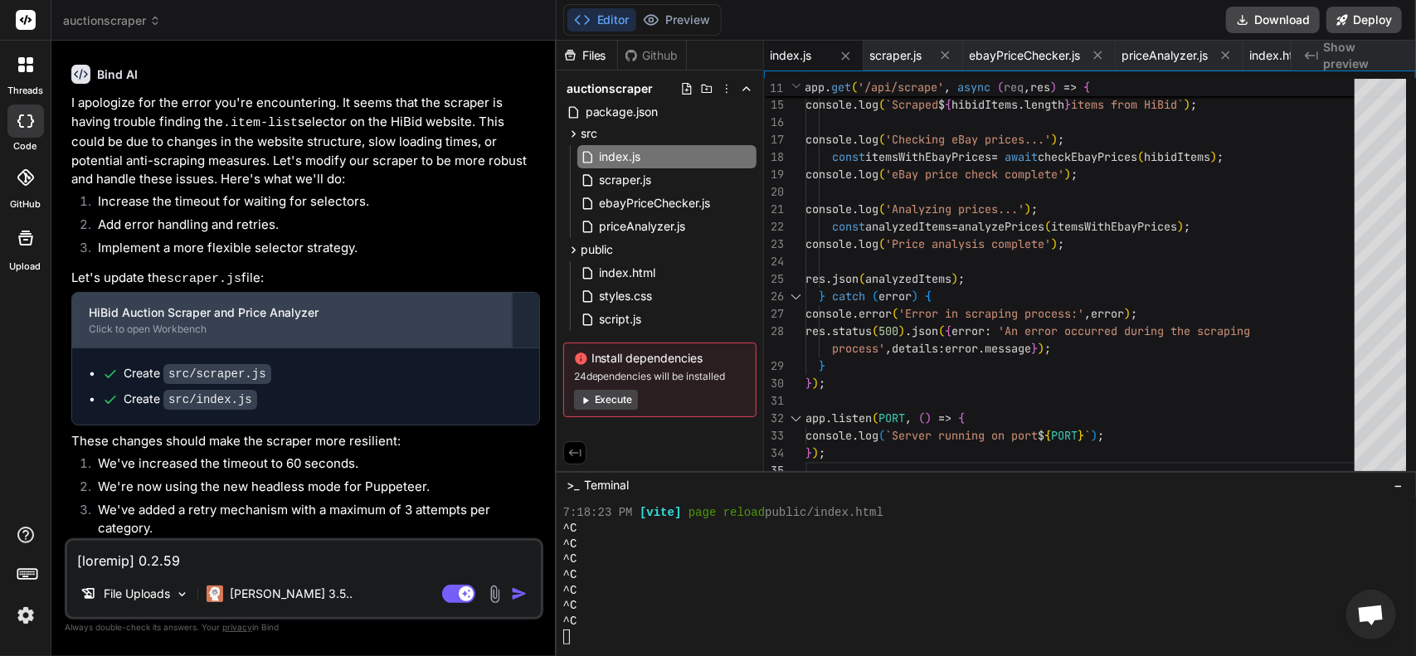
scroll to position [4015, 0]
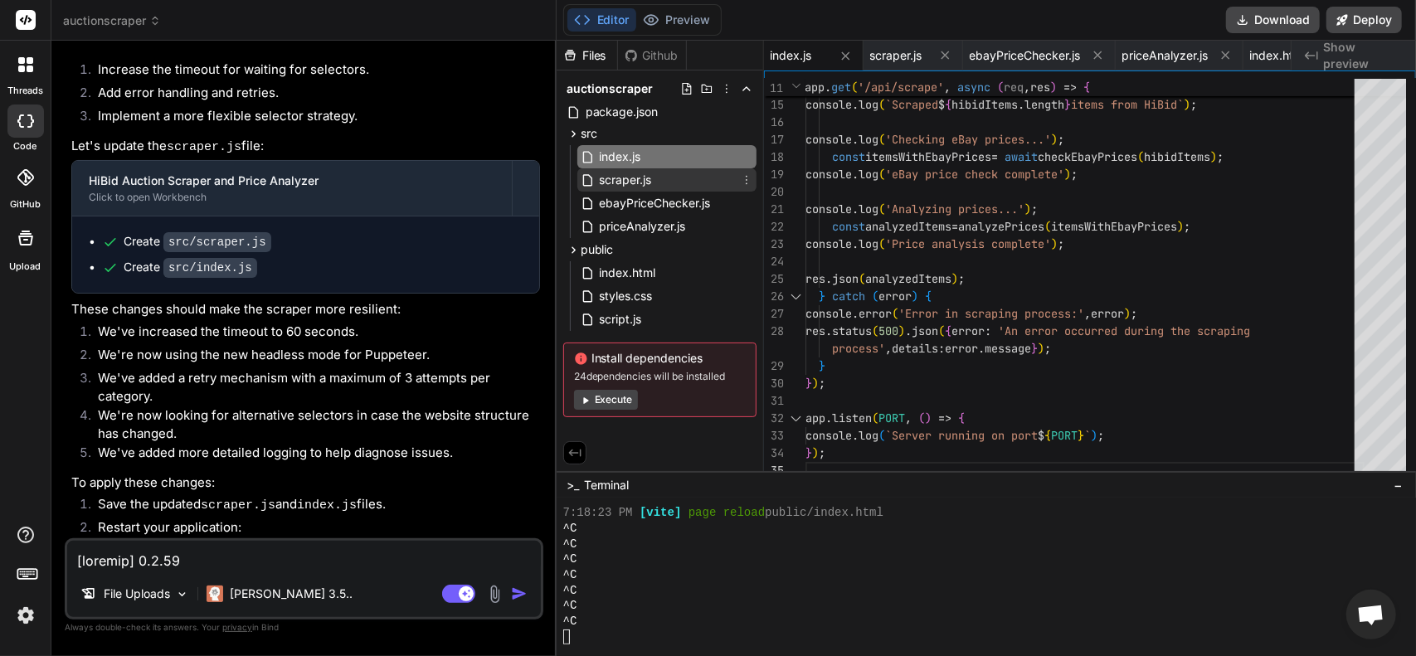
click at [633, 186] on span "scraper.js" at bounding box center [626, 180] width 56 height 20
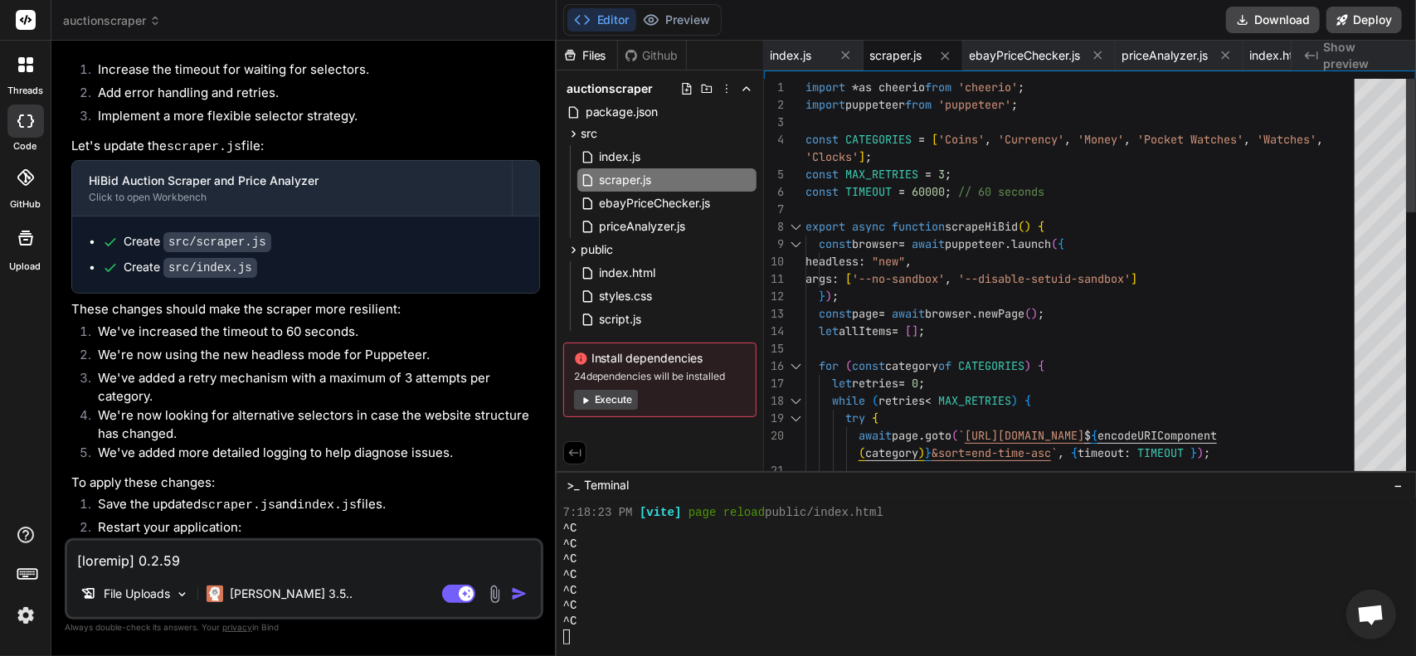
click at [804, 87] on div "18 19 20 21 15 16 17 14 13 10 11 12 8 9 6 7 4 5 2 3 1 while ( retries < MAX_RET…" at bounding box center [1090, 279] width 652 height 401
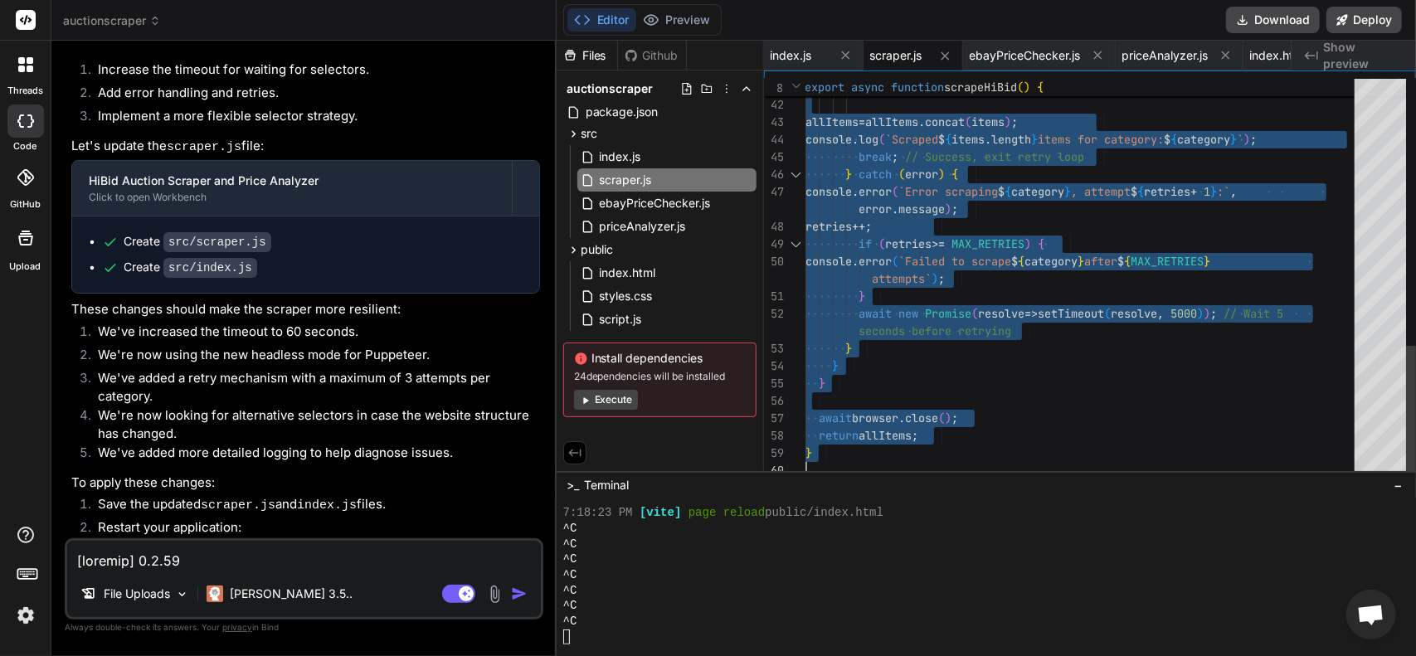
drag, startPoint x: 805, startPoint y: 85, endPoint x: 1128, endPoint y: 666, distance: 664.1
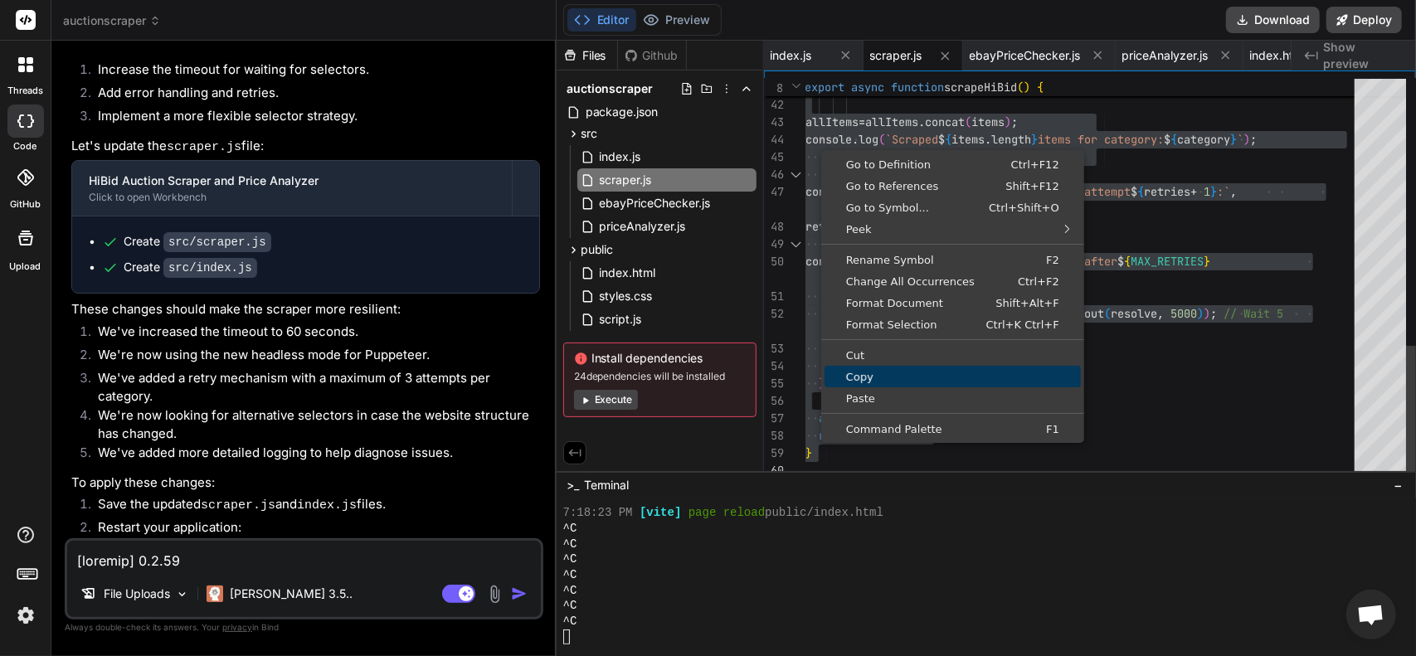
click at [867, 376] on span "Copy" at bounding box center [952, 376] width 256 height 11
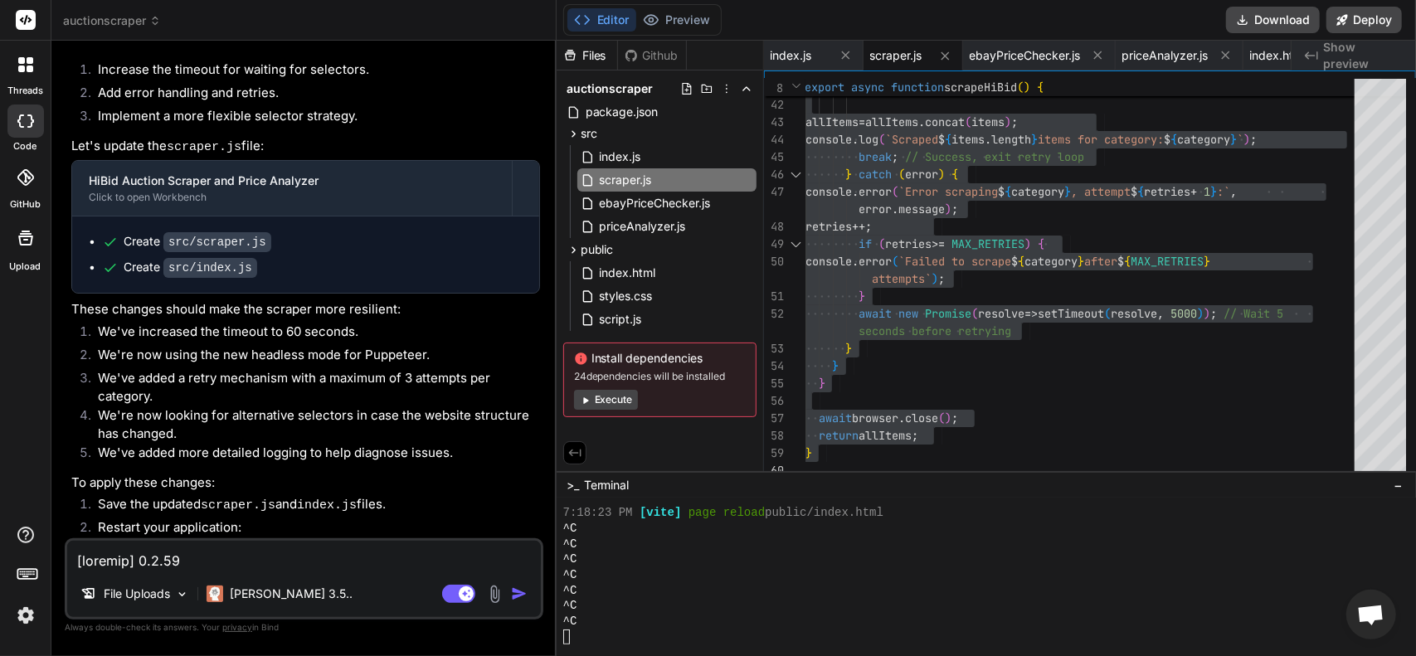
click at [185, 223] on div "Create src/scraper.js Create src/index.js" at bounding box center [305, 254] width 467 height 76
click at [793, 56] on span "index.js" at bounding box center [790, 55] width 41 height 17
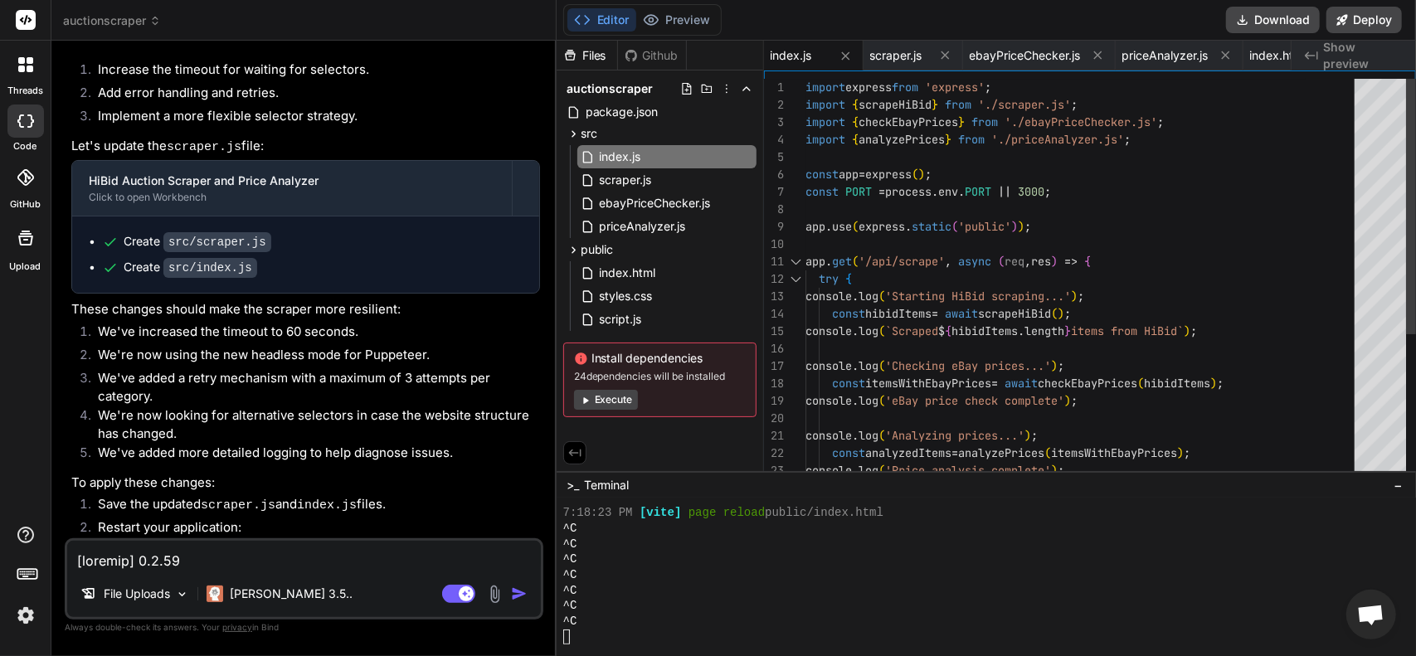
drag, startPoint x: 804, startPoint y: 85, endPoint x: 955, endPoint y: 483, distance: 425.7
click at [955, 483] on div "Files Github auctionscraper package.json src index.js scraper.js ebayPriceCheck…" at bounding box center [985, 348] width 859 height 615
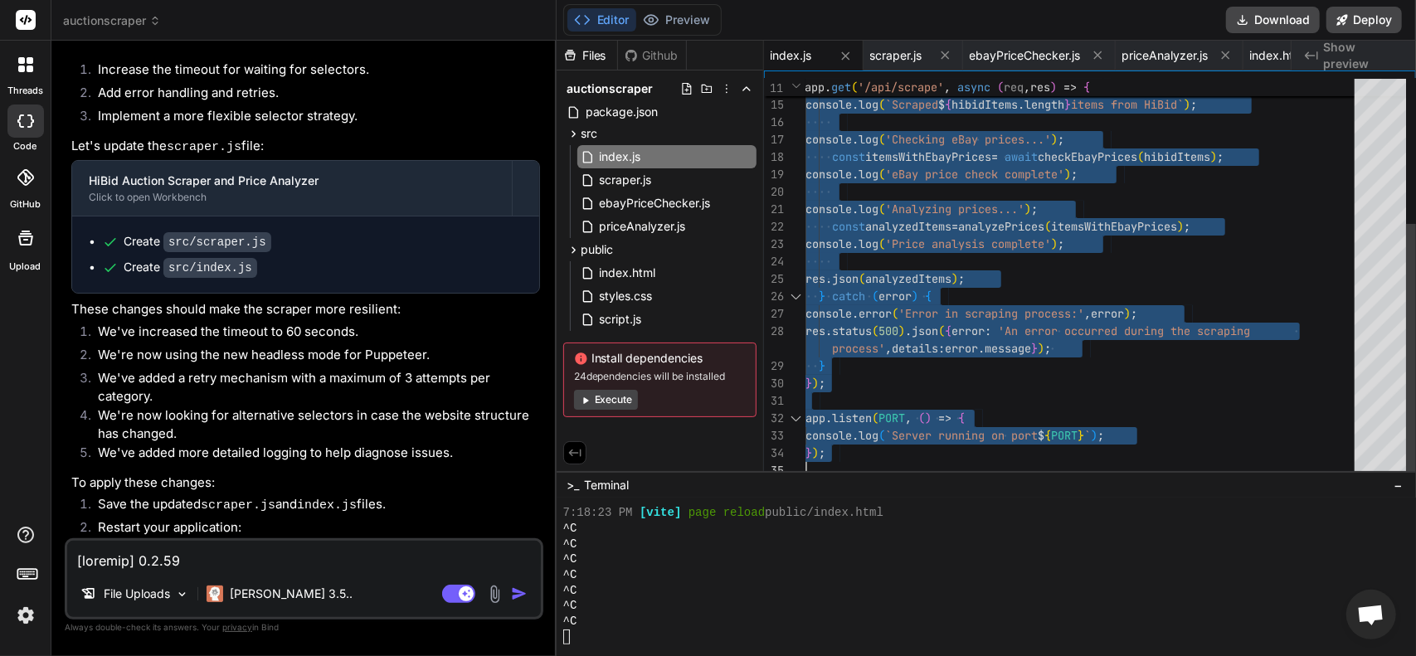
drag, startPoint x: 806, startPoint y: 87, endPoint x: 1003, endPoint y: 645, distance: 591.9
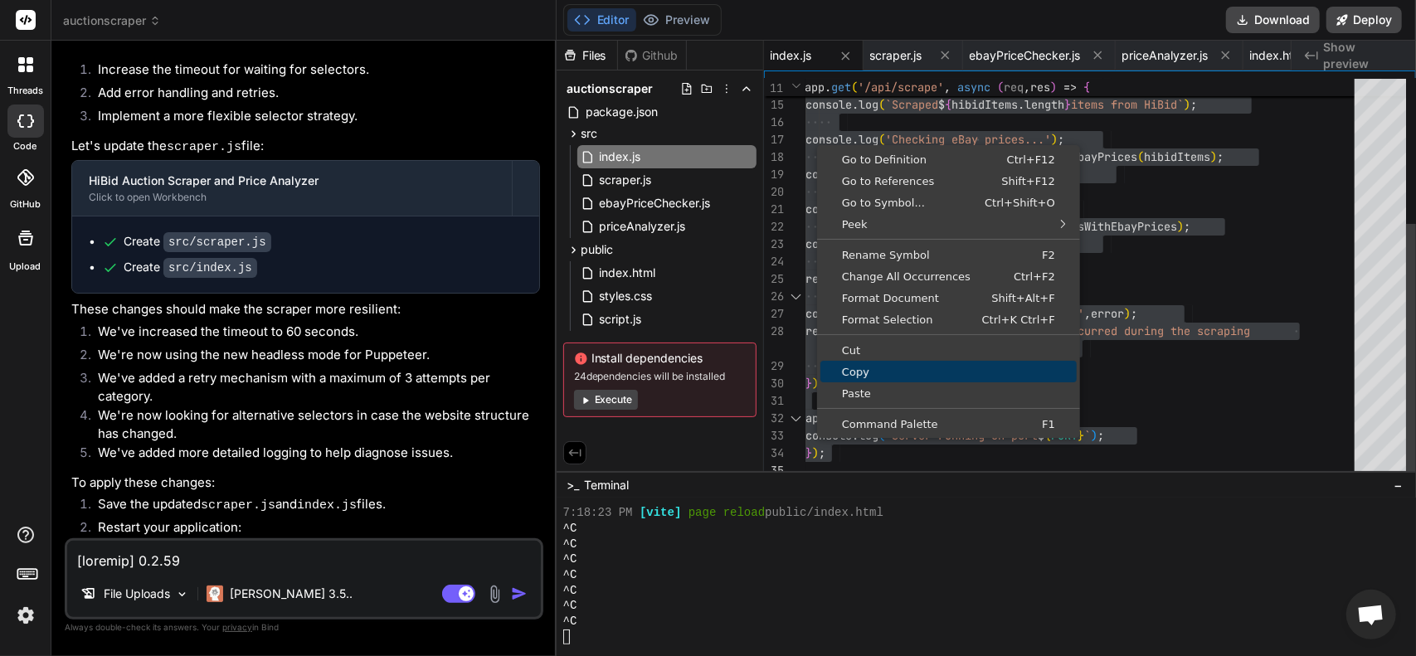
click at [862, 367] on span "Copy" at bounding box center [948, 372] width 256 height 11
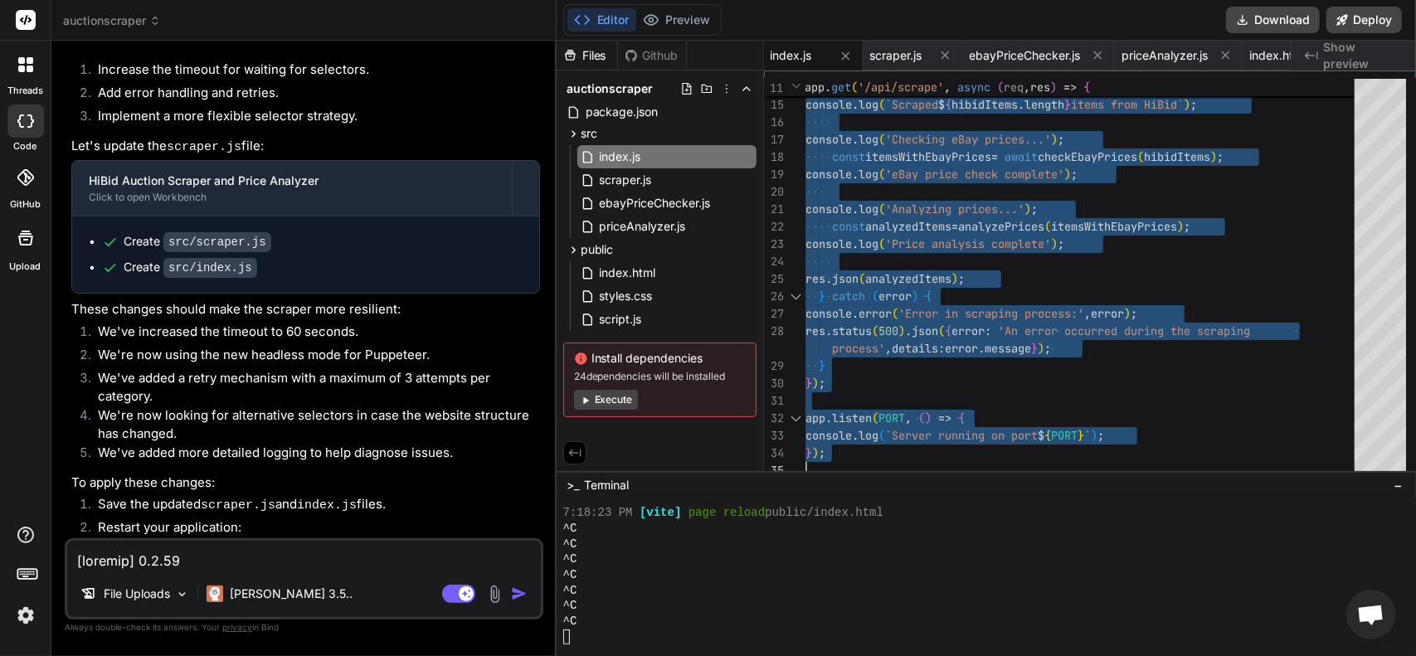
click at [176, 349] on li "We're now using the new headless mode for Puppeteer." at bounding box center [312, 357] width 455 height 23
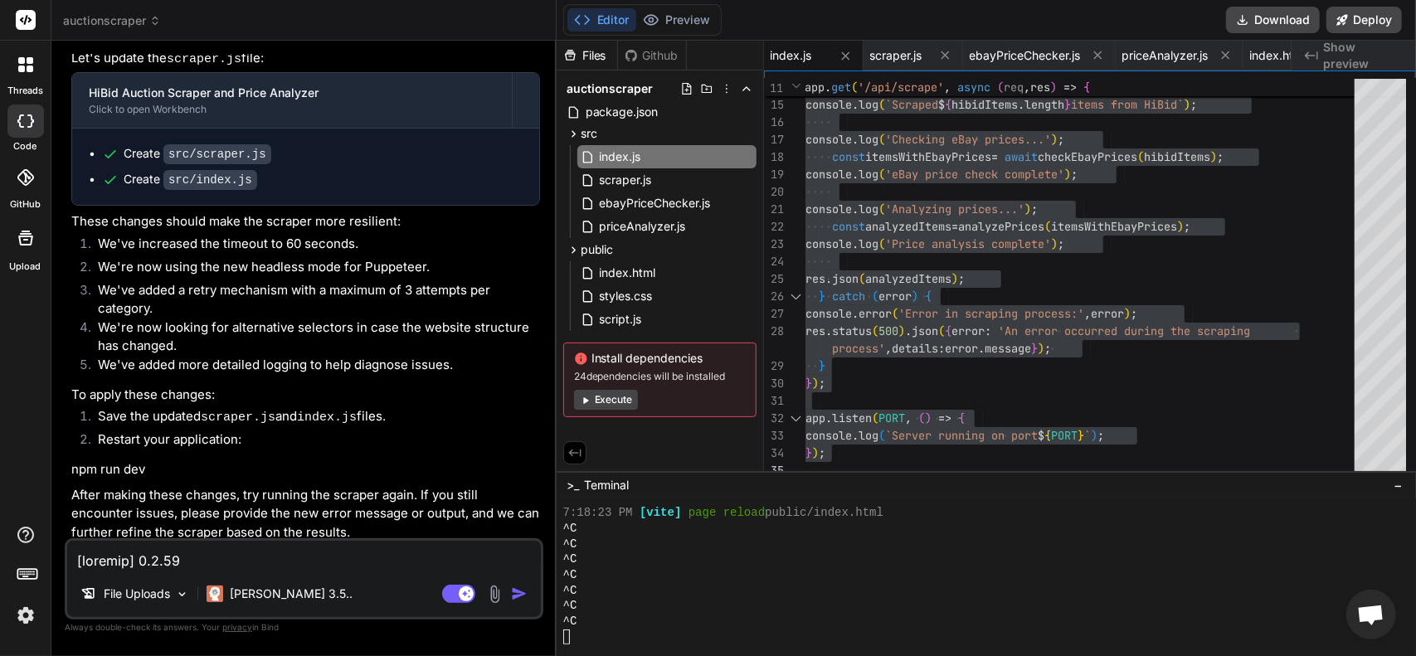
scroll to position [4109, 0]
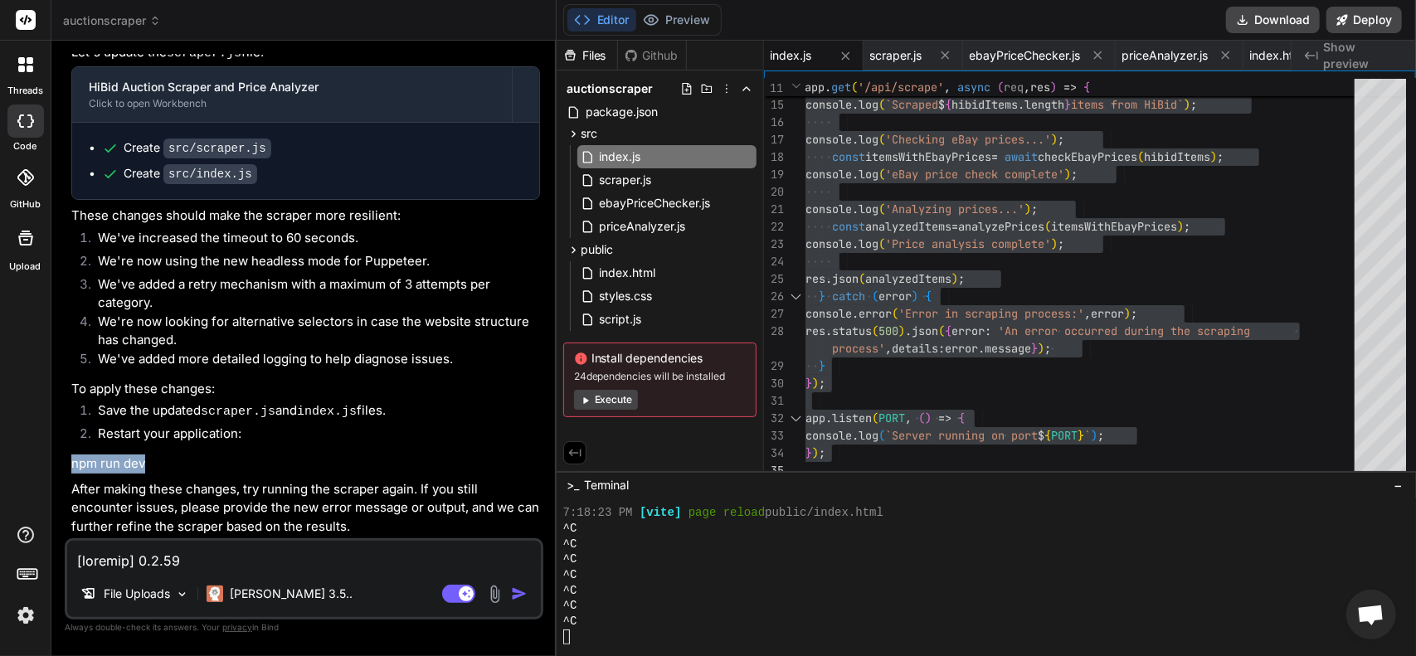
drag, startPoint x: 131, startPoint y: 459, endPoint x: 75, endPoint y: 470, distance: 57.4
click at [75, 470] on p "npm run dev" at bounding box center [305, 463] width 469 height 19
copy bindaction "npm run dev"
click at [272, 549] on textarea at bounding box center [303, 556] width 473 height 30
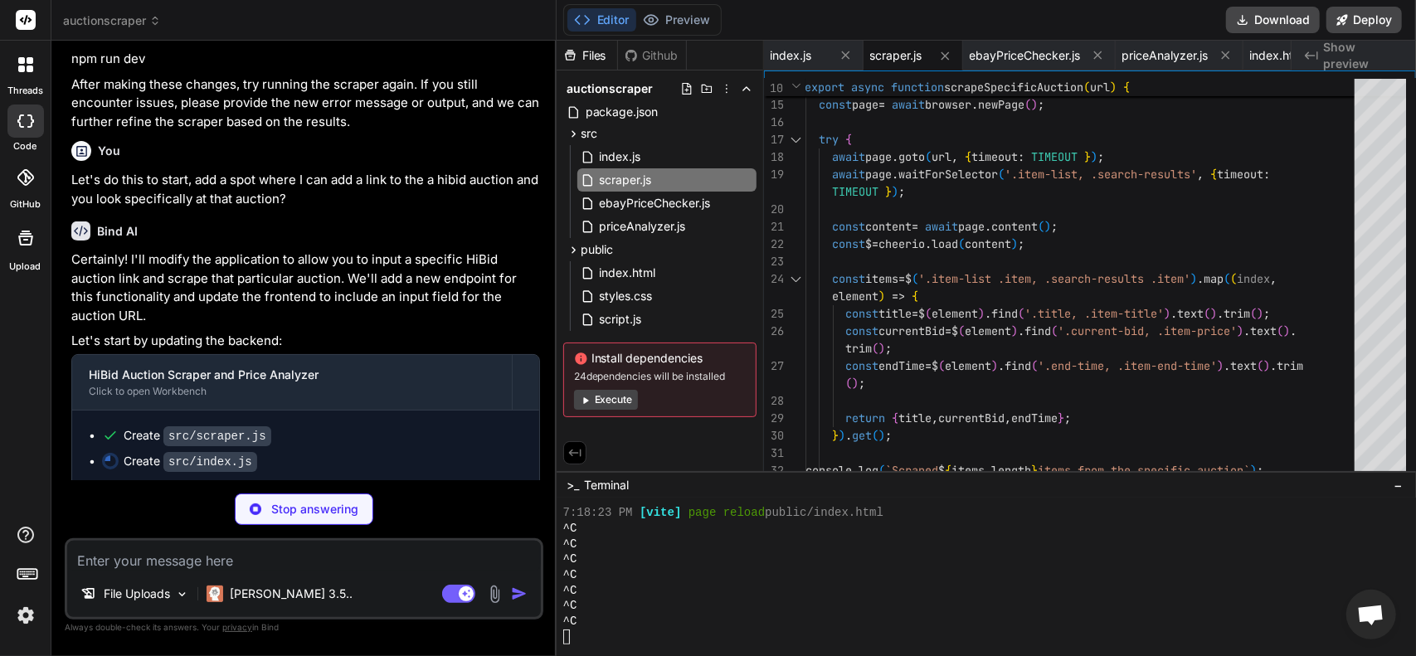
scroll to position [4518, 0]
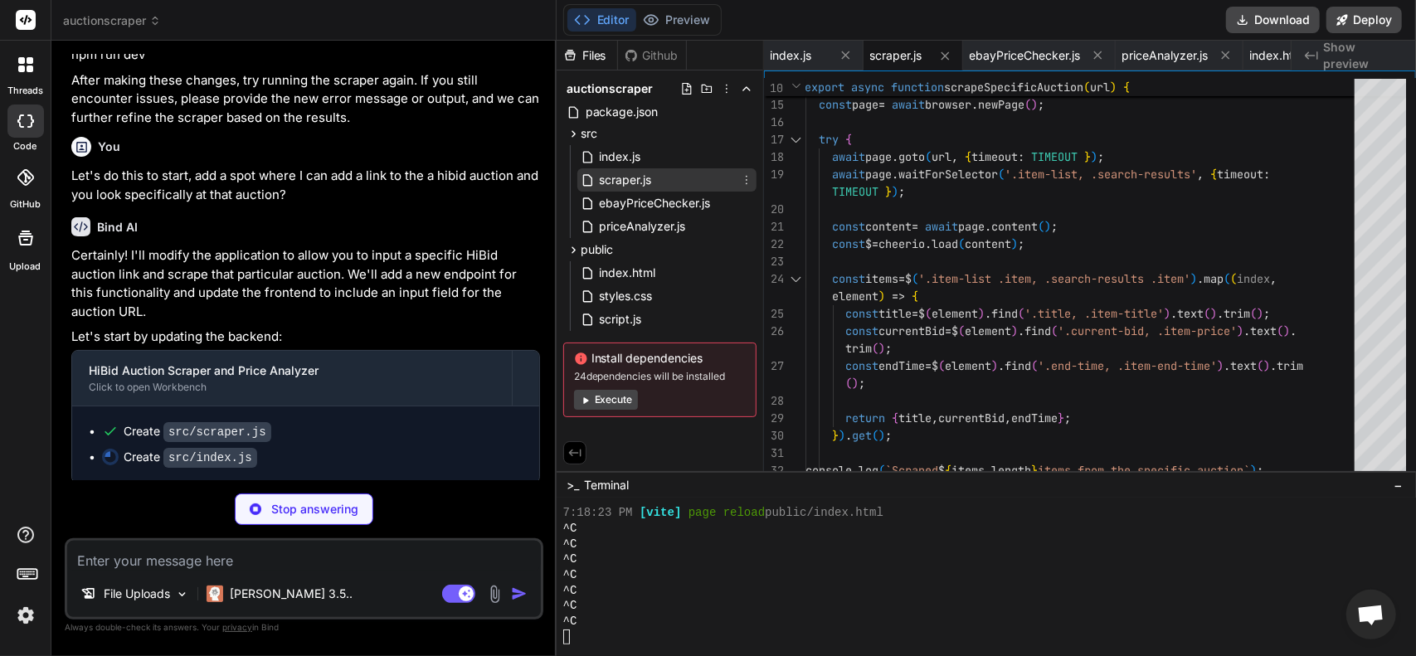
click at [652, 182] on span "scraper.js" at bounding box center [626, 180] width 56 height 20
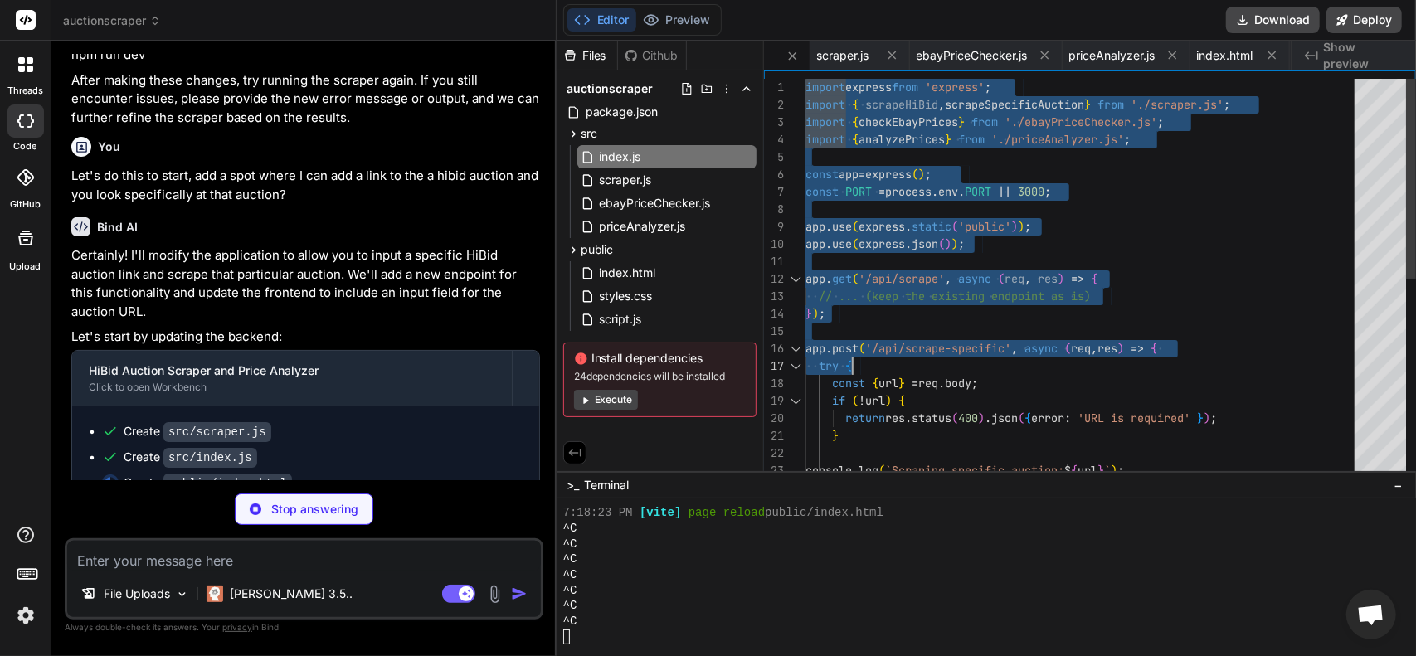
scroll to position [13188, 0]
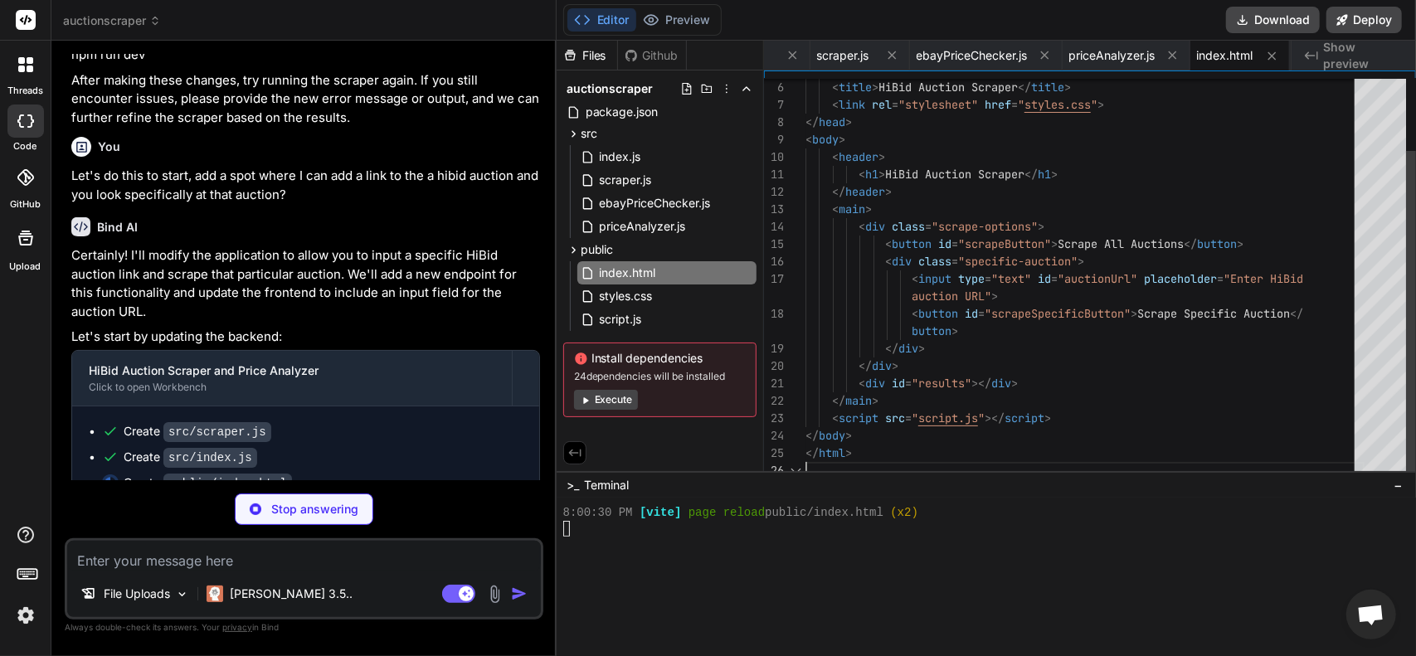
drag, startPoint x: 807, startPoint y: 85, endPoint x: 983, endPoint y: 577, distance: 522.2
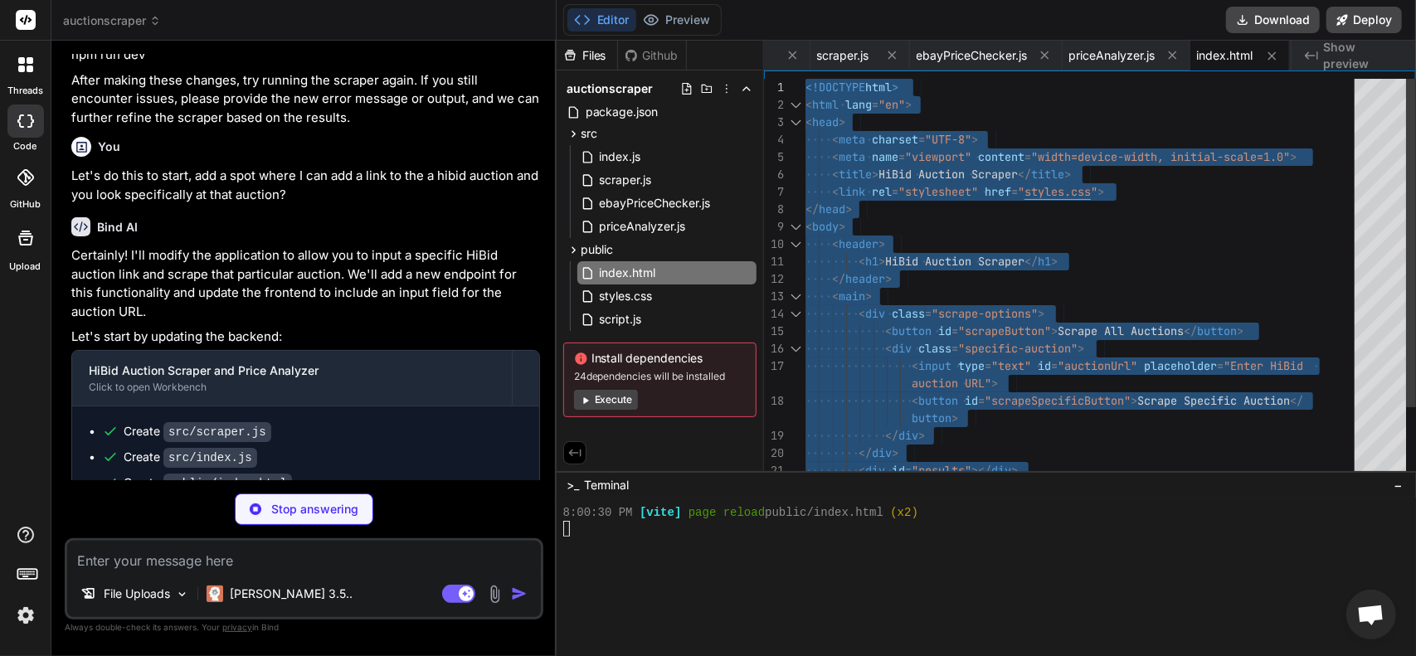
drag, startPoint x: 834, startPoint y: 464, endPoint x: 730, endPoint y: -32, distance: 506.8
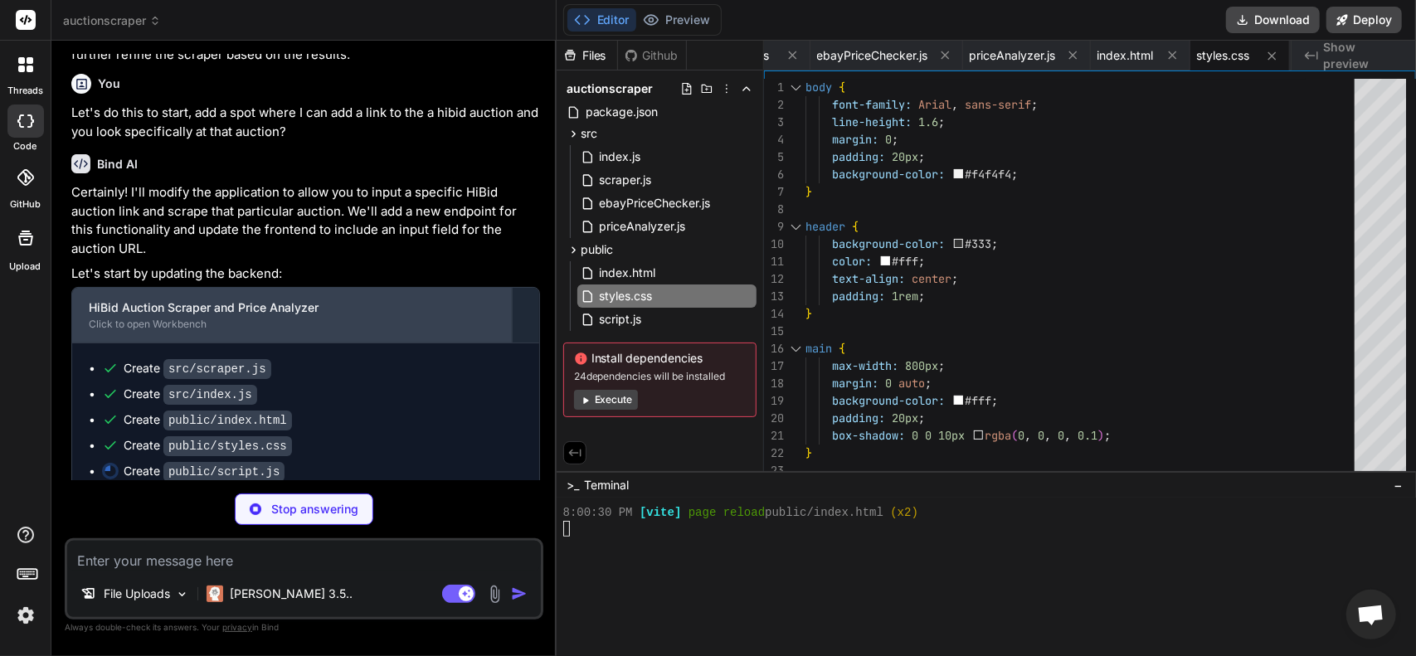
scroll to position [4592, 0]
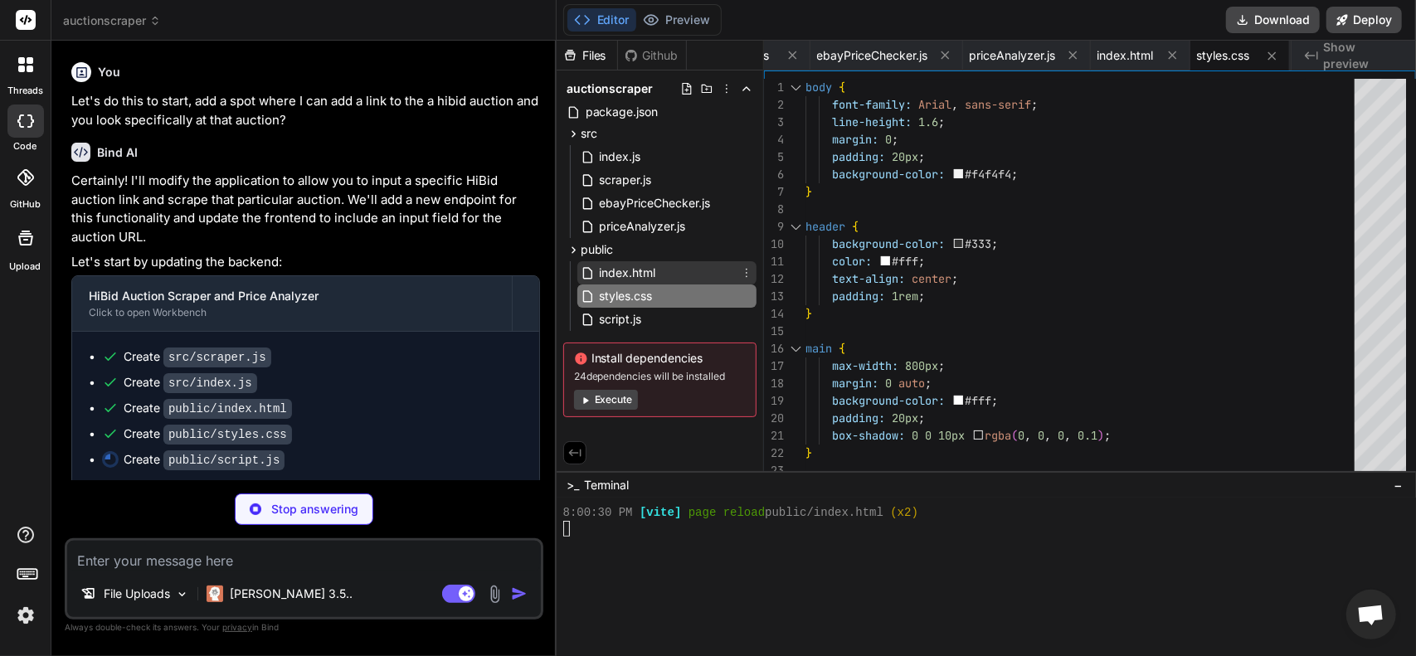
click at [621, 274] on span "index.html" at bounding box center [628, 273] width 60 height 20
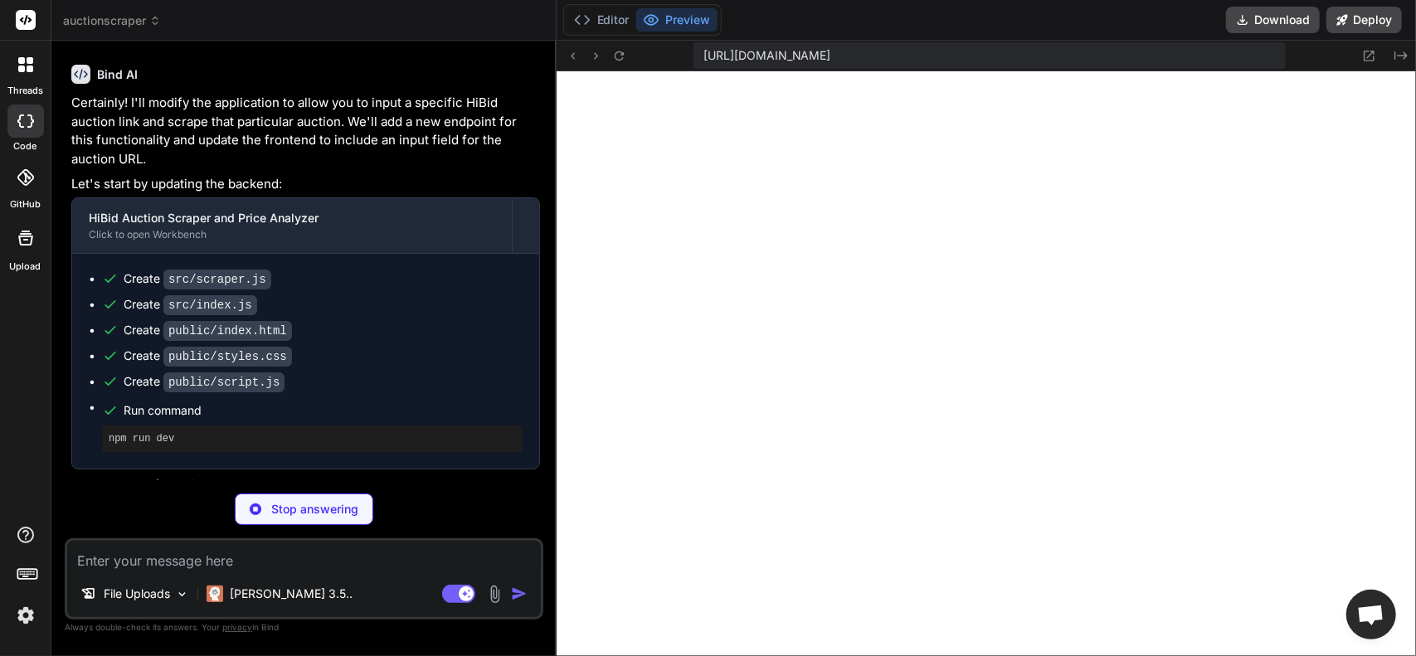
scroll to position [4675, 0]
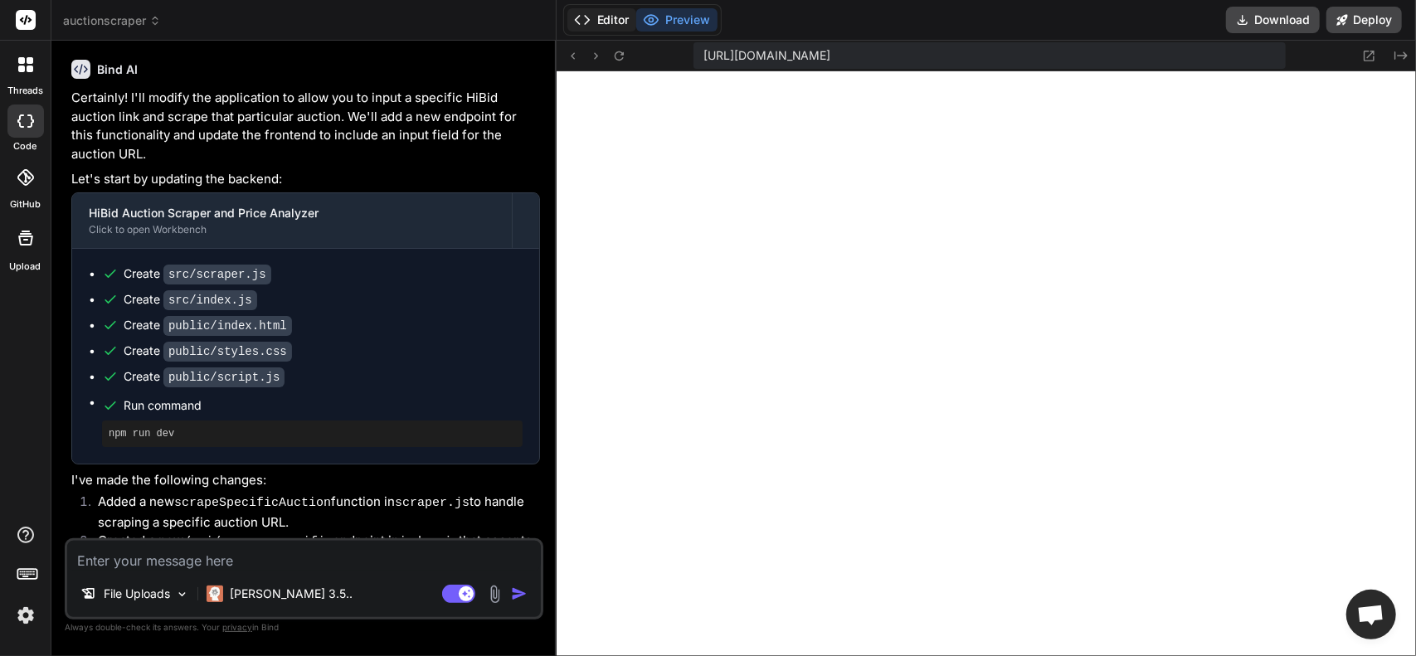
click at [614, 22] on button "Editor" at bounding box center [601, 19] width 69 height 23
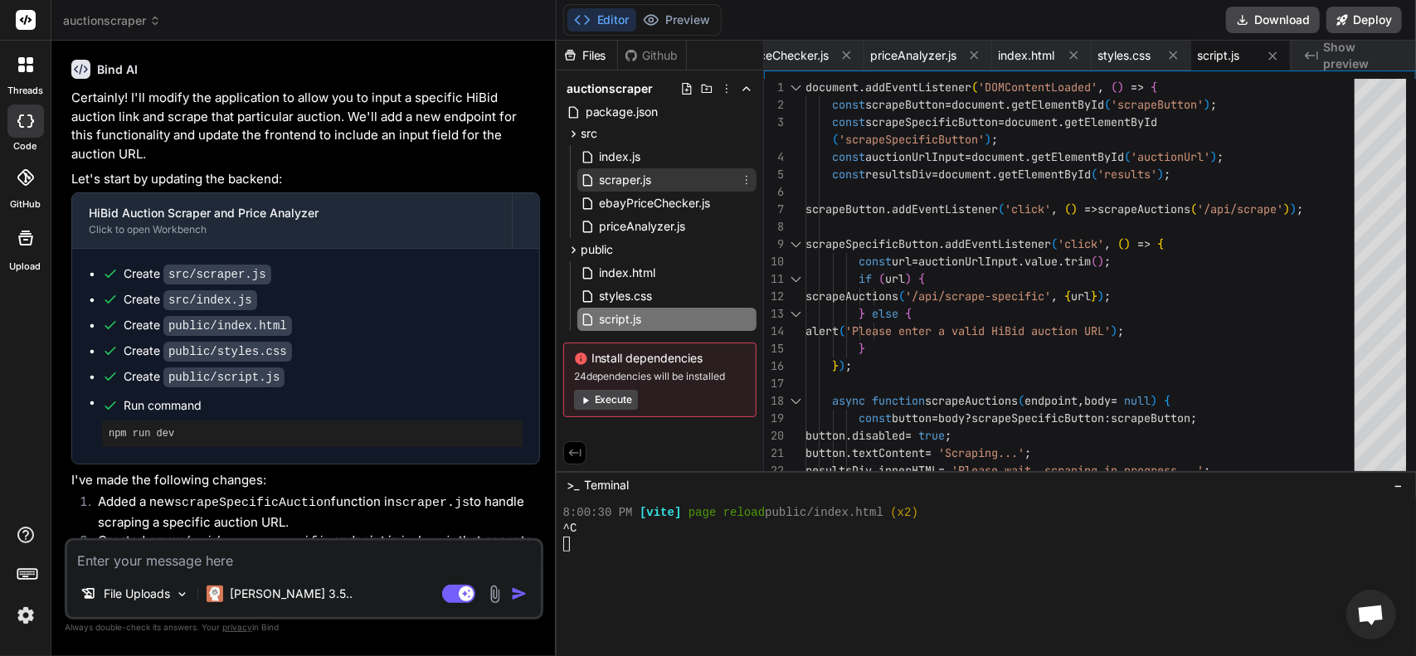
click at [615, 178] on span "scraper.js" at bounding box center [626, 180] width 56 height 20
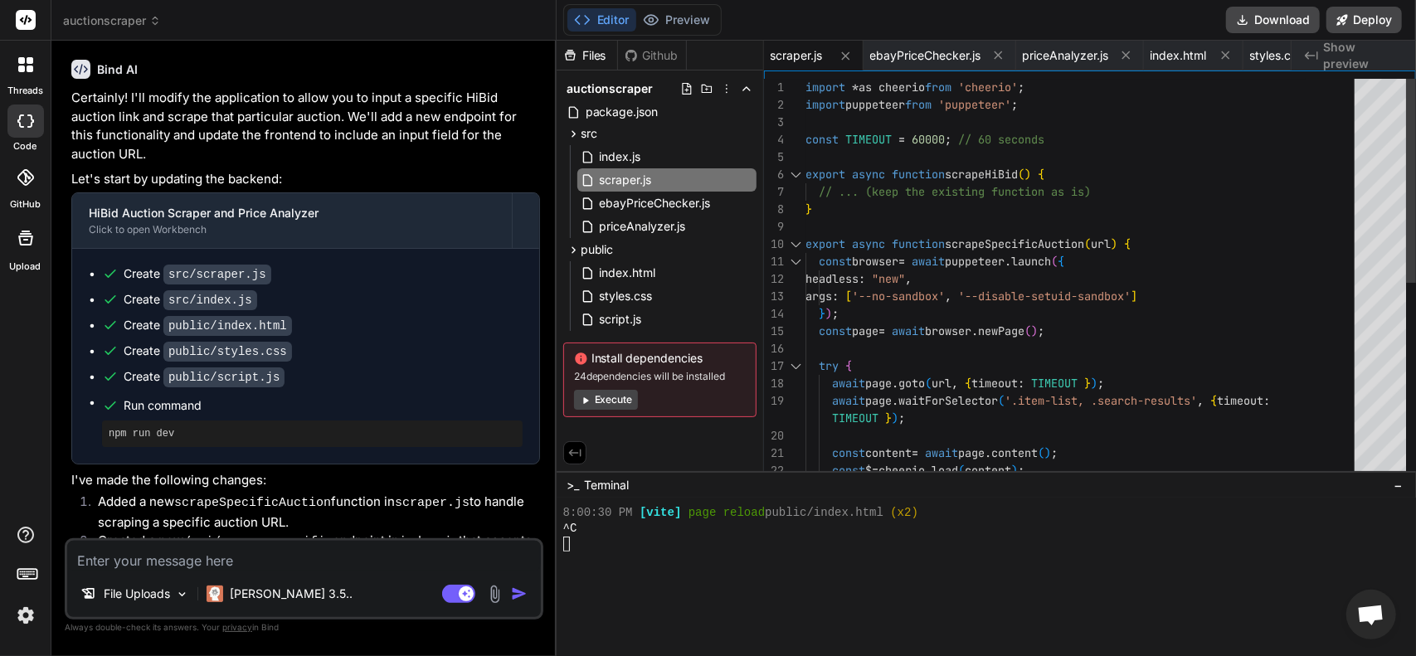
scroll to position [17, 0]
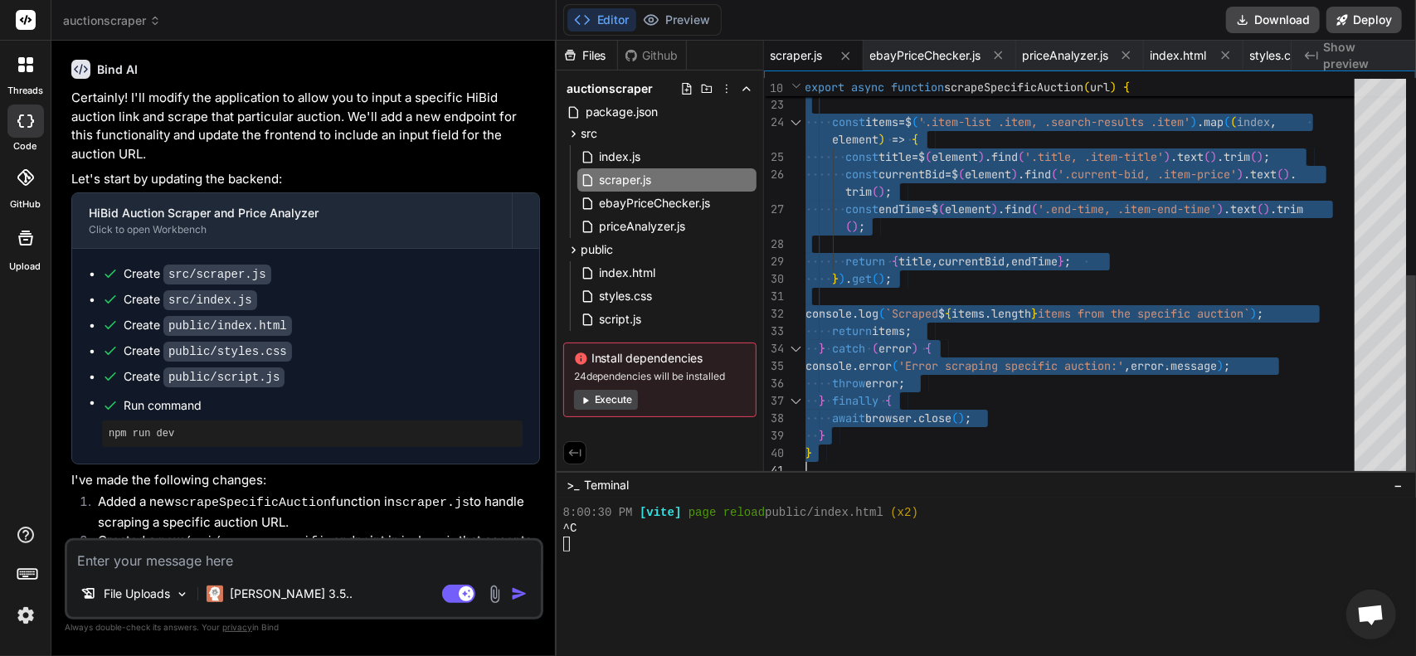
drag, startPoint x: 806, startPoint y: 85, endPoint x: 1061, endPoint y: 611, distance: 584.1
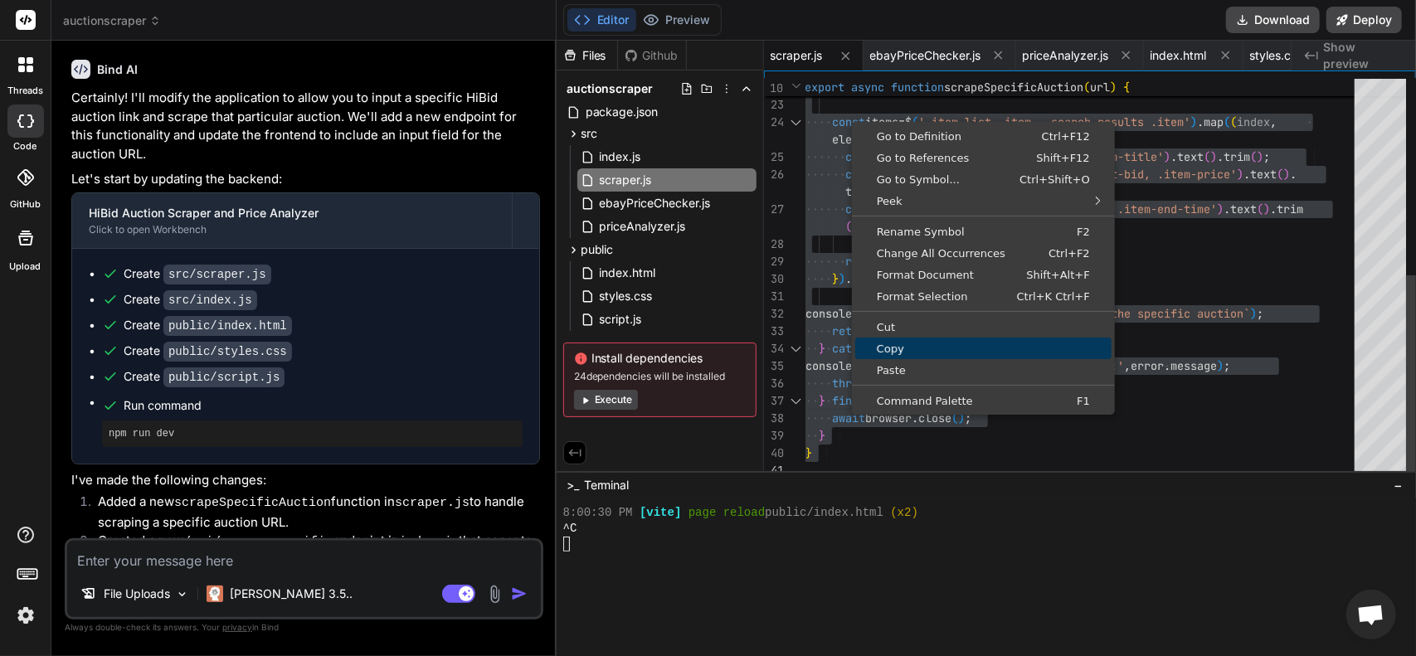
click at [898, 346] on span "Copy" at bounding box center [983, 348] width 256 height 11
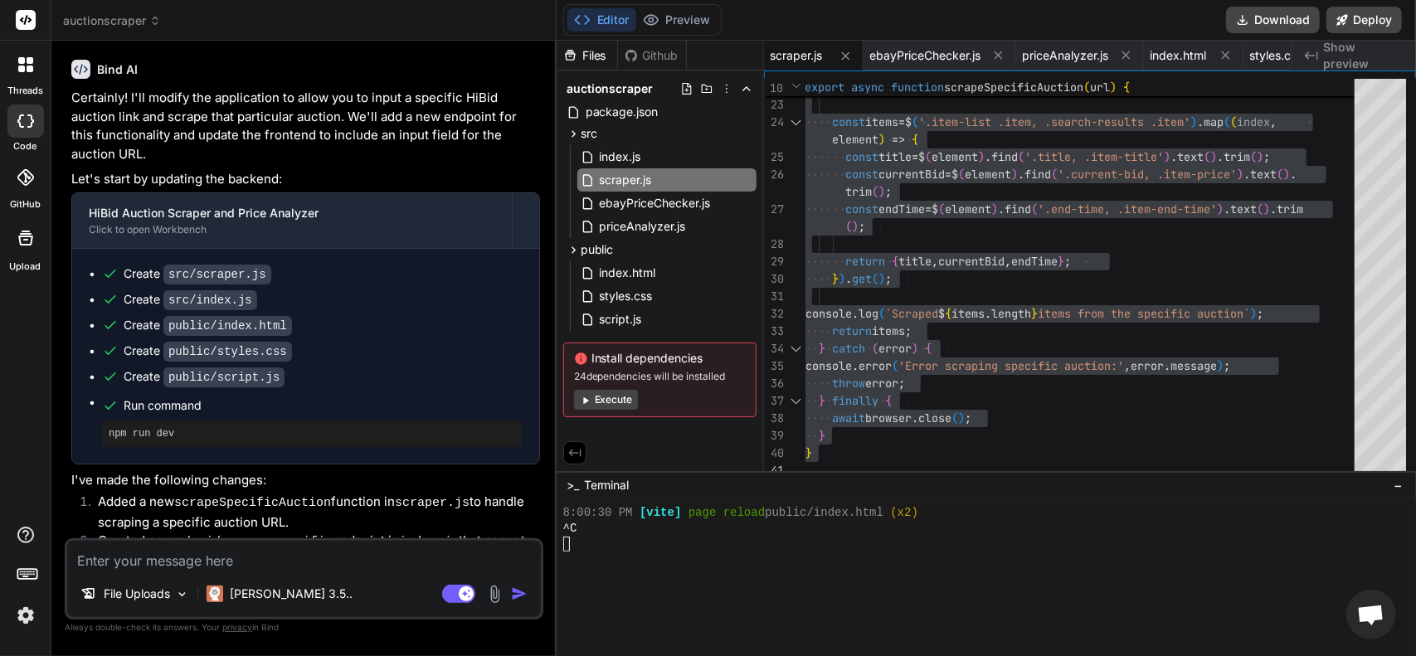
click at [140, 279] on div "Create src/scraper.js" at bounding box center [198, 273] width 148 height 17
click at [632, 163] on span "index.js" at bounding box center [620, 157] width 45 height 20
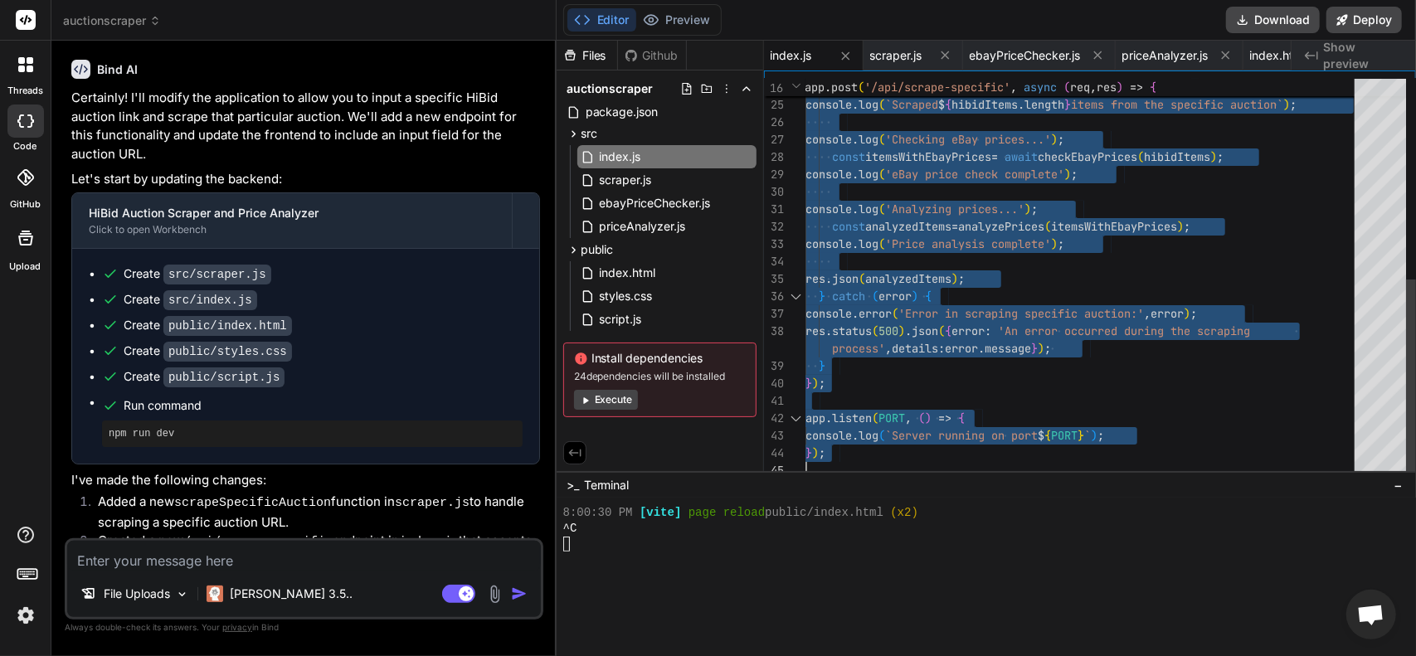
drag, startPoint x: 806, startPoint y: 85, endPoint x: 1006, endPoint y: 554, distance: 510.1
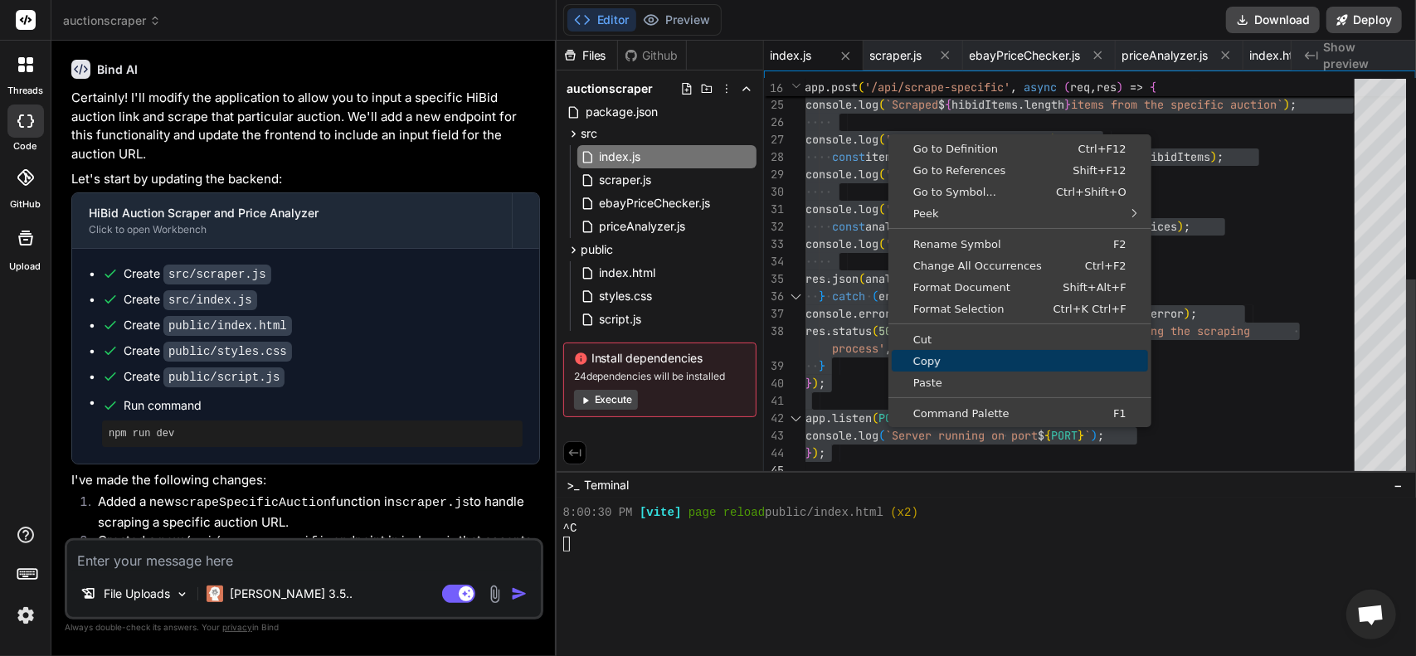
click at [946, 358] on span "Copy" at bounding box center [1019, 361] width 256 height 11
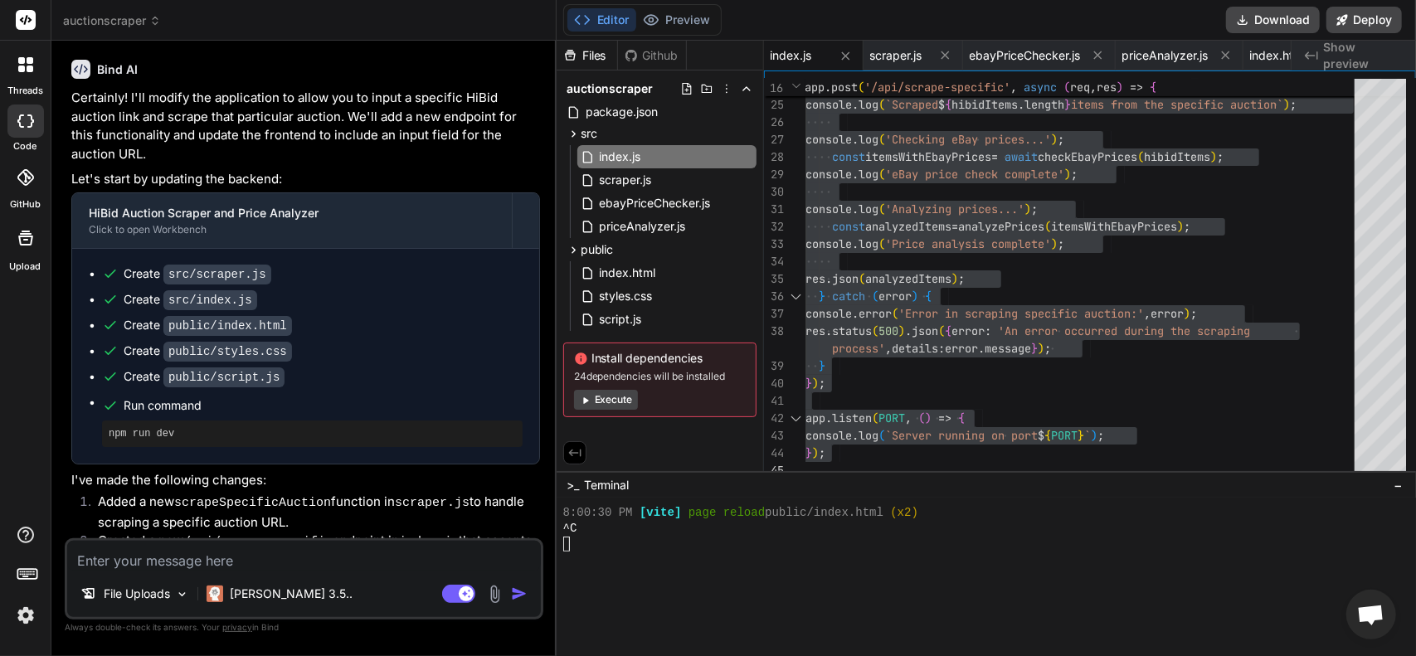
click at [181, 255] on div "Create src/scraper.js Create src/index.js Create public/index.html Create publi…" at bounding box center [305, 356] width 467 height 215
click at [633, 265] on span "index.html" at bounding box center [628, 273] width 60 height 20
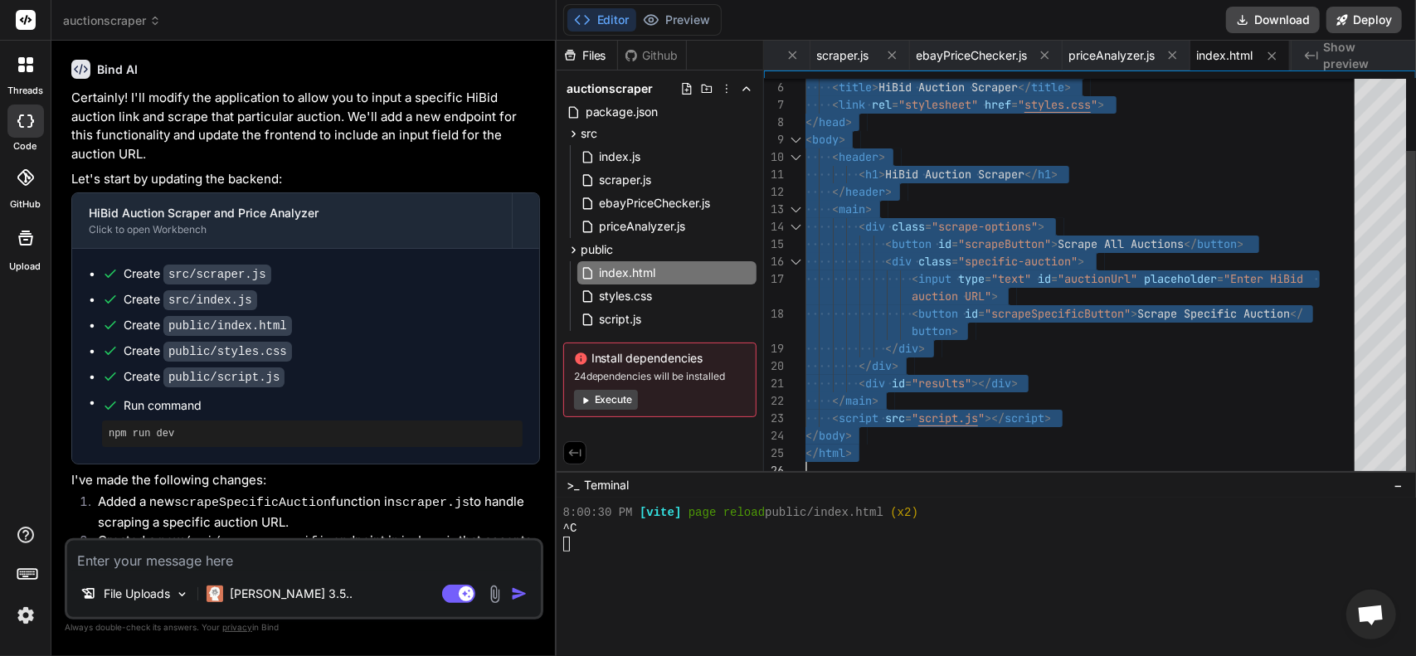
drag, startPoint x: 808, startPoint y: 85, endPoint x: 1098, endPoint y: 639, distance: 624.6
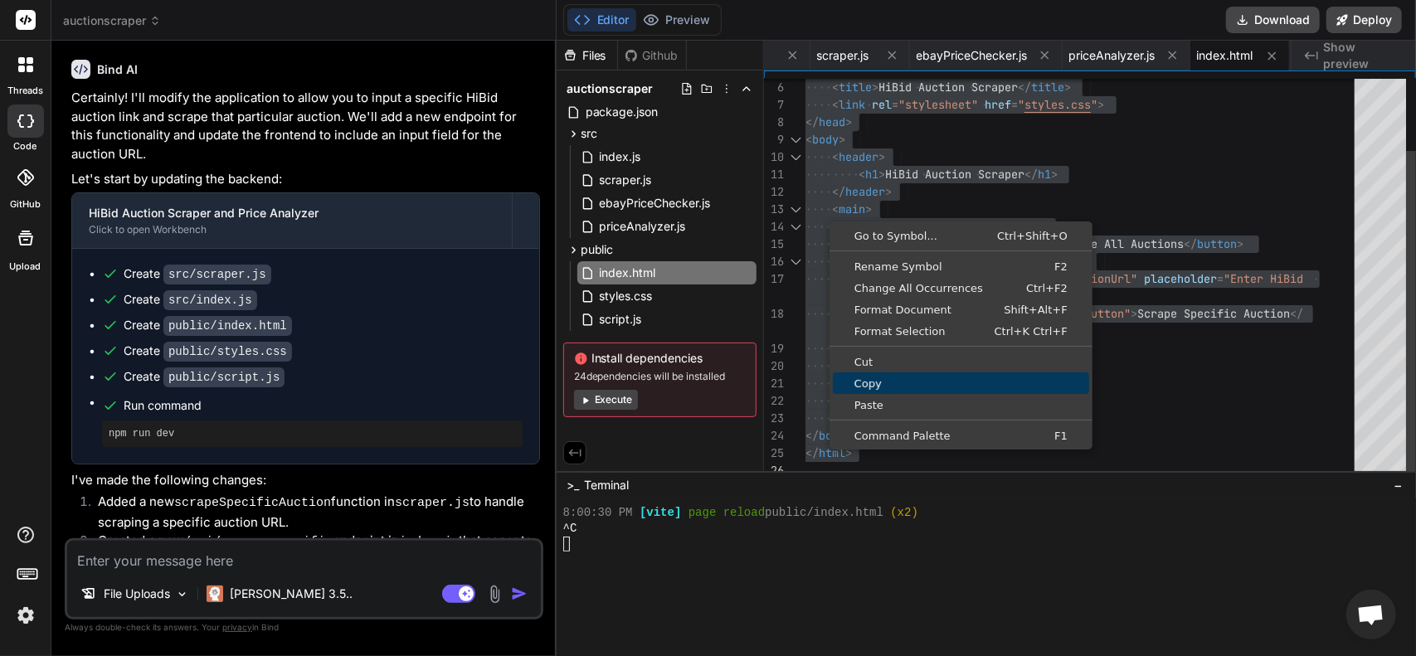
click at [872, 391] on link "Copy" at bounding box center [961, 383] width 256 height 22
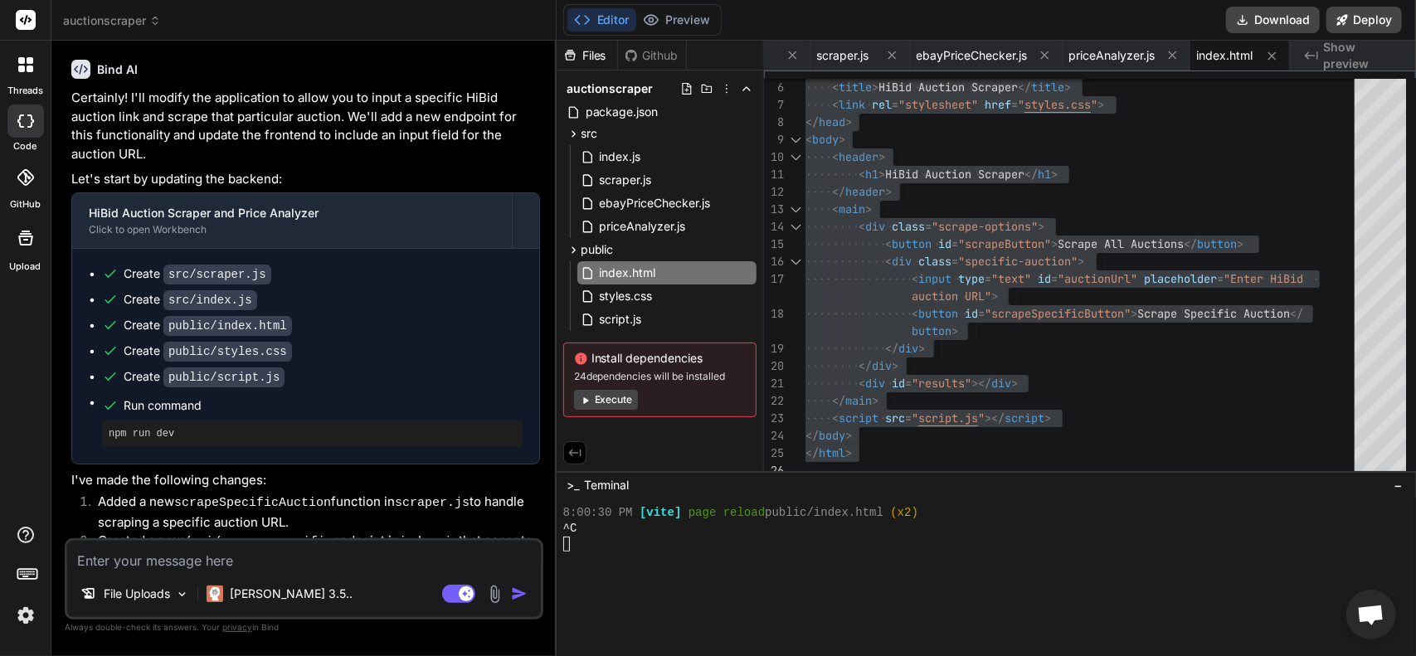
click at [83, 341] on div "Create src/scraper.js Create src/index.js Create public/index.html Create publi…" at bounding box center [305, 356] width 467 height 215
click at [652, 304] on span "styles.css" at bounding box center [626, 296] width 56 height 20
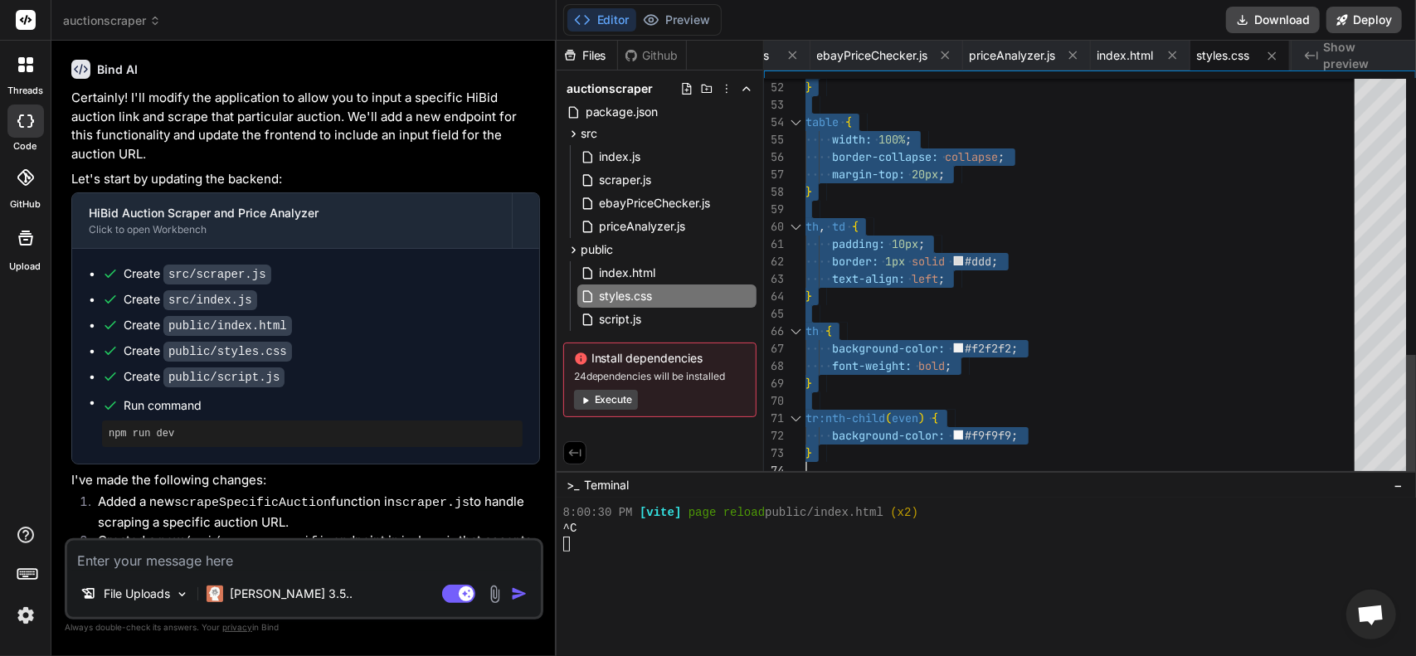
drag, startPoint x: 808, startPoint y: 85, endPoint x: 1139, endPoint y: 643, distance: 648.8
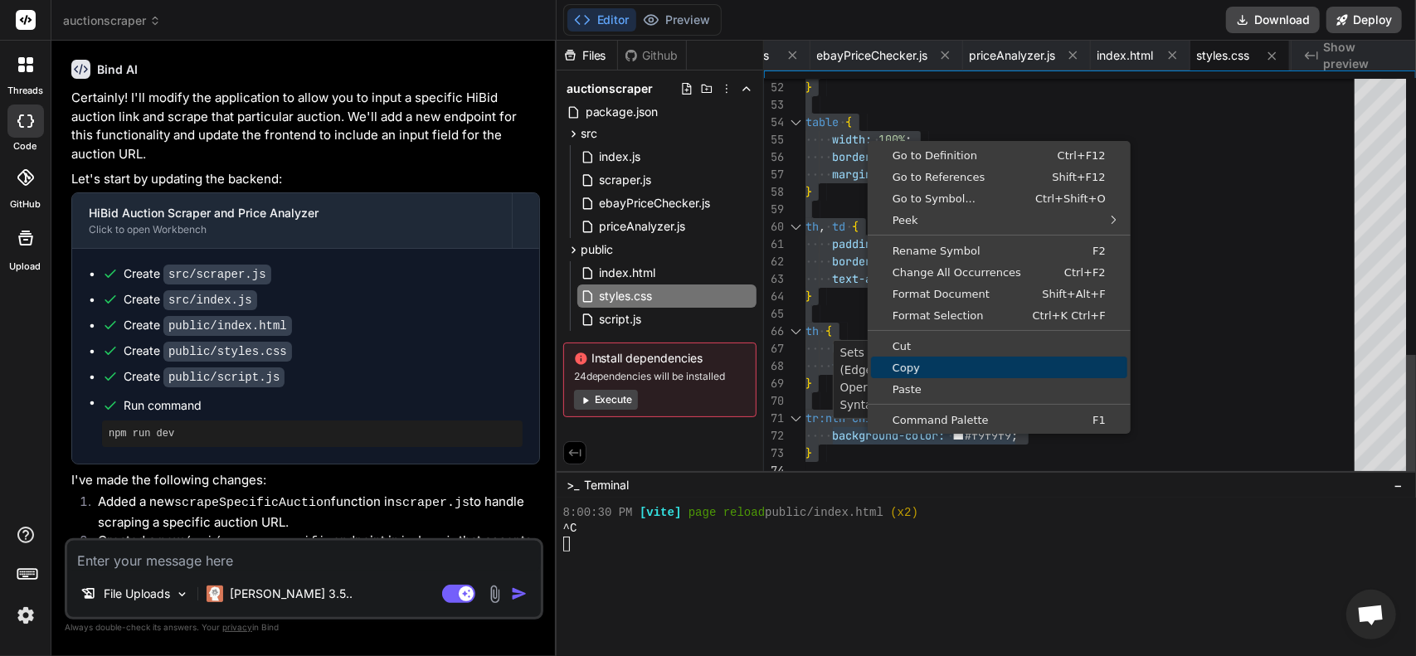
click at [923, 362] on span "Copy" at bounding box center [999, 367] width 256 height 11
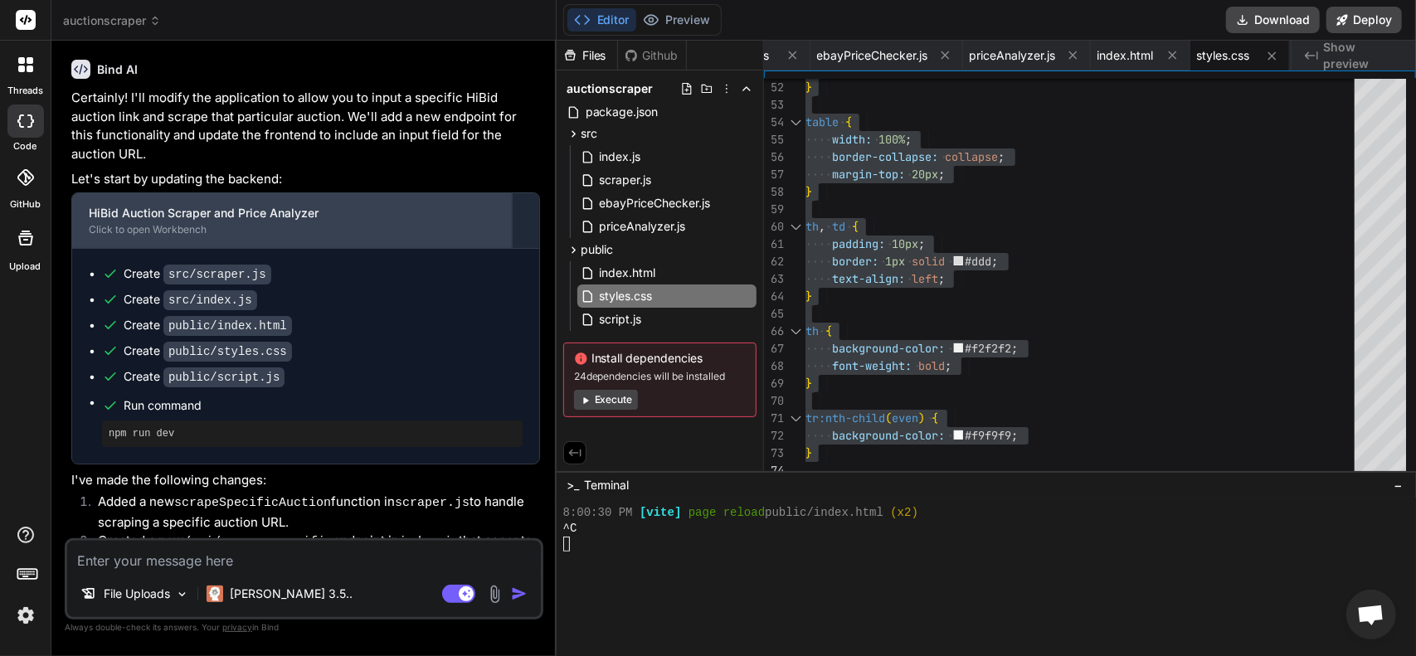
click at [116, 243] on div "HiBid Auction Scraper and Price Analyzer Click to open Workbench" at bounding box center [291, 220] width 439 height 55
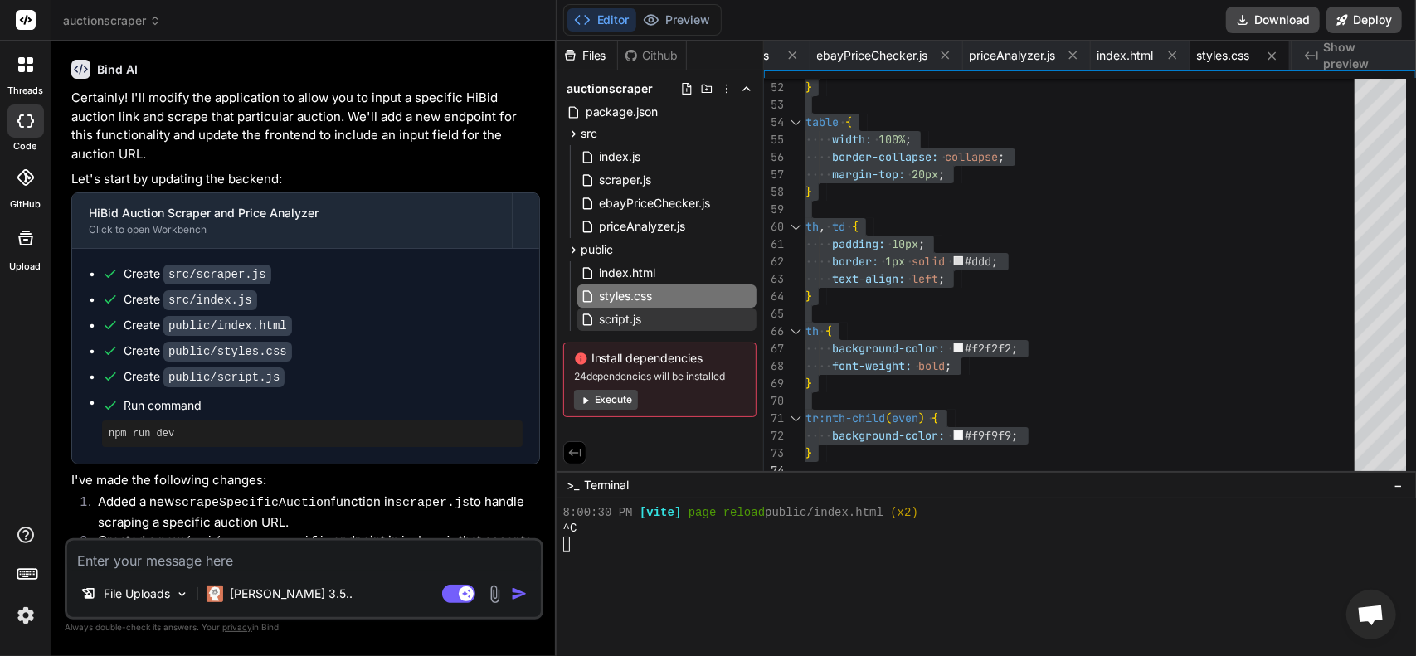
click at [632, 324] on span "script.js" at bounding box center [621, 319] width 46 height 20
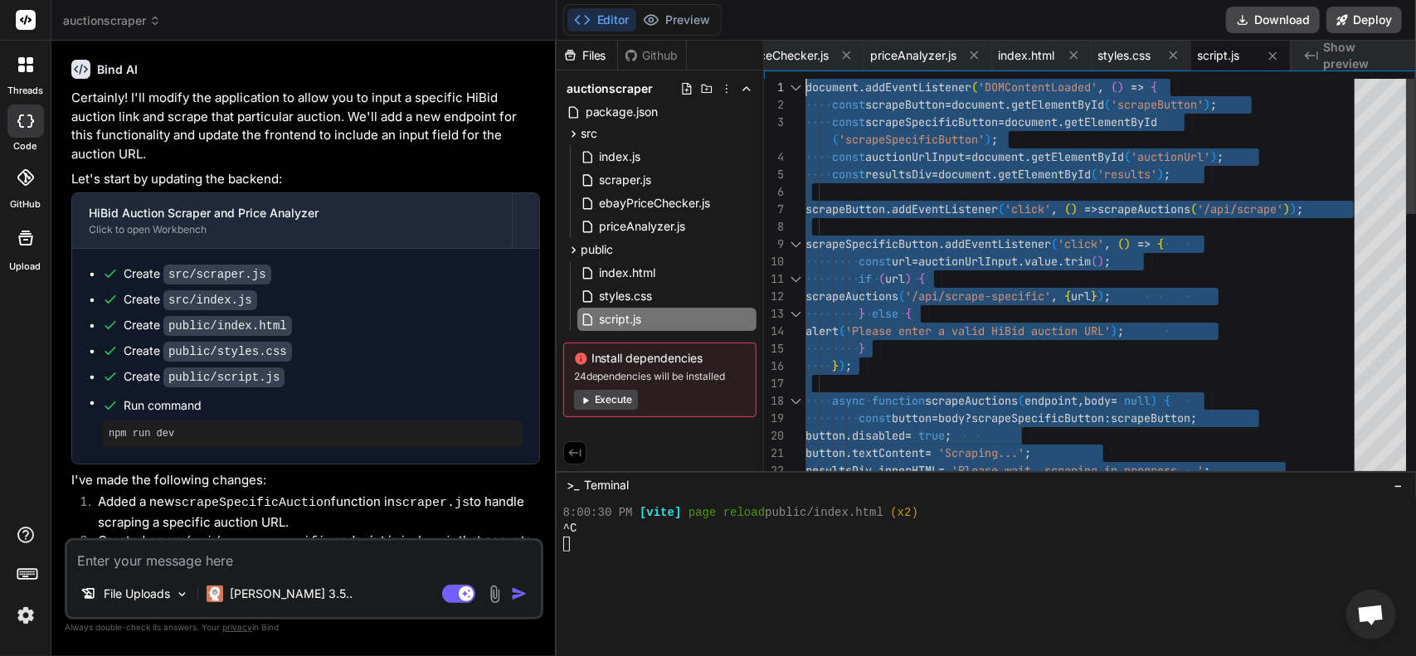
drag, startPoint x: 849, startPoint y: 458, endPoint x: 637, endPoint y: -70, distance: 569.3
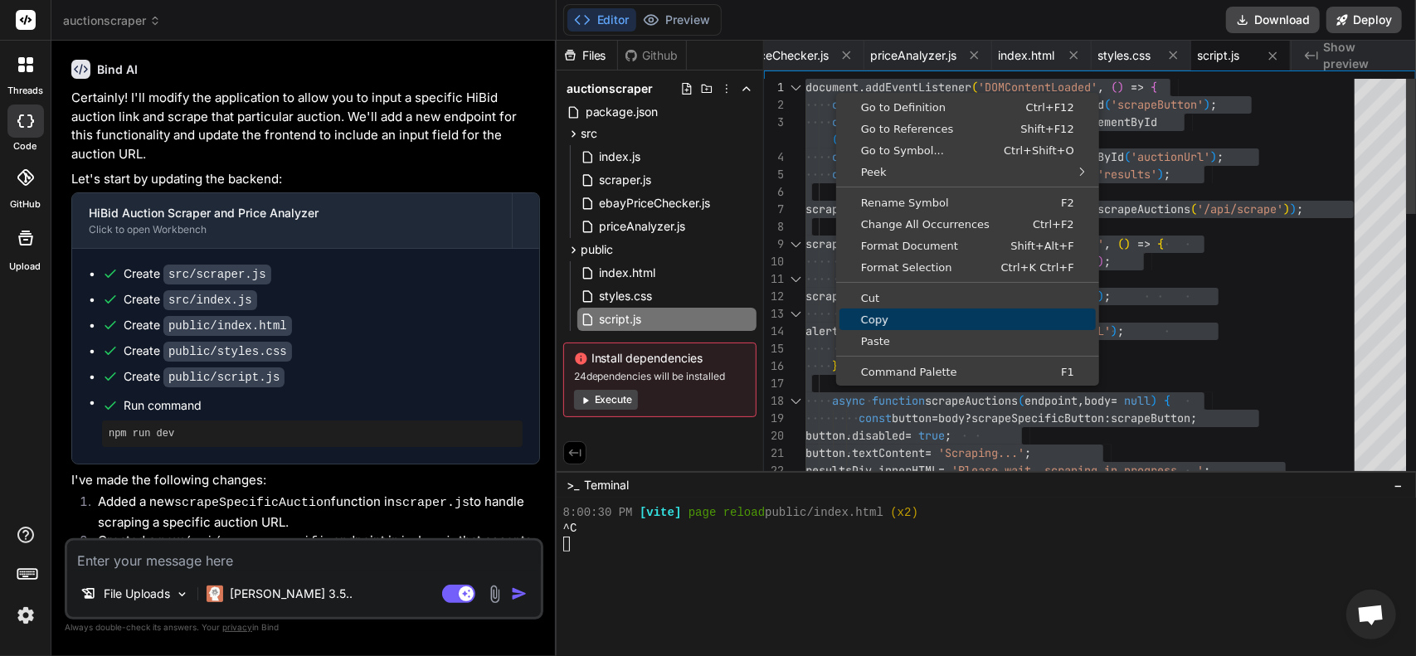
click at [876, 319] on span "Copy" at bounding box center [967, 319] width 256 height 11
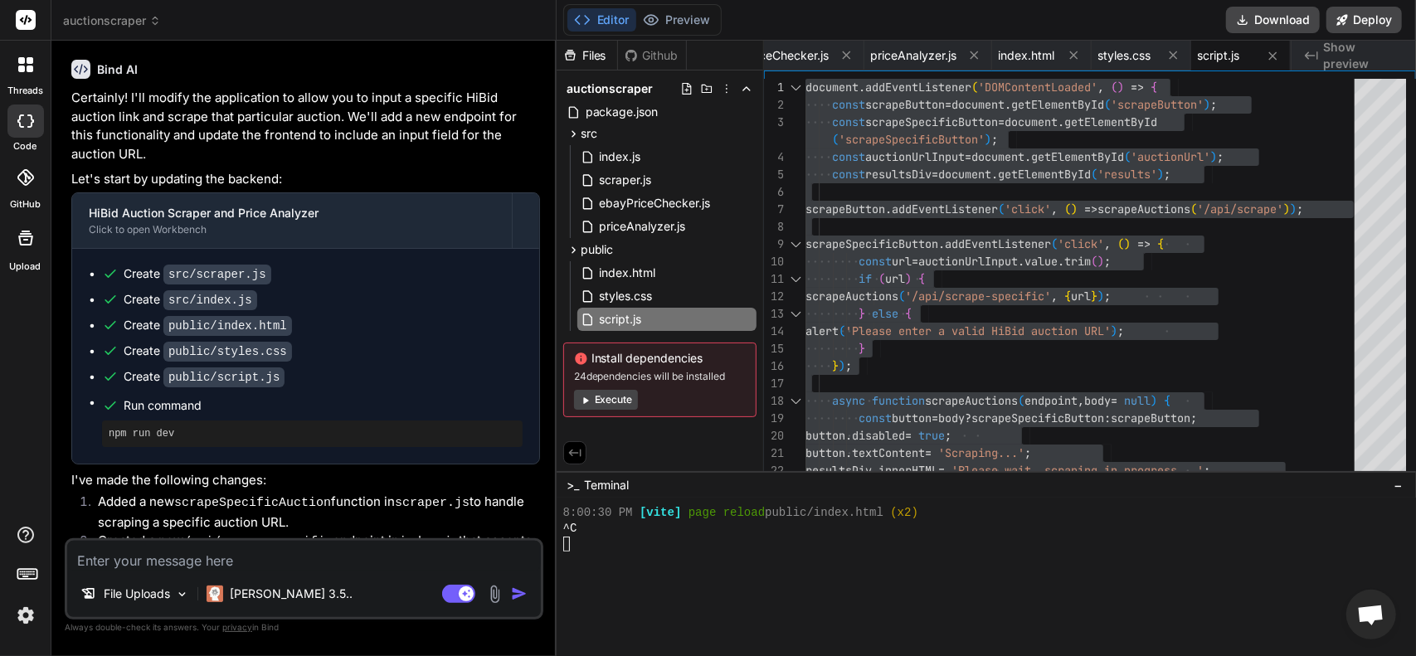
click at [52, 369] on div "Bind AI Web Search Created with Pixso. Code Generator You I want to make an auc…" at bounding box center [303, 348] width 505 height 614
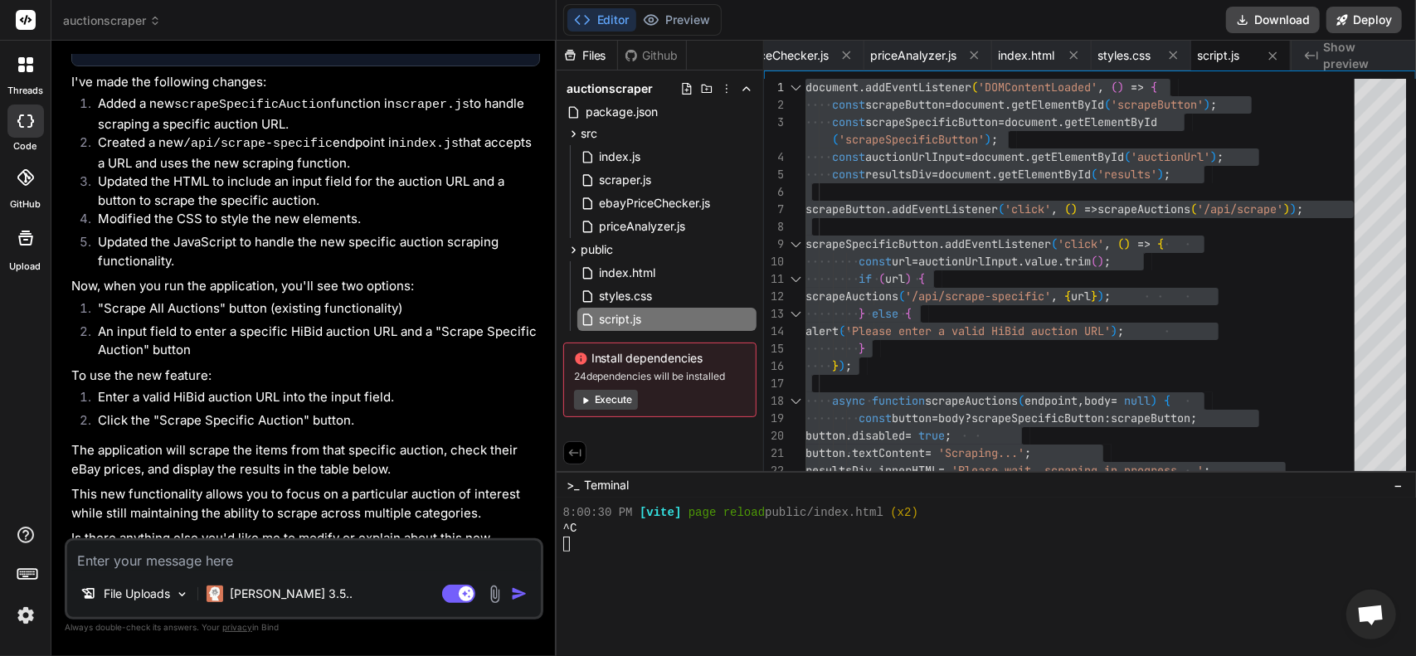
scroll to position [5078, 0]
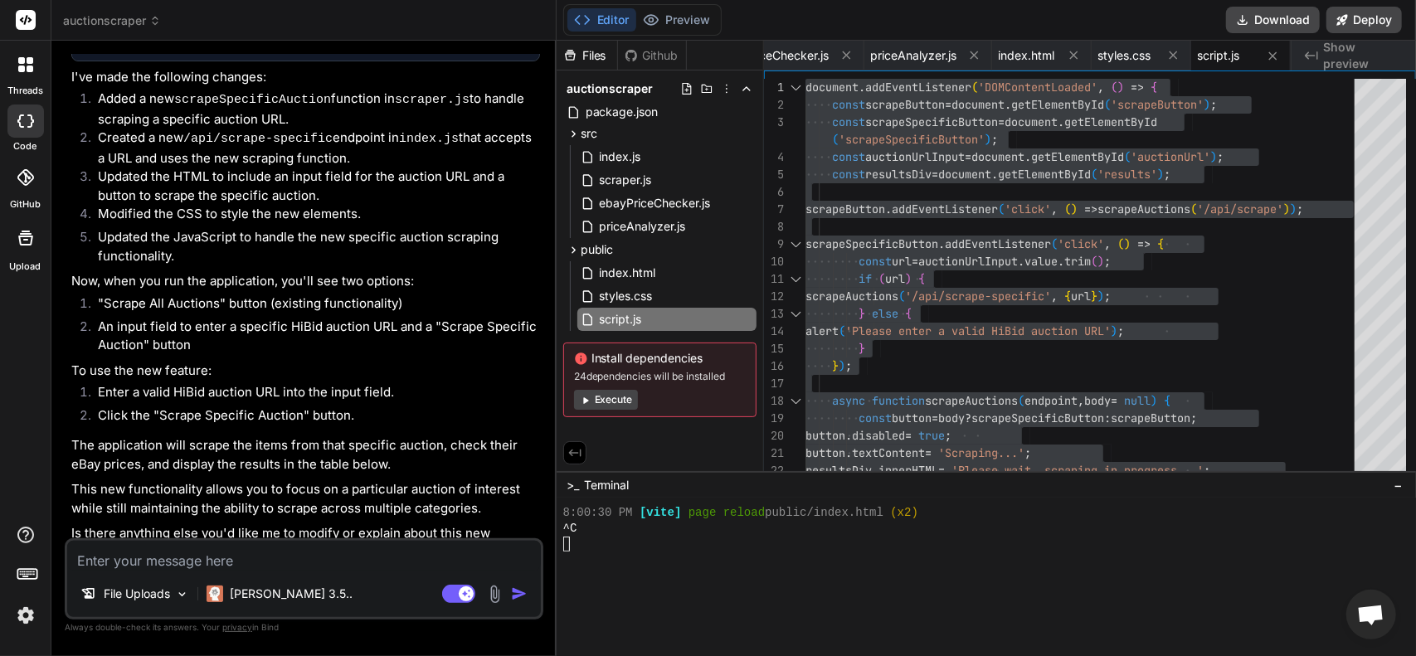
paste textarea "An error occurred while scraping. Please try again."
click at [151, 571] on div "An error occurred while scraping. Please try again. File Uploads [PERSON_NAME] …" at bounding box center [304, 578] width 478 height 81
click at [430, 563] on textarea "An error occurred while scraping. Please try again." at bounding box center [303, 556] width 473 height 30
paste textarea "C:\Users\jcons\Desktop\Auction_scraper>npm run dev > hibid-auction-scraper@1.0.…"
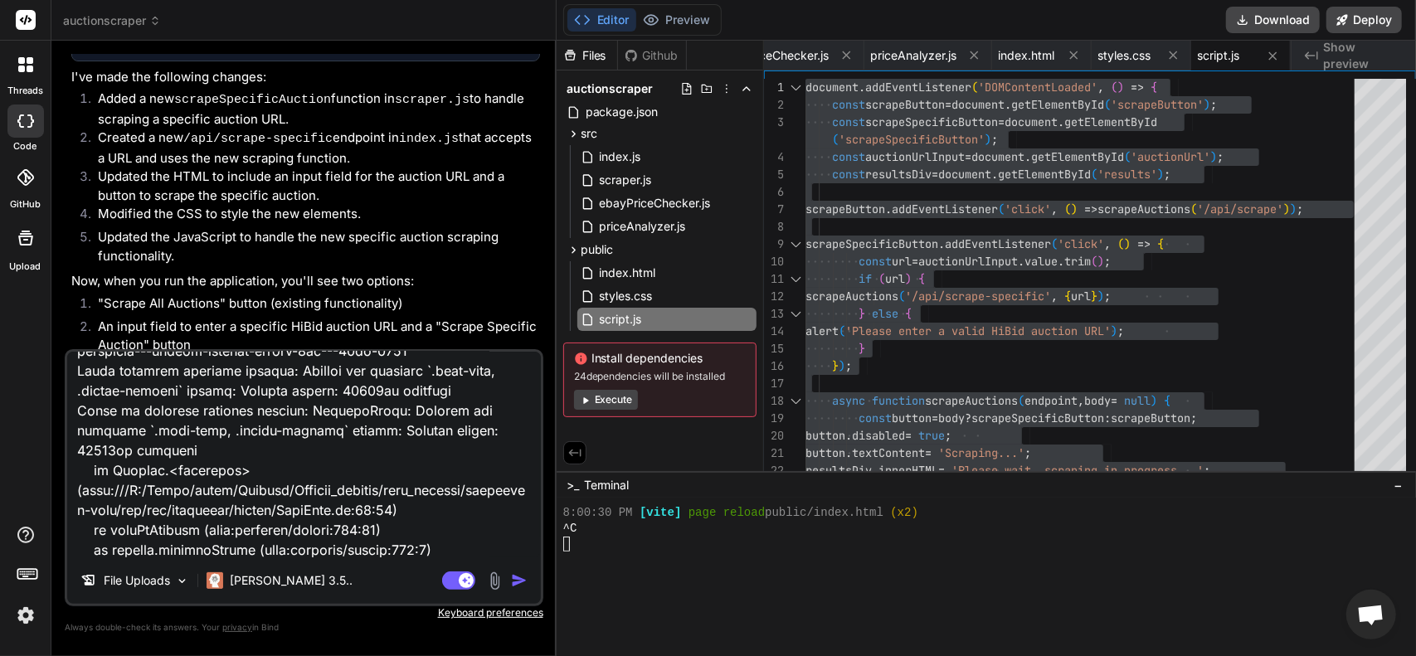
click at [515, 579] on img "button" at bounding box center [519, 580] width 17 height 17
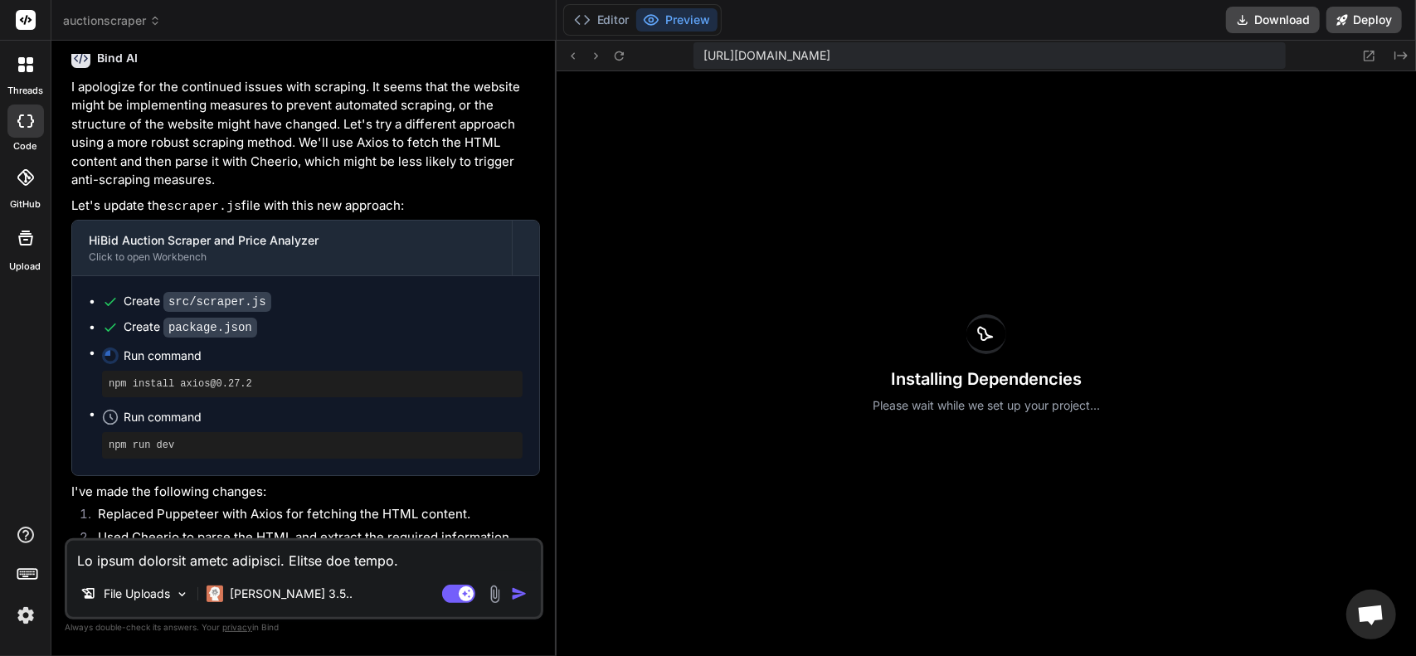
scroll to position [6150, 0]
click at [588, 24] on icon at bounding box center [582, 20] width 17 height 17
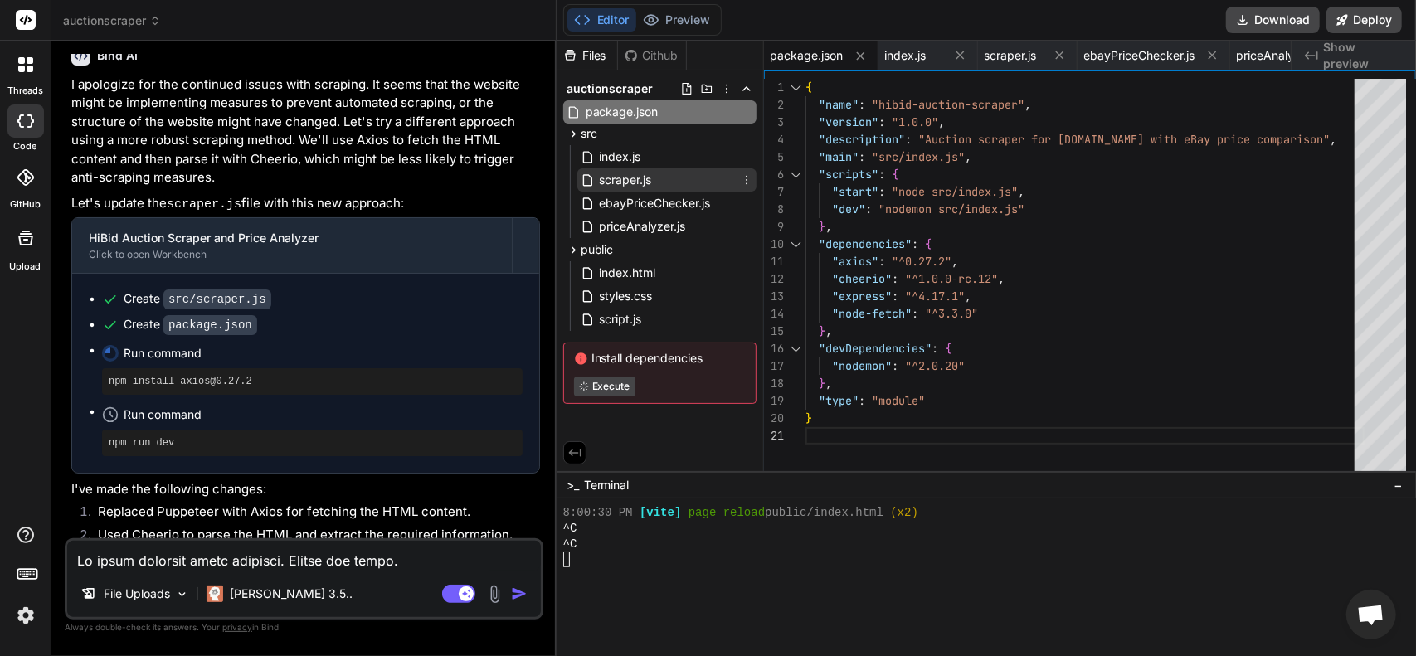
click at [619, 173] on span "scraper.js" at bounding box center [626, 180] width 56 height 20
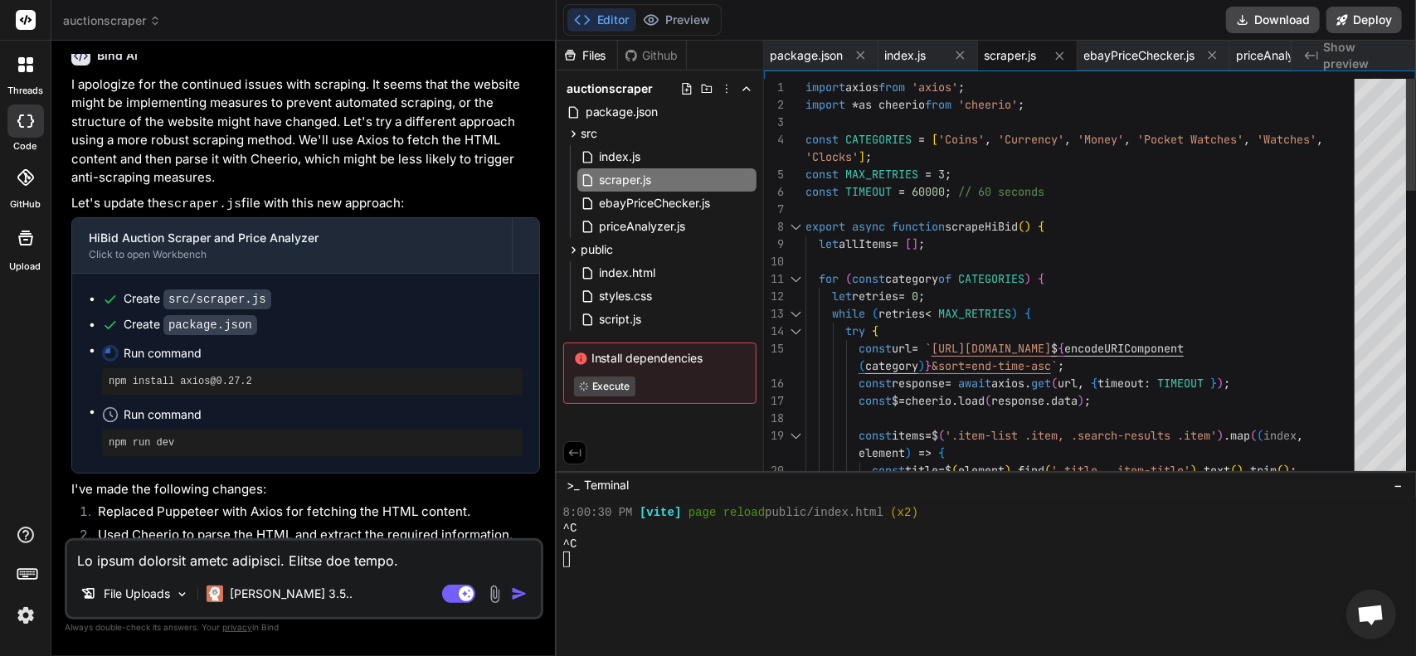
scroll to position [17, 0]
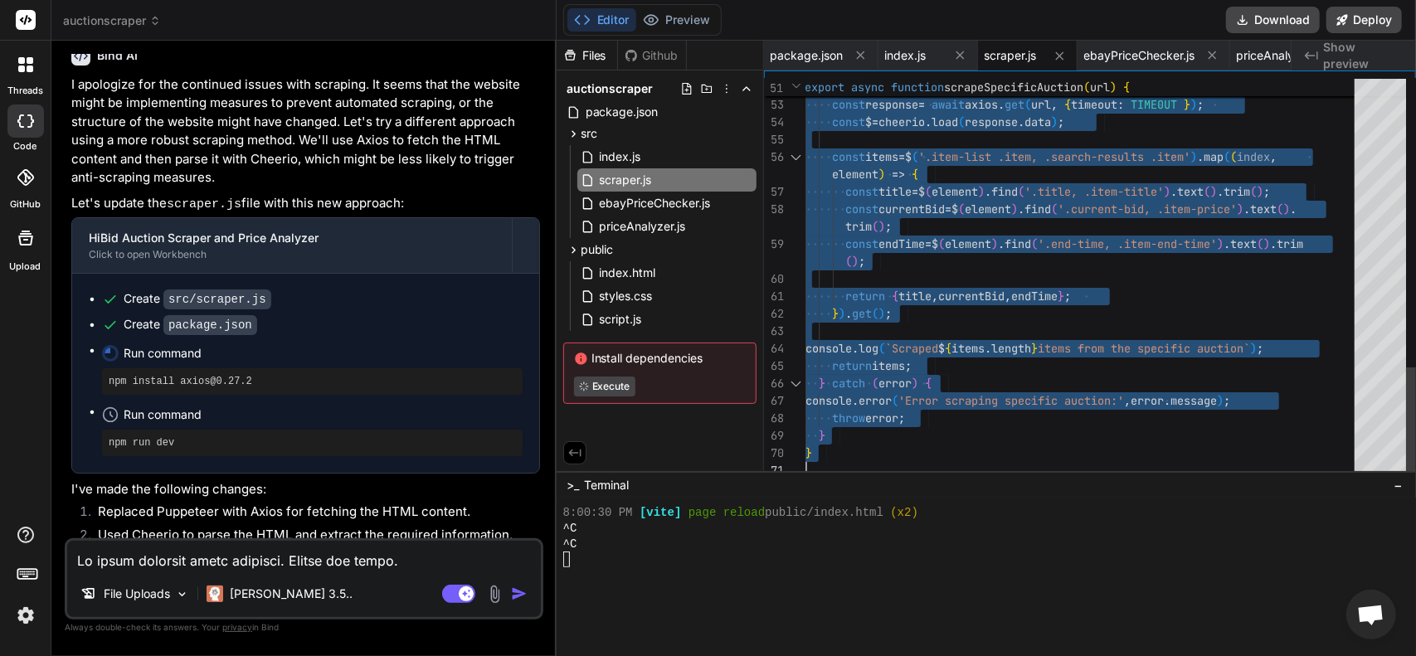
drag, startPoint x: 807, startPoint y: 87, endPoint x: 1080, endPoint y: 676, distance: 648.9
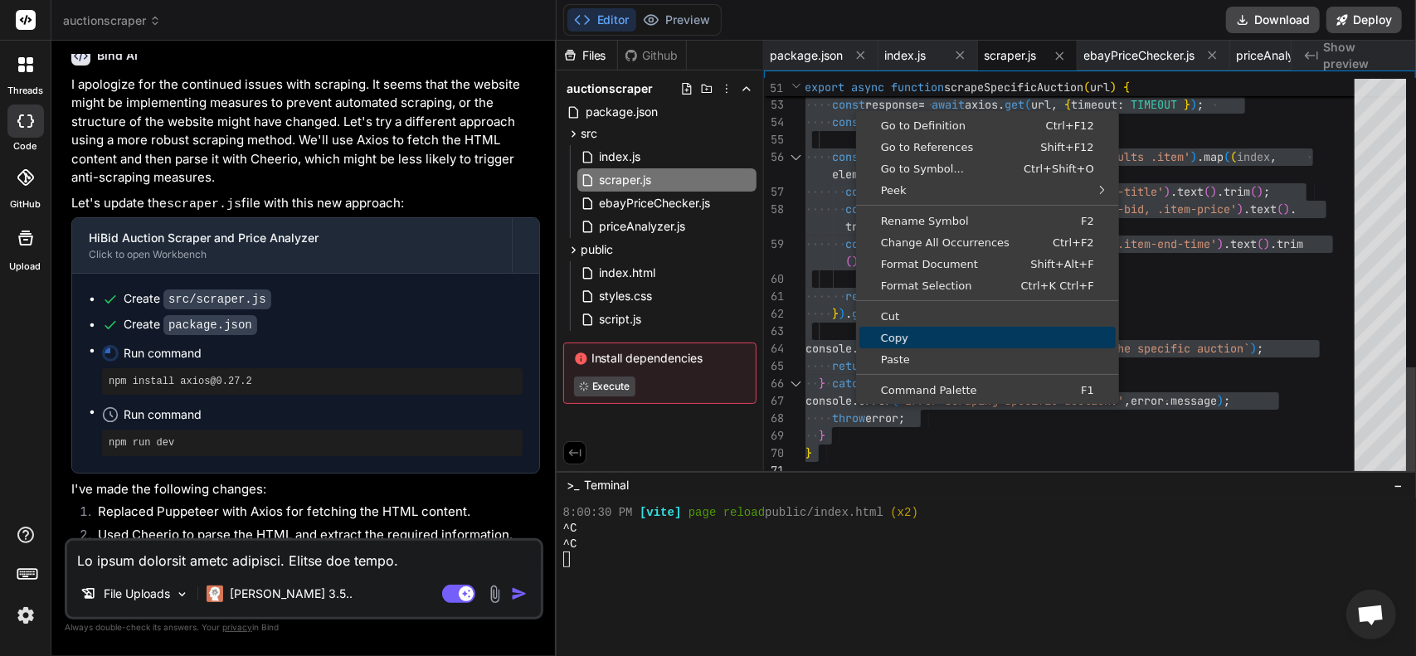
click at [901, 333] on span "Copy" at bounding box center [987, 338] width 256 height 11
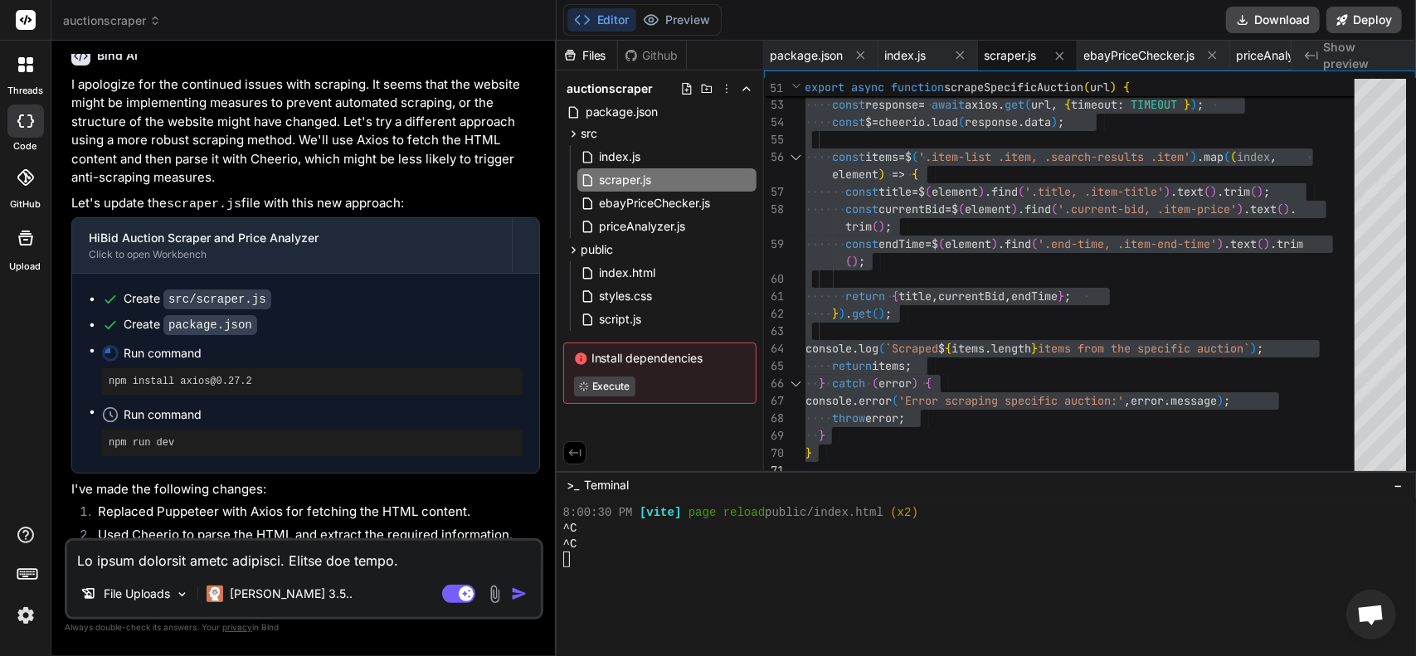
click at [193, 315] on code "package.json" at bounding box center [210, 325] width 94 height 20
click at [629, 113] on span "package.json" at bounding box center [622, 112] width 76 height 20
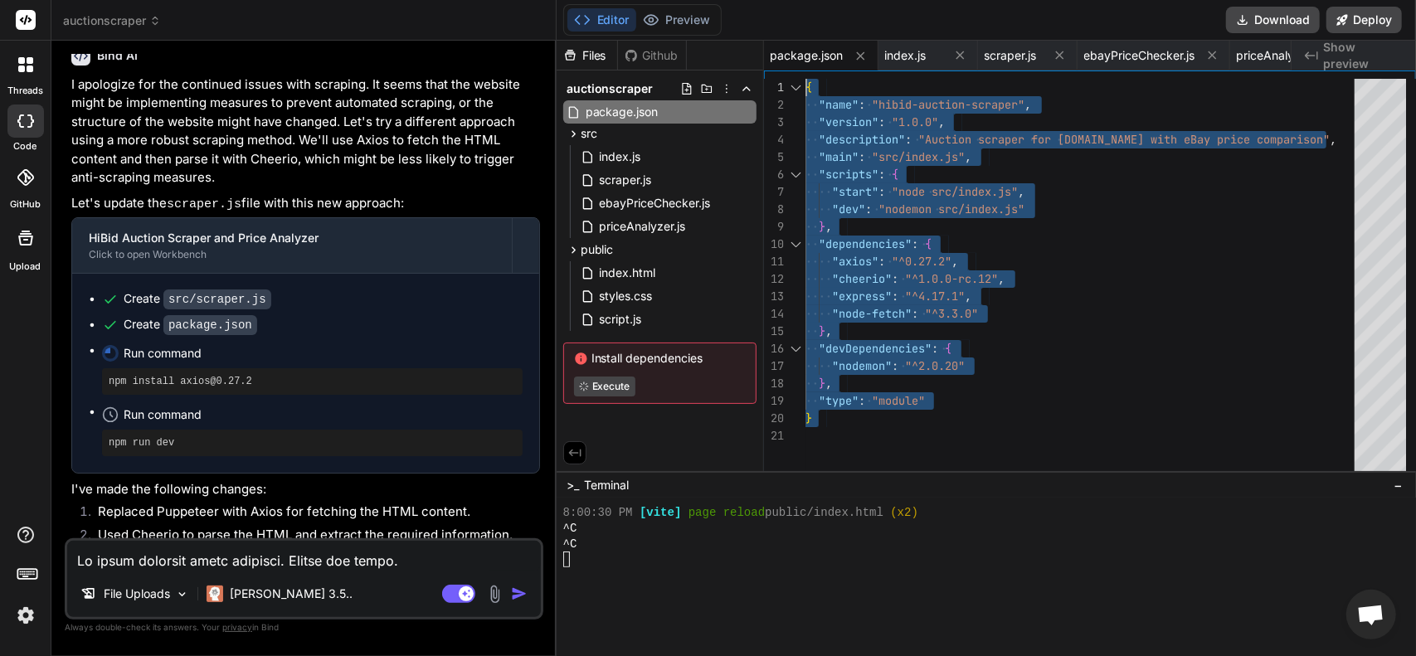
drag, startPoint x: 843, startPoint y: 425, endPoint x: 688, endPoint y: 17, distance: 436.2
click at [805, 79] on div "{ "name" : "hibid-auction-scraper" , "version" : "1.0.0" , "description" : "Auc…" at bounding box center [1084, 279] width 559 height 401
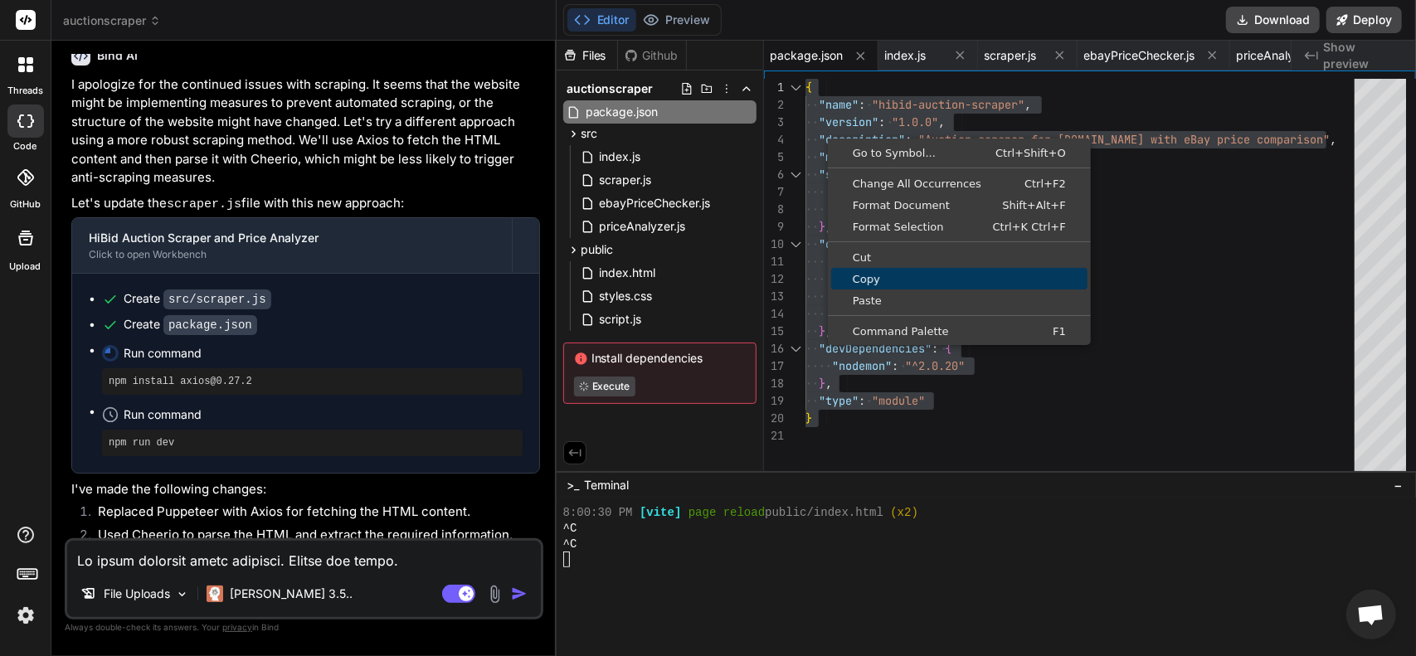
click at [886, 277] on span "Copy" at bounding box center [959, 279] width 256 height 11
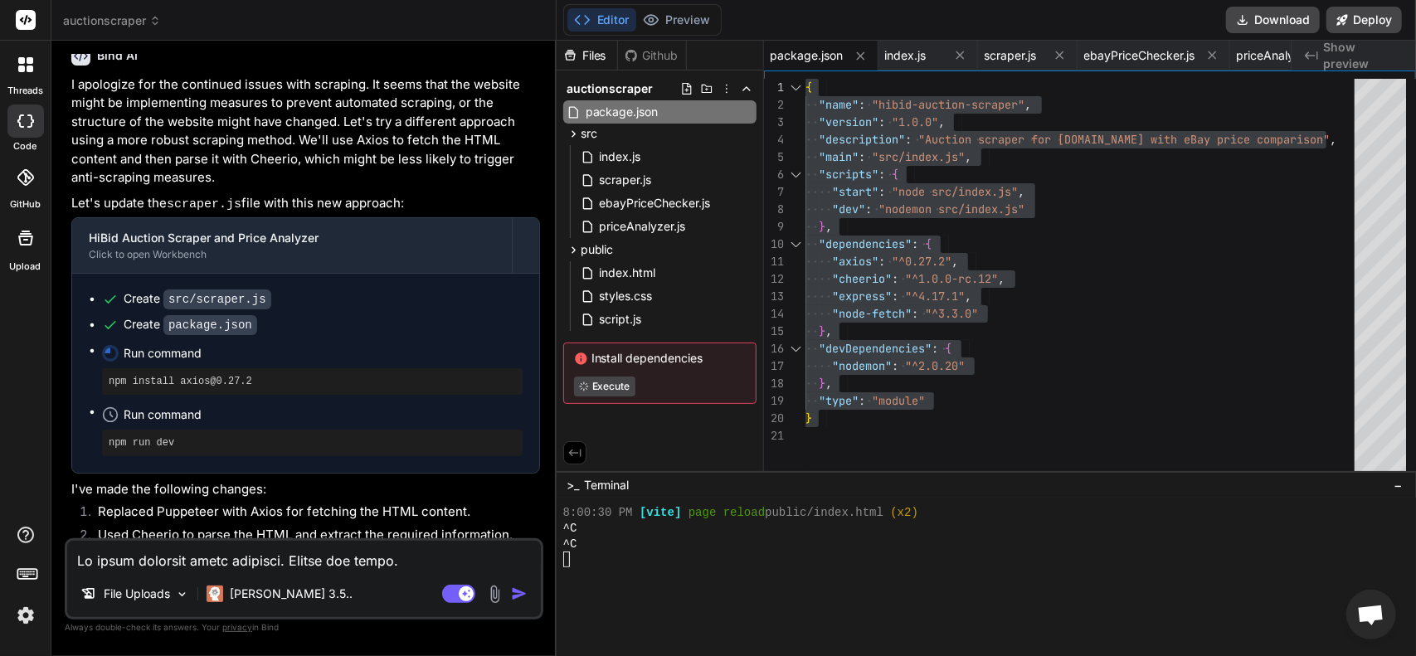
click at [144, 75] on p "I apologize for the continued issues with scraping. It seems that the website m…" at bounding box center [305, 131] width 469 height 112
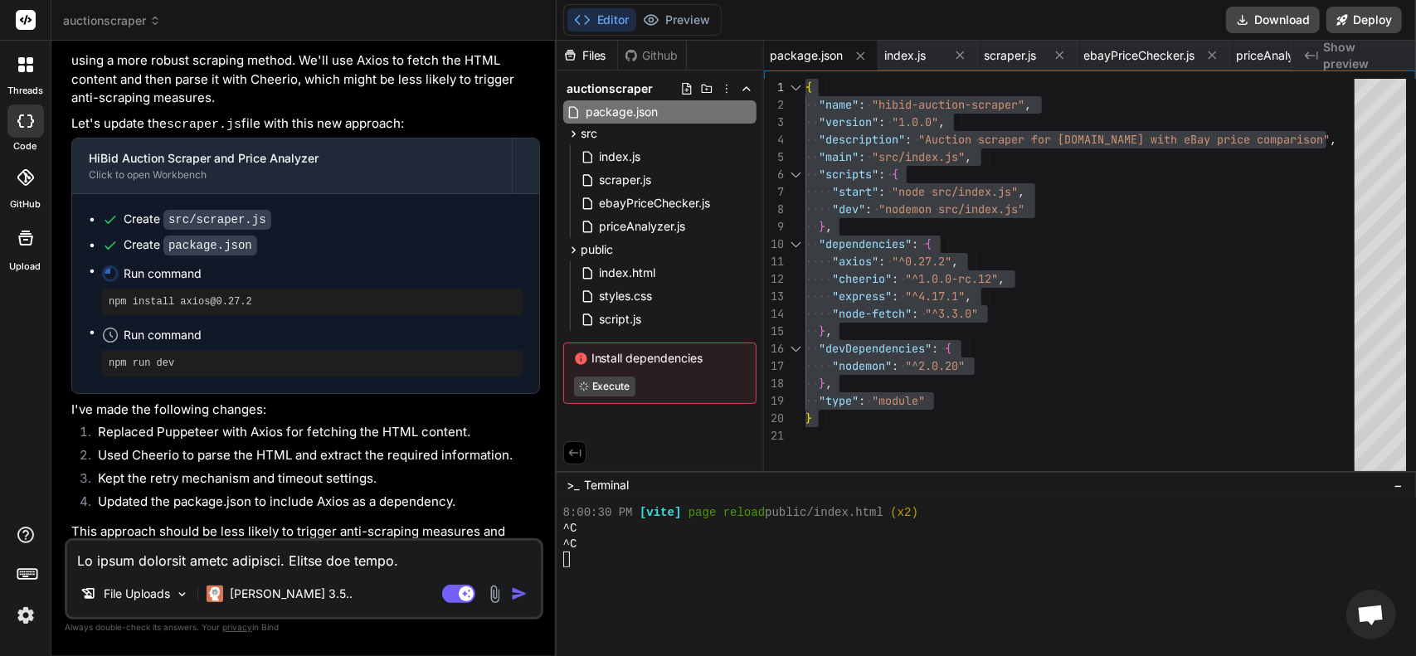
scroll to position [6233, 0]
drag, startPoint x: 276, startPoint y: 270, endPoint x: 101, endPoint y: 274, distance: 175.0
click at [102, 285] on div "npm install axios@0.27.2" at bounding box center [312, 298] width 420 height 27
copy pre "npm install axios@0.27.2"
click at [176, 519] on p "This approach should be less likely to trigger anti-scraping measures and might…" at bounding box center [305, 556] width 469 height 75
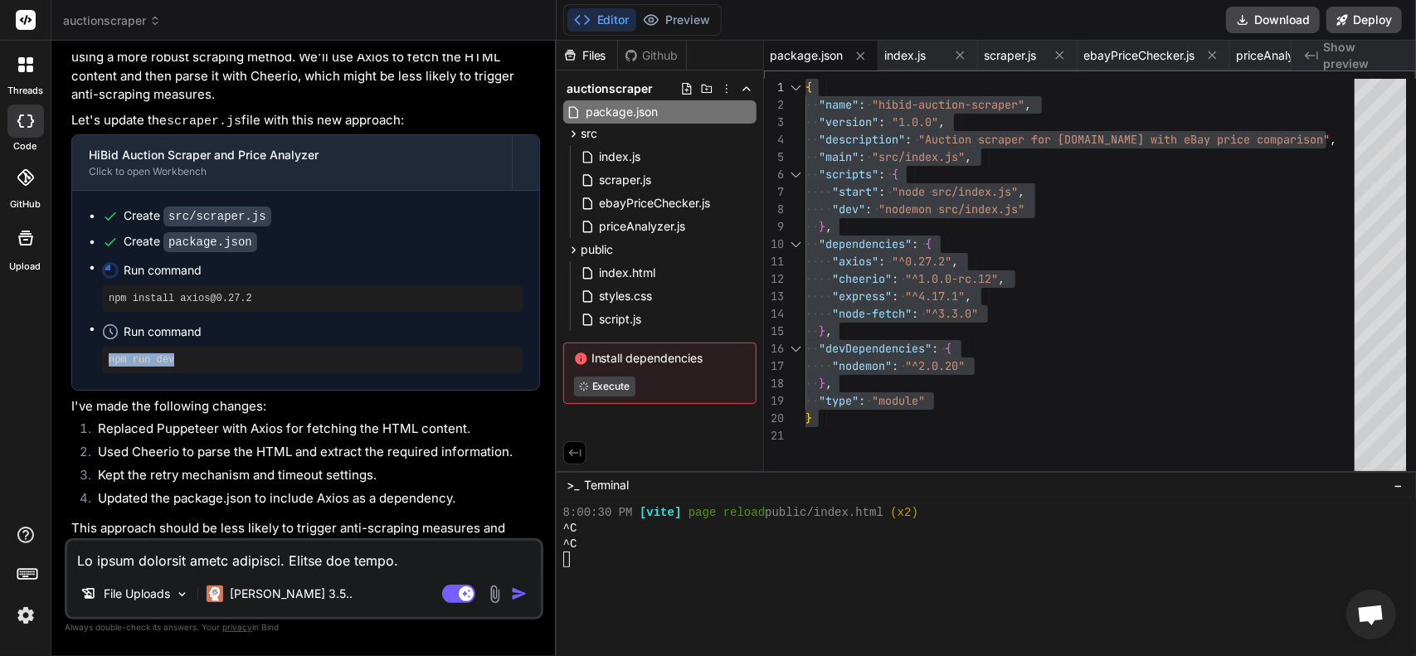
drag, startPoint x: 186, startPoint y: 333, endPoint x: 108, endPoint y: 334, distance: 78.0
click at [109, 353] on pre "npm run dev" at bounding box center [312, 359] width 407 height 13
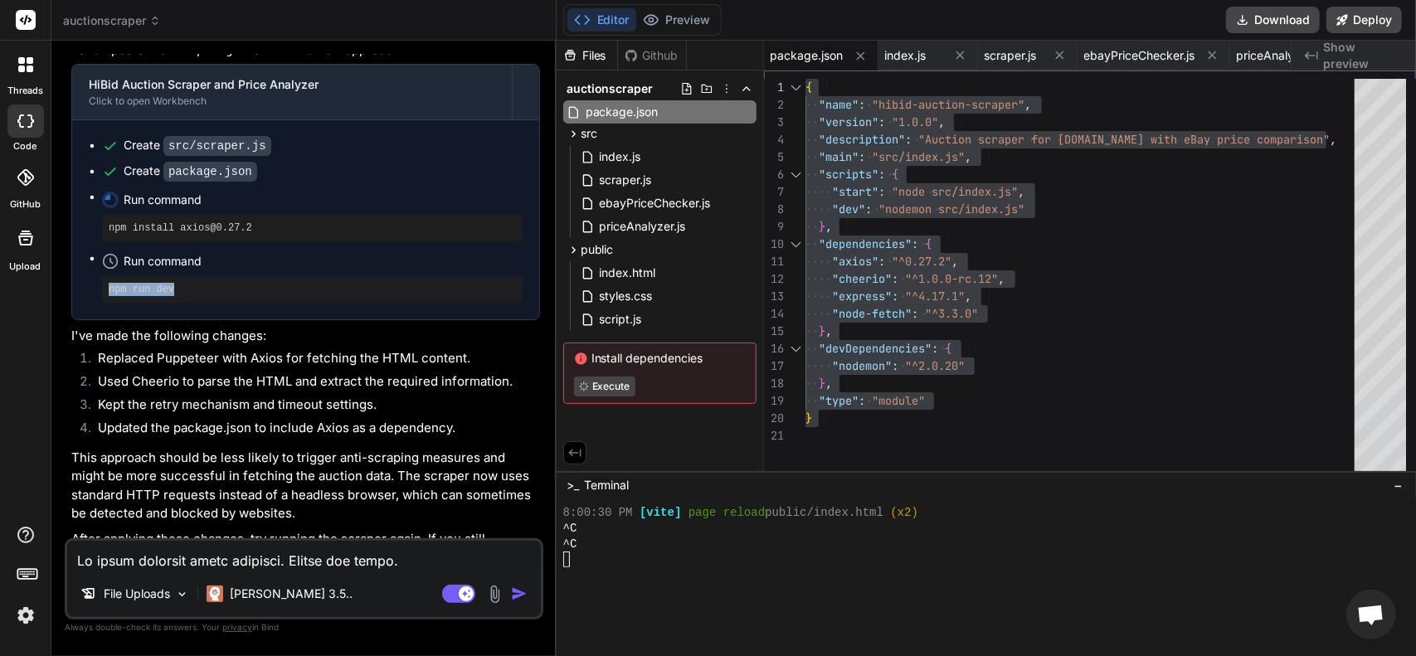
scroll to position [6325, 0]
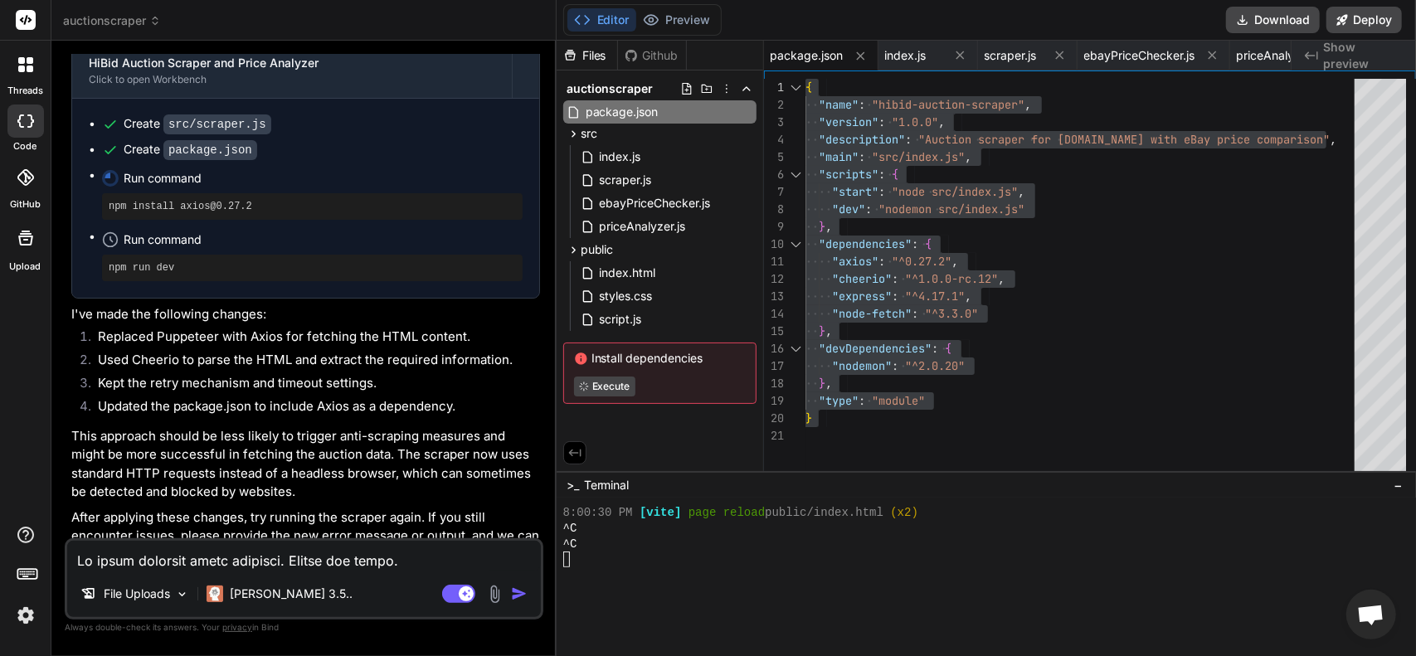
paste textarea "Scrape All Auctions [URL][DOMAIN_NAME] Scrape Specific Auction Title Category C…"
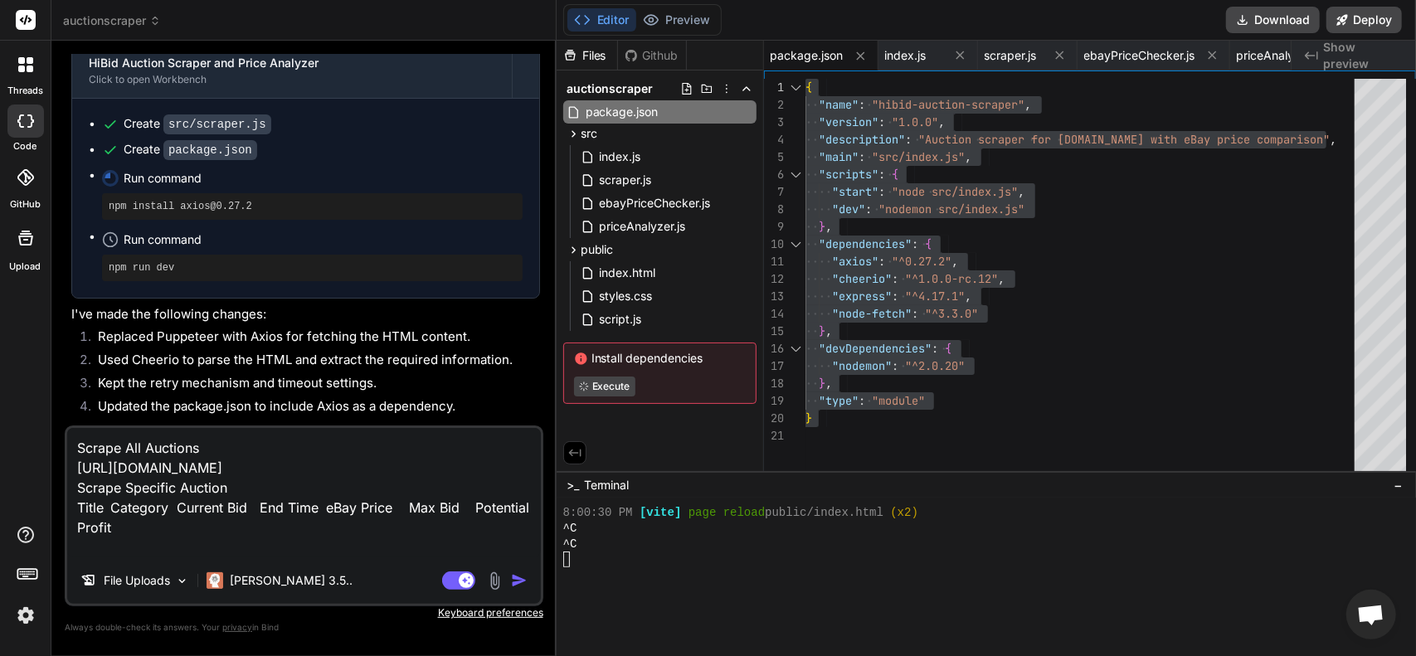
click at [522, 578] on img "button" at bounding box center [519, 580] width 17 height 17
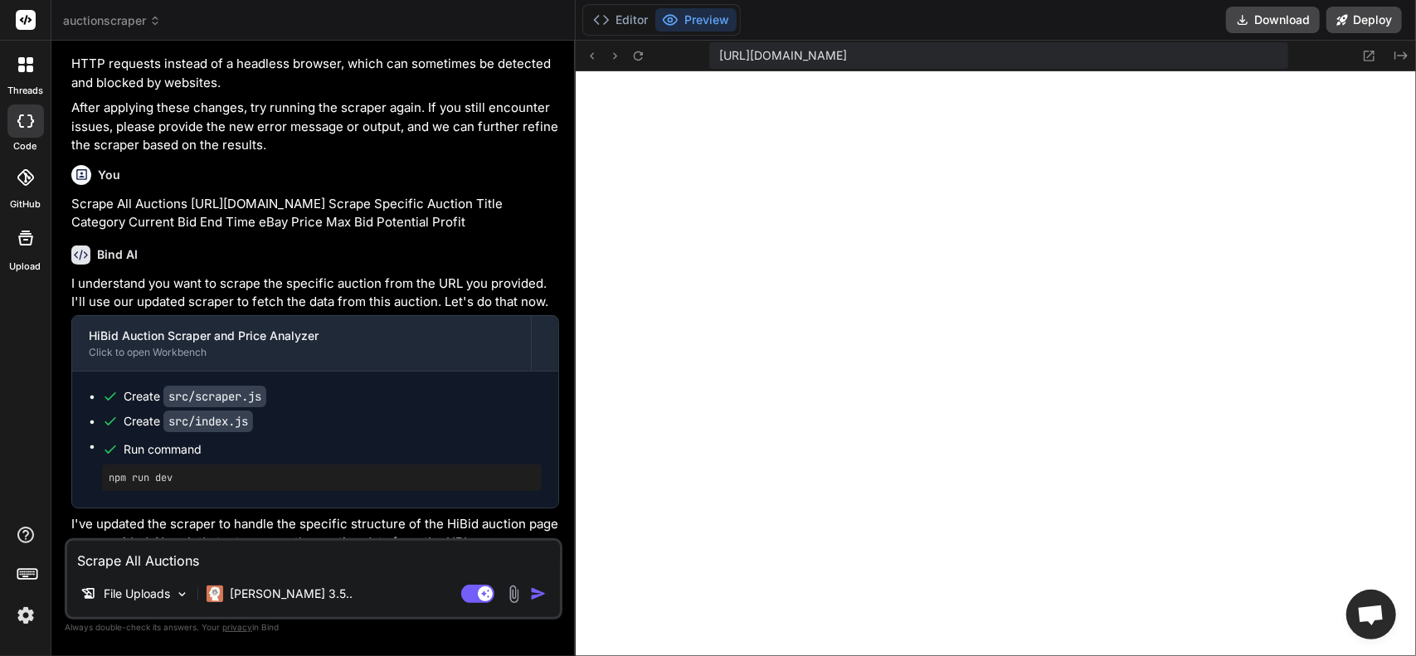
scroll to position [6432, 0]
